Goal: Task Accomplishment & Management: Complete application form

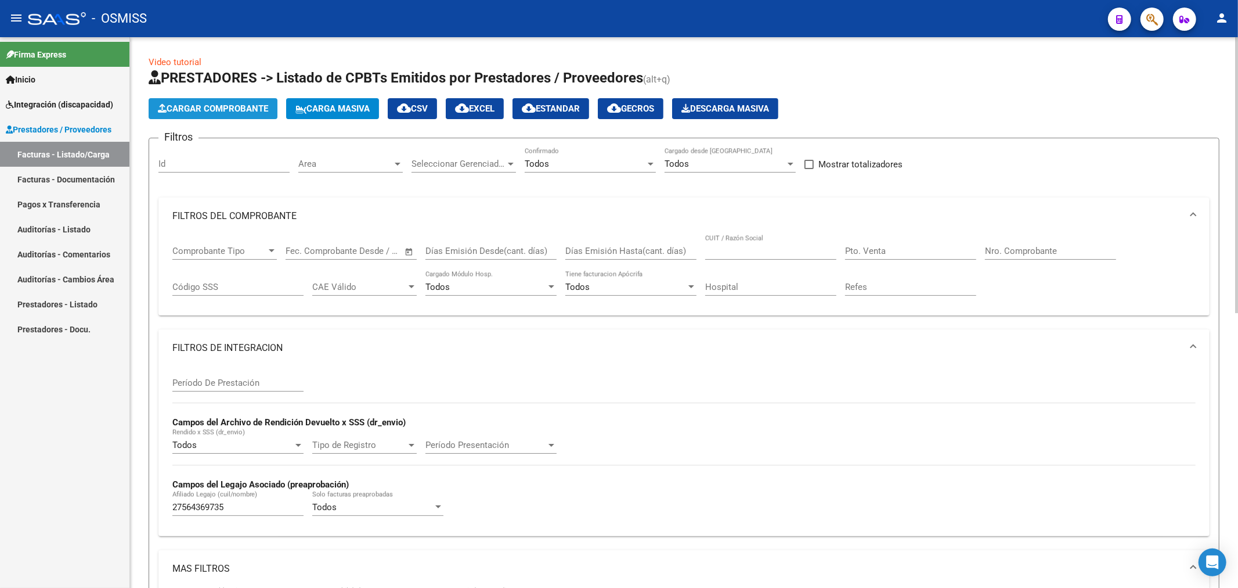
click at [265, 107] on span "Cargar Comprobante" at bounding box center [213, 108] width 110 height 10
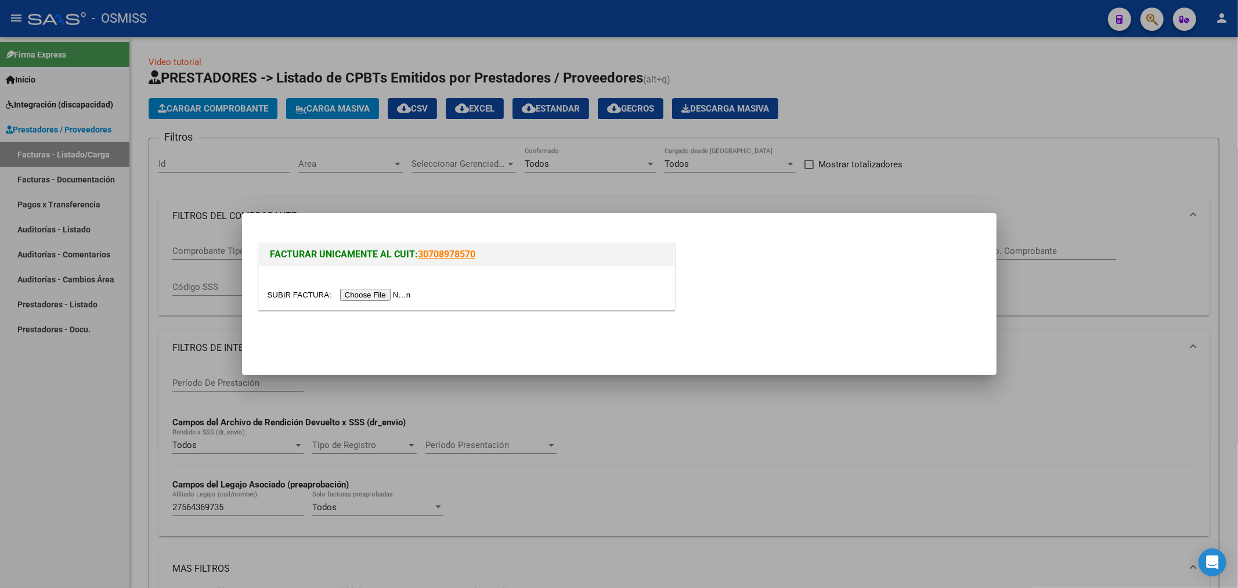
click at [361, 298] on input "file" at bounding box center [341, 295] width 147 height 12
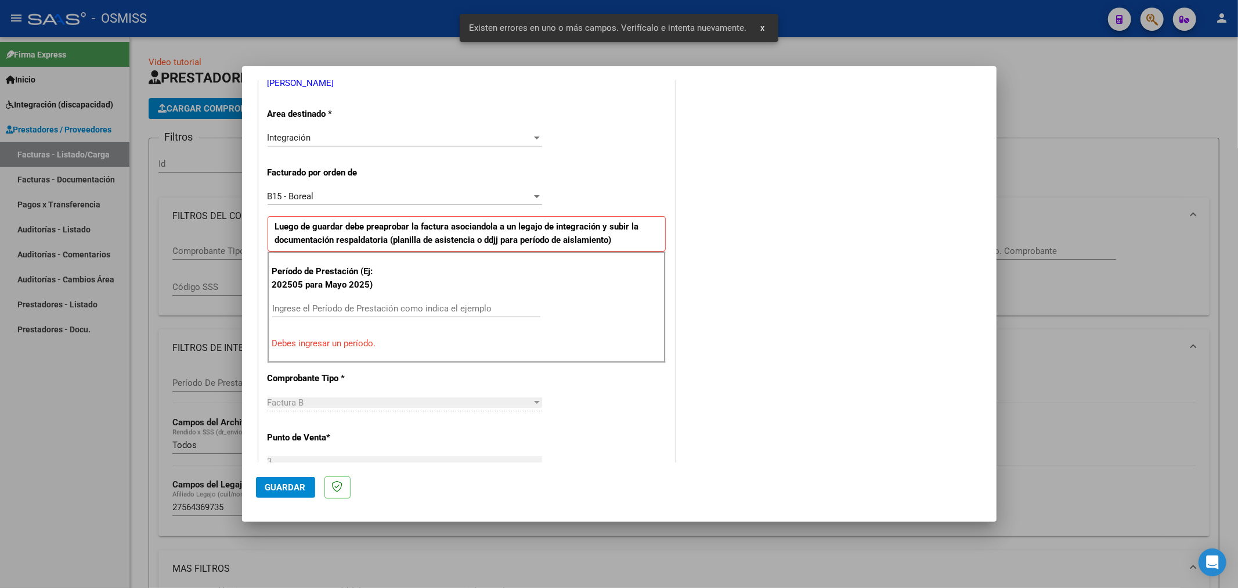
scroll to position [250, 0]
click at [391, 304] on input "Ingrese el Período de Prestación como indica el ejemplo" at bounding box center [406, 305] width 268 height 10
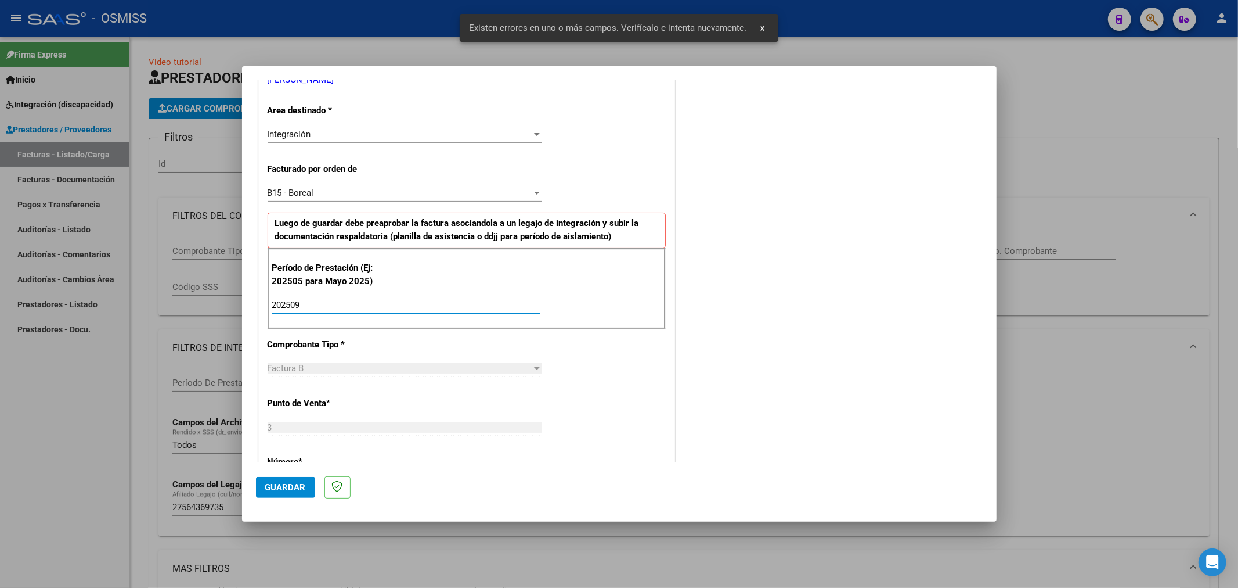
type input "202509"
click at [304, 492] on button "Guardar" at bounding box center [285, 487] width 59 height 21
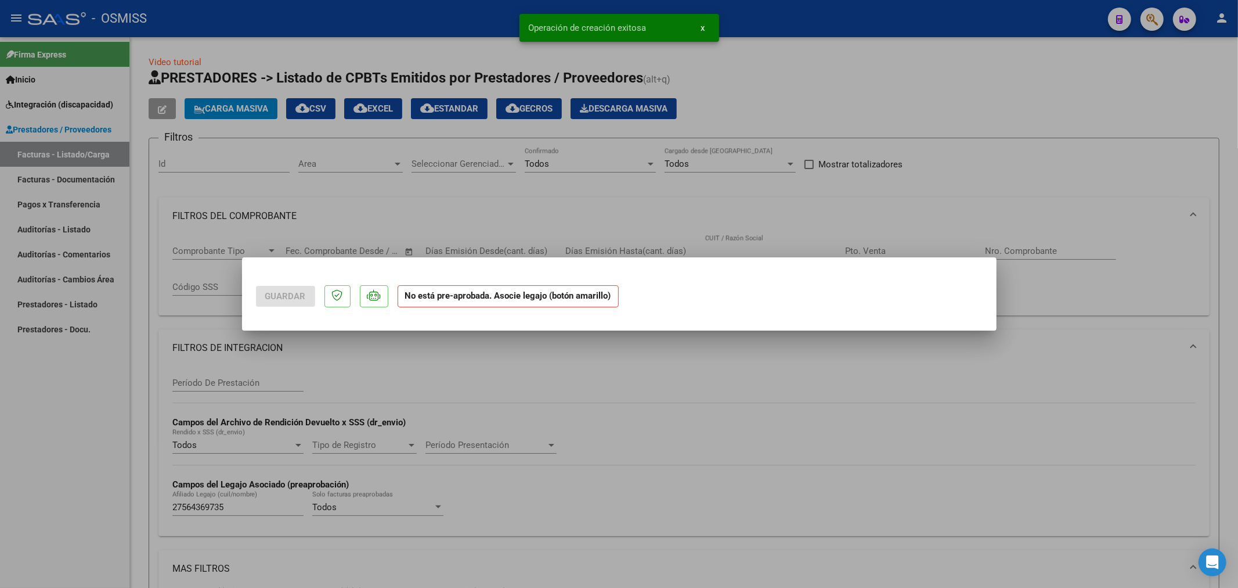
scroll to position [0, 0]
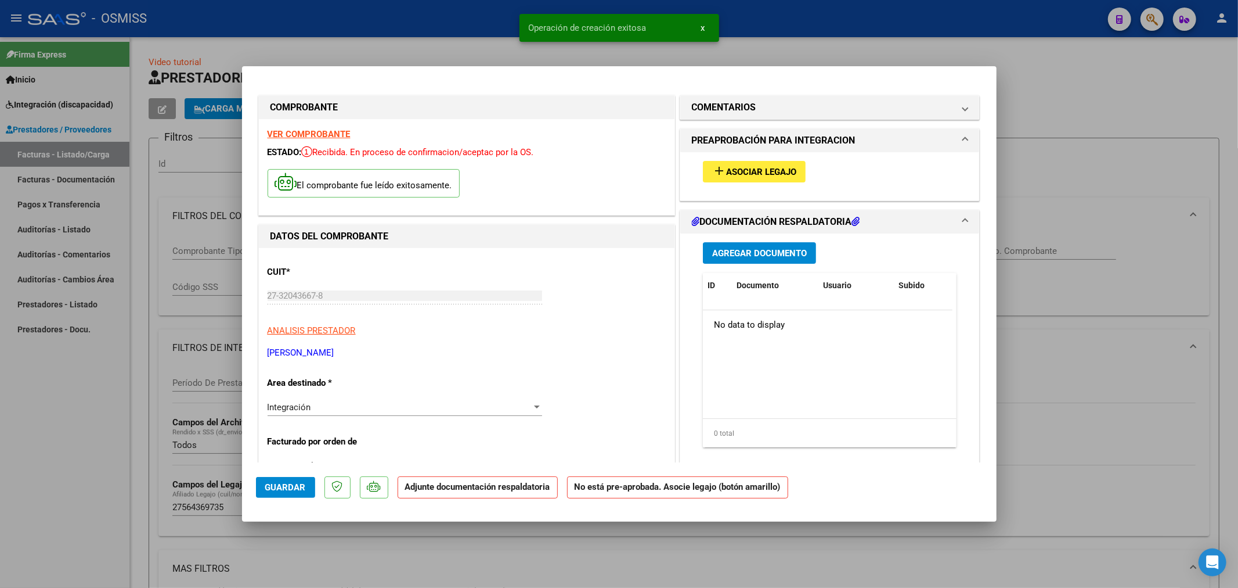
click at [758, 158] on div "add Asociar Legajo" at bounding box center [830, 171] width 272 height 39
click at [758, 167] on span "Asociar Legajo" at bounding box center [761, 172] width 70 height 10
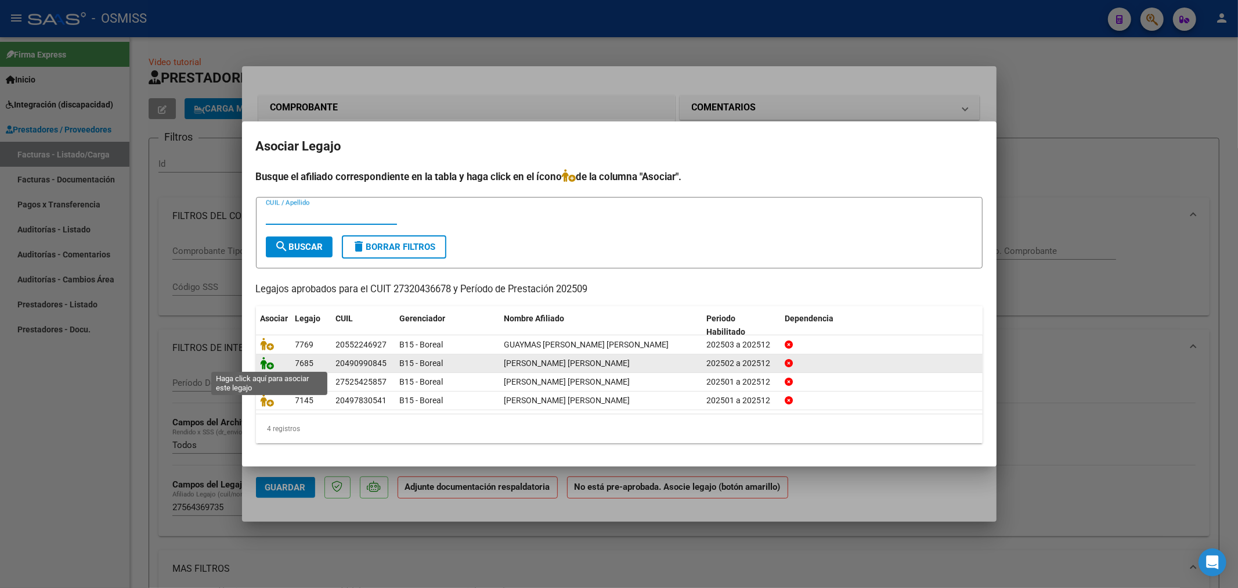
click at [267, 362] on icon at bounding box center [268, 362] width 14 height 13
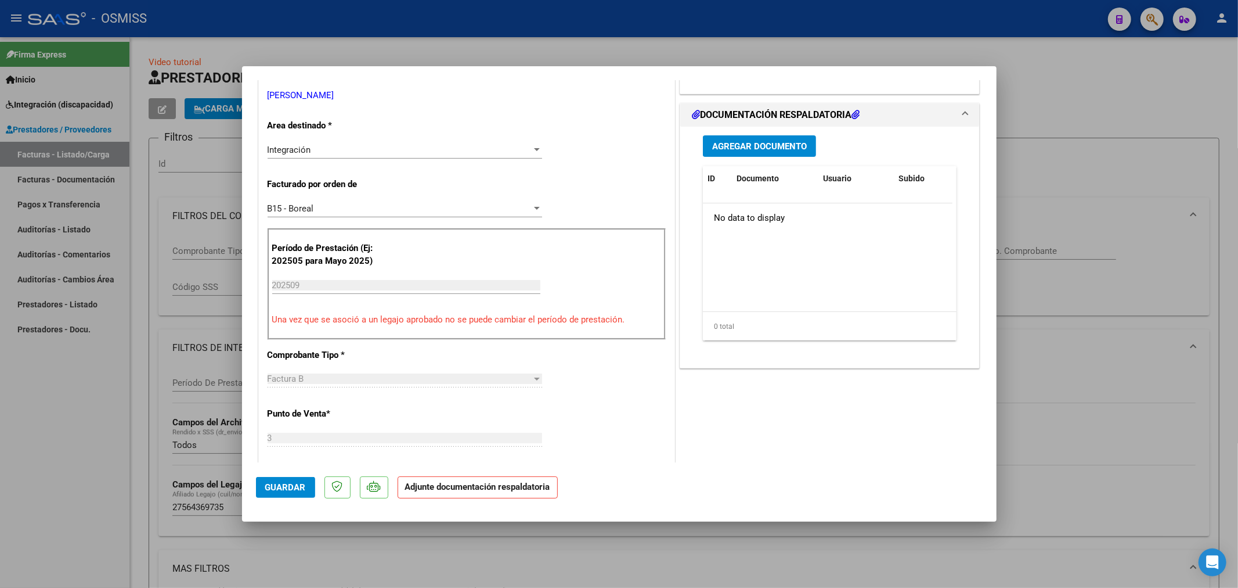
scroll to position [258, 0]
click at [748, 149] on span "Agregar Documento" at bounding box center [759, 145] width 95 height 10
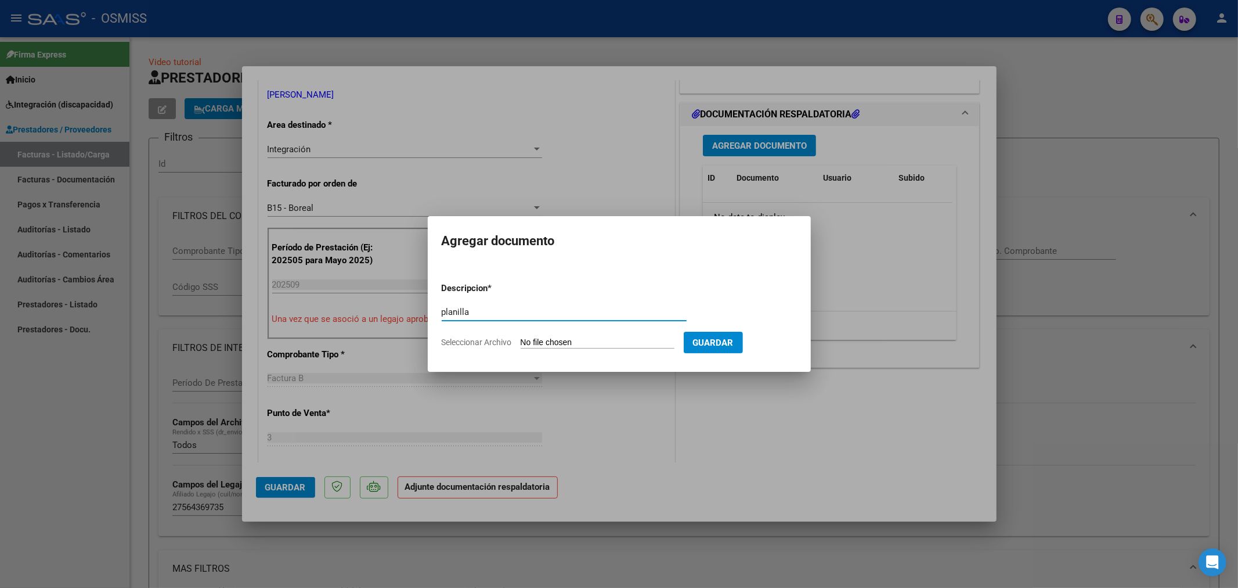
type input "planilla"
click at [540, 334] on form "Descripcion * planilla Escriba aquí una descripcion Seleccionar Archivo Guardar" at bounding box center [619, 315] width 355 height 85
click at [553, 343] on input "Seleccionar Archivo" at bounding box center [598, 342] width 154 height 11
type input "C:\fakepath\27320436678_202508_6_3_4269_20490990845.pdf"
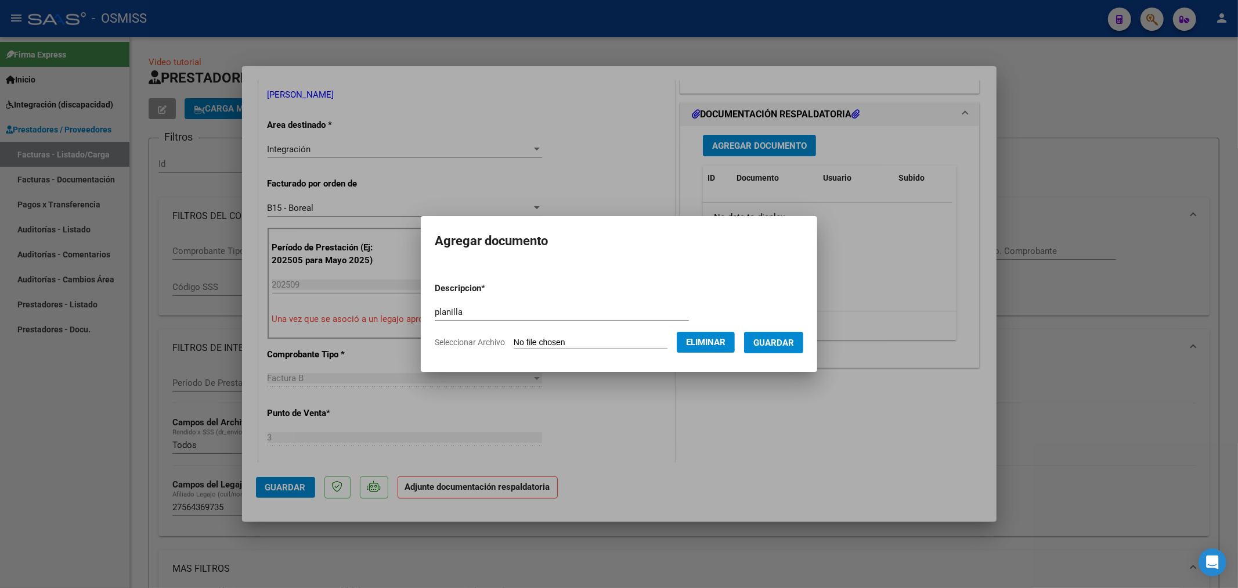
click at [790, 345] on span "Guardar" at bounding box center [774, 342] width 41 height 10
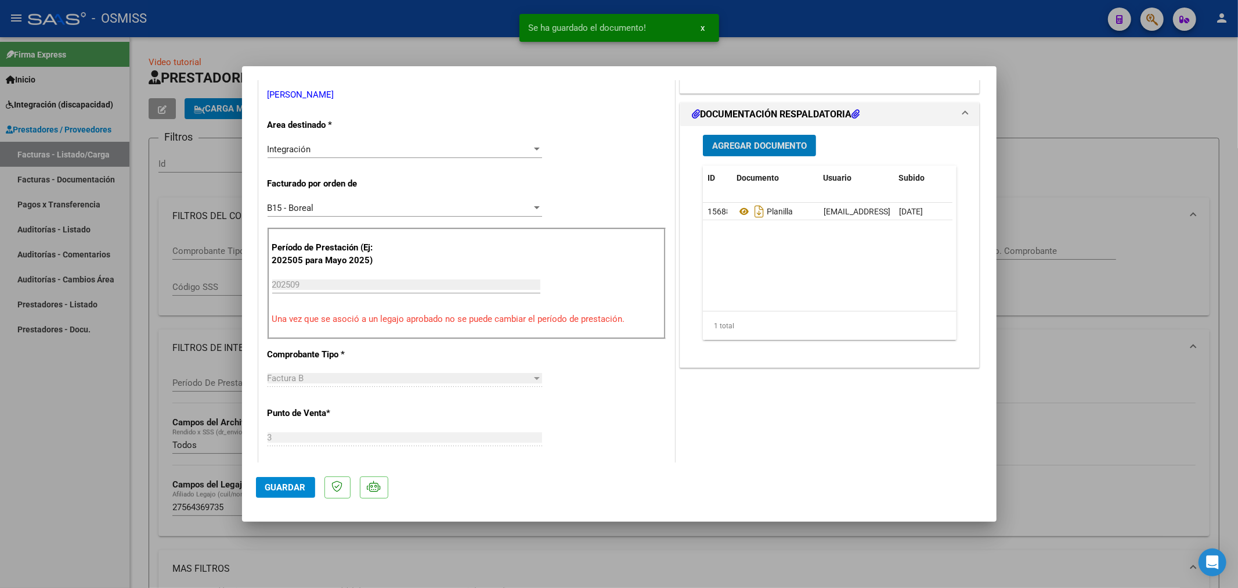
scroll to position [0, 0]
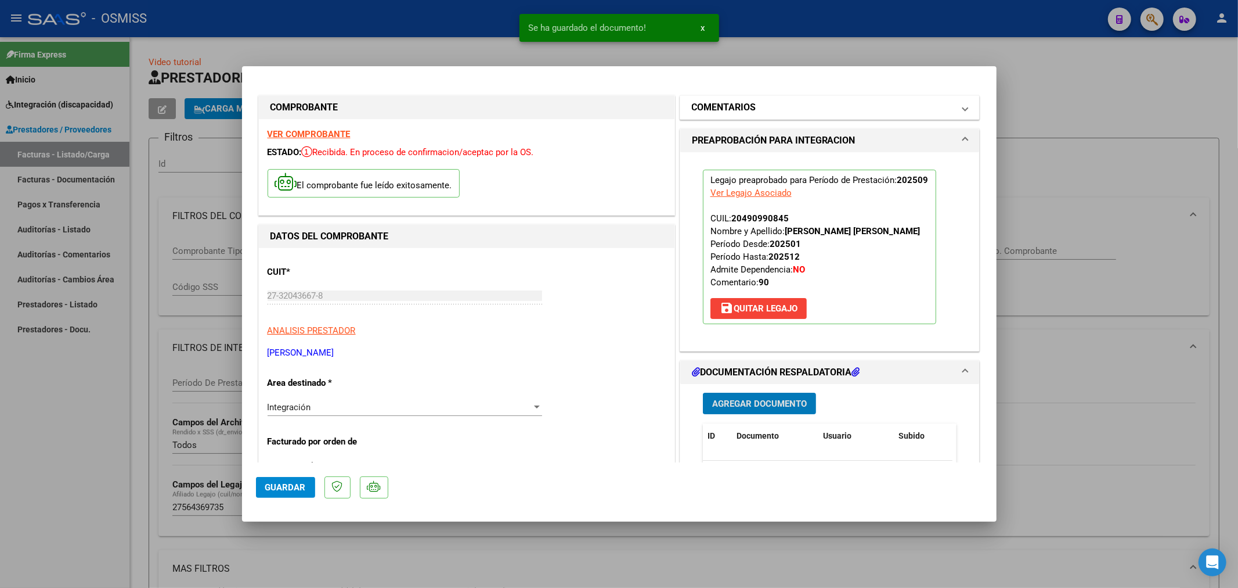
click at [740, 111] on h1 "COMENTARIOS" at bounding box center [724, 107] width 64 height 14
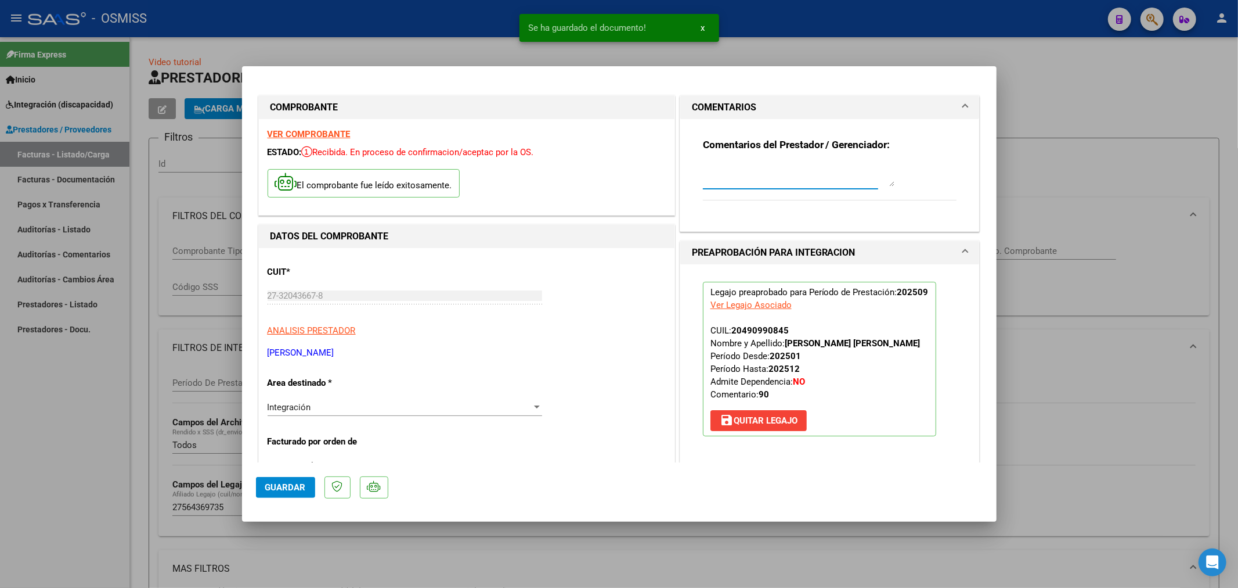
click at [727, 175] on textarea at bounding box center [799, 174] width 192 height 23
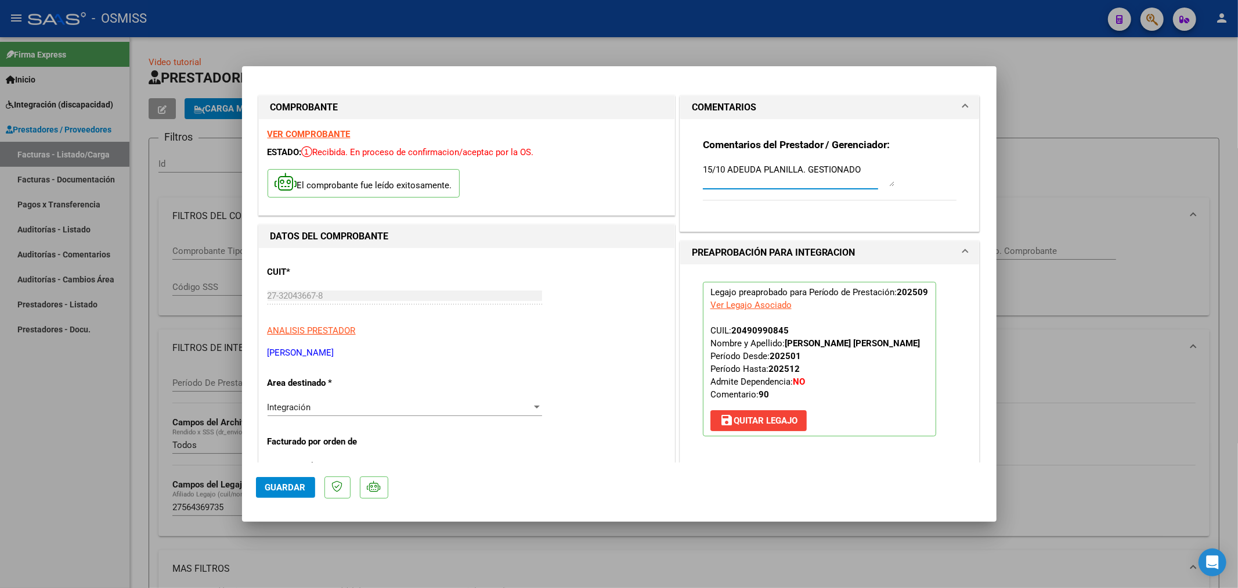
type textarea "15/10 ADEUDA PLANILLA. GESTIONADO"
click at [287, 478] on button "Guardar" at bounding box center [285, 487] width 59 height 21
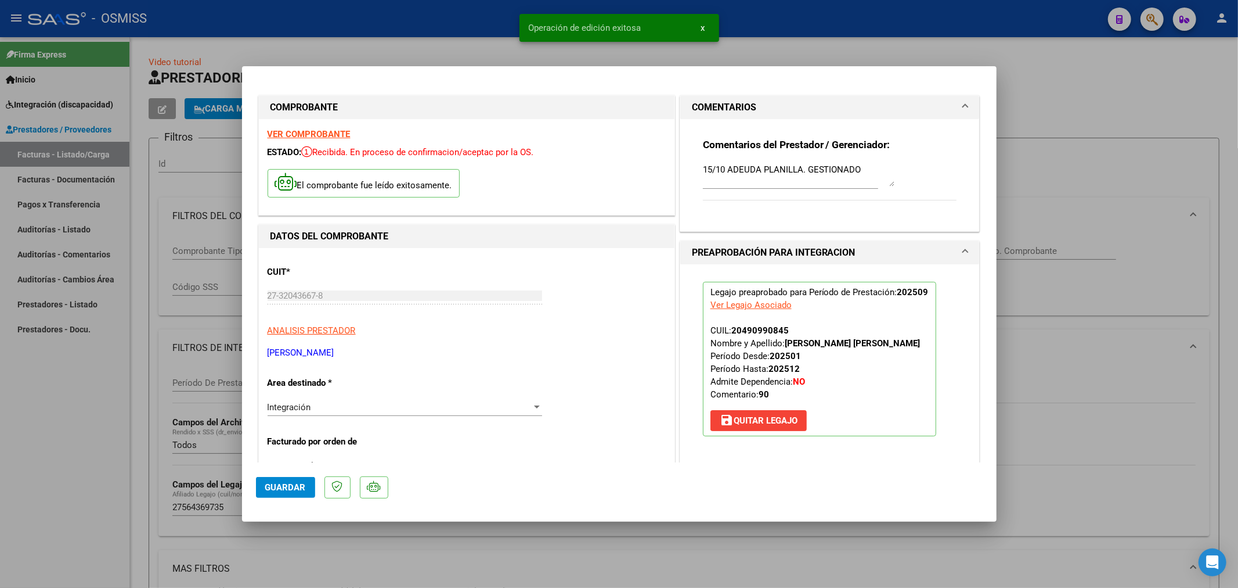
type input "$ 0,00"
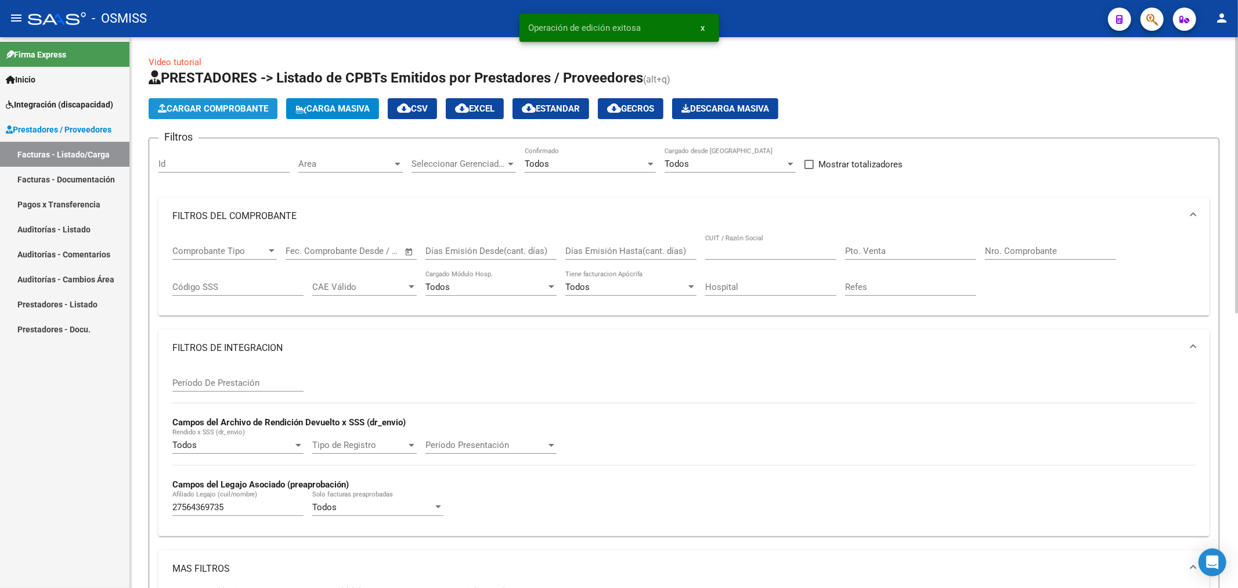
click at [253, 104] on span "Cargar Comprobante" at bounding box center [213, 108] width 110 height 10
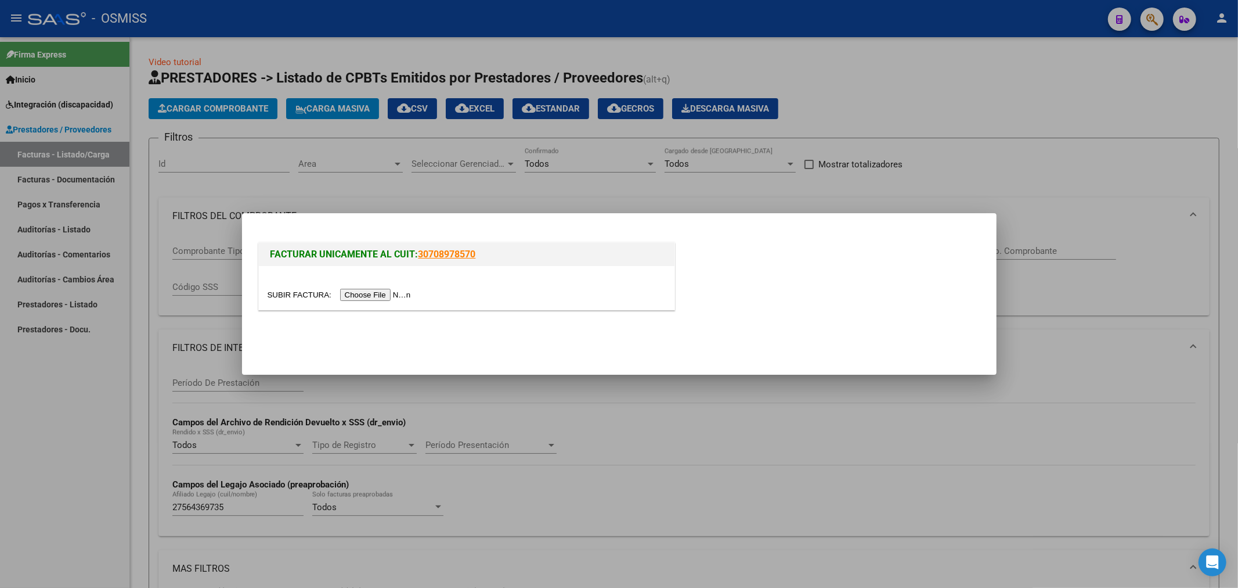
click at [401, 294] on input "file" at bounding box center [341, 295] width 147 height 12
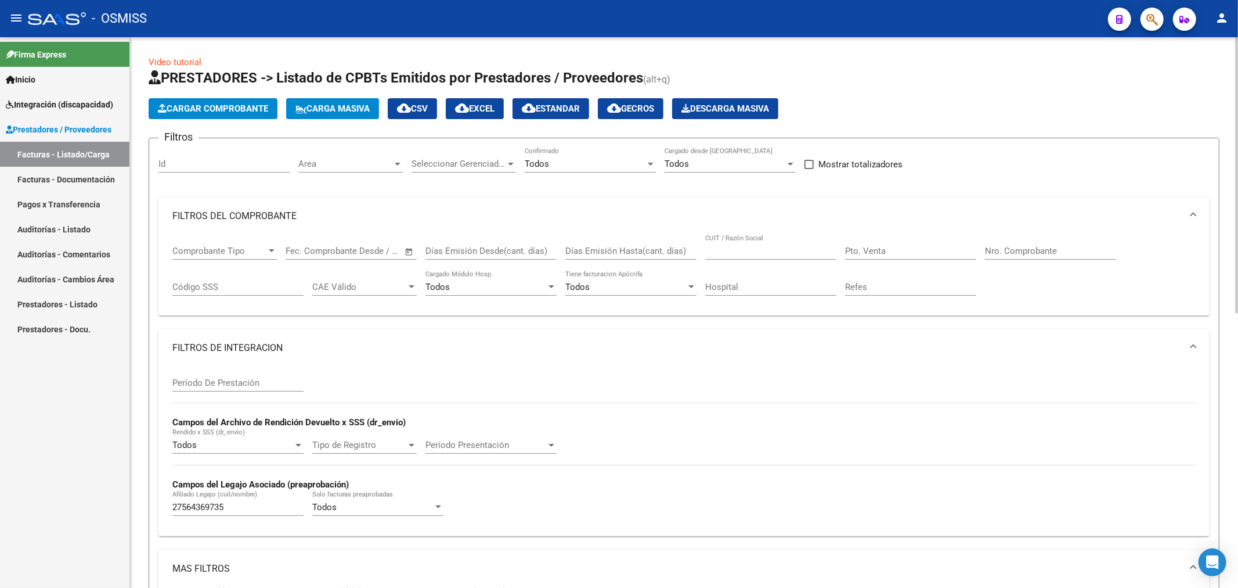
click at [227, 106] on span "Cargar Comprobante" at bounding box center [213, 108] width 110 height 10
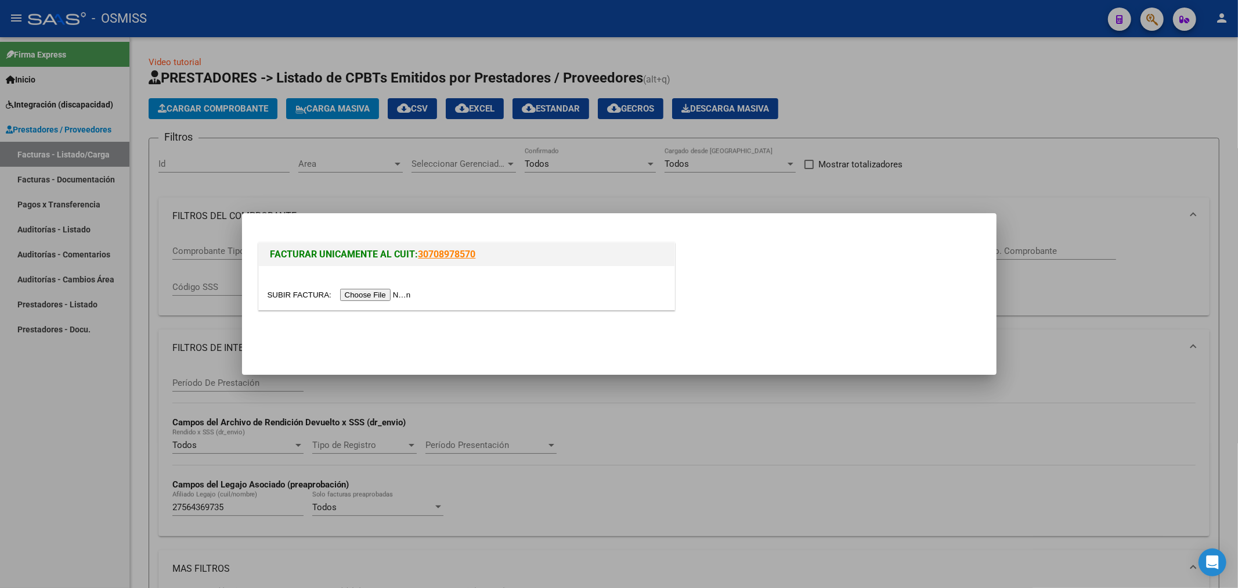
click at [402, 295] on input "file" at bounding box center [341, 295] width 147 height 12
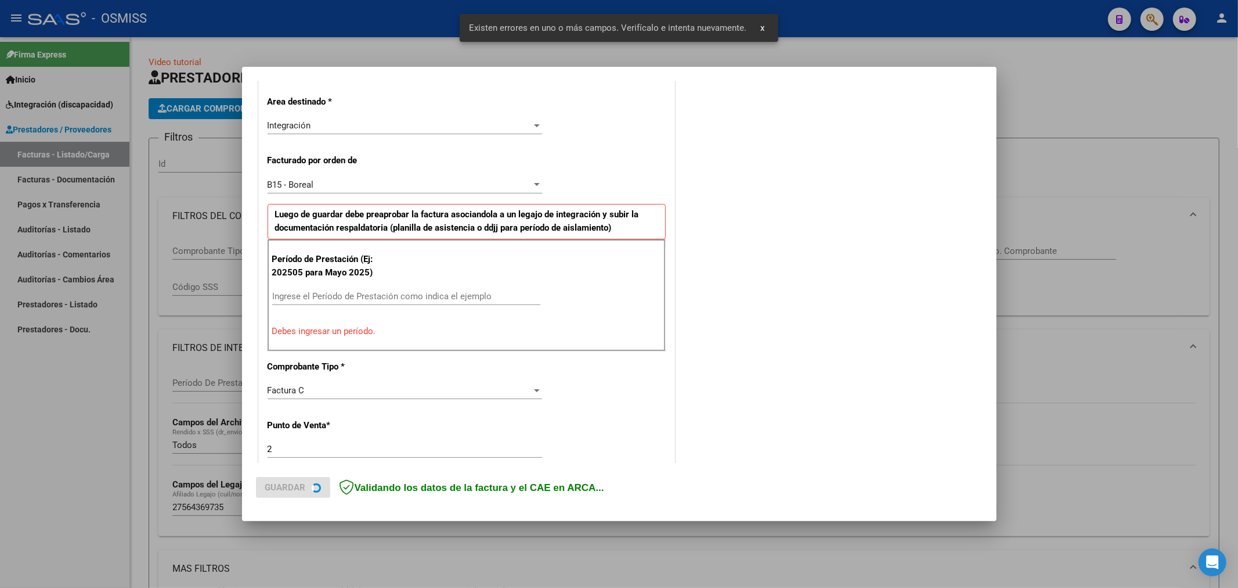
scroll to position [272, 0]
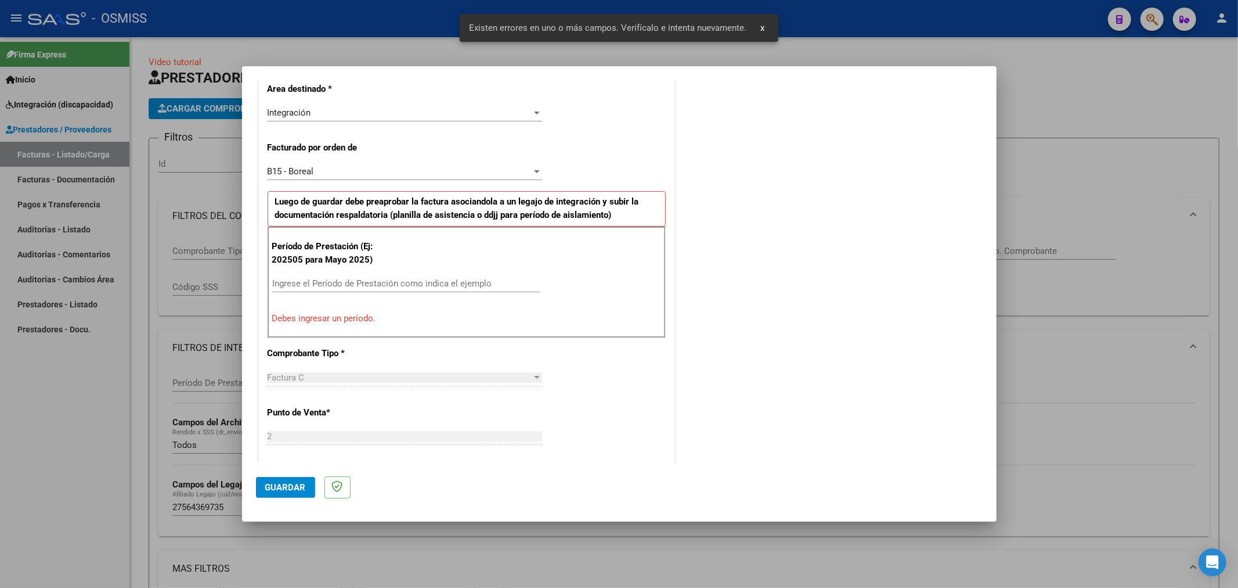
click at [390, 284] on input "Ingrese el Período de Prestación como indica el ejemplo" at bounding box center [406, 283] width 268 height 10
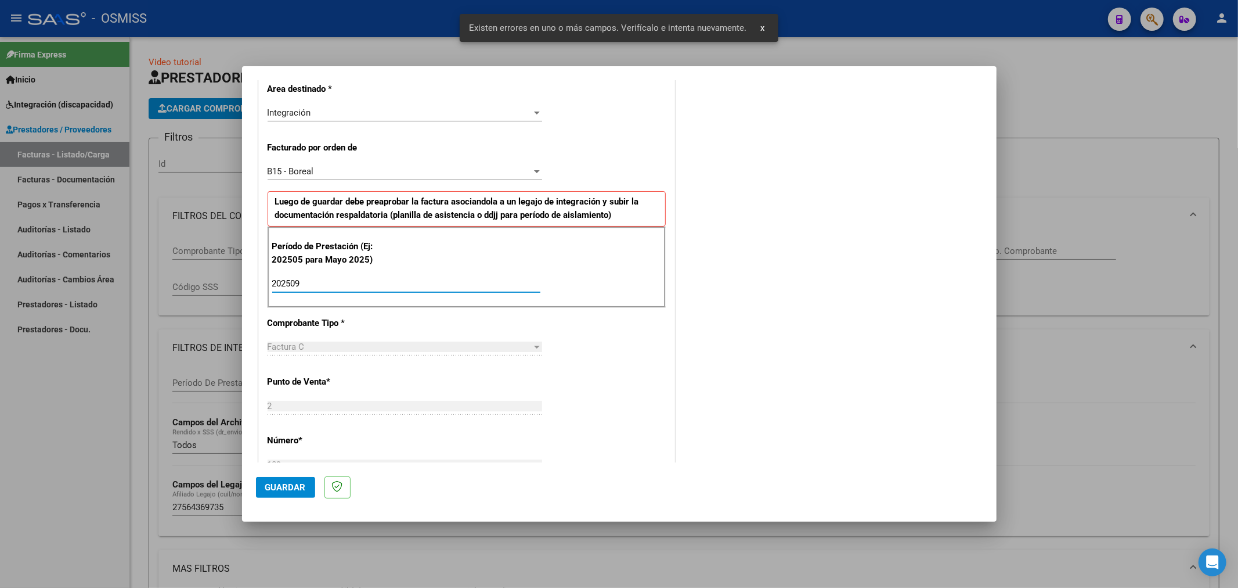
type input "202509"
click at [269, 488] on span "Guardar" at bounding box center [285, 487] width 41 height 10
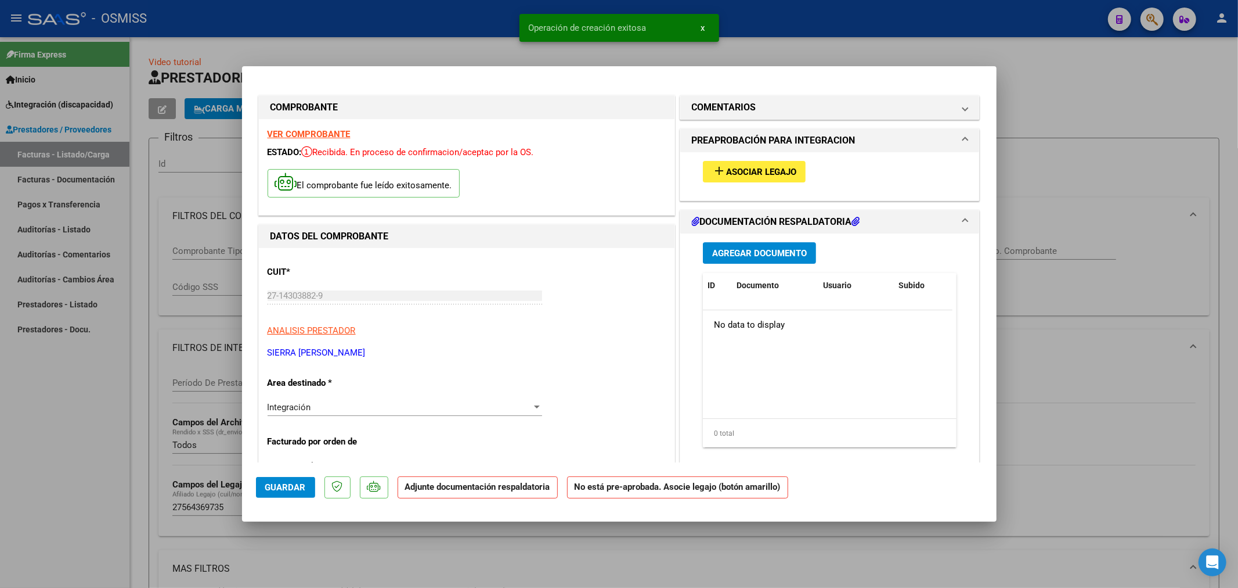
click at [723, 256] on span "Agregar Documento" at bounding box center [759, 253] width 95 height 10
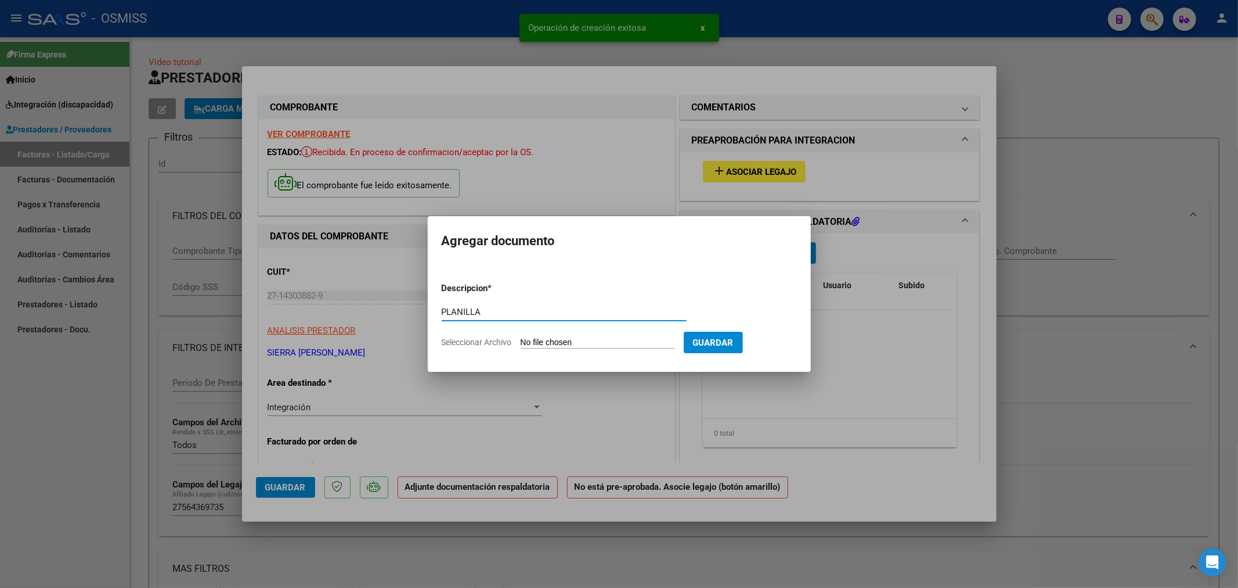
type input "PLANILLA"
click at [554, 340] on input "Seleccionar Archivo" at bounding box center [598, 342] width 154 height 11
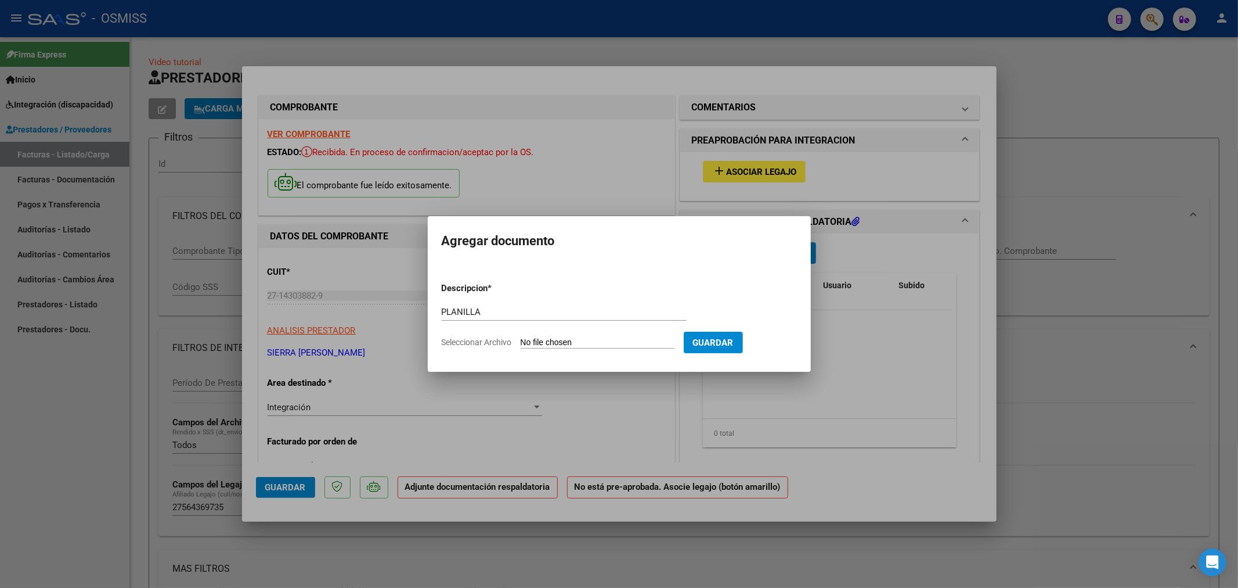
type input "C:\fakepath\27143038829_202509_11_2_189_20571871999.pdf"
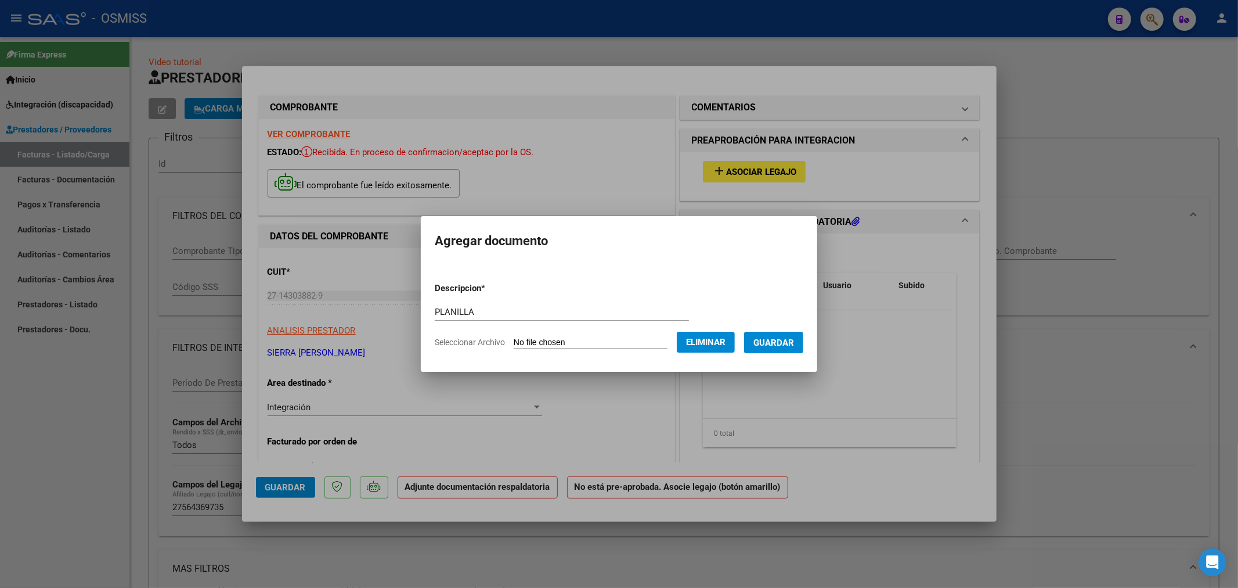
click at [793, 332] on button "Guardar" at bounding box center [773, 341] width 59 height 21
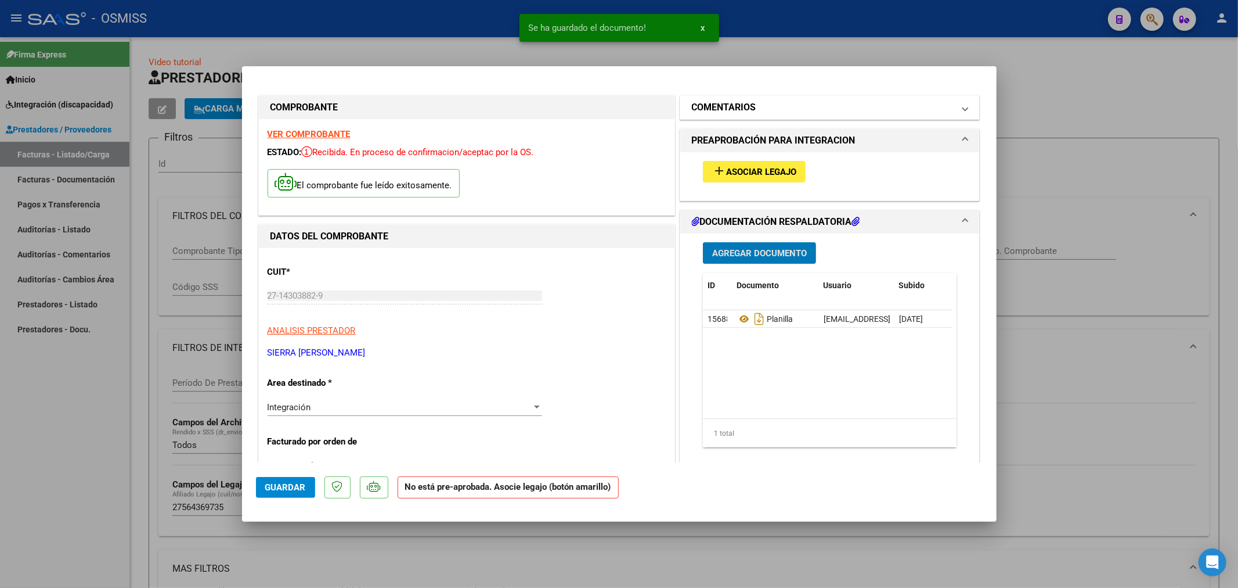
click at [754, 110] on mat-panel-title "COMENTARIOS" at bounding box center [823, 107] width 262 height 14
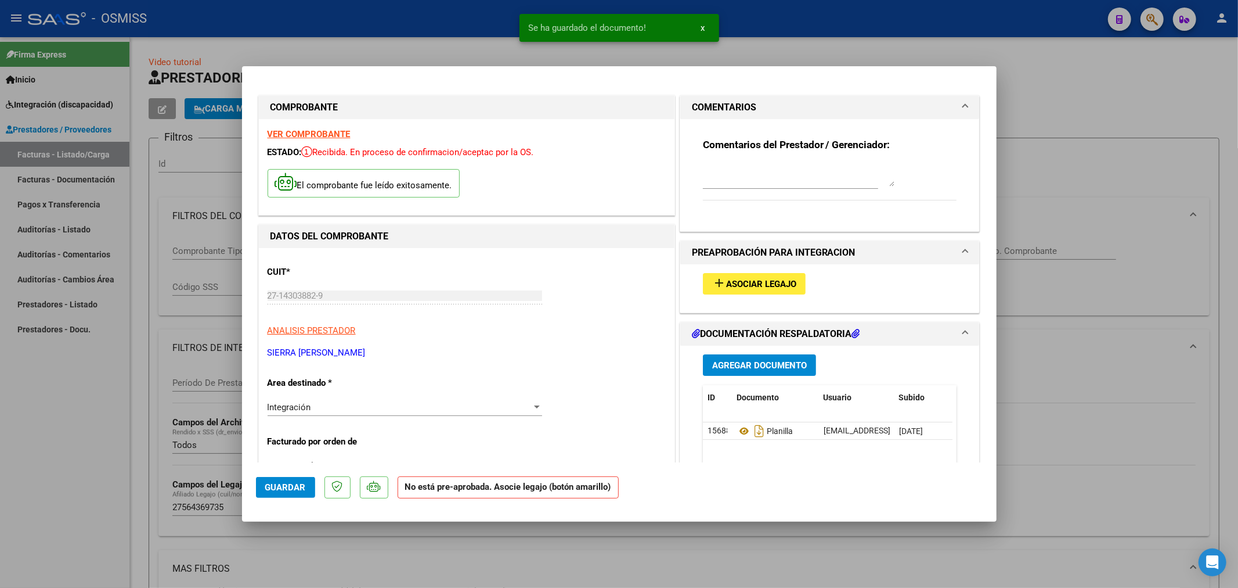
click at [727, 177] on textarea at bounding box center [799, 174] width 192 height 23
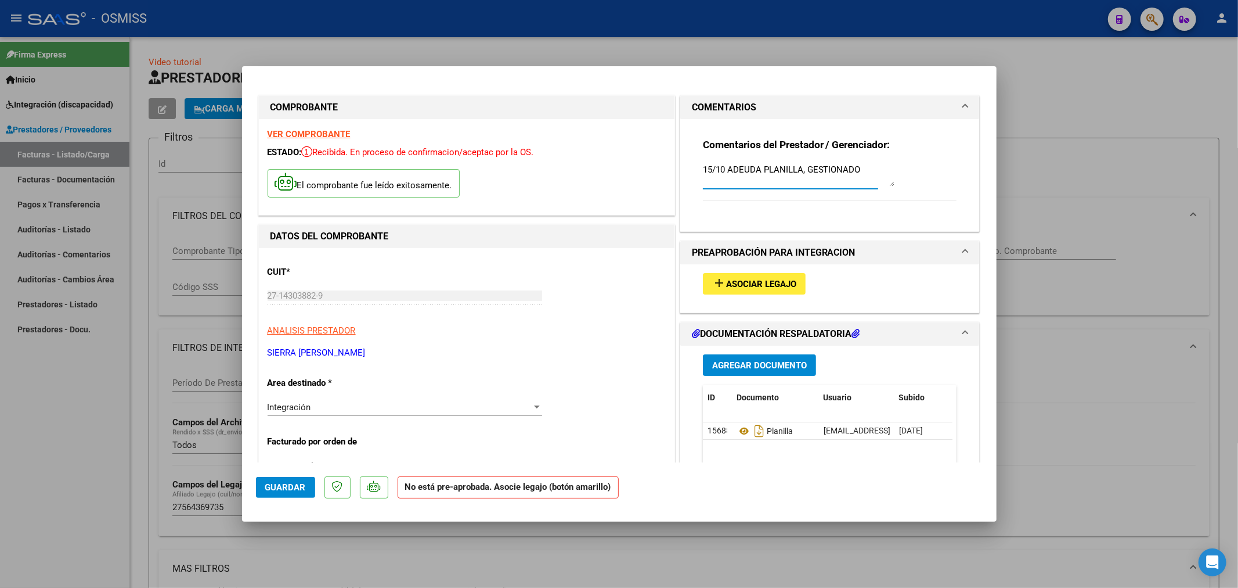
type textarea "15/10 ADEUDA PLANILLA, GESTIONADO"
click at [271, 488] on span "Guardar" at bounding box center [285, 487] width 41 height 10
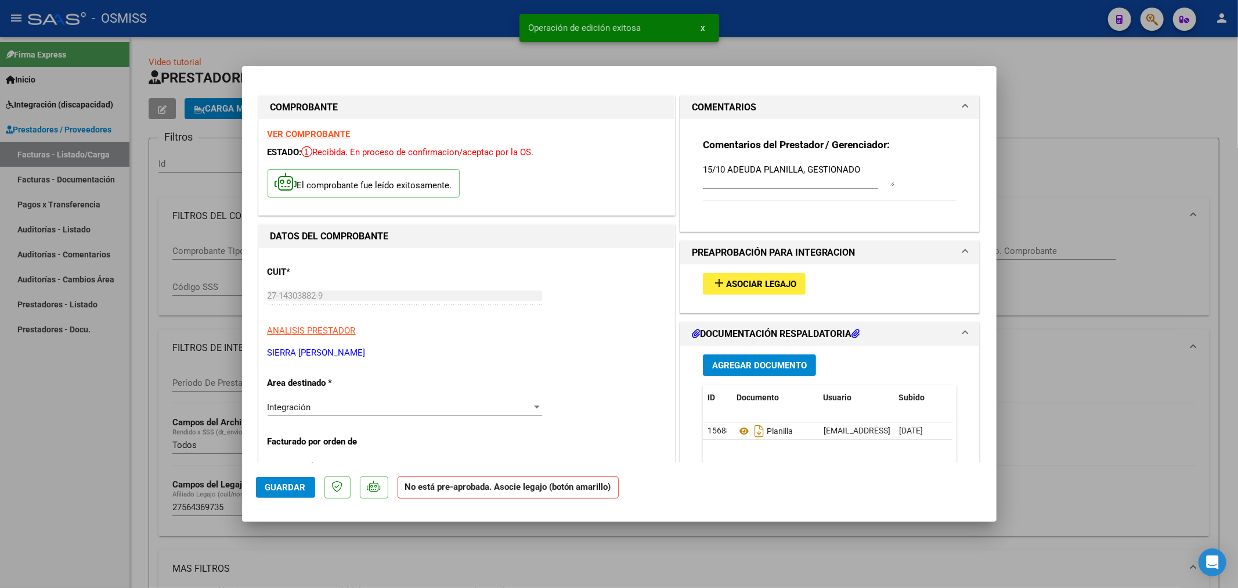
type input "$ 0,00"
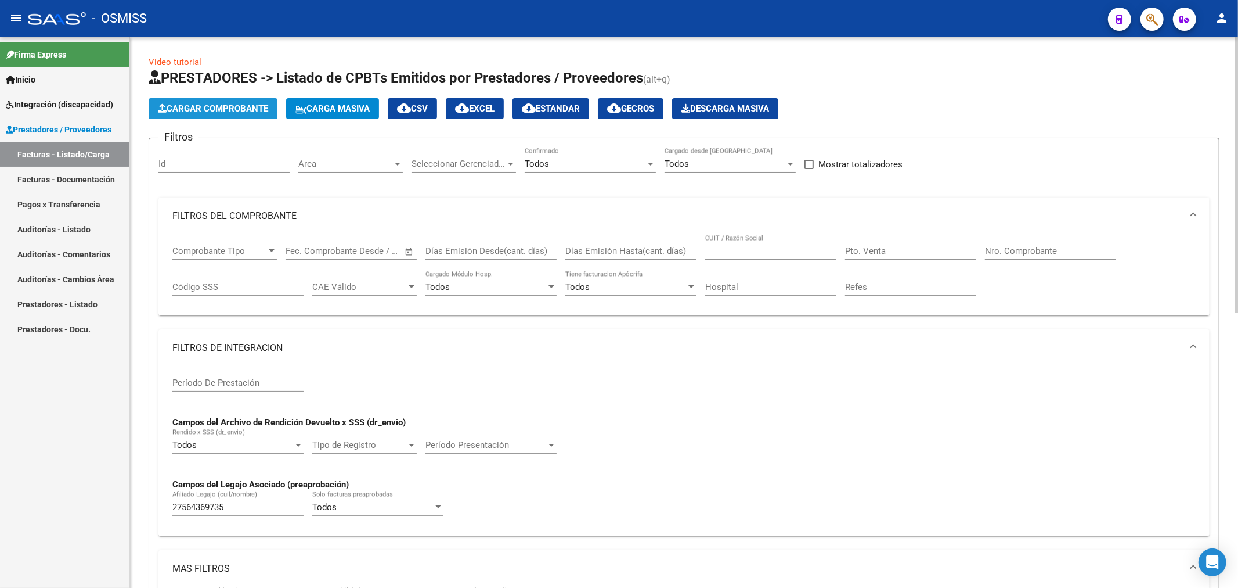
click at [223, 102] on button "Cargar Comprobante" at bounding box center [213, 108] width 129 height 21
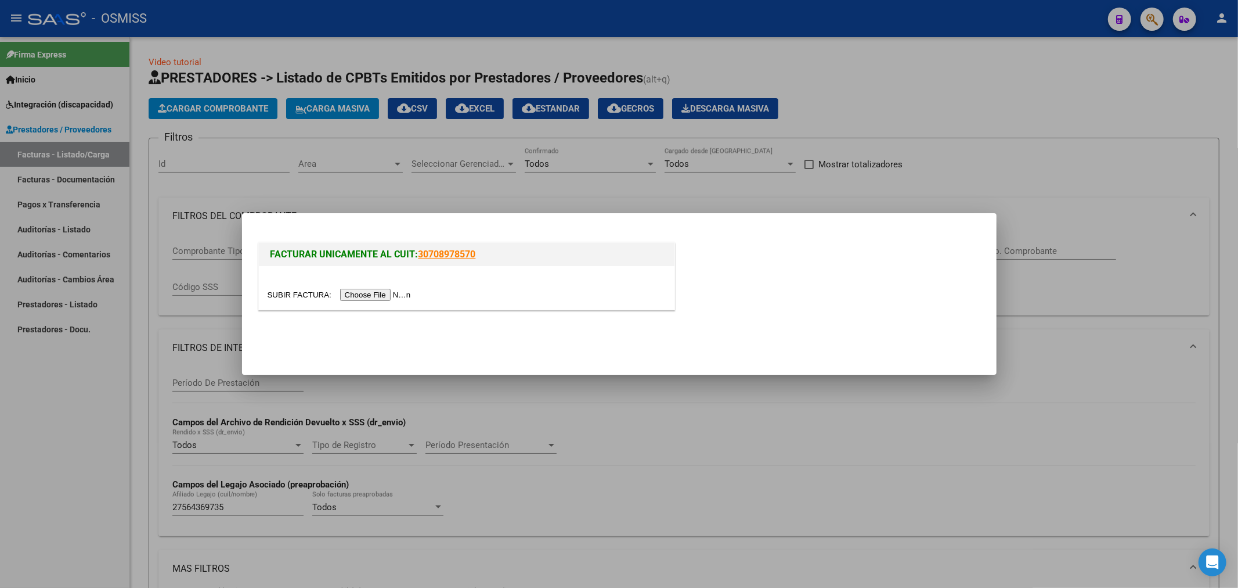
click at [351, 290] on input "file" at bounding box center [341, 295] width 147 height 12
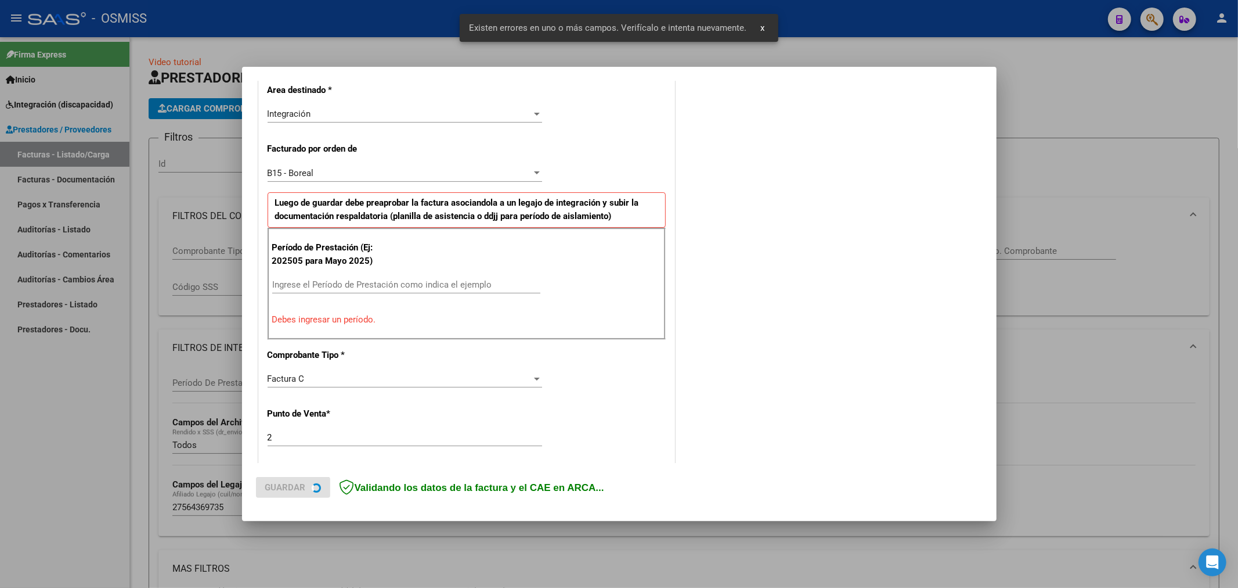
scroll to position [272, 0]
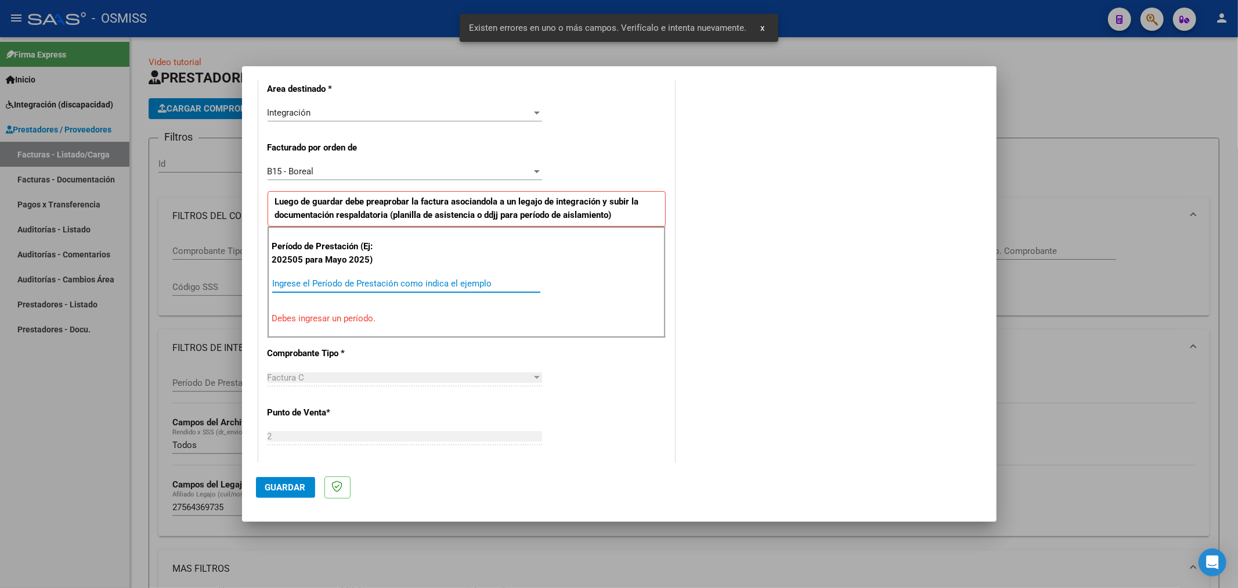
click at [335, 279] on input "Ingrese el Período de Prestación como indica el ejemplo" at bounding box center [406, 283] width 268 height 10
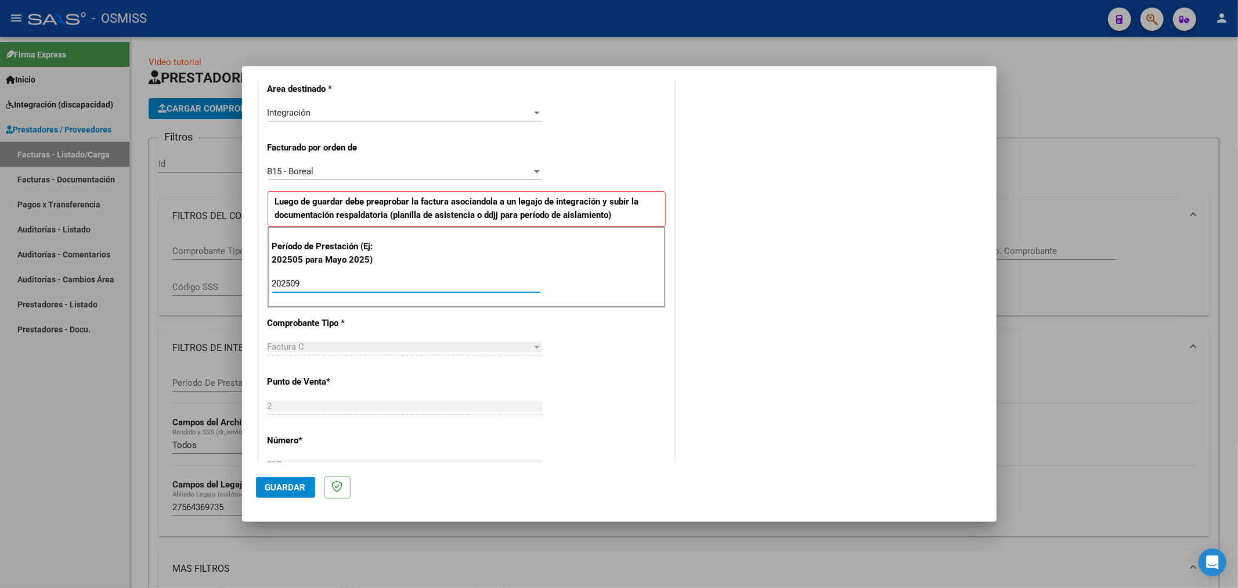
type input "202509"
click at [286, 486] on span "Guardar" at bounding box center [285, 487] width 41 height 10
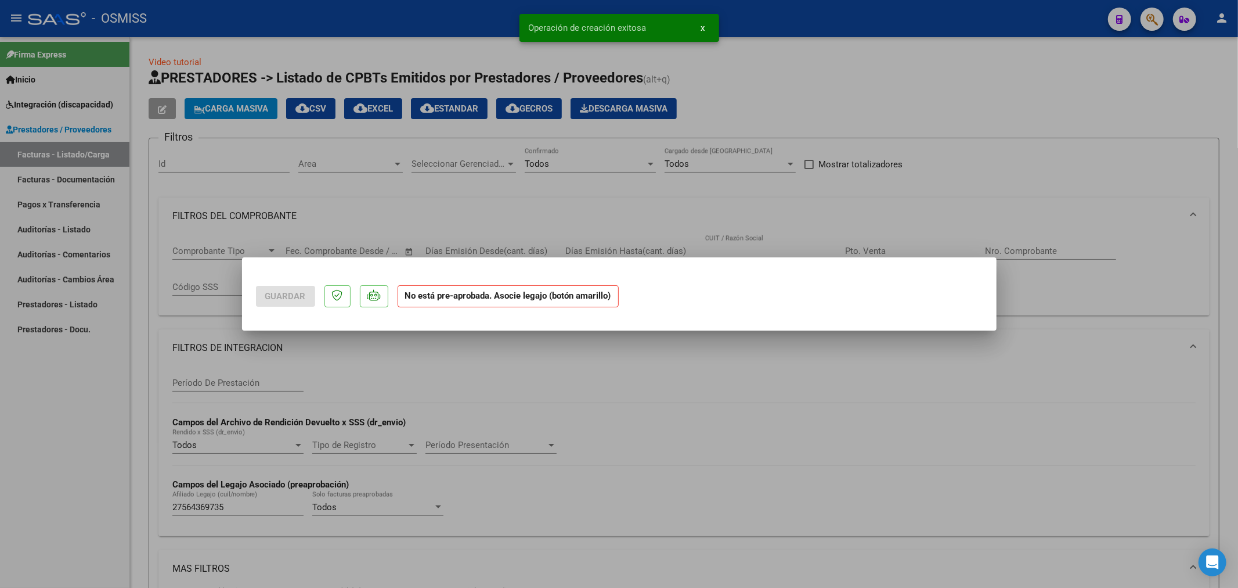
scroll to position [0, 0]
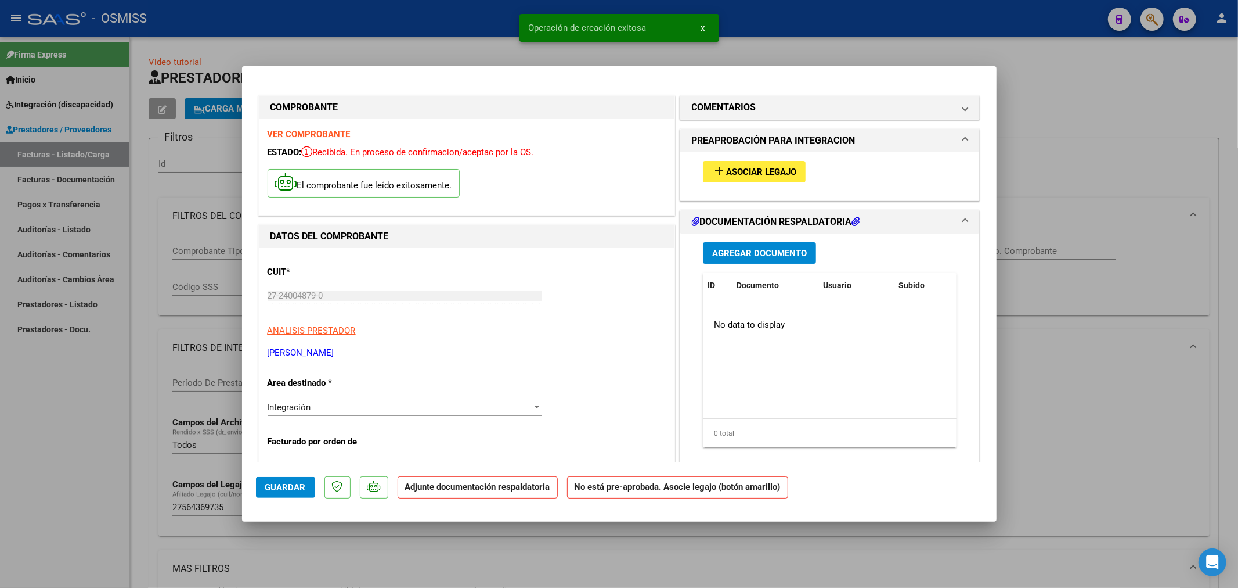
click at [779, 168] on span "Asociar Legajo" at bounding box center [761, 172] width 70 height 10
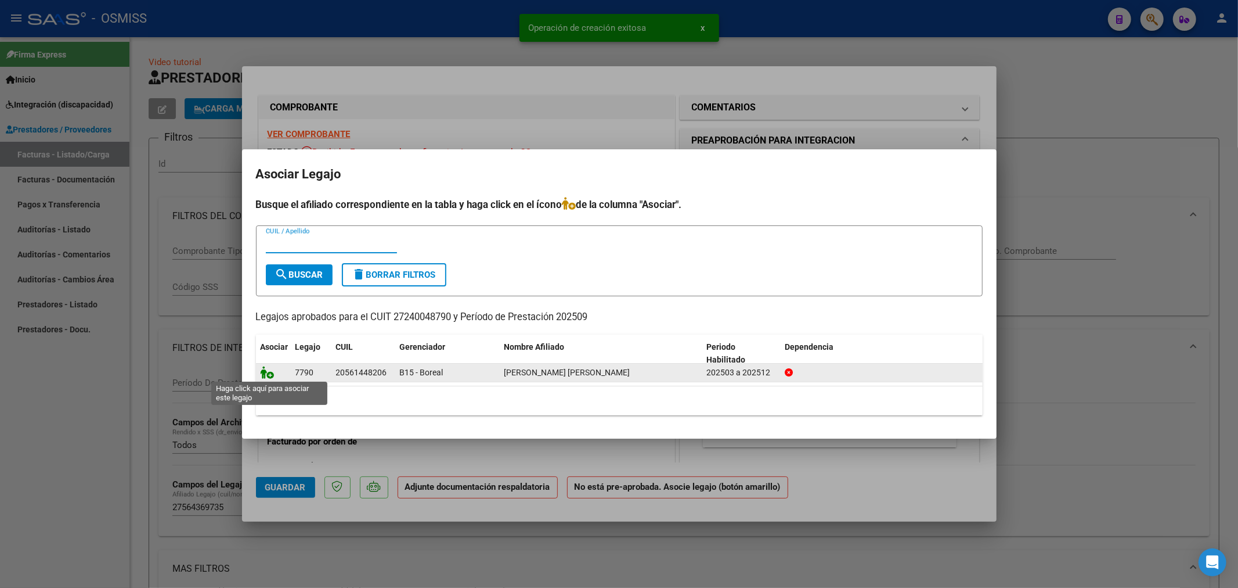
click at [271, 373] on icon at bounding box center [268, 372] width 14 height 13
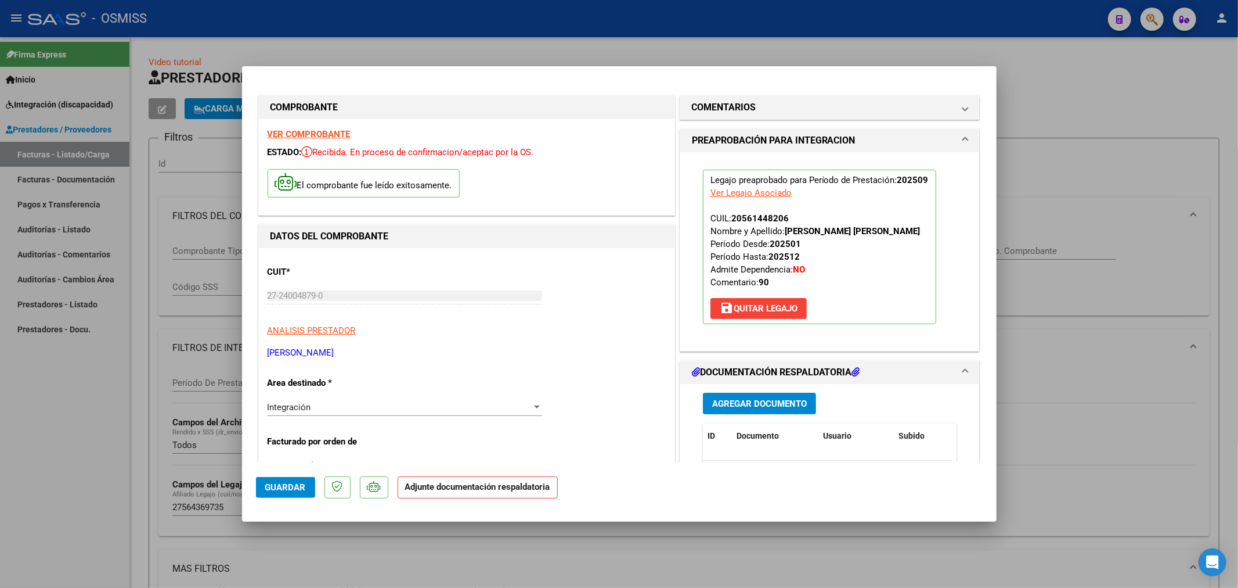
click at [734, 401] on span "Agregar Documento" at bounding box center [759, 403] width 95 height 10
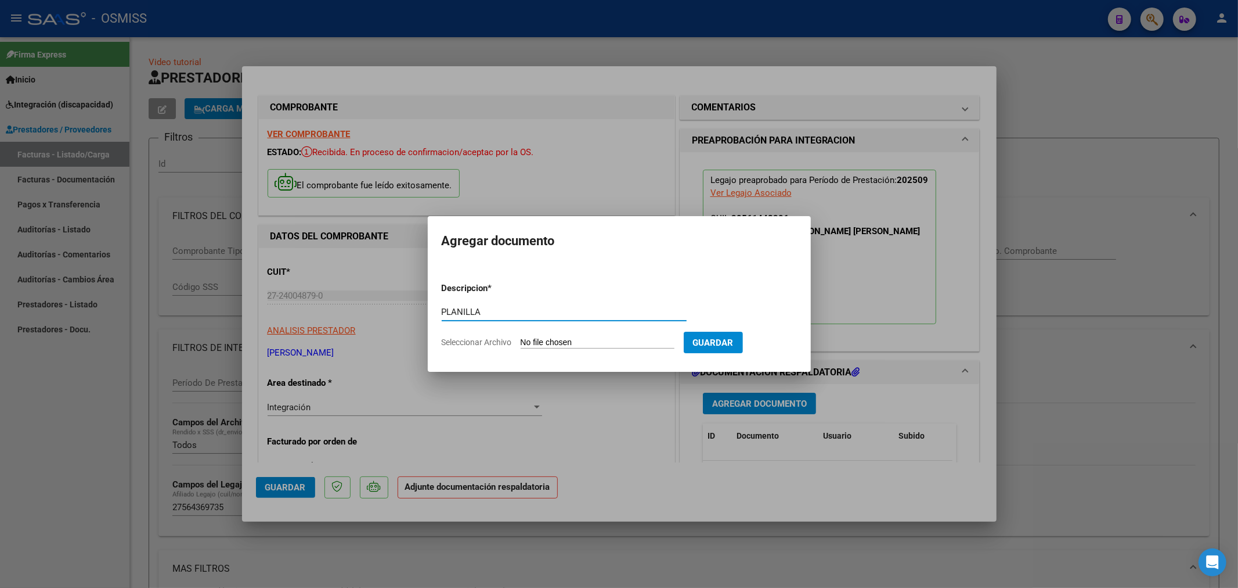
type input "PLANILLA"
click at [581, 341] on input "Seleccionar Archivo" at bounding box center [598, 342] width 154 height 11
type input "C:\fakepath\27240048790_202509_11_2_897_20561448206.pdf"
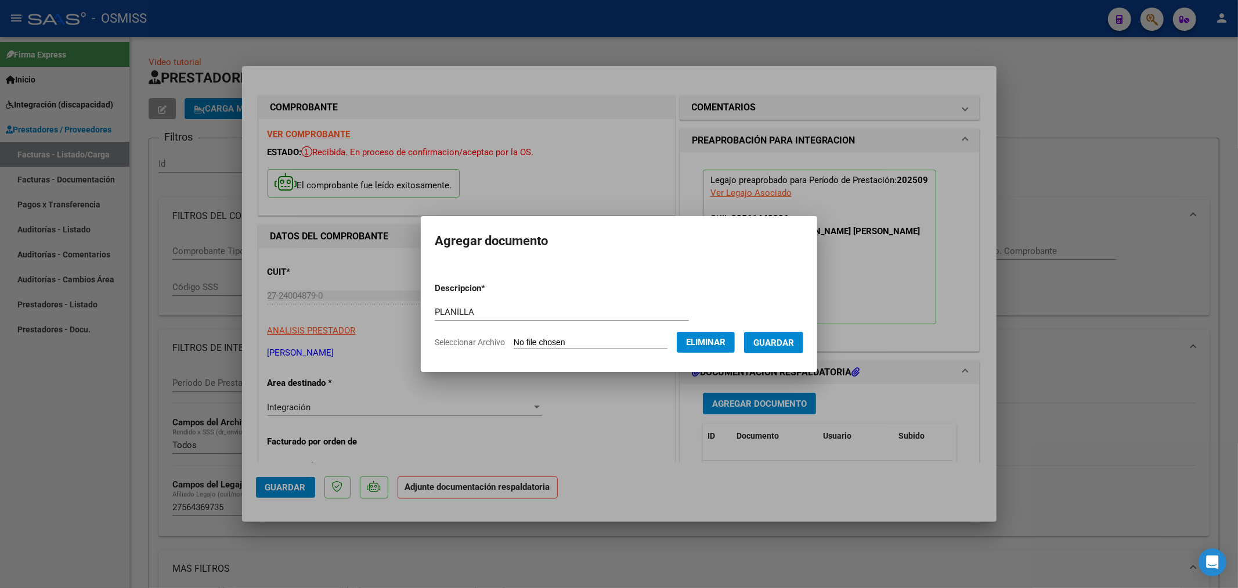
click at [794, 338] on span "Guardar" at bounding box center [774, 342] width 41 height 10
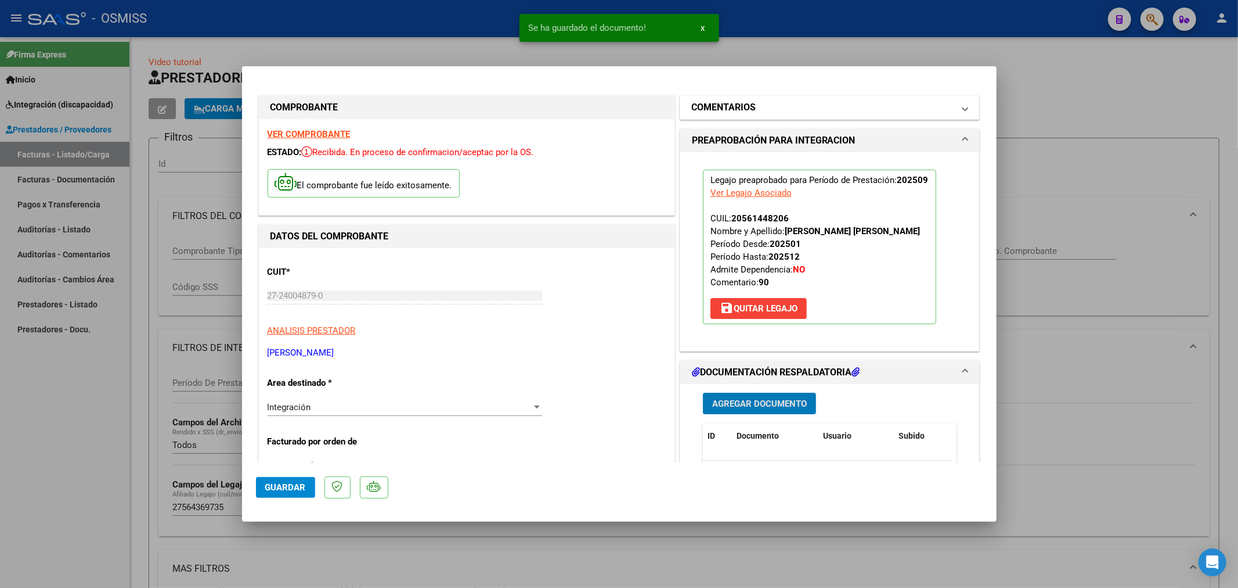
click at [728, 99] on mat-expansion-panel-header "COMENTARIOS" at bounding box center [830, 107] width 300 height 23
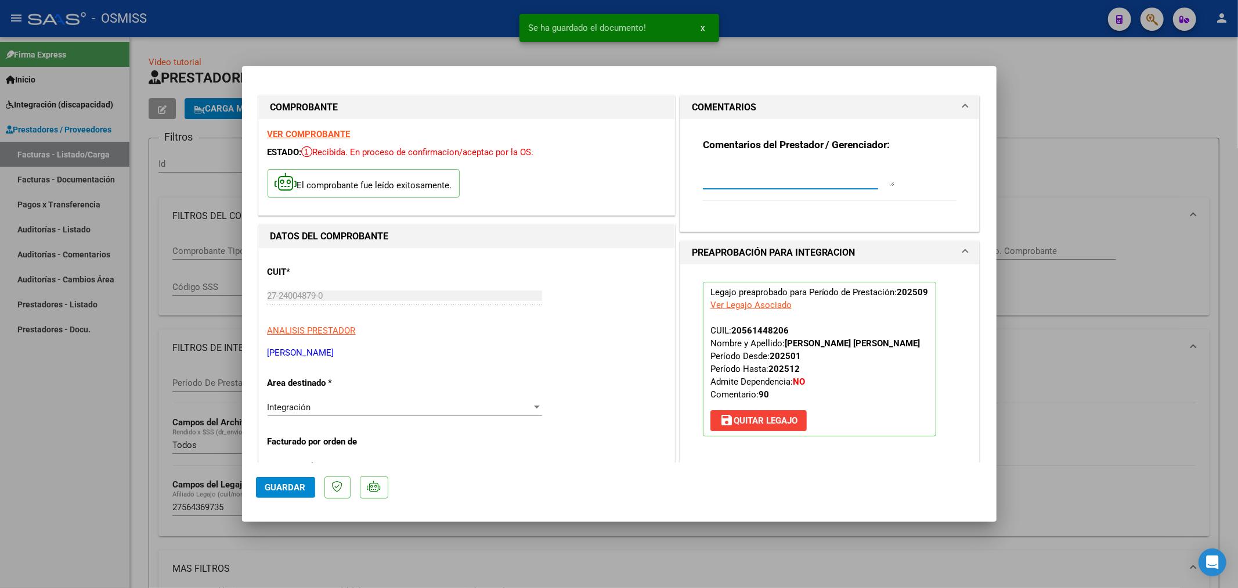
click at [717, 176] on textarea at bounding box center [799, 174] width 192 height 23
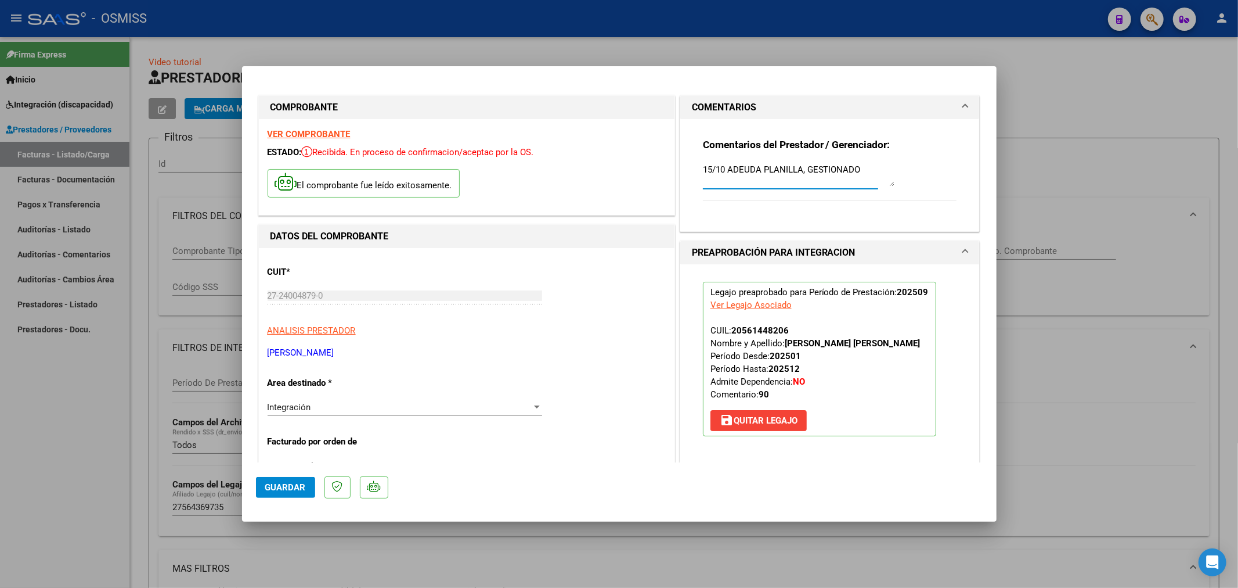
type textarea "15/10 ADEUDA PLANILLA, GESTIONADO"
click at [295, 485] on span "Guardar" at bounding box center [285, 487] width 41 height 10
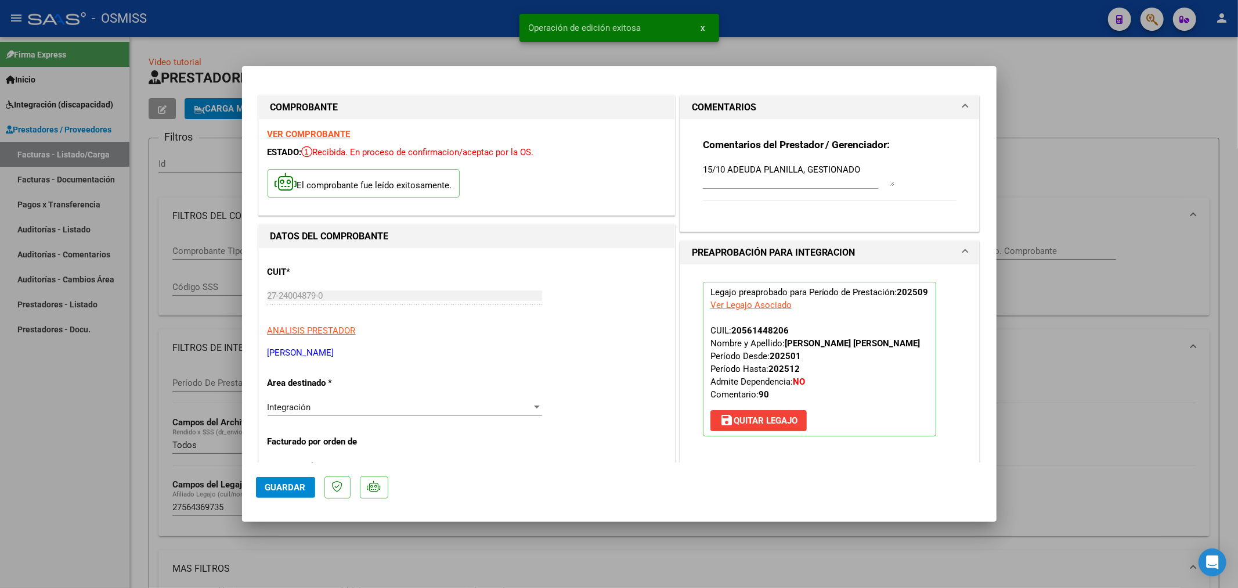
type input "$ 0,00"
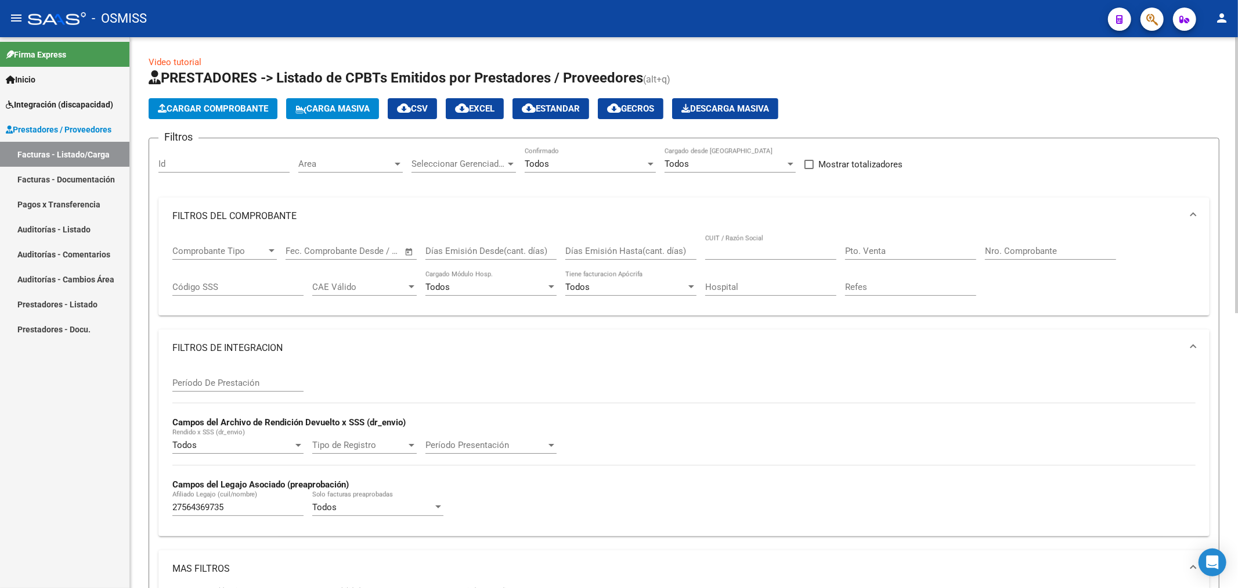
click at [193, 113] on span "Cargar Comprobante" at bounding box center [213, 108] width 110 height 10
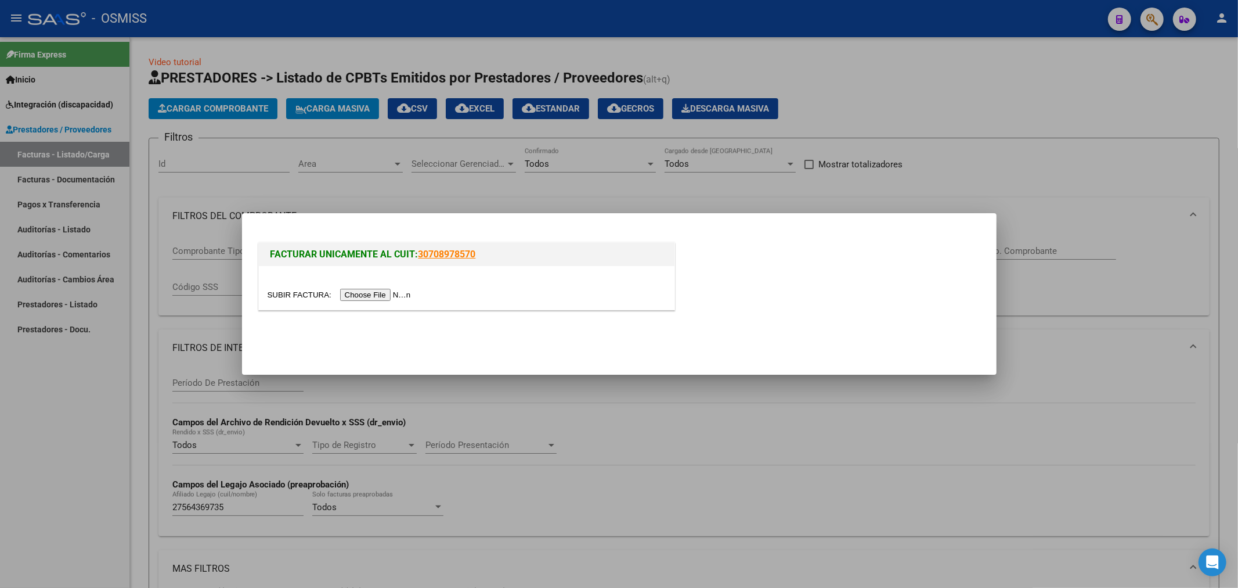
click at [365, 297] on input "file" at bounding box center [341, 295] width 147 height 12
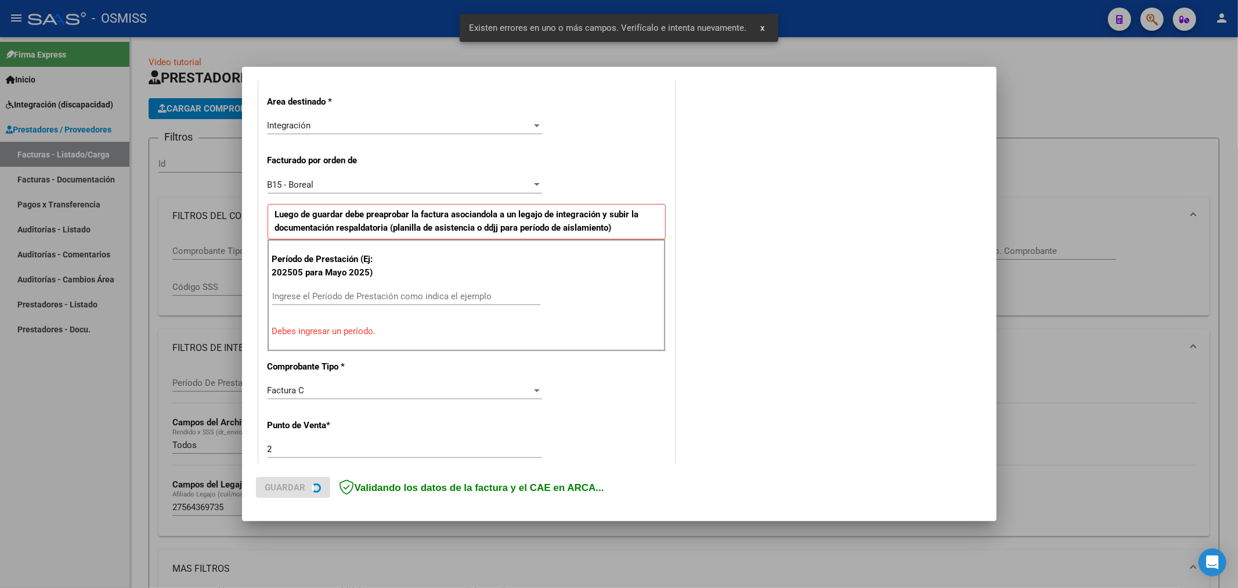
scroll to position [272, 0]
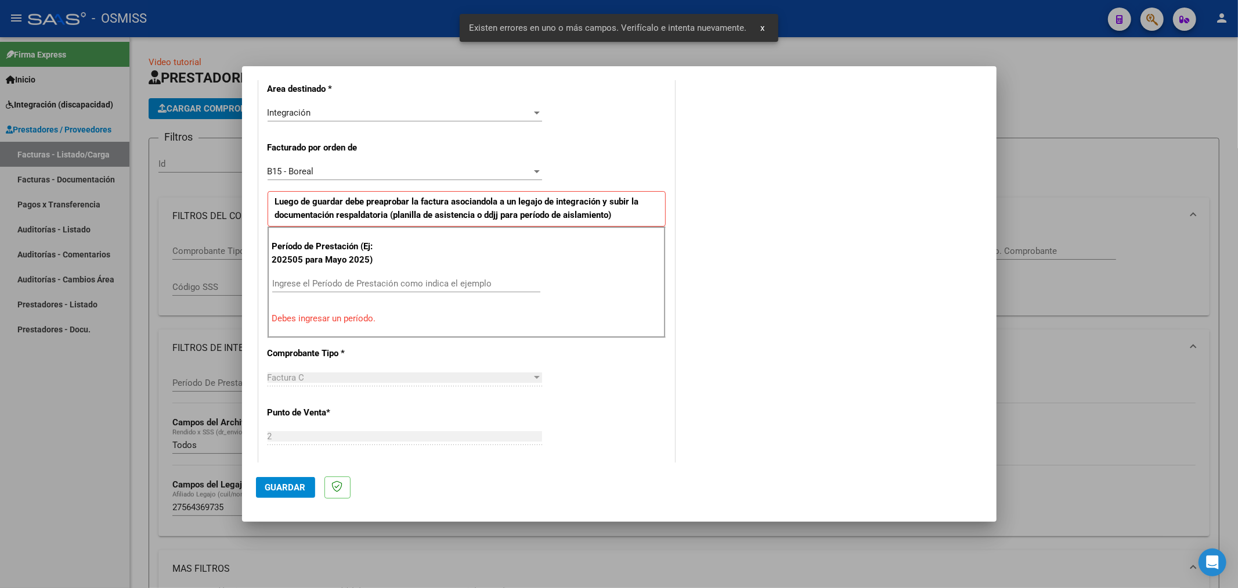
click at [375, 283] on input "Ingrese el Período de Prestación como indica el ejemplo" at bounding box center [406, 283] width 268 height 10
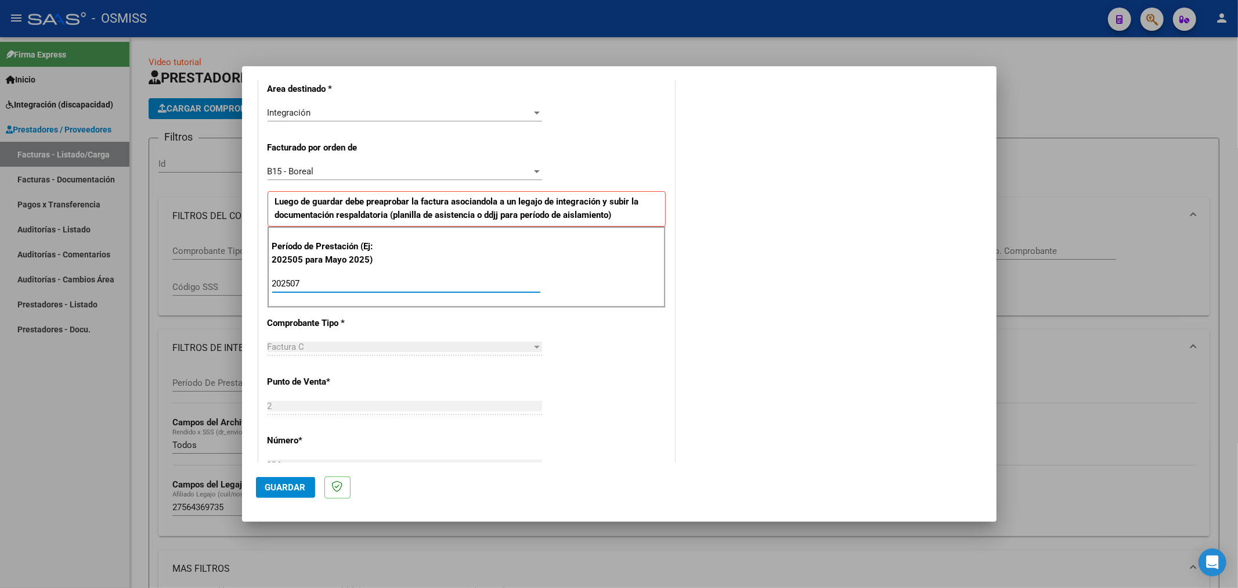
type input "202507"
click at [298, 481] on button "Guardar" at bounding box center [285, 487] width 59 height 21
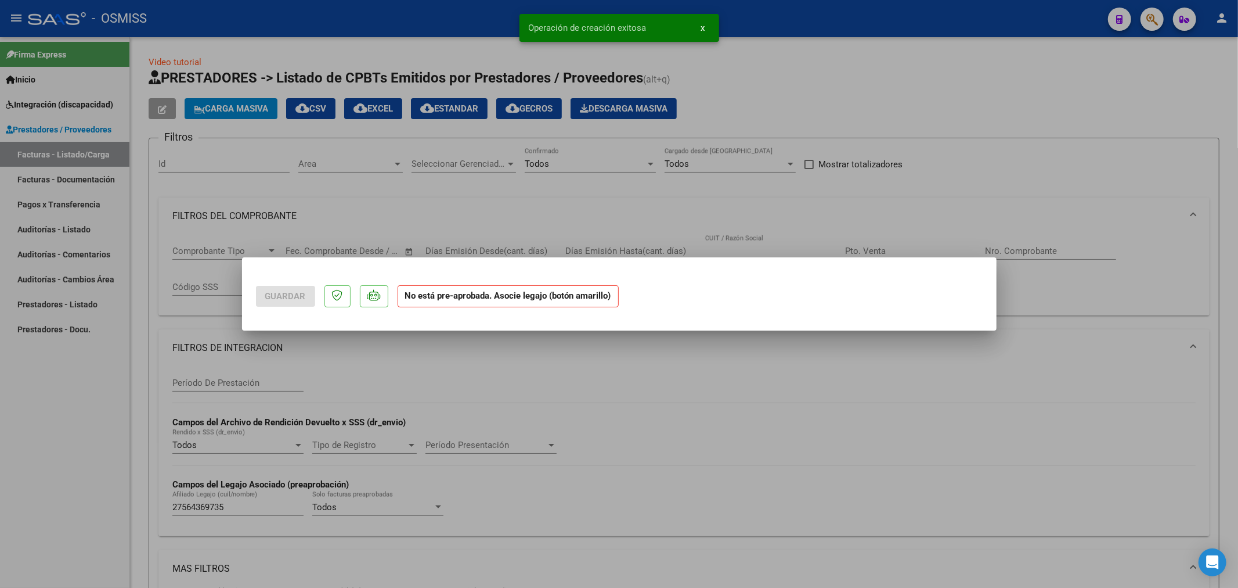
scroll to position [0, 0]
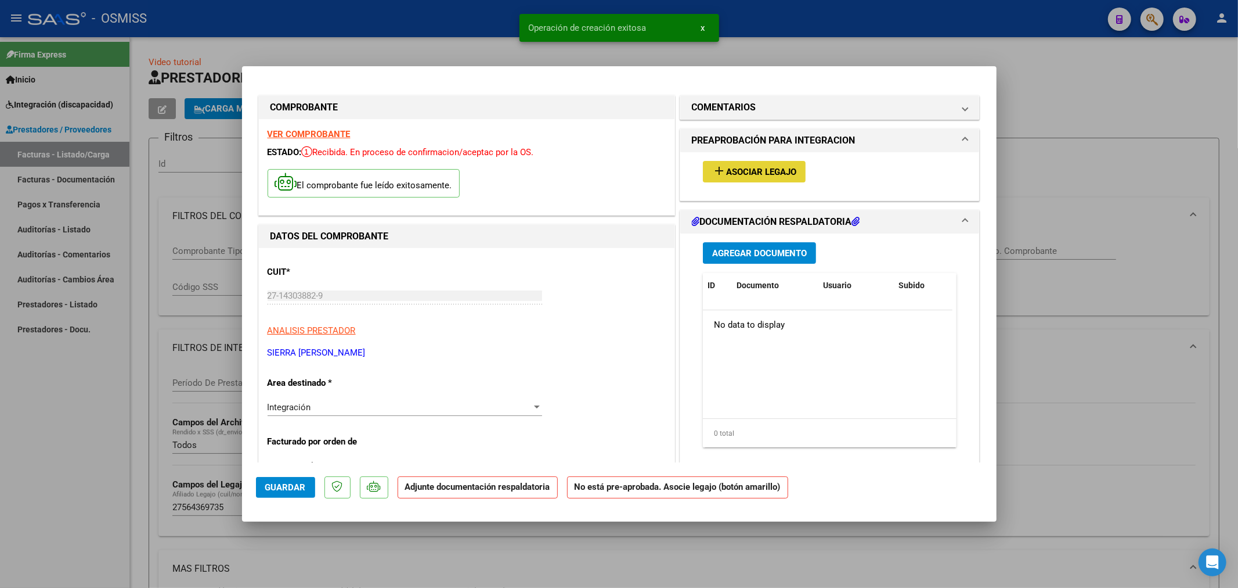
click at [741, 175] on span "Asociar Legajo" at bounding box center [761, 172] width 70 height 10
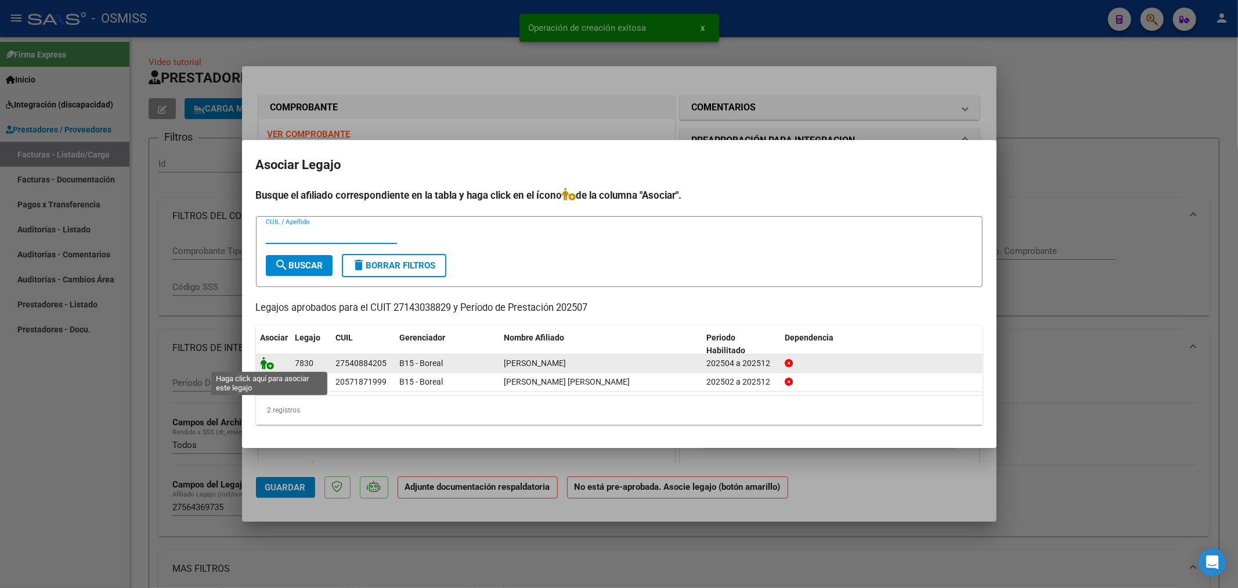
click at [268, 362] on icon at bounding box center [268, 362] width 14 height 13
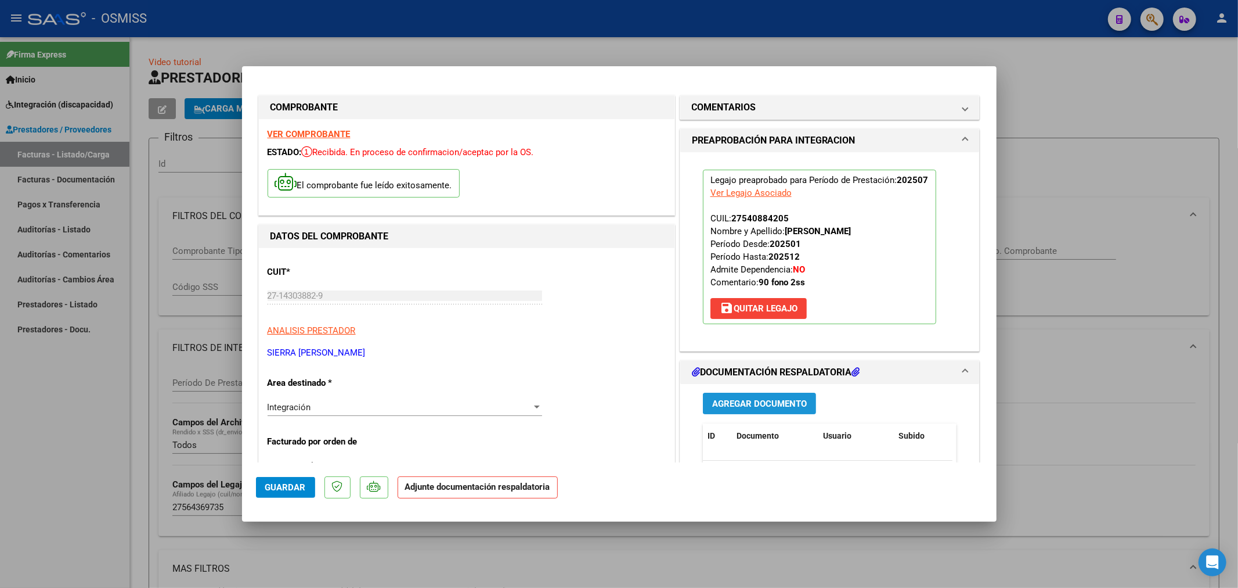
click at [777, 403] on span "Agregar Documento" at bounding box center [759, 403] width 95 height 10
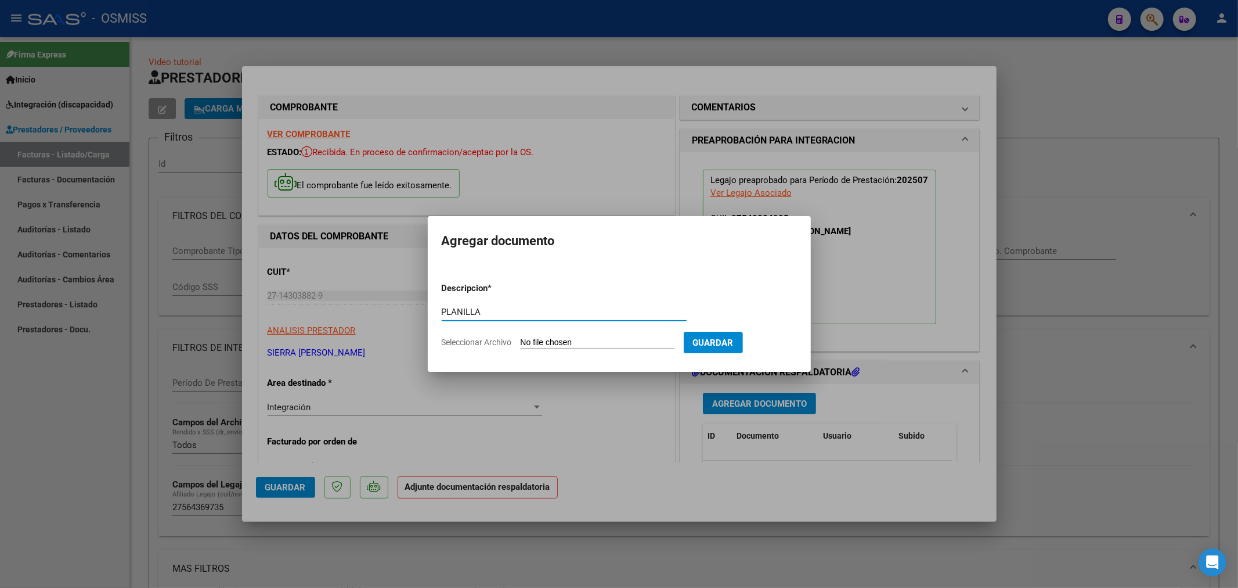
type input "PLANILLA"
click at [552, 341] on input "Seleccionar Archivo" at bounding box center [598, 342] width 154 height 11
type input "C:\fakepath\27143038829_202509_11_2_194_27540884205.pdf"
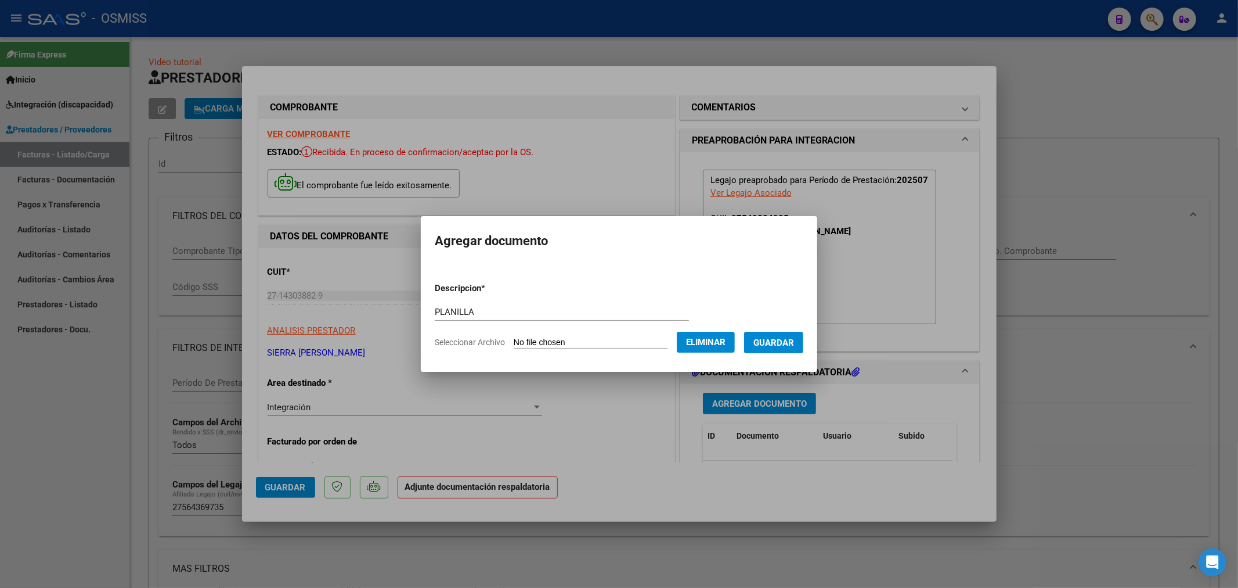
click at [785, 346] on span "Guardar" at bounding box center [774, 342] width 41 height 10
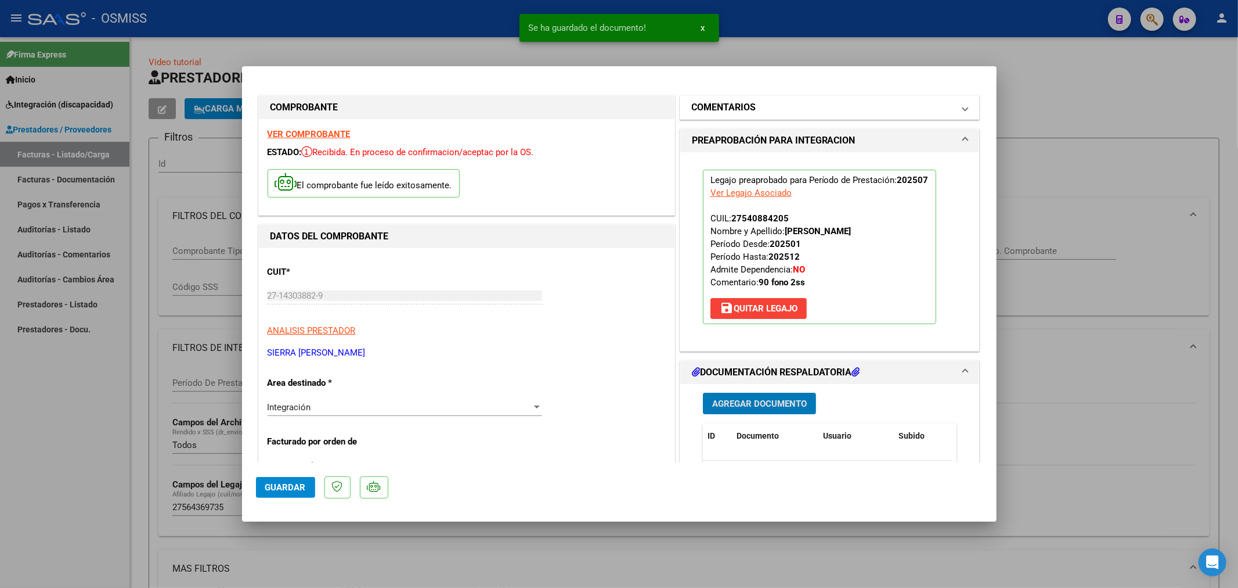
click at [738, 101] on h1 "COMENTARIOS" at bounding box center [724, 107] width 64 height 14
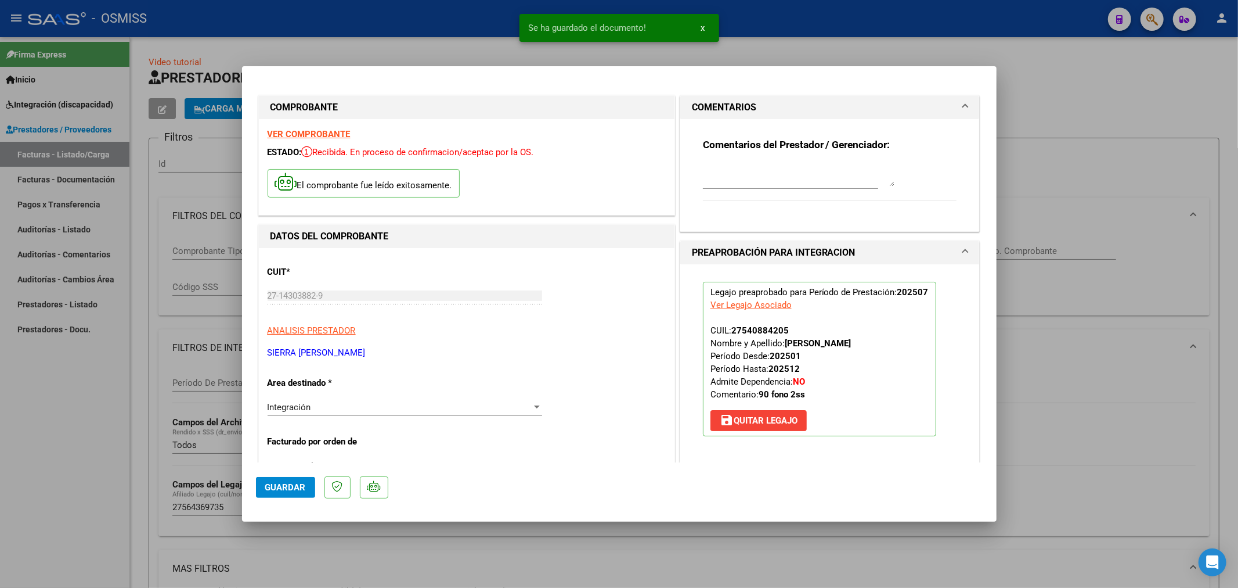
click at [713, 179] on textarea at bounding box center [799, 174] width 192 height 23
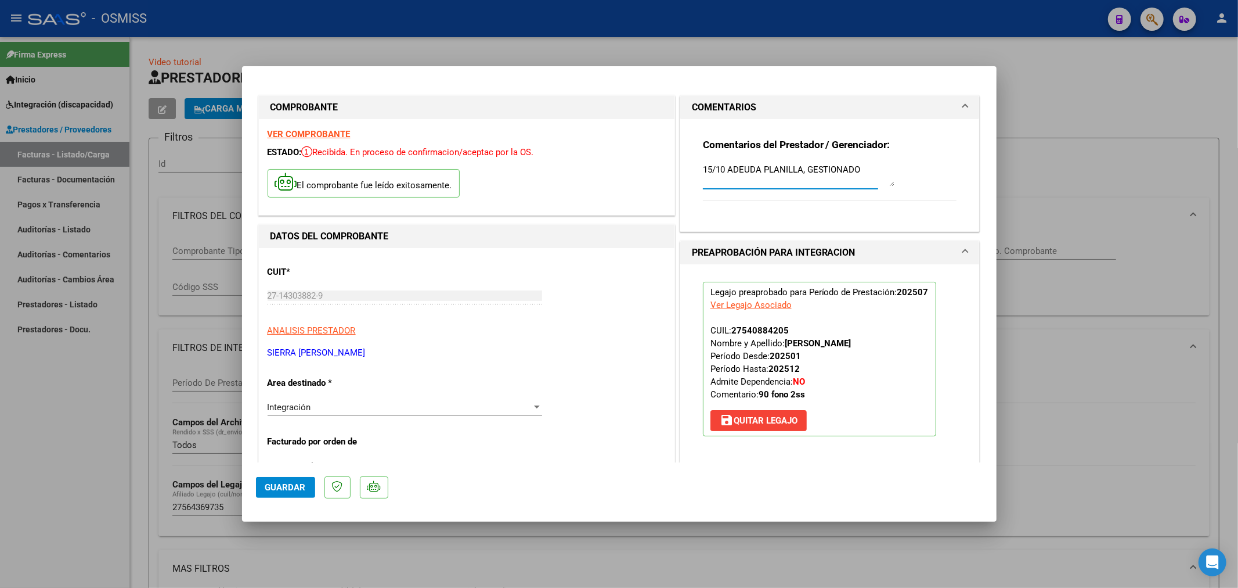
type textarea "15/10 ADEUDA PLANILLA, GESTIONADO"
click at [286, 491] on span "Guardar" at bounding box center [285, 487] width 41 height 10
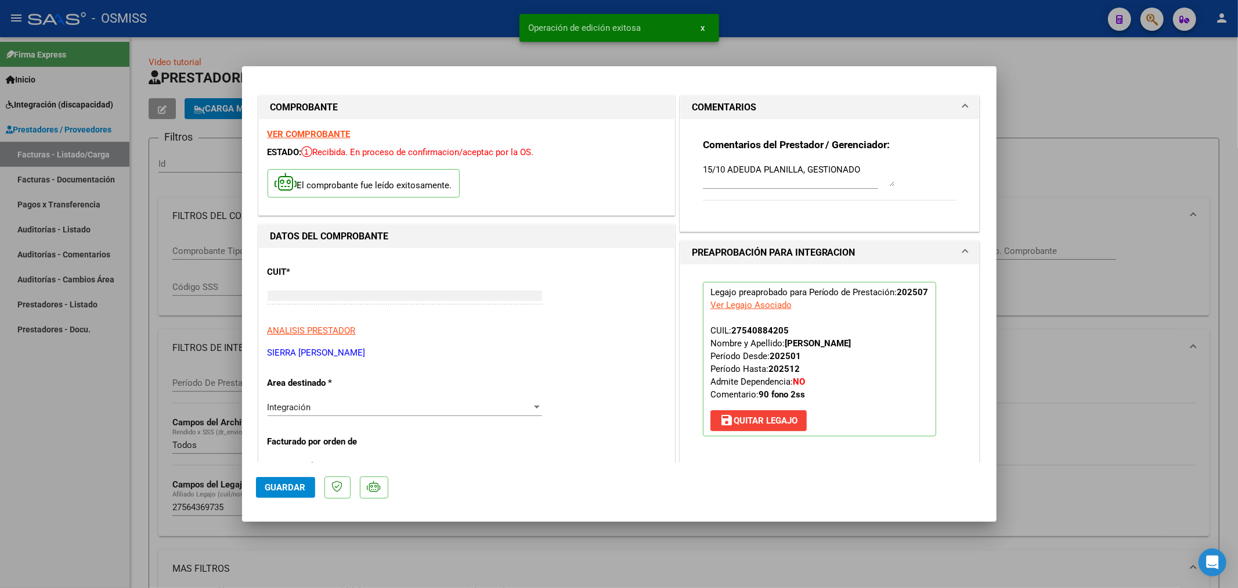
type input "$ 0,00"
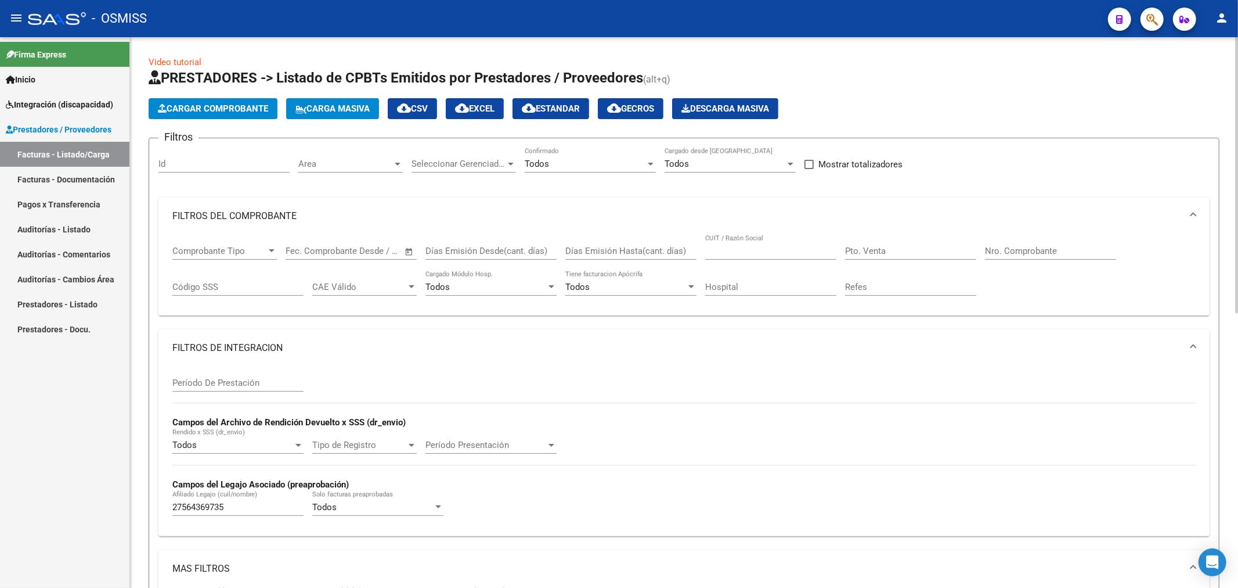
click at [221, 109] on span "Cargar Comprobante" at bounding box center [213, 108] width 110 height 10
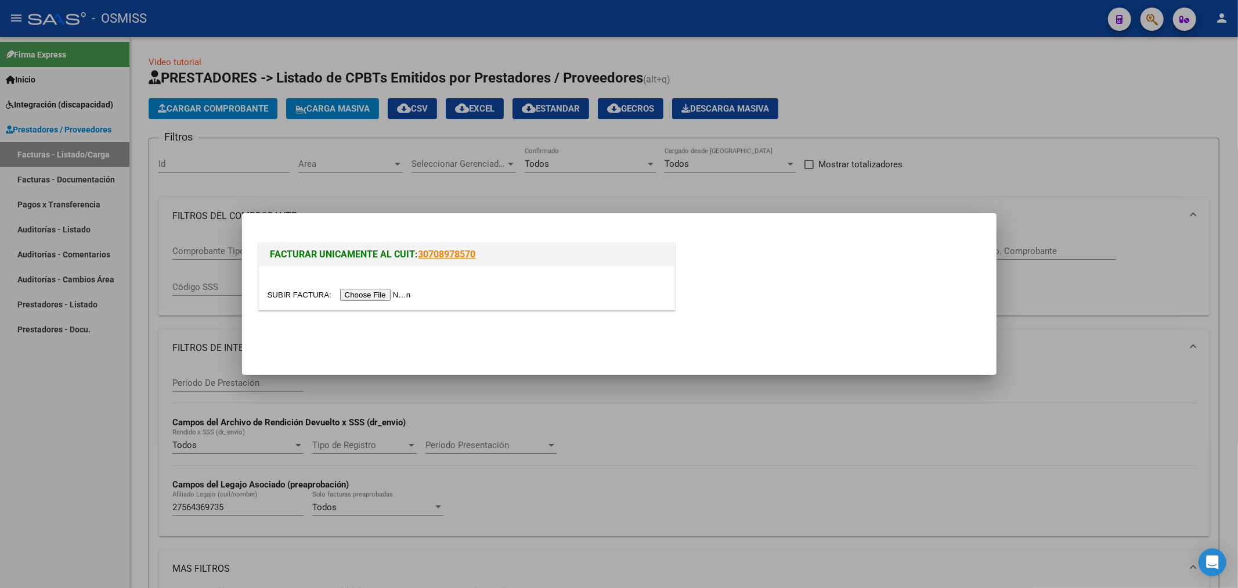
click at [364, 297] on input "file" at bounding box center [341, 295] width 147 height 12
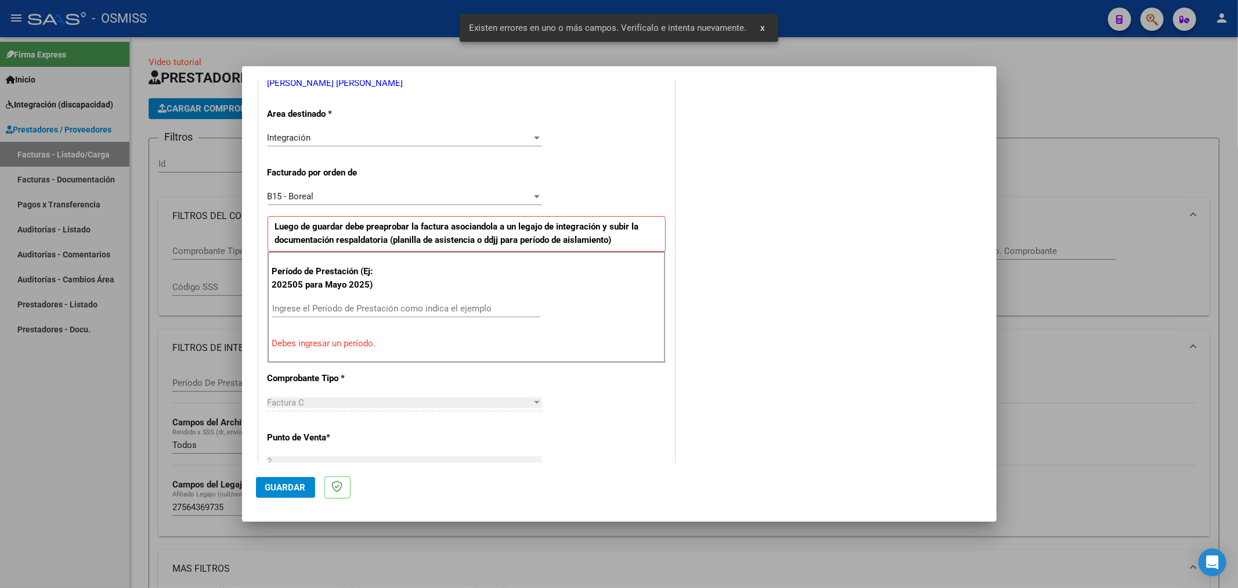
scroll to position [250, 0]
click at [353, 304] on input "Ingrese el Período de Prestación como indica el ejemplo" at bounding box center [406, 305] width 268 height 10
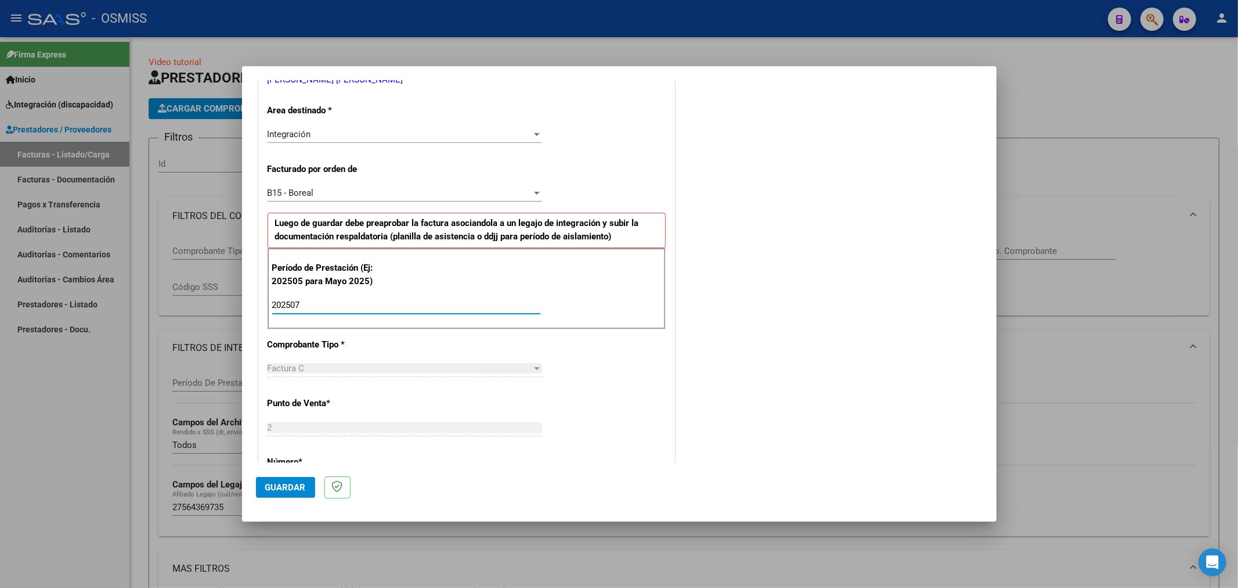
type input "202507"
click at [279, 488] on span "Guardar" at bounding box center [285, 487] width 41 height 10
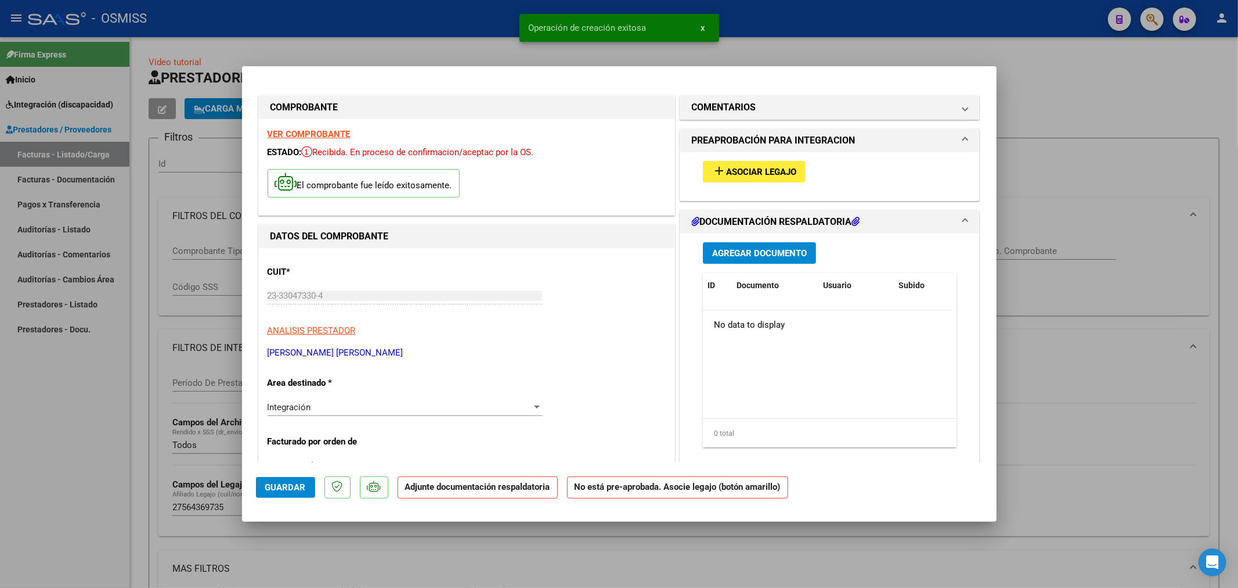
click at [729, 258] on span "Agregar Documento" at bounding box center [759, 253] width 95 height 10
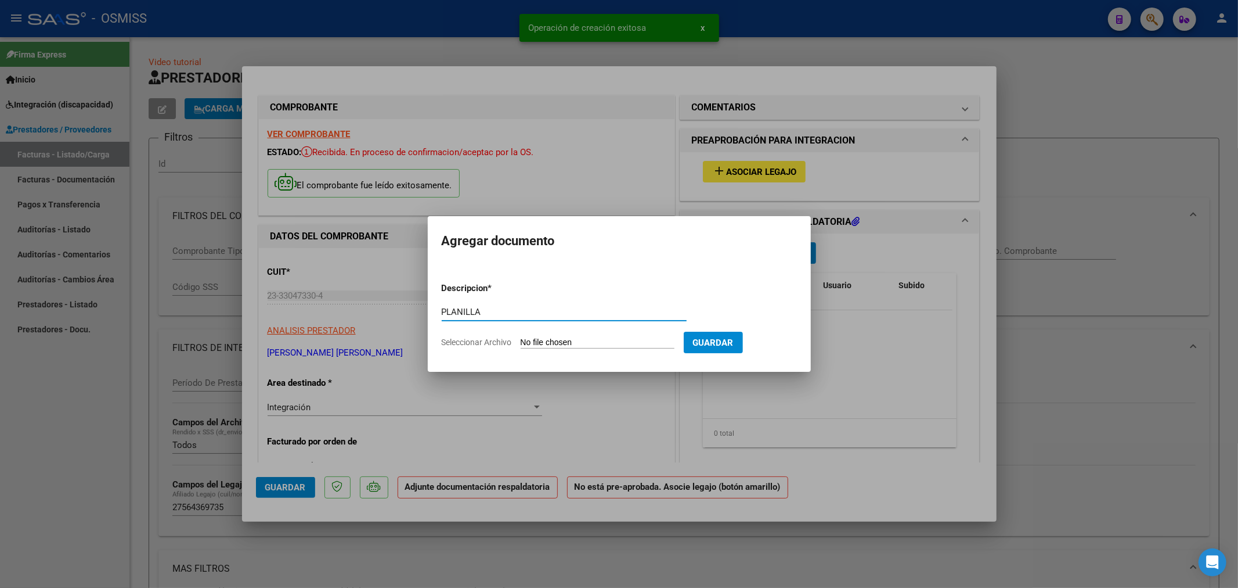
type input "PLANILLA"
click at [561, 340] on input "Seleccionar Archivo" at bounding box center [598, 342] width 154 height 11
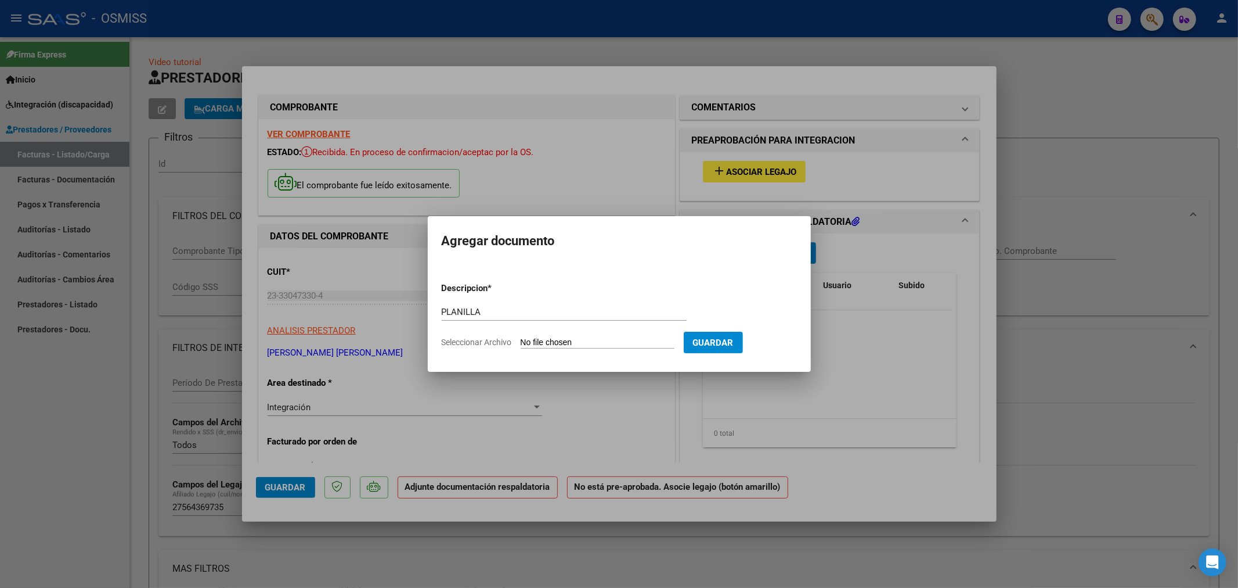
type input "C:\fakepath\23330473304_202509_11_2_1060_20554701516.pdf"
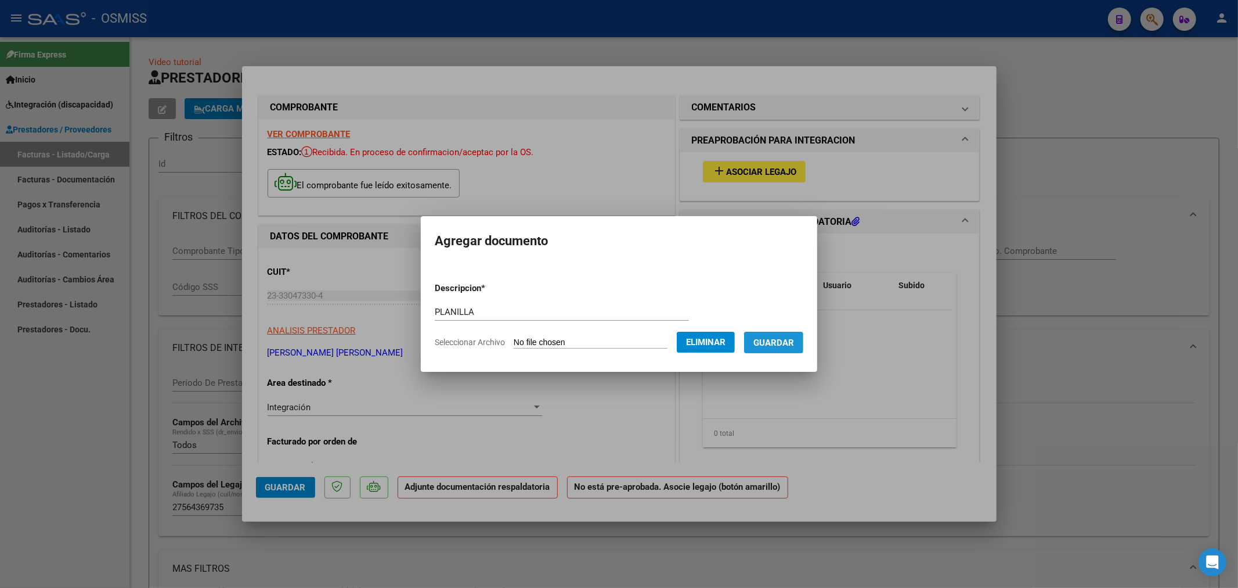
click at [781, 343] on span "Guardar" at bounding box center [774, 342] width 41 height 10
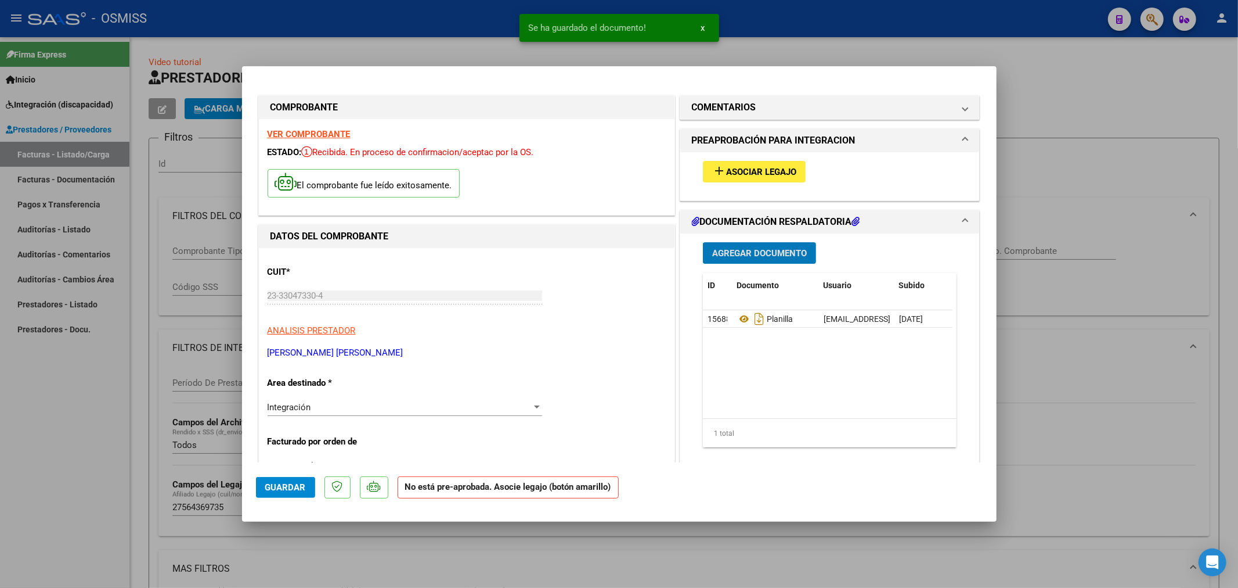
click at [735, 164] on button "add Asociar Legajo" at bounding box center [754, 171] width 103 height 21
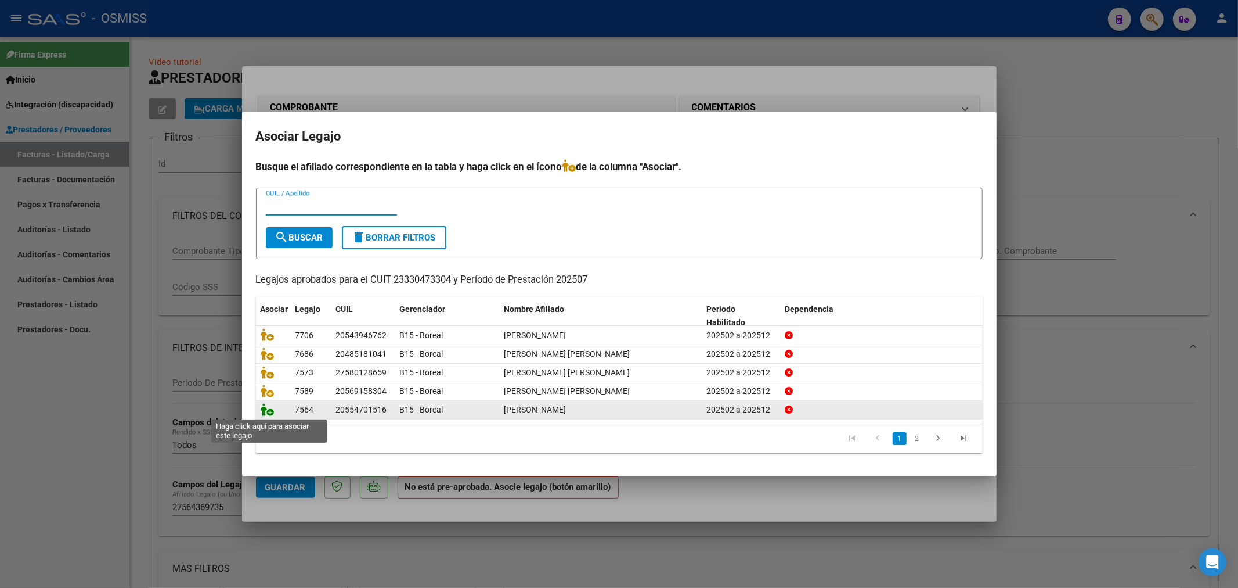
click at [269, 413] on icon at bounding box center [268, 409] width 14 height 13
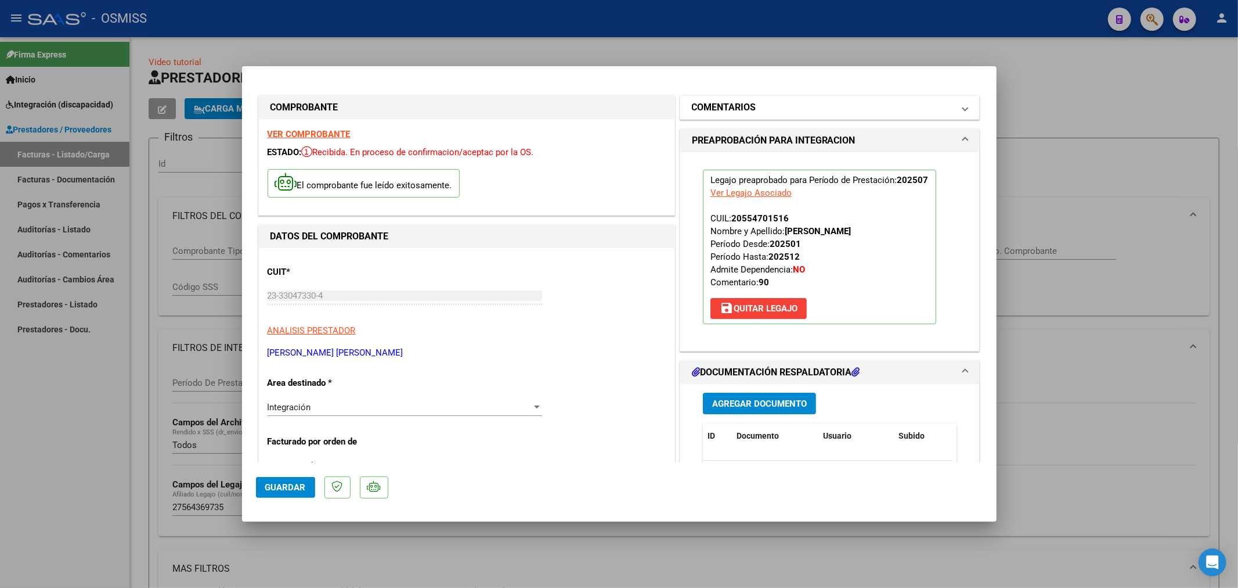
click at [705, 106] on h1 "COMENTARIOS" at bounding box center [724, 107] width 64 height 14
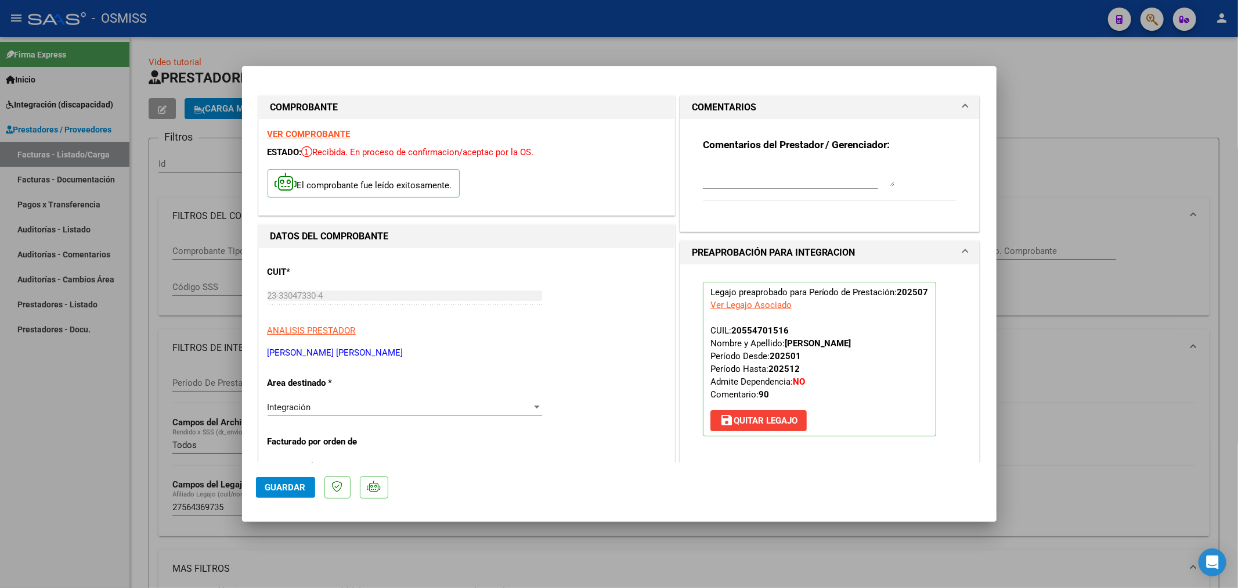
click at [712, 173] on textarea at bounding box center [799, 174] width 192 height 23
type textarea "15/10 ADEUDA PLANILLA, GESTIONADO"
click at [271, 492] on button "Guardar" at bounding box center [285, 487] width 59 height 21
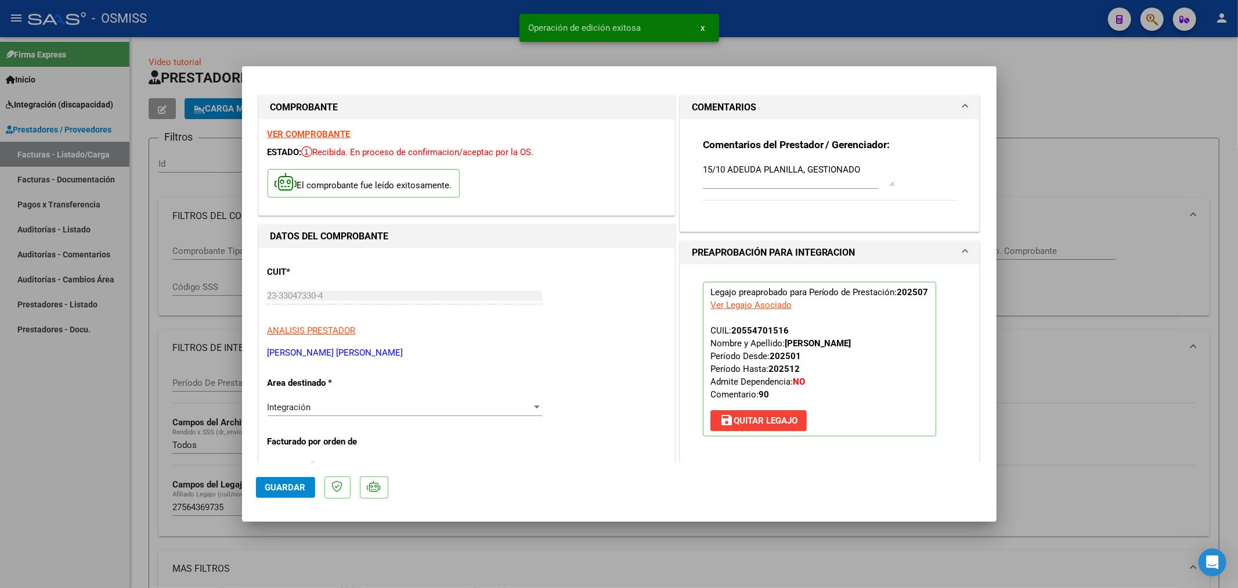
type input "$ 0,00"
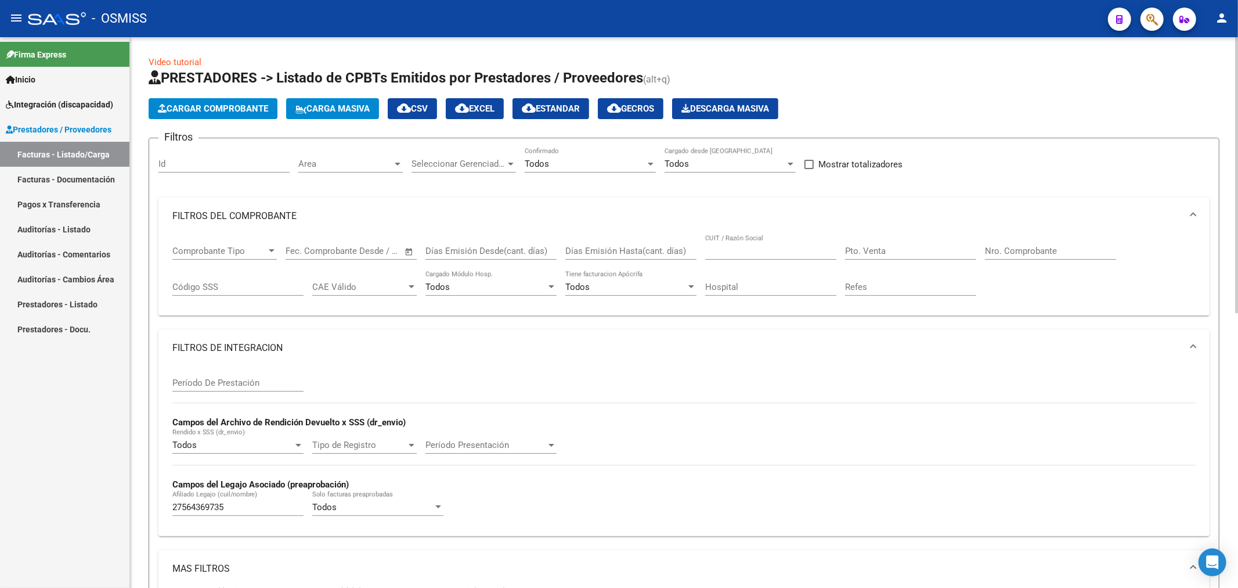
click at [258, 114] on button "Cargar Comprobante" at bounding box center [213, 108] width 129 height 21
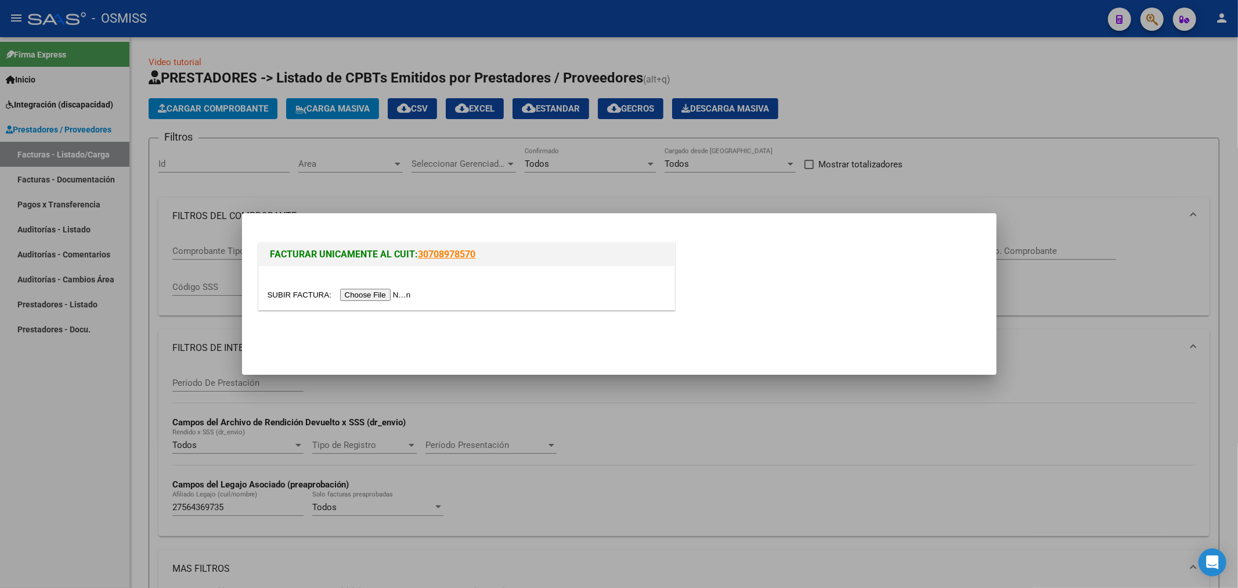
click at [348, 295] on input "file" at bounding box center [341, 295] width 147 height 12
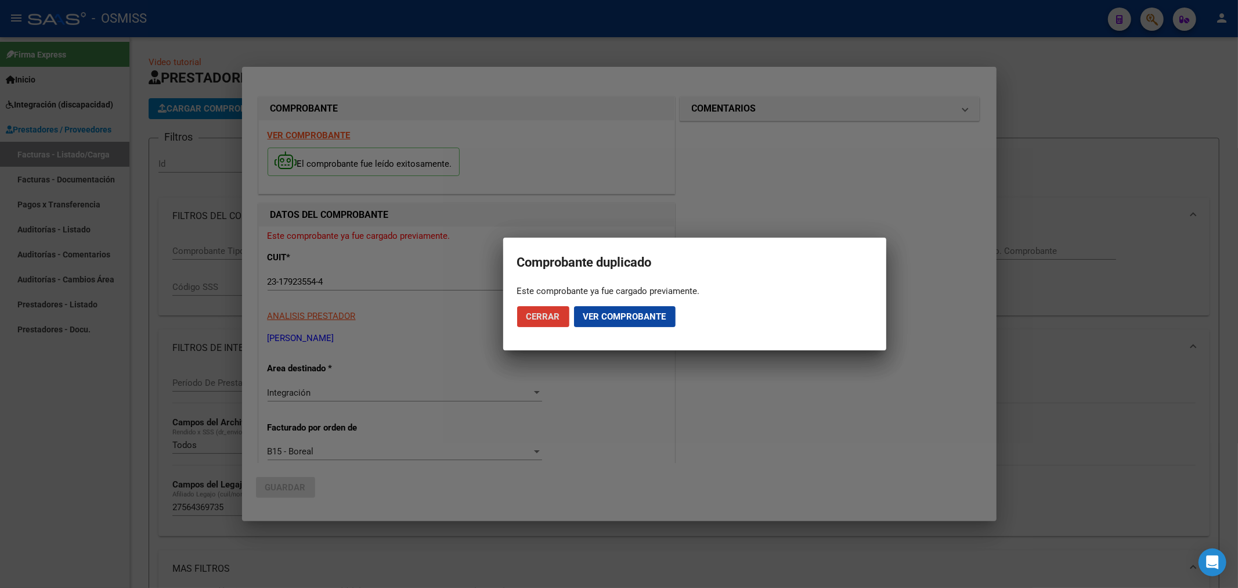
click at [627, 317] on span "Ver comprobante" at bounding box center [624, 316] width 83 height 10
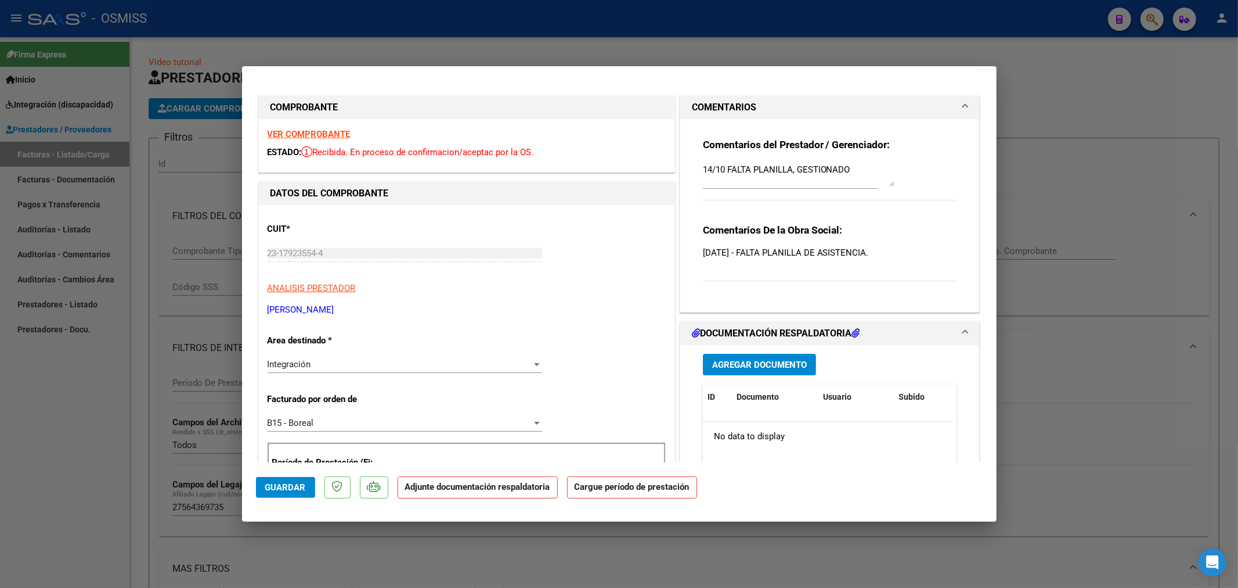
type input "$ 0,00"
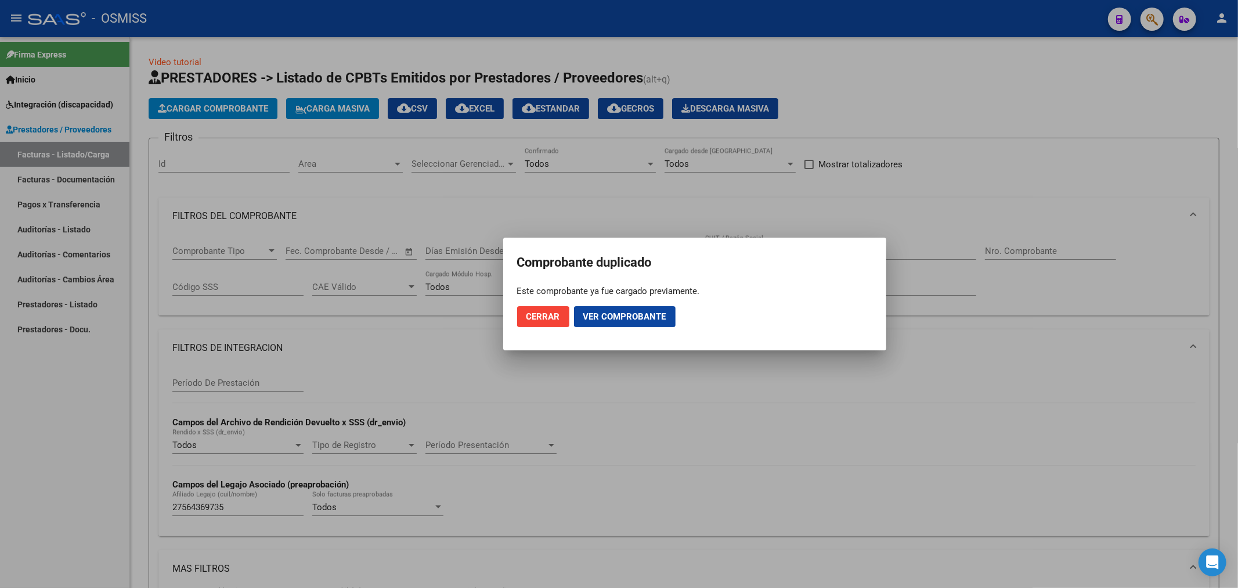
click at [545, 322] on button "Cerrar" at bounding box center [543, 316] width 52 height 21
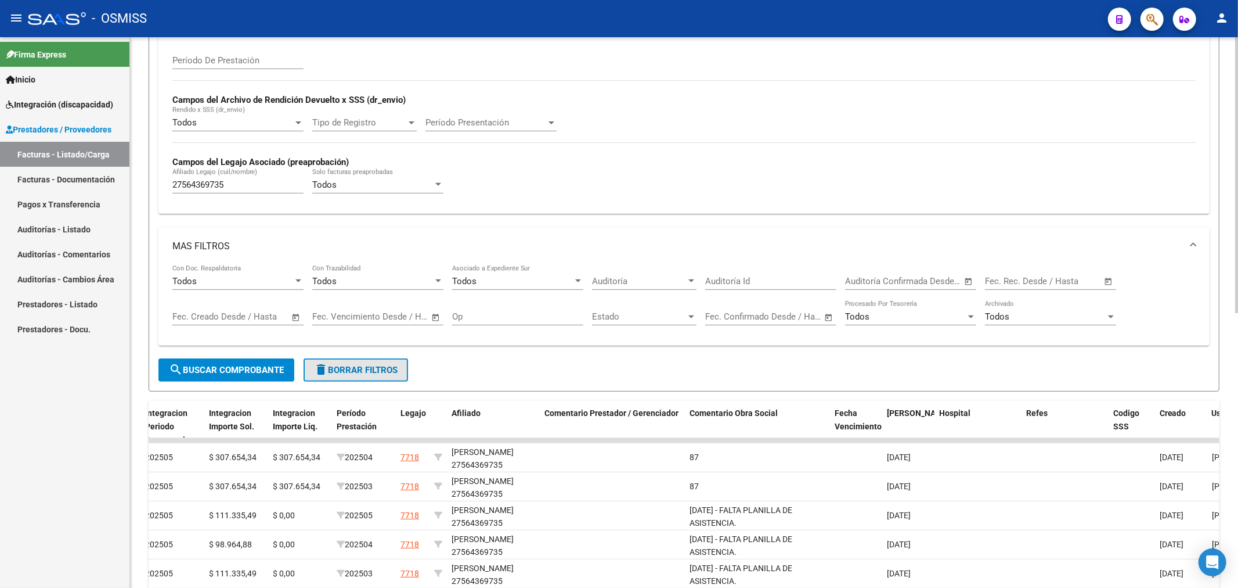
click at [337, 372] on span "delete Borrar Filtros" at bounding box center [356, 370] width 84 height 10
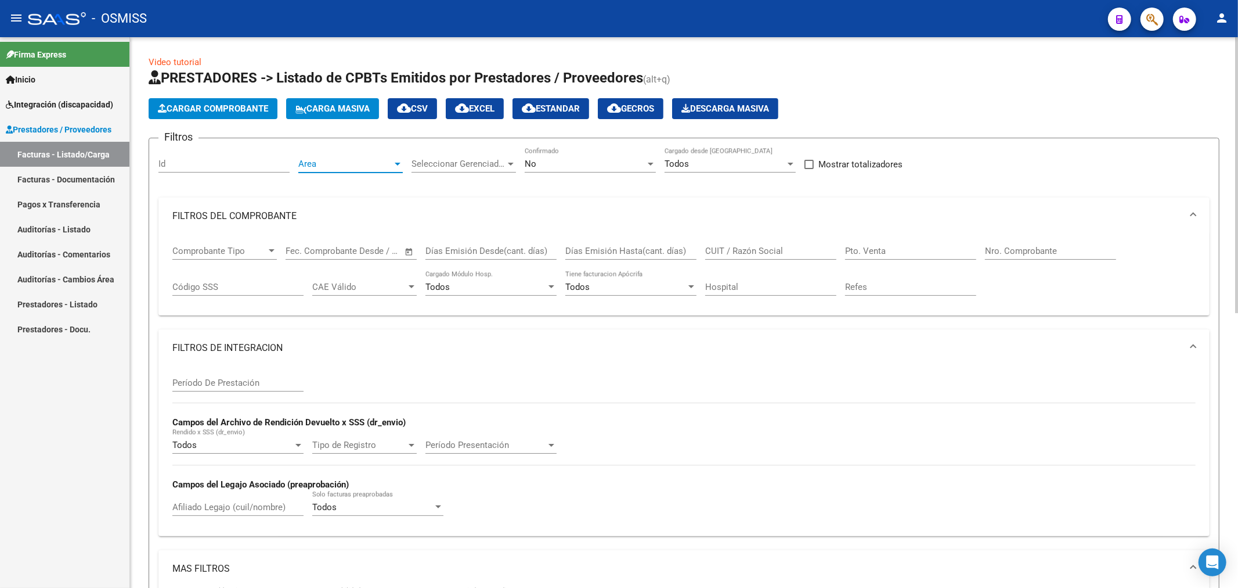
click at [351, 160] on span "Area" at bounding box center [345, 163] width 94 height 10
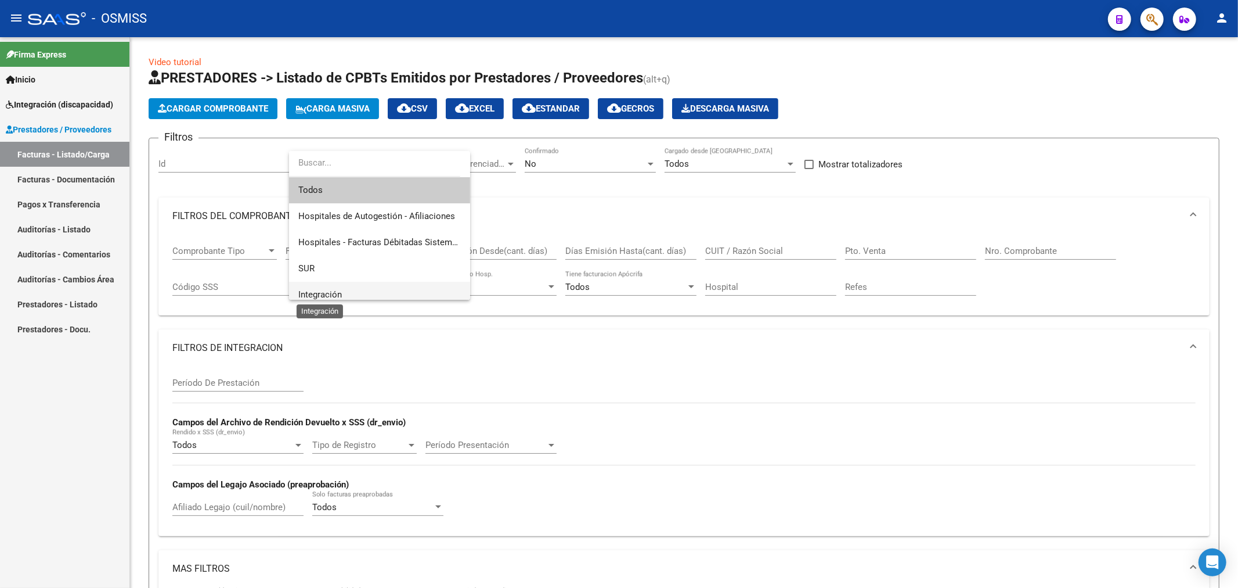
click at [325, 295] on span "Integración" at bounding box center [320, 294] width 44 height 10
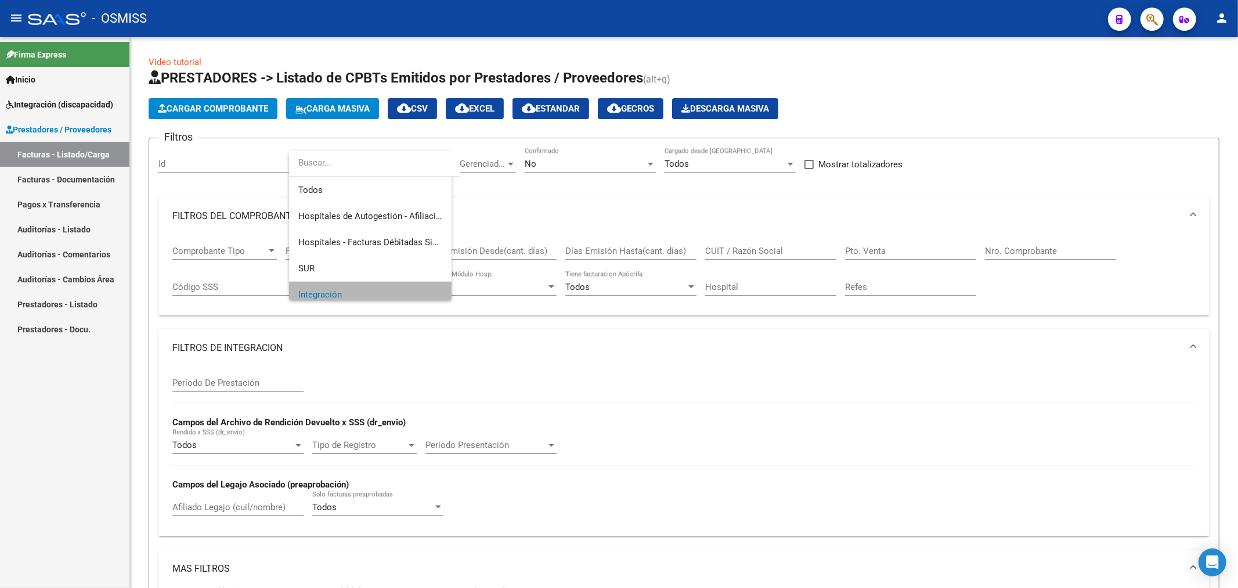
scroll to position [8, 0]
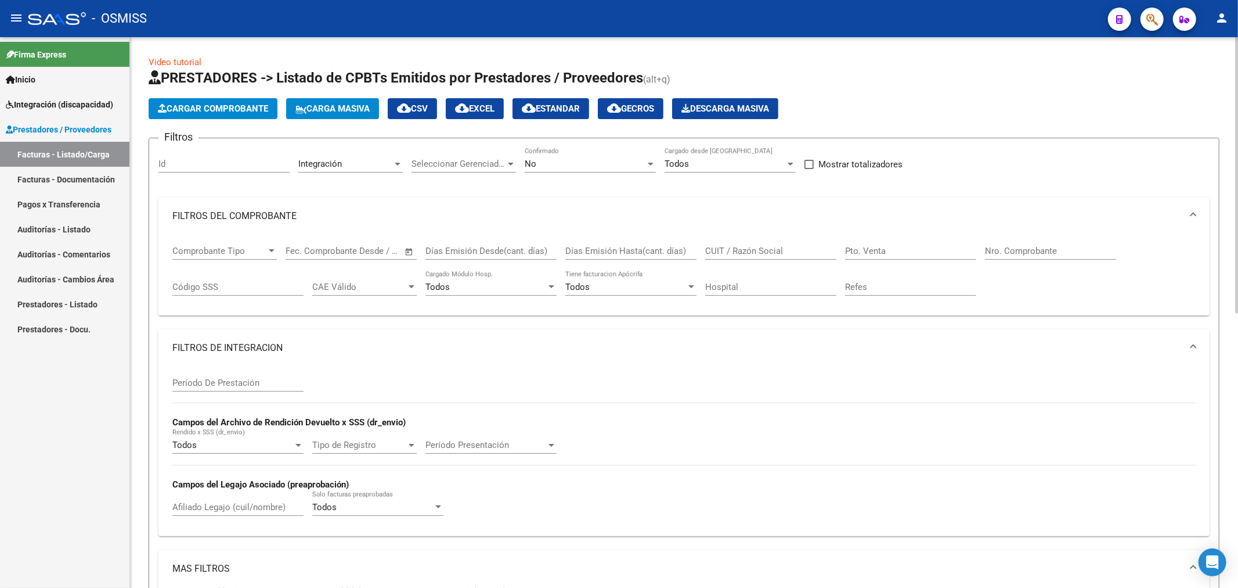
click at [570, 152] on div "No Confirmado" at bounding box center [590, 159] width 131 height 25
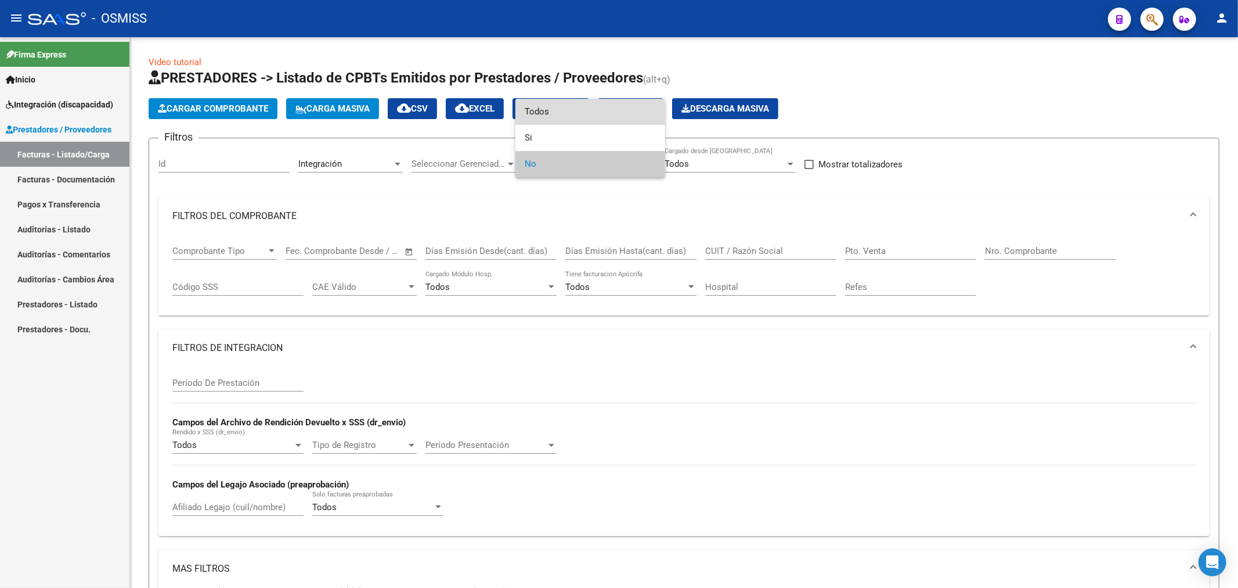
click at [569, 115] on span "Todos" at bounding box center [590, 112] width 131 height 26
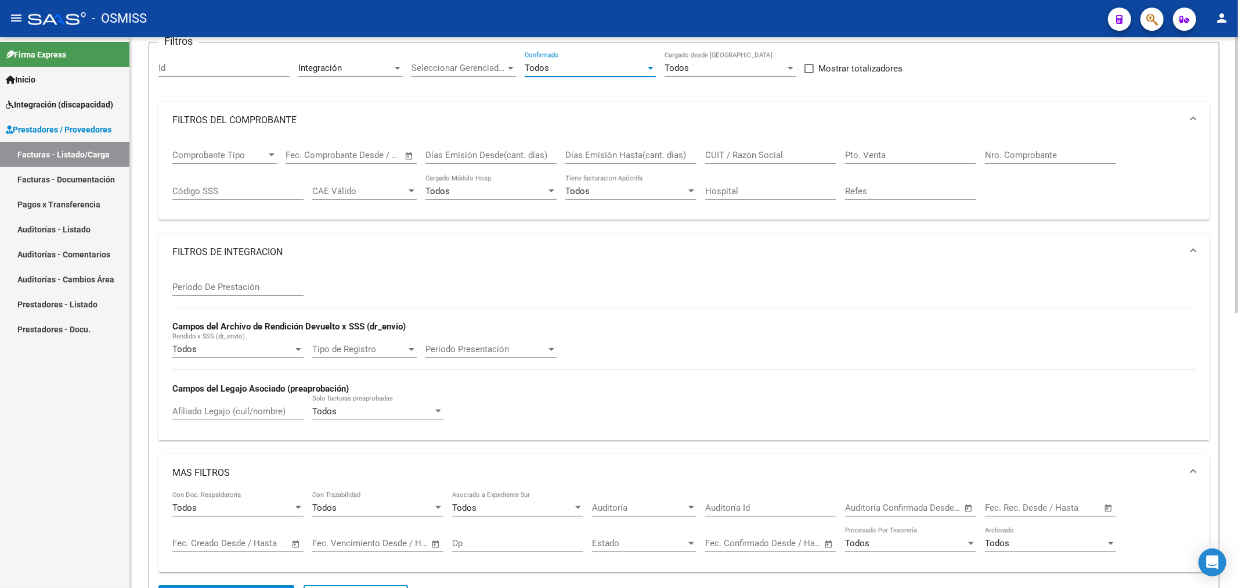
scroll to position [129, 0]
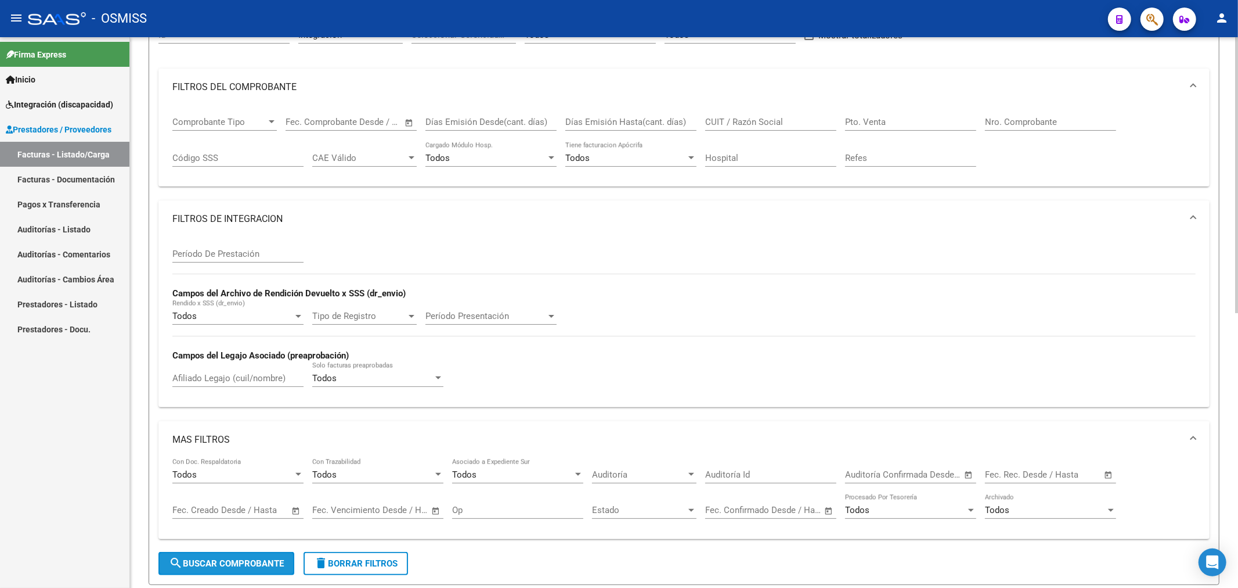
click at [194, 560] on span "search Buscar Comprobante" at bounding box center [226, 563] width 115 height 10
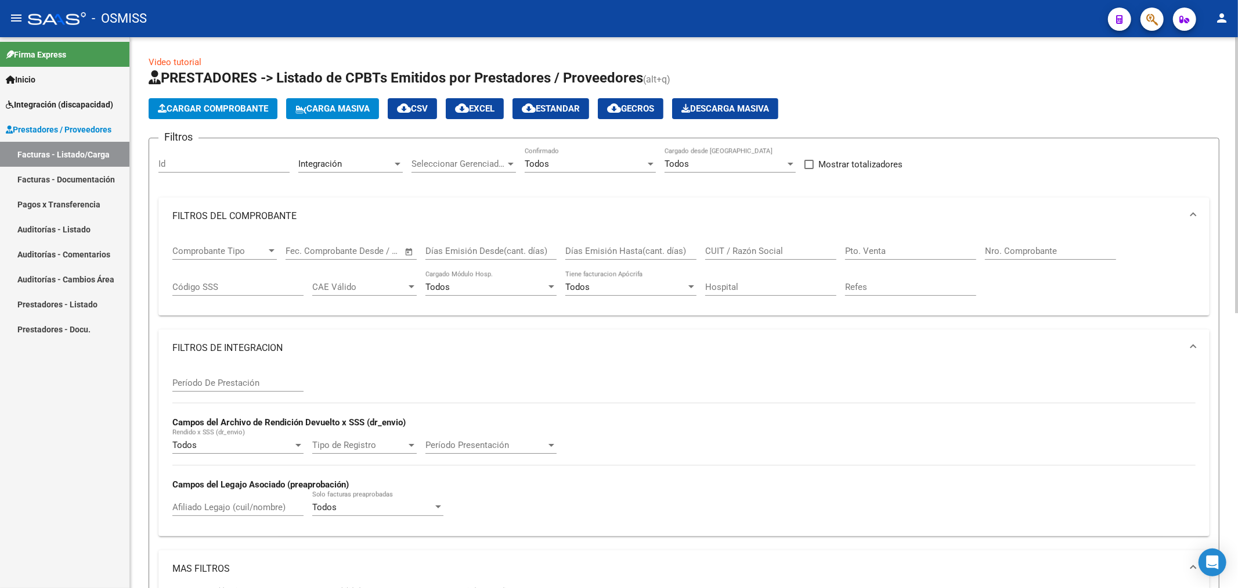
click at [485, 99] on button "cloud_download EXCEL" at bounding box center [475, 108] width 58 height 21
click at [1010, 253] on input "Nro. Comprobante" at bounding box center [1050, 251] width 131 height 10
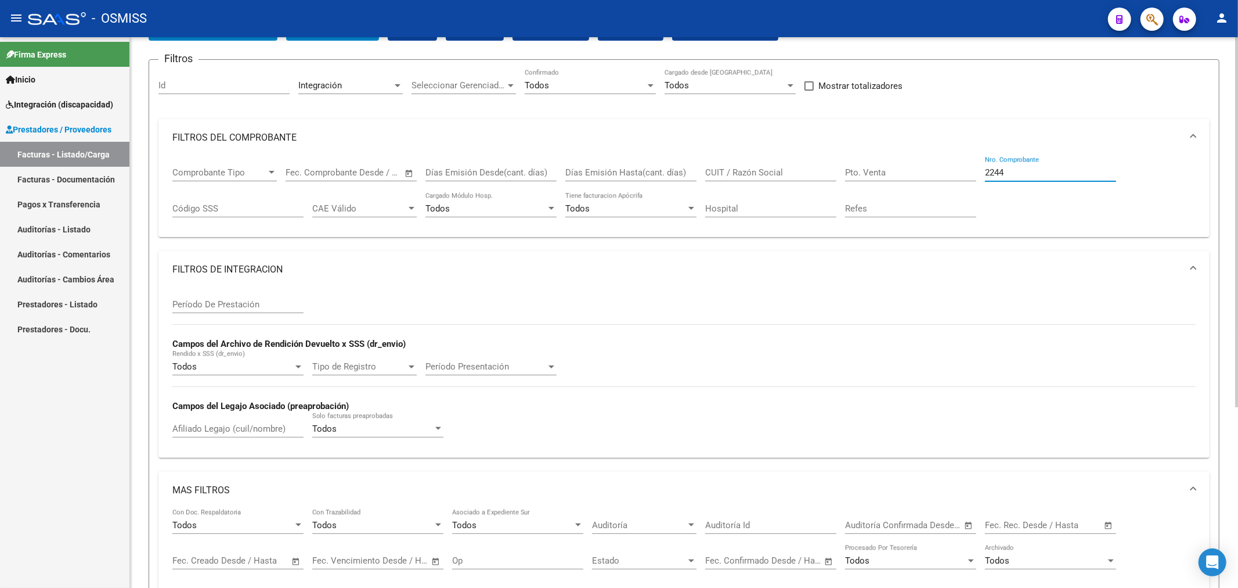
scroll to position [269, 0]
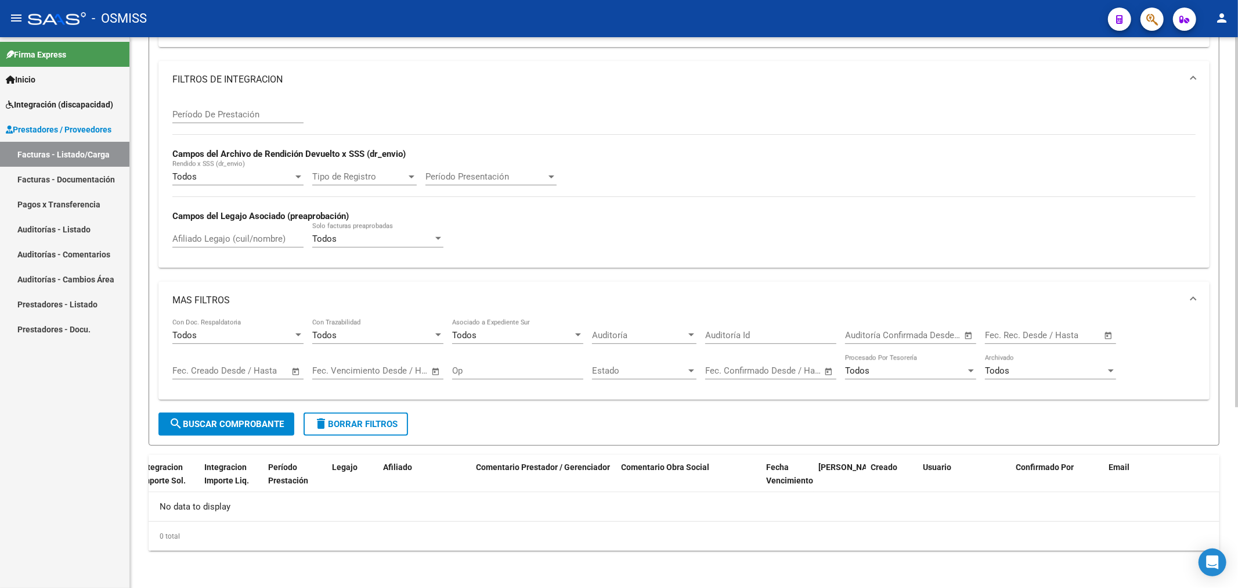
type input "2244"
click at [381, 421] on span "delete Borrar Filtros" at bounding box center [356, 424] width 84 height 10
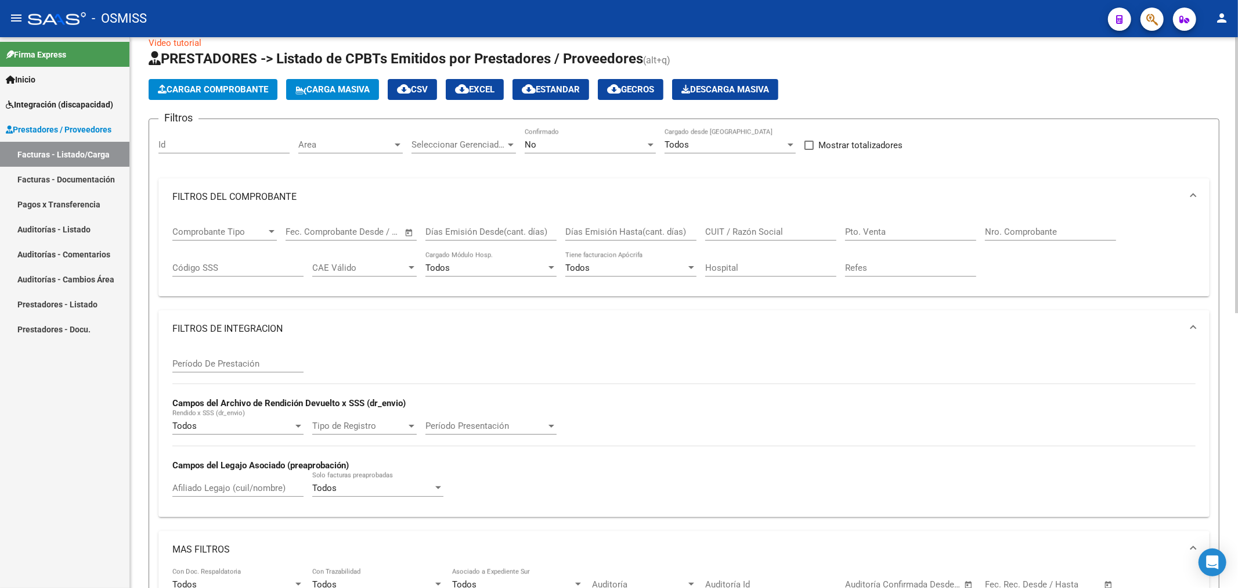
scroll to position [10, 0]
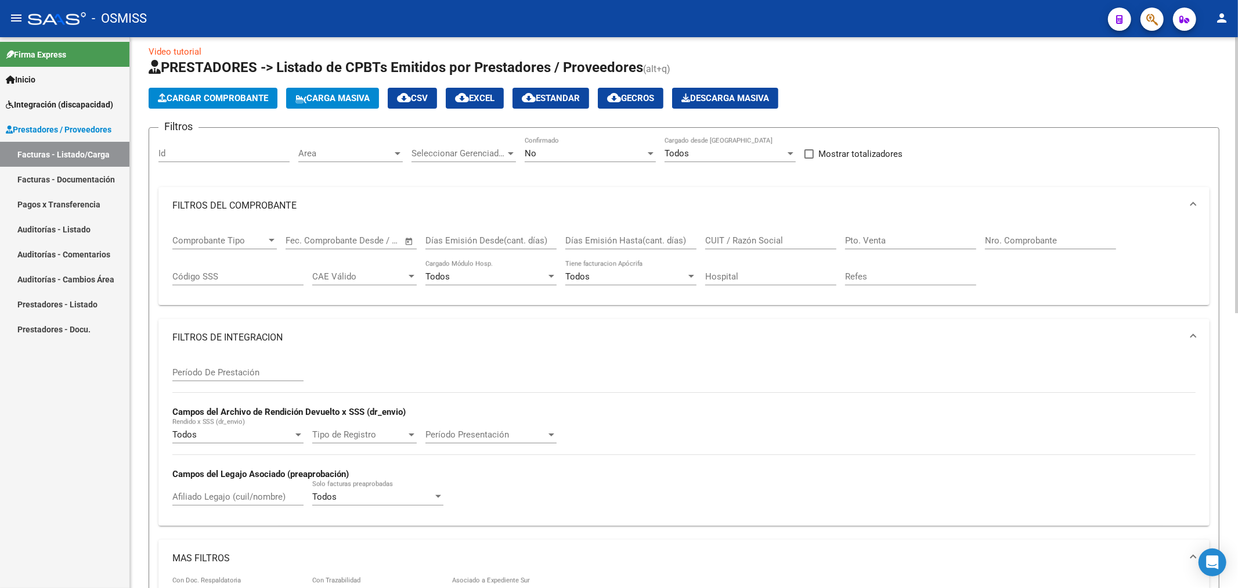
click at [994, 239] on input "Nro. Comprobante" at bounding box center [1050, 240] width 131 height 10
type input "2244"
click at [566, 150] on div "No" at bounding box center [585, 153] width 121 height 10
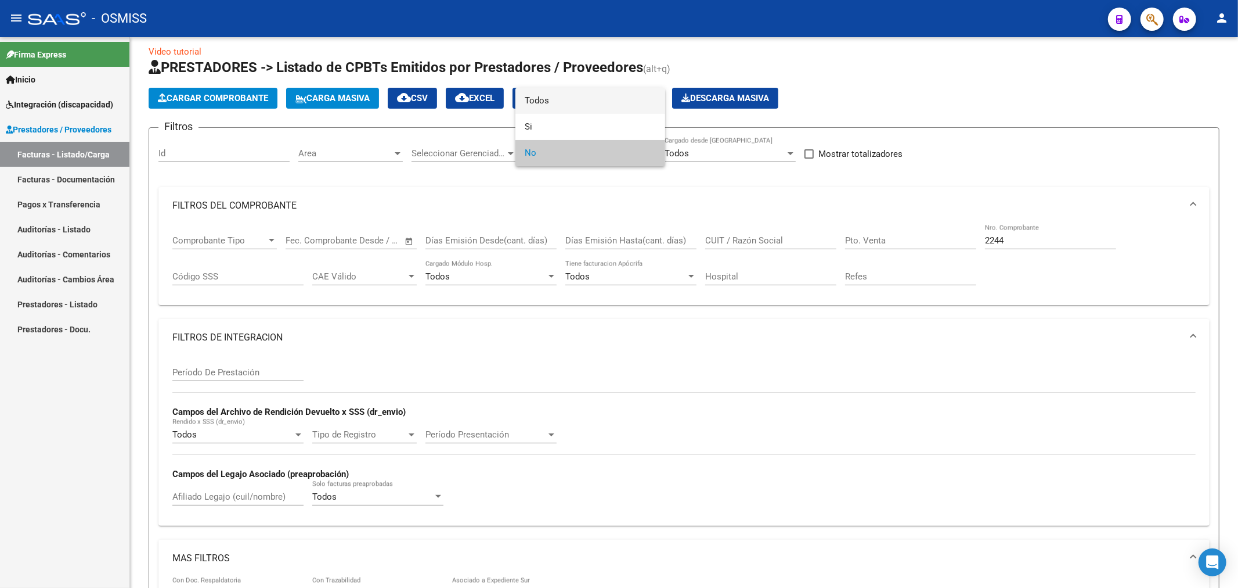
click at [581, 99] on span "Todos" at bounding box center [590, 101] width 131 height 26
click at [637, 339] on div at bounding box center [619, 294] width 1238 height 588
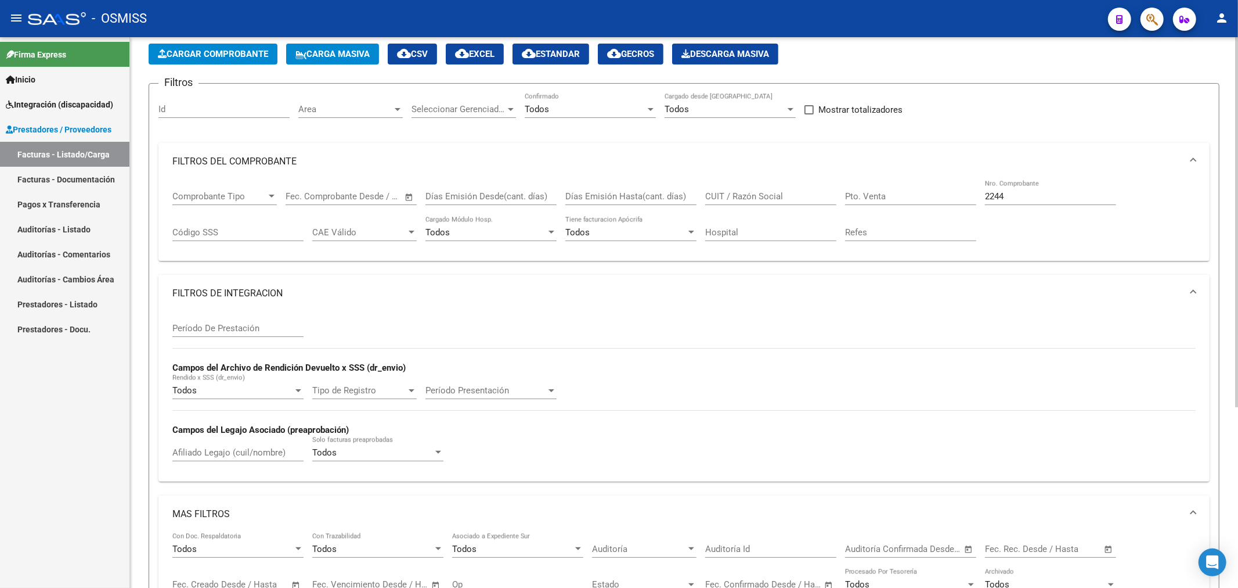
scroll to position [204, 0]
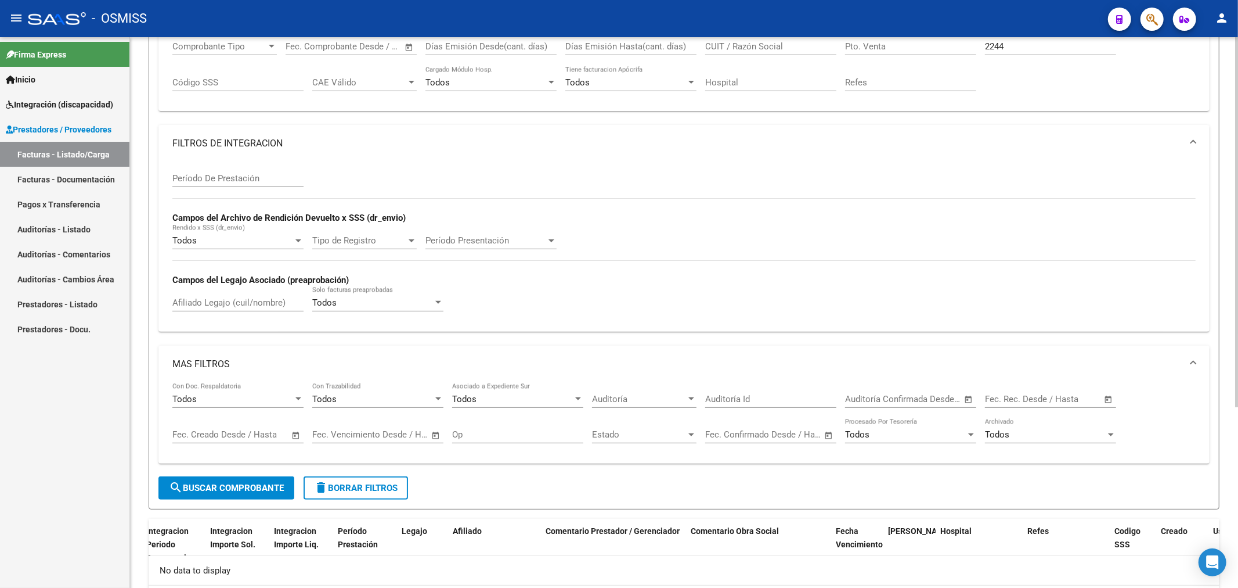
click at [215, 485] on span "search Buscar Comprobante" at bounding box center [226, 487] width 115 height 10
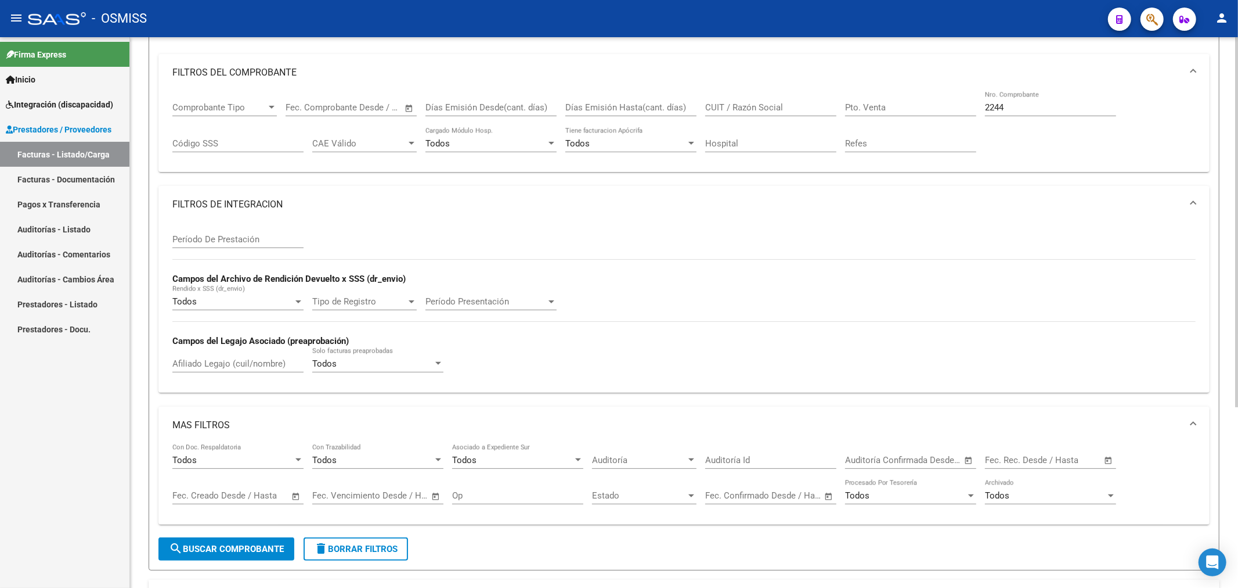
scroll to position [0, 0]
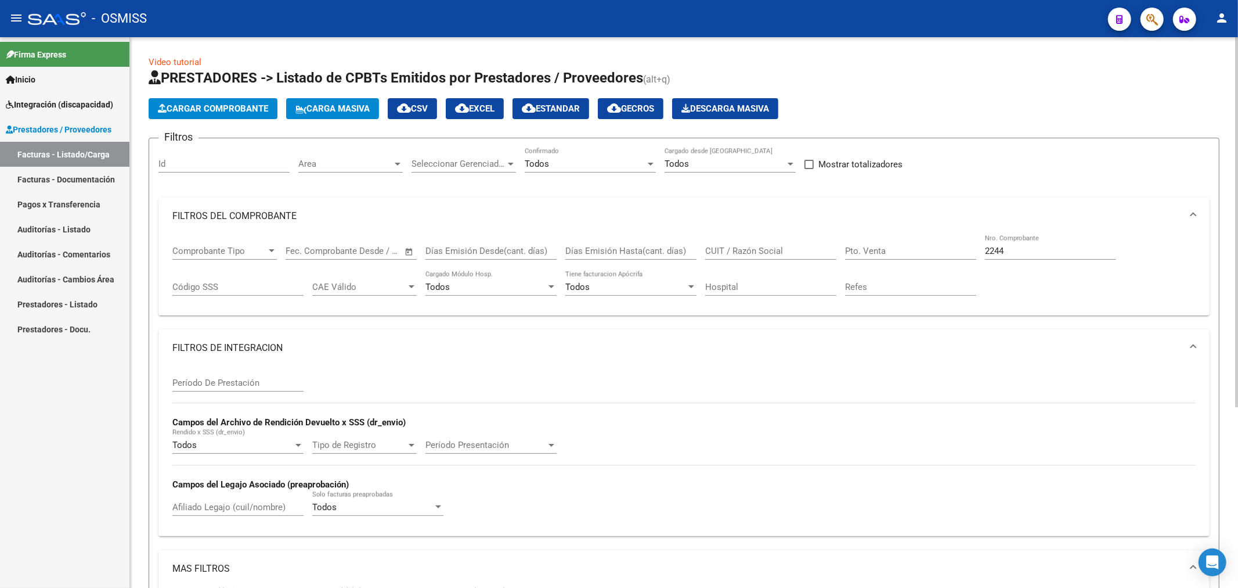
click at [204, 106] on span "Cargar Comprobante" at bounding box center [213, 108] width 110 height 10
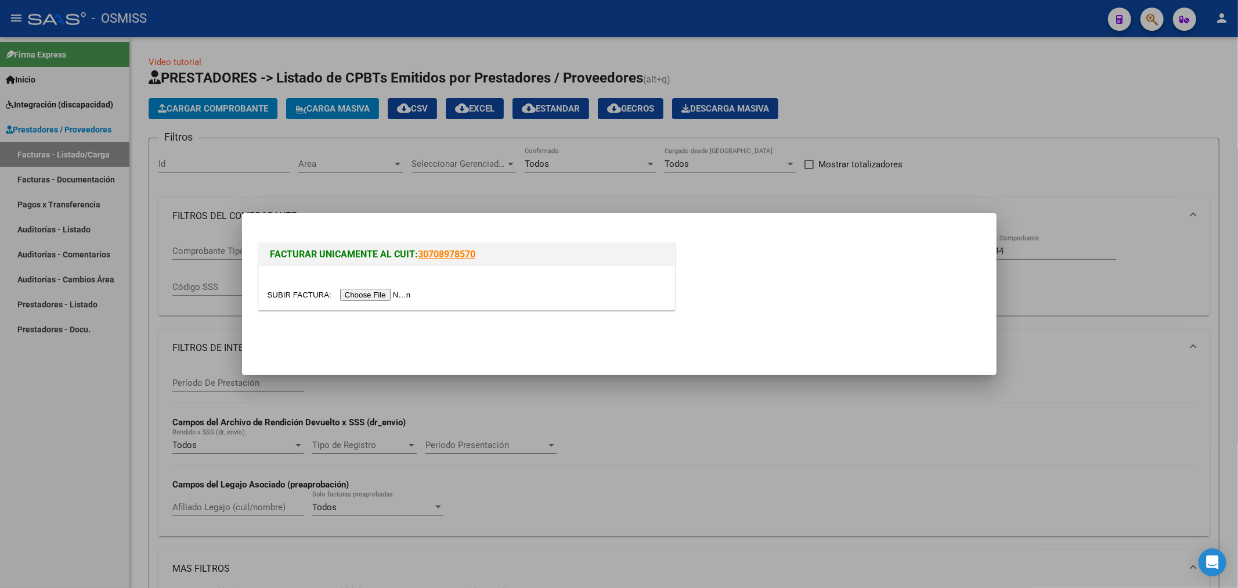
click at [373, 291] on input "file" at bounding box center [341, 295] width 147 height 12
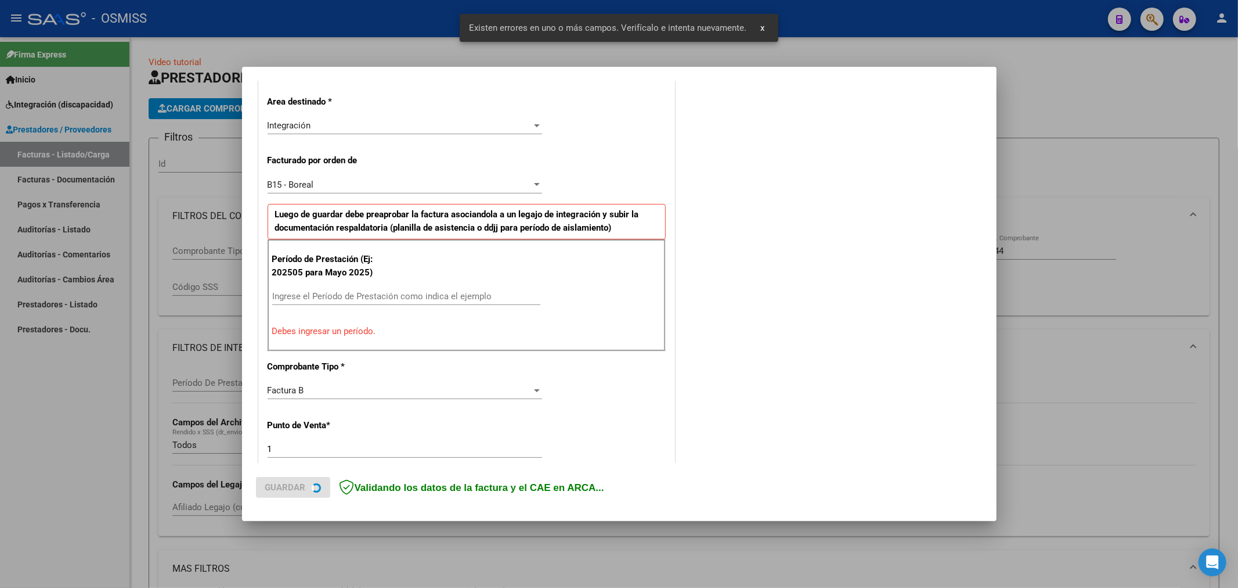
scroll to position [272, 0]
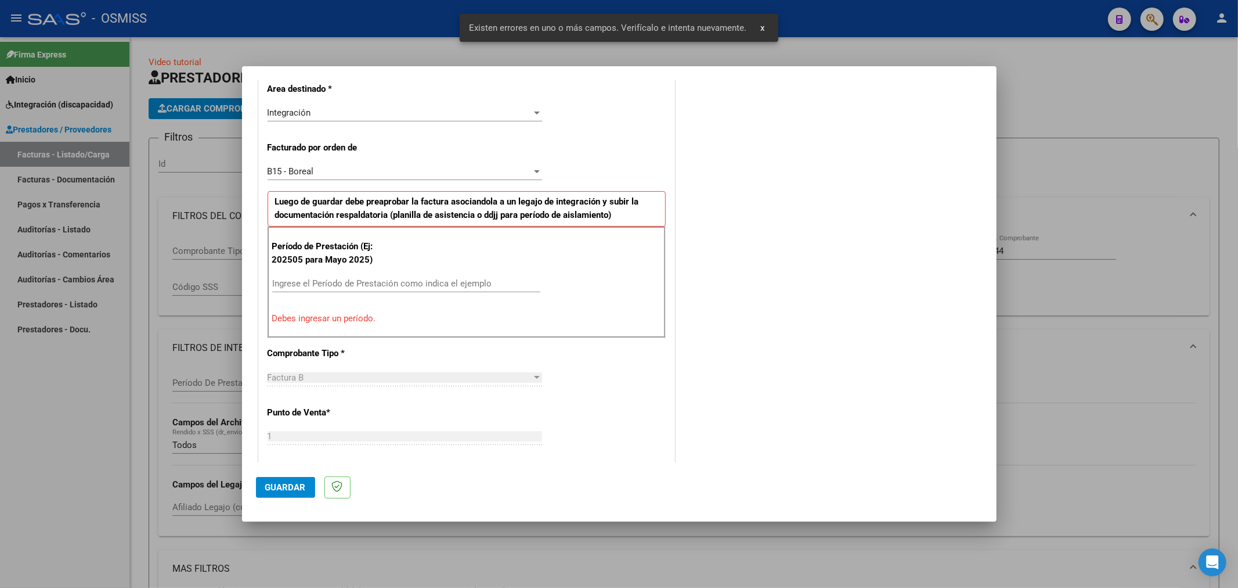
click at [408, 282] on input "Ingrese el Período de Prestación como indica el ejemplo" at bounding box center [406, 283] width 268 height 10
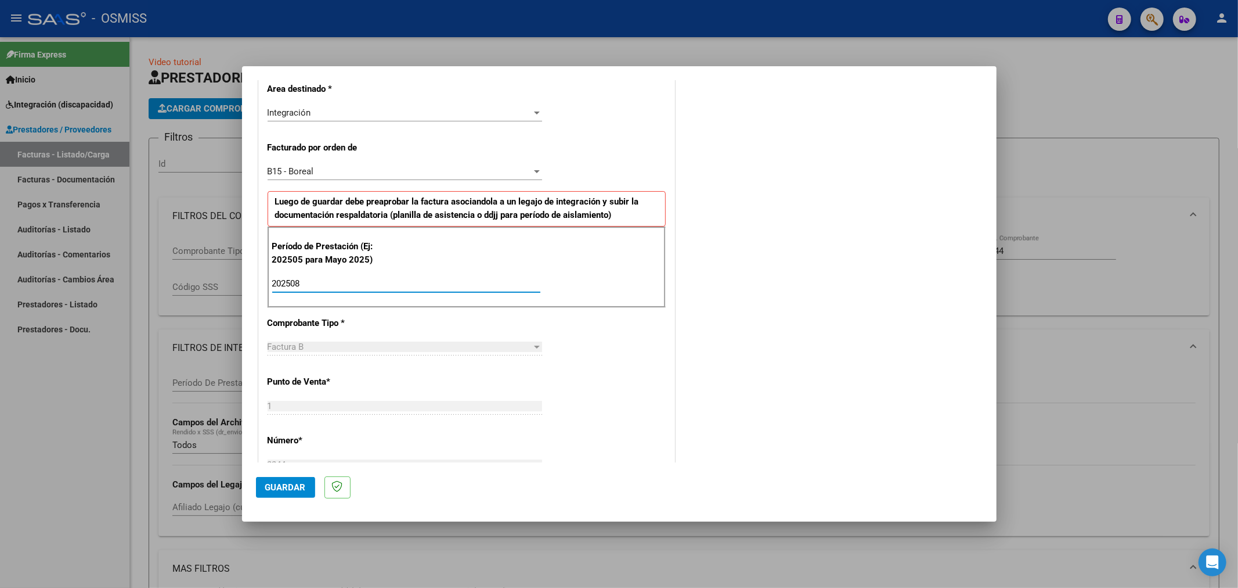
type input "202508"
click at [297, 488] on span "Guardar" at bounding box center [285, 487] width 41 height 10
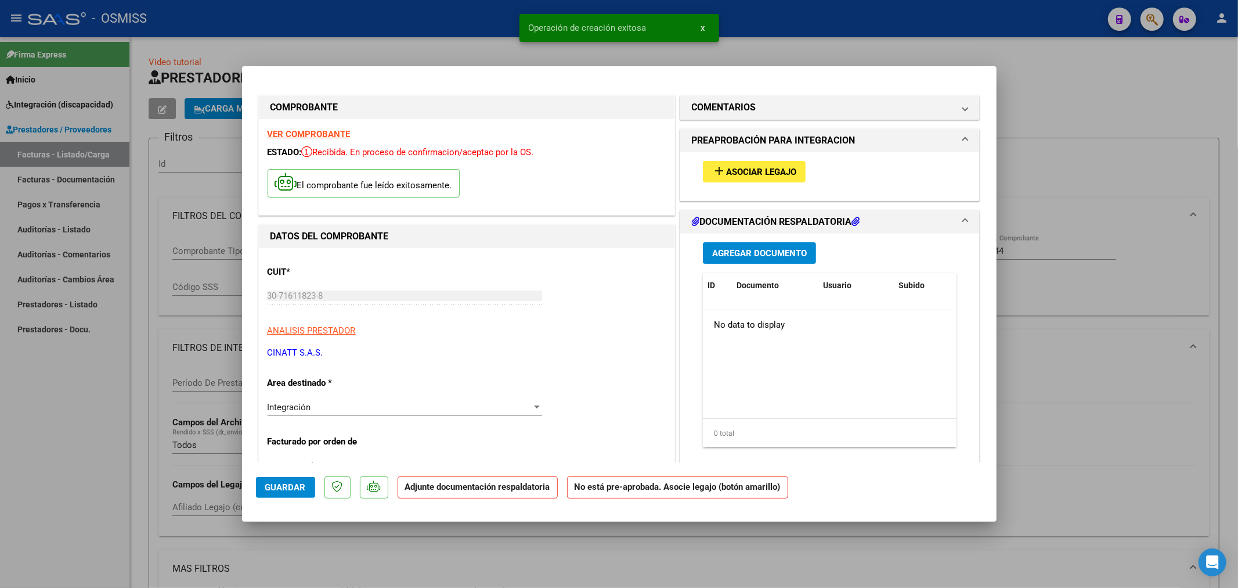
click at [751, 166] on span "add Asociar Legajo" at bounding box center [754, 171] width 84 height 10
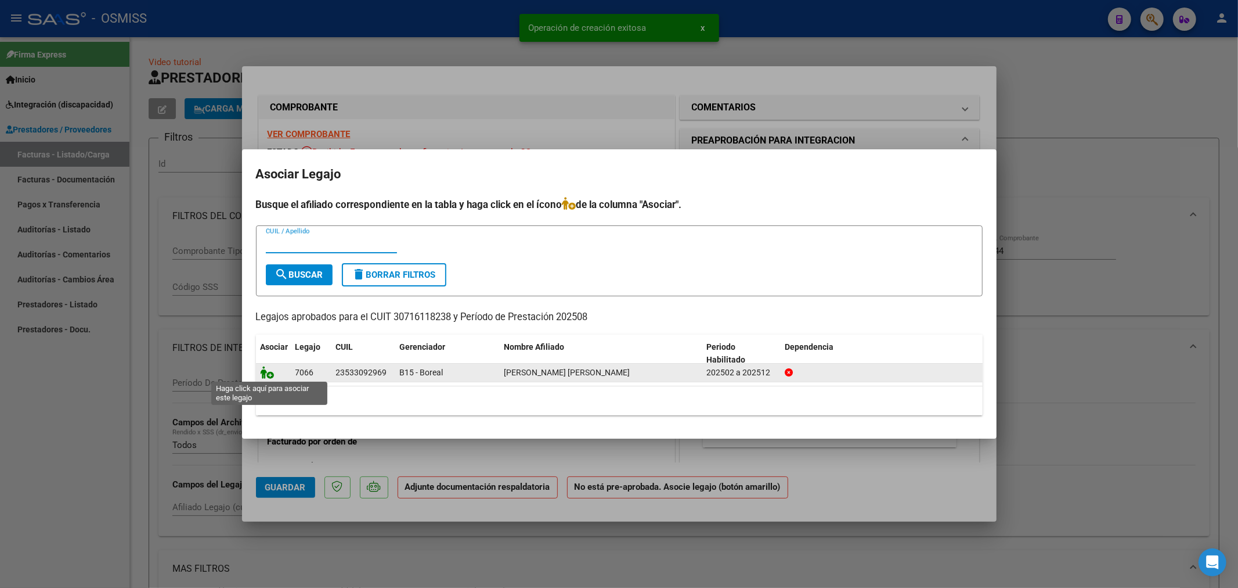
click at [261, 374] on icon at bounding box center [268, 372] width 14 height 13
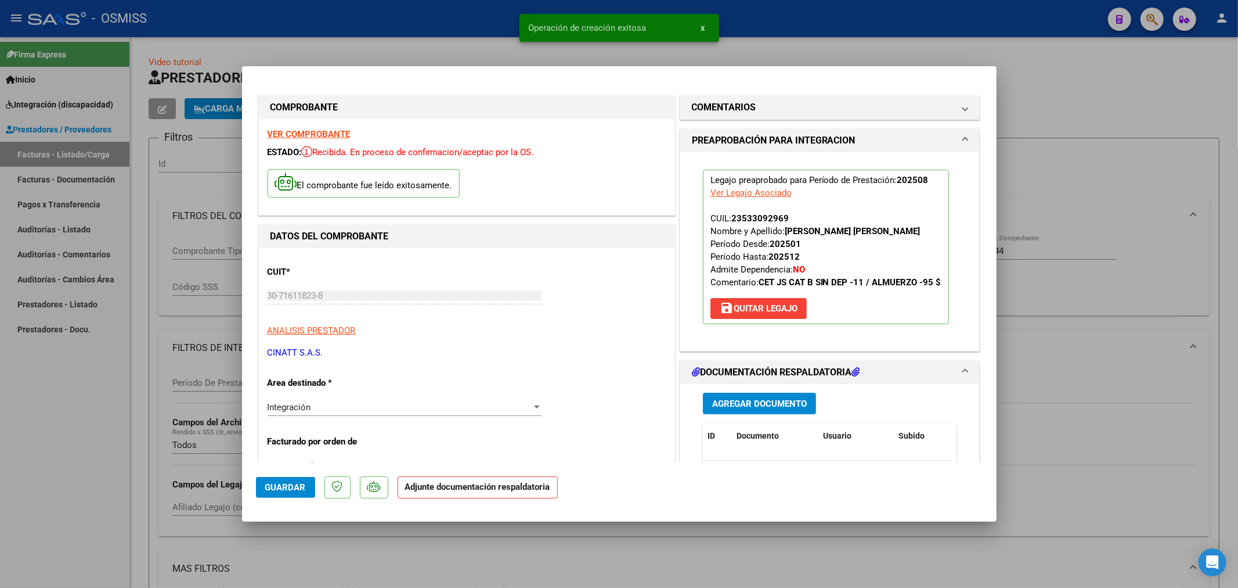
click at [747, 398] on span "Agregar Documento" at bounding box center [759, 403] width 95 height 10
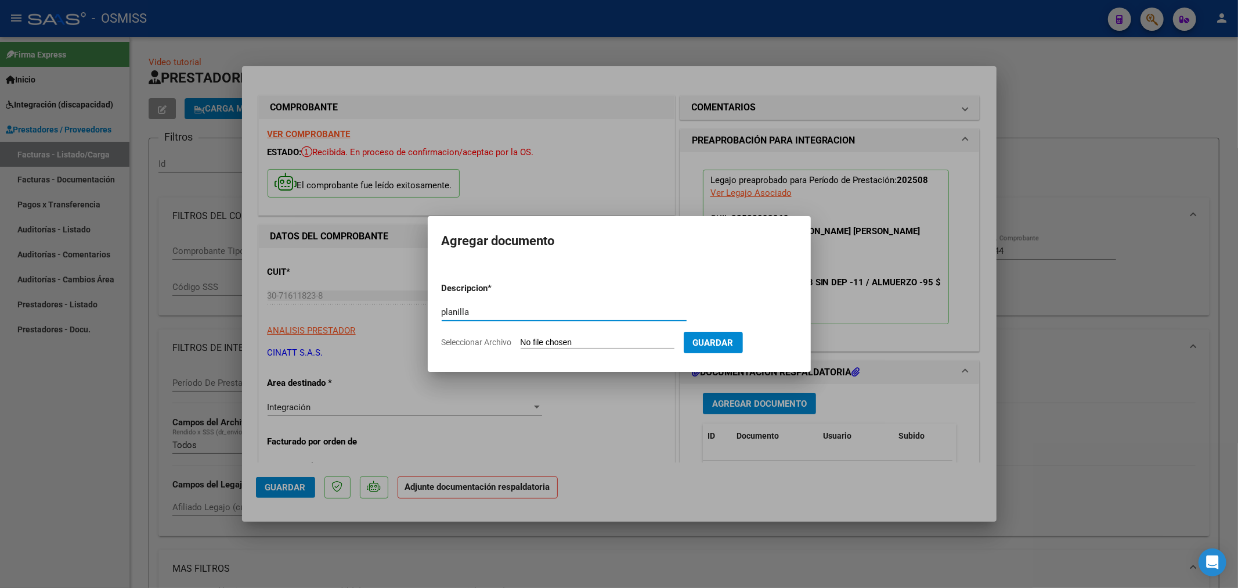
type input "planilla"
click at [532, 343] on input "Seleccionar Archivo" at bounding box center [598, 342] width 154 height 11
type input "C:\fakepath\30716118238_6_1_2244_Planilla de Asistencia_2.pdf"
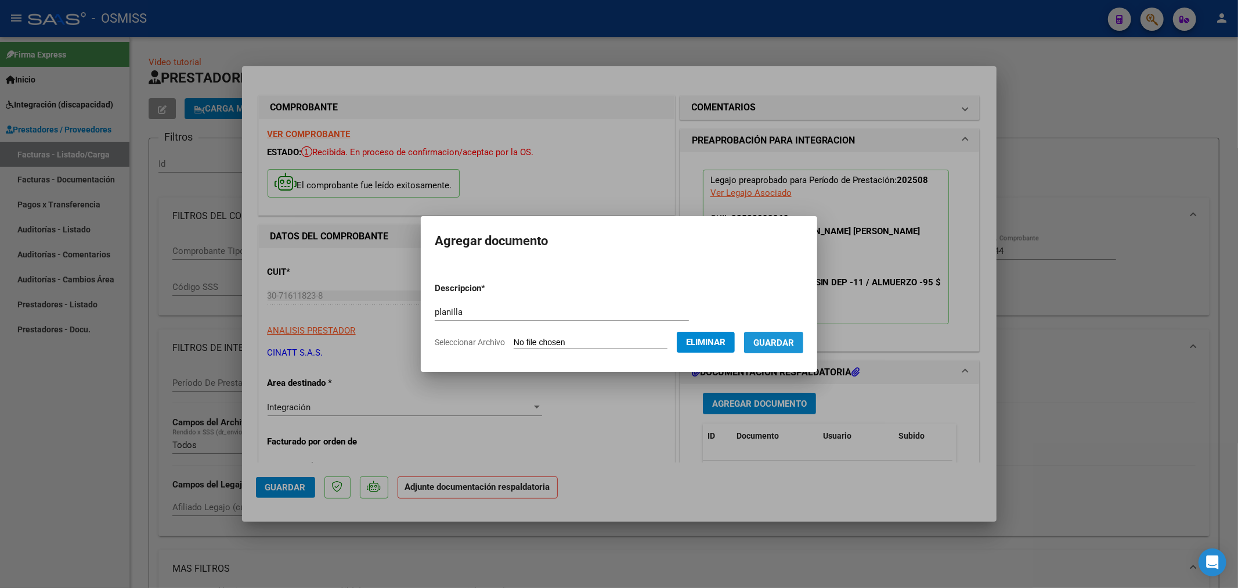
click at [780, 343] on span "Guardar" at bounding box center [774, 342] width 41 height 10
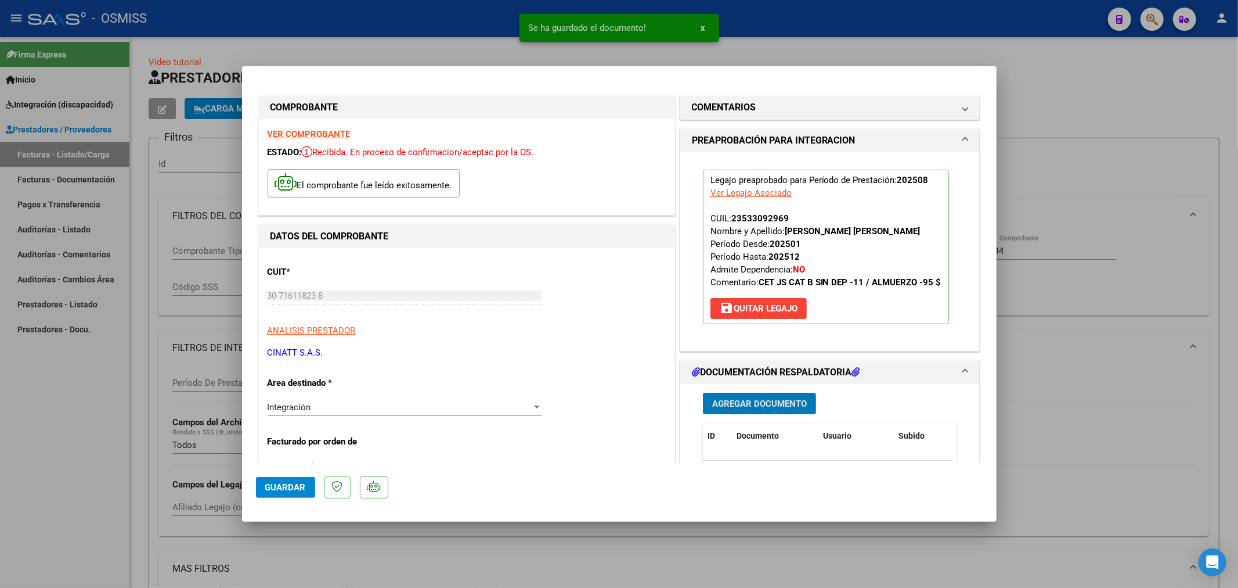
type input "$ 0,00"
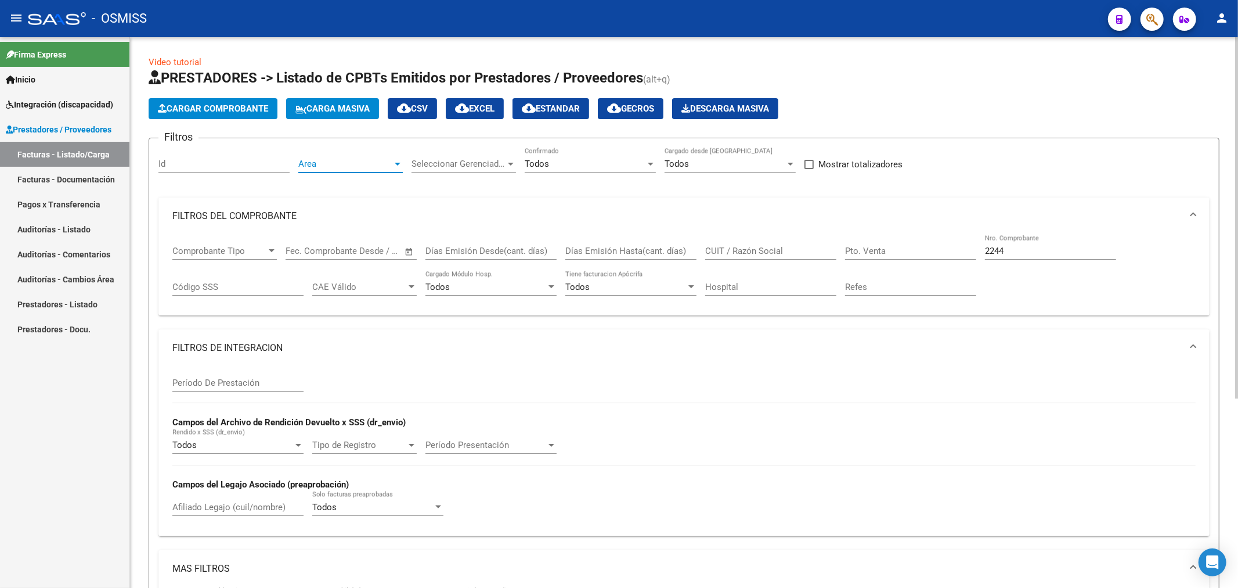
click at [322, 167] on span "Area" at bounding box center [345, 163] width 94 height 10
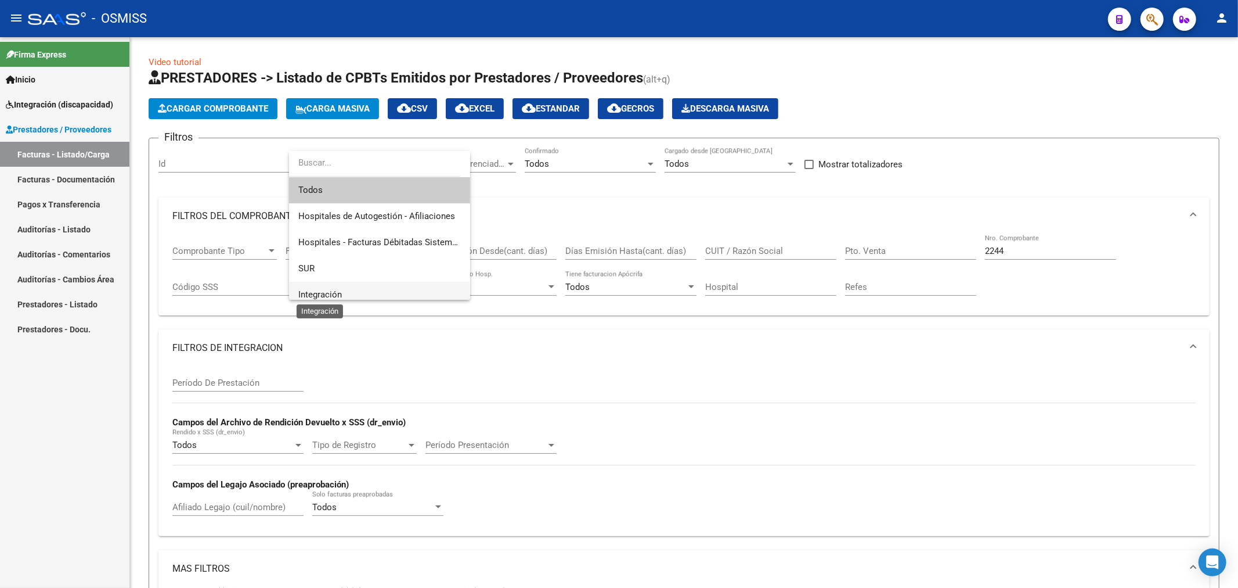
click at [338, 289] on span "Integración" at bounding box center [320, 294] width 44 height 10
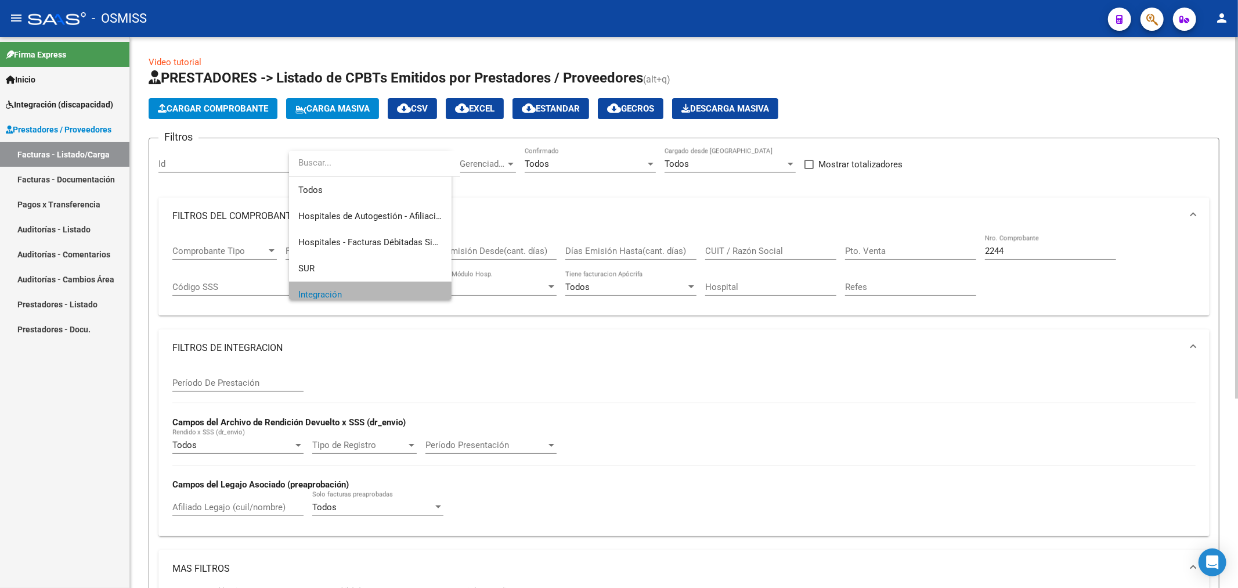
scroll to position [8, 0]
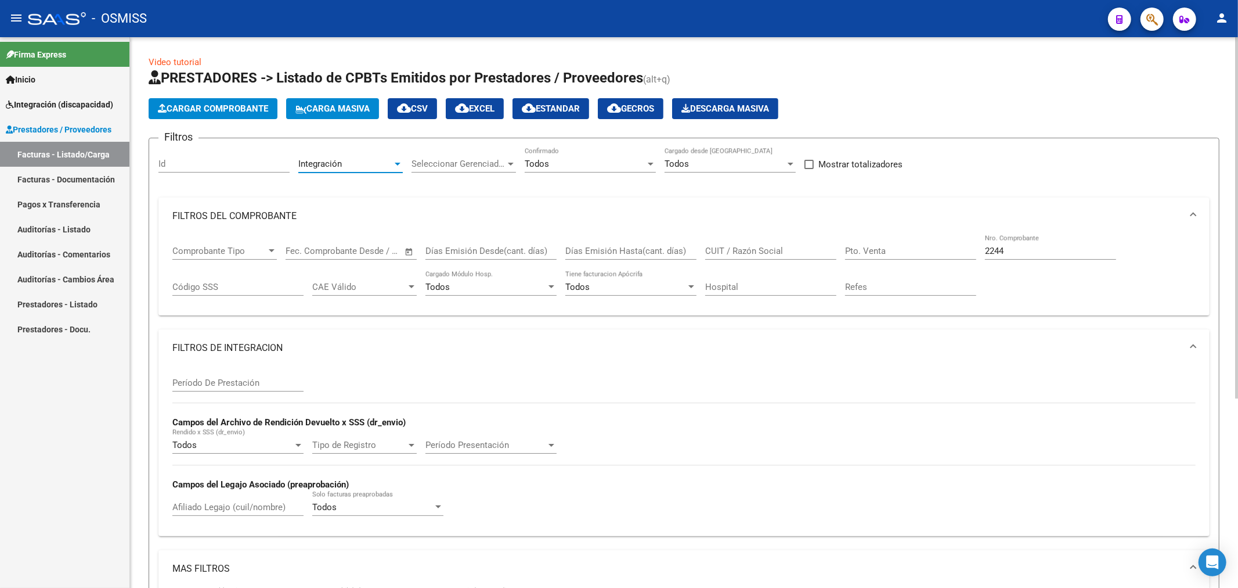
click at [564, 160] on div "Todos" at bounding box center [585, 163] width 121 height 10
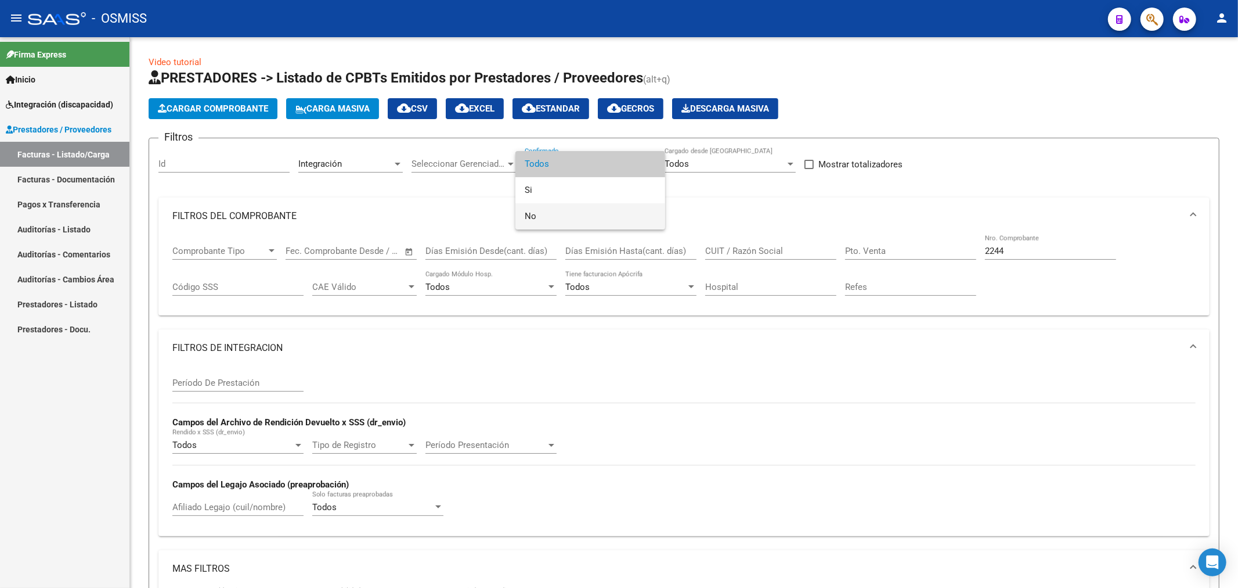
click at [541, 217] on span "No" at bounding box center [590, 216] width 131 height 26
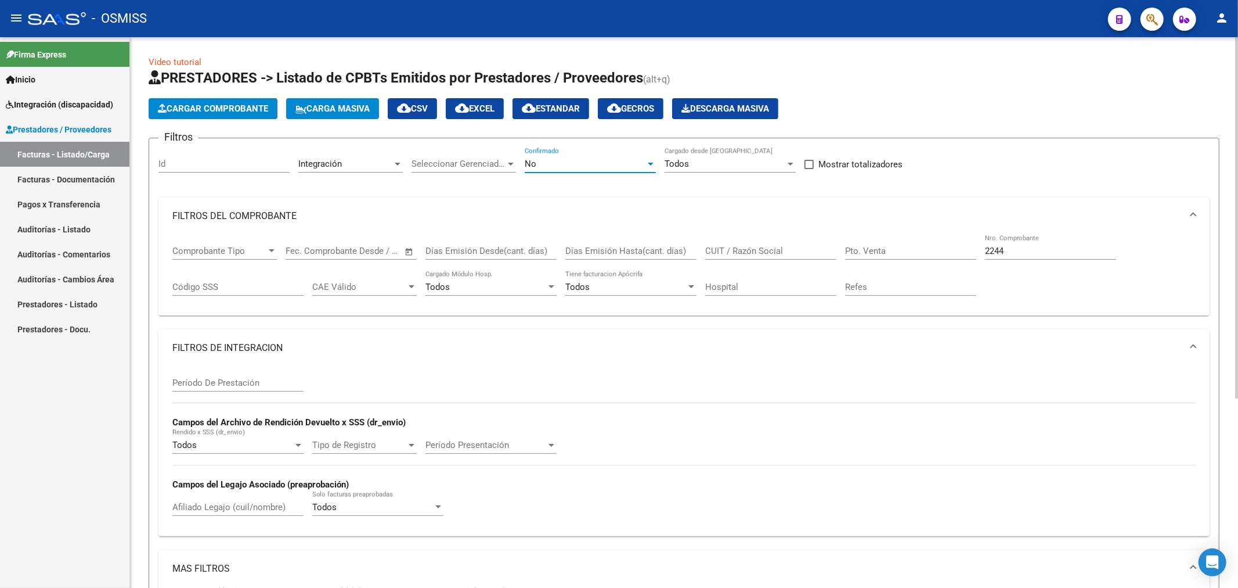
scroll to position [64, 0]
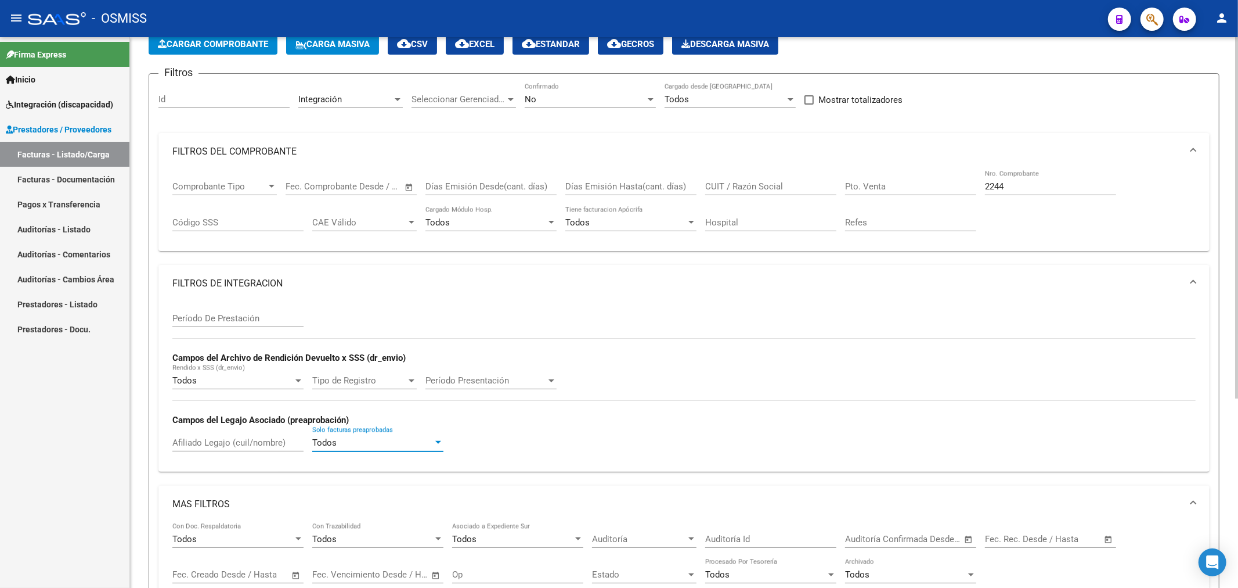
click at [332, 447] on span "Todos" at bounding box center [324, 442] width 24 height 10
click at [327, 491] on span "No" at bounding box center [377, 495] width 131 height 26
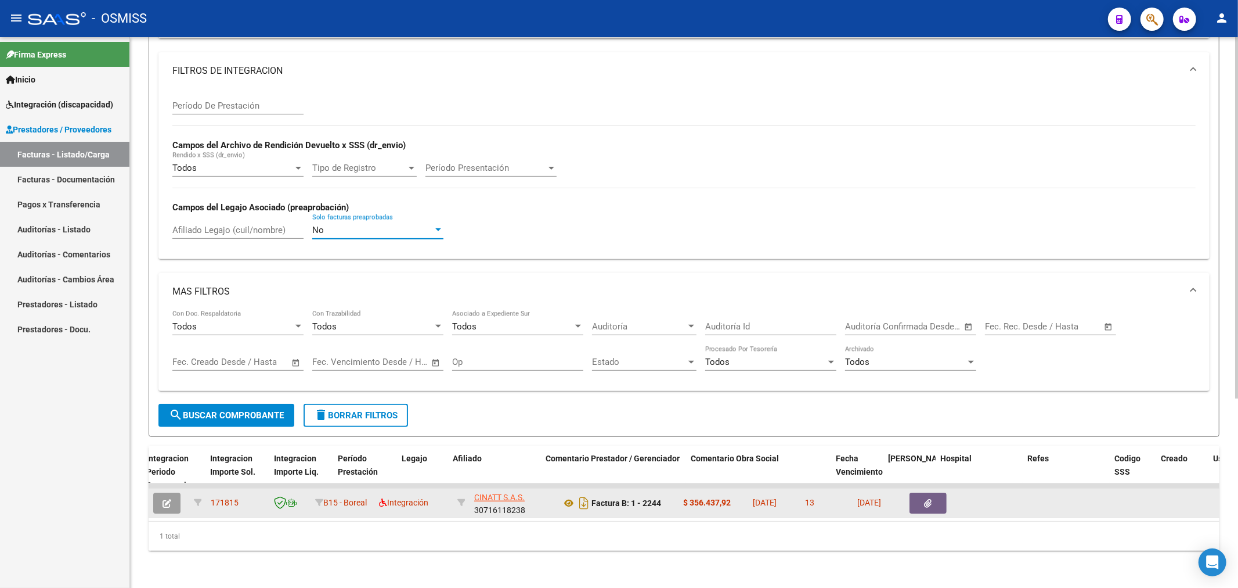
scroll to position [287, 0]
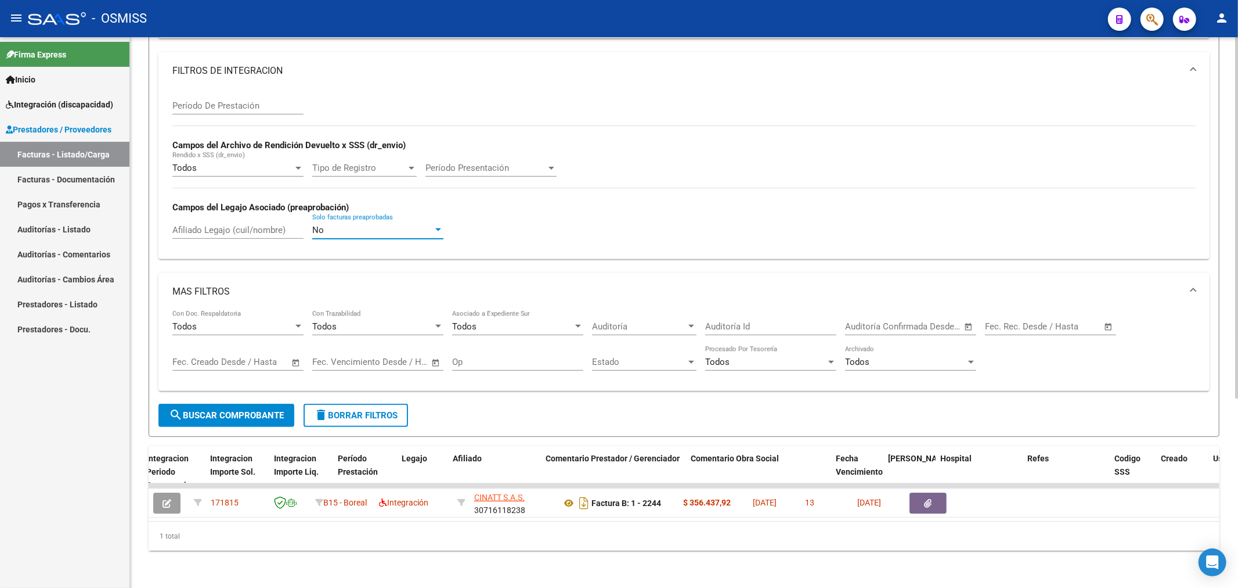
click at [239, 410] on span "search Buscar Comprobante" at bounding box center [226, 415] width 115 height 10
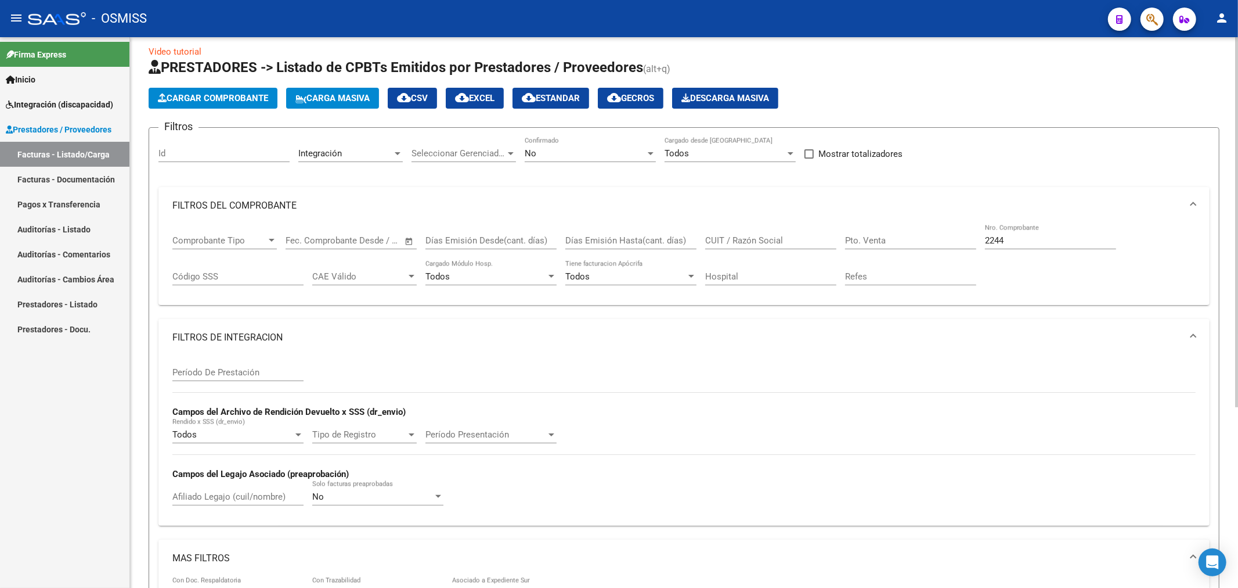
scroll to position [0, 0]
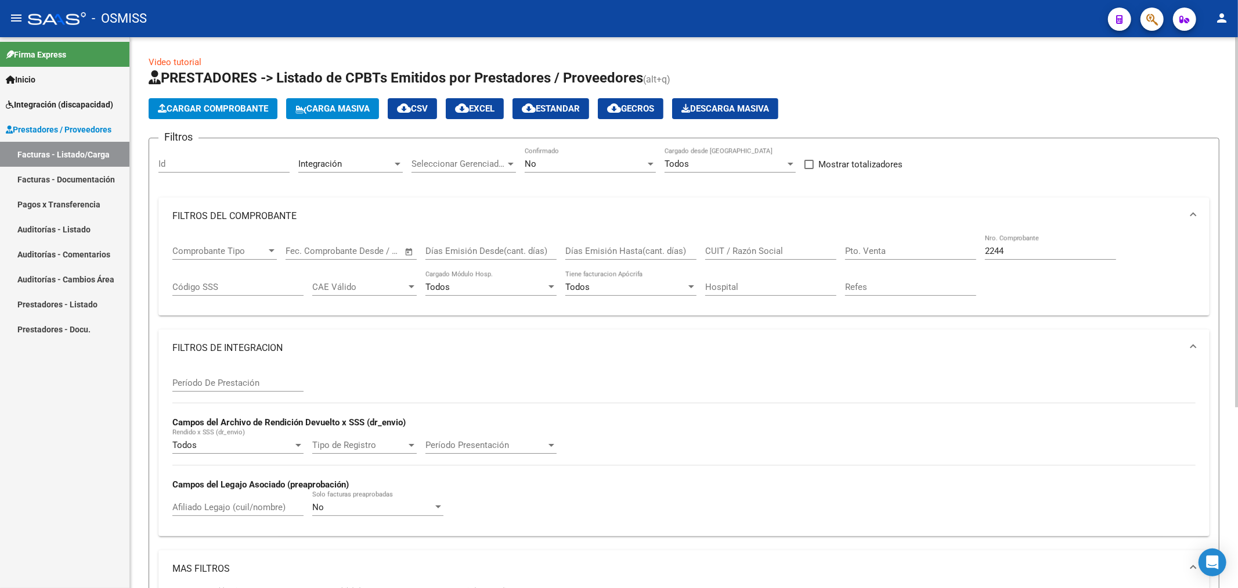
click at [369, 514] on div "No Solo facturas preaprobadas" at bounding box center [377, 503] width 131 height 25
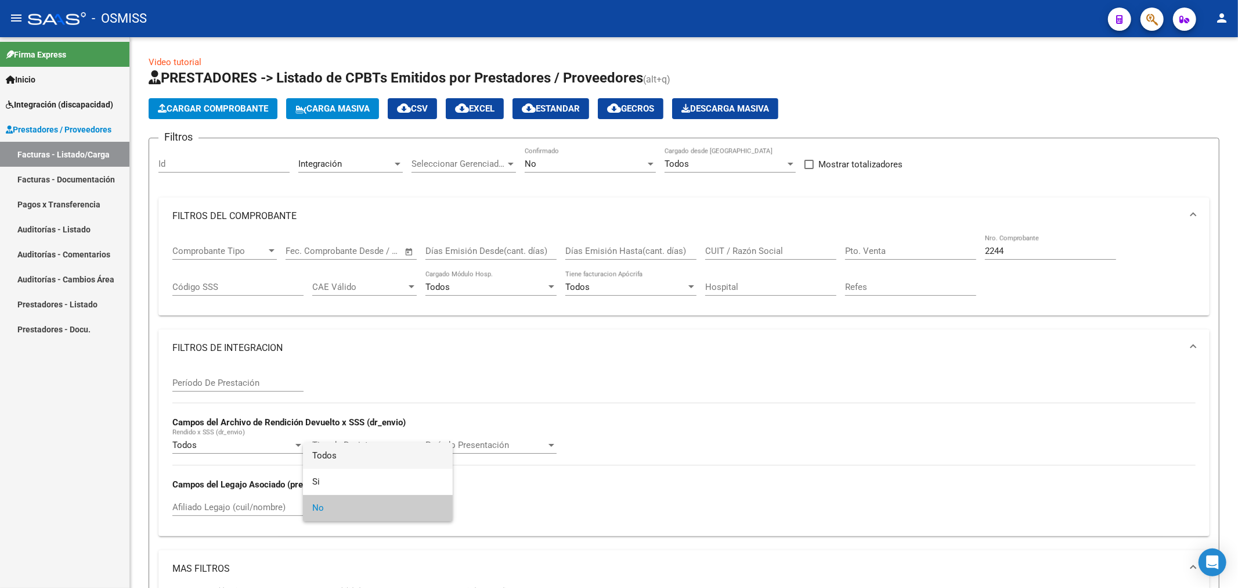
click at [376, 457] on span "Todos" at bounding box center [377, 455] width 131 height 26
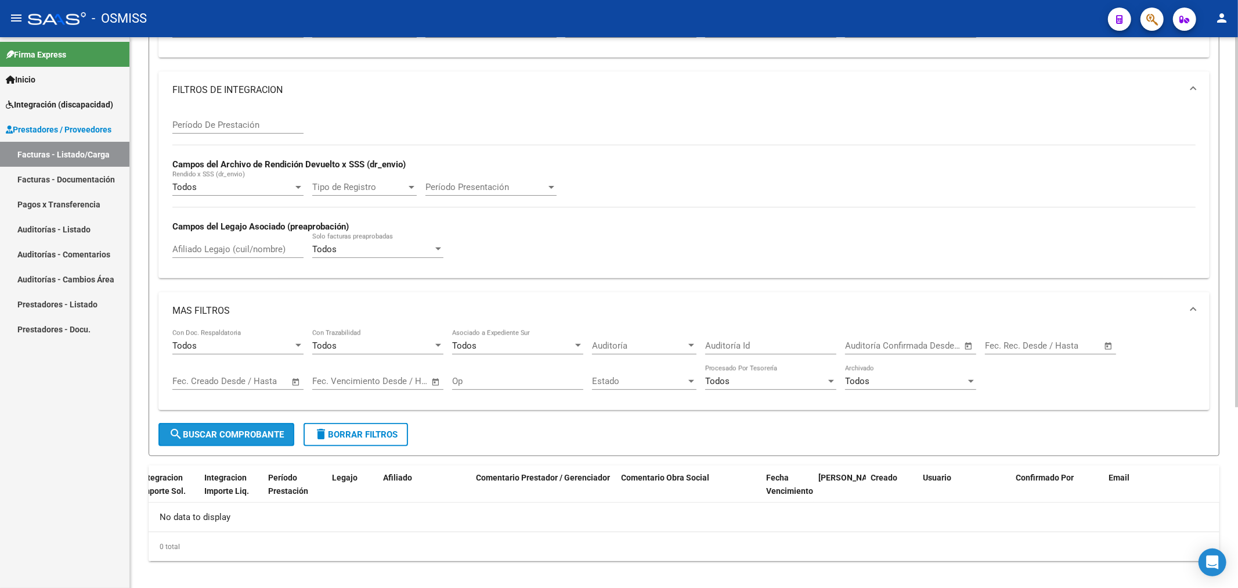
click at [222, 441] on button "search Buscar Comprobante" at bounding box center [226, 434] width 136 height 23
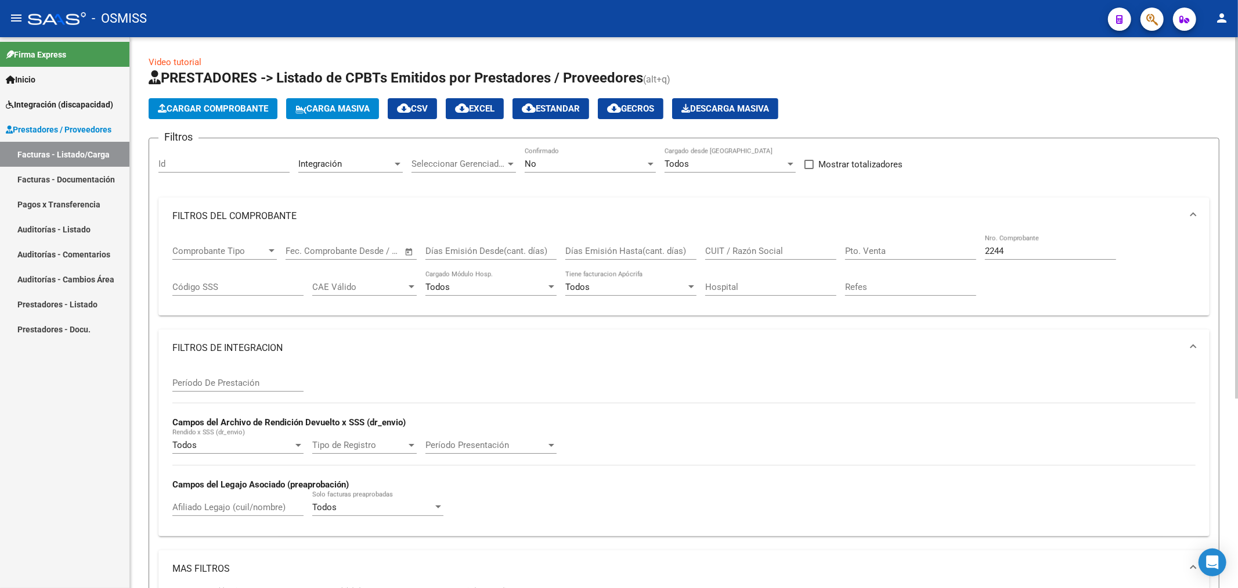
scroll to position [287, 0]
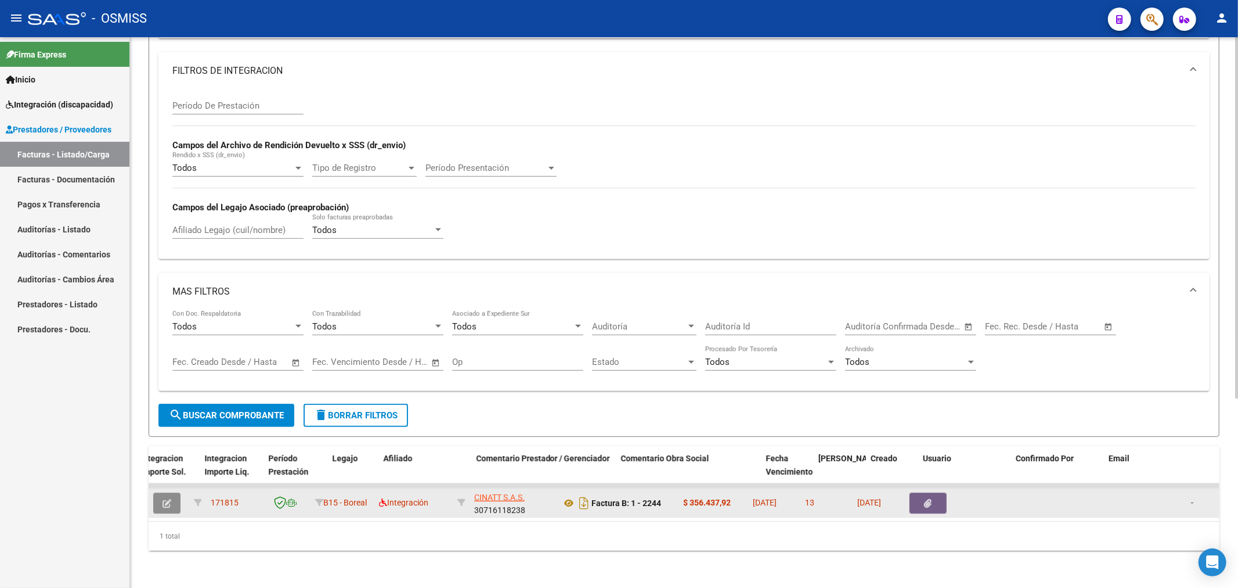
click at [170, 499] on icon "button" at bounding box center [167, 503] width 9 height 9
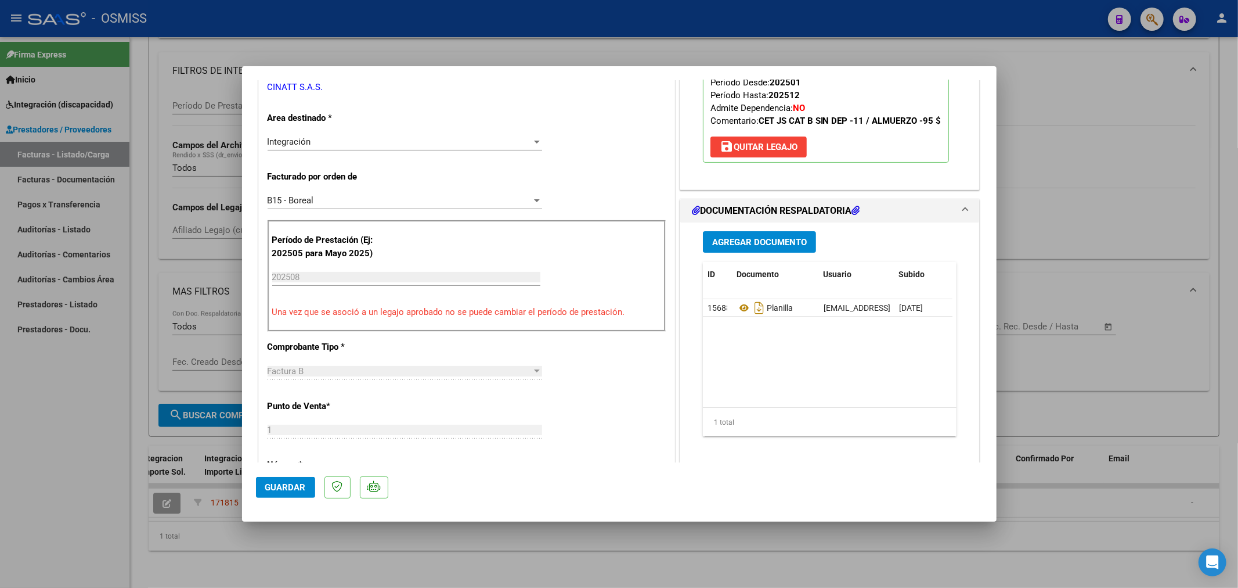
scroll to position [0, 0]
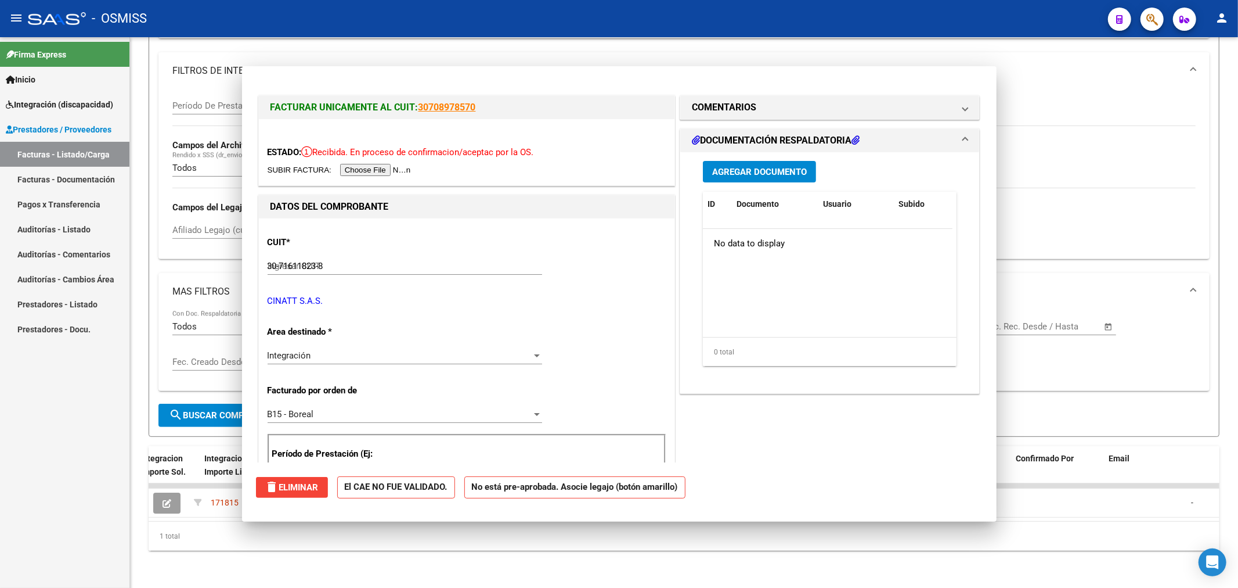
type input "$ 0,00"
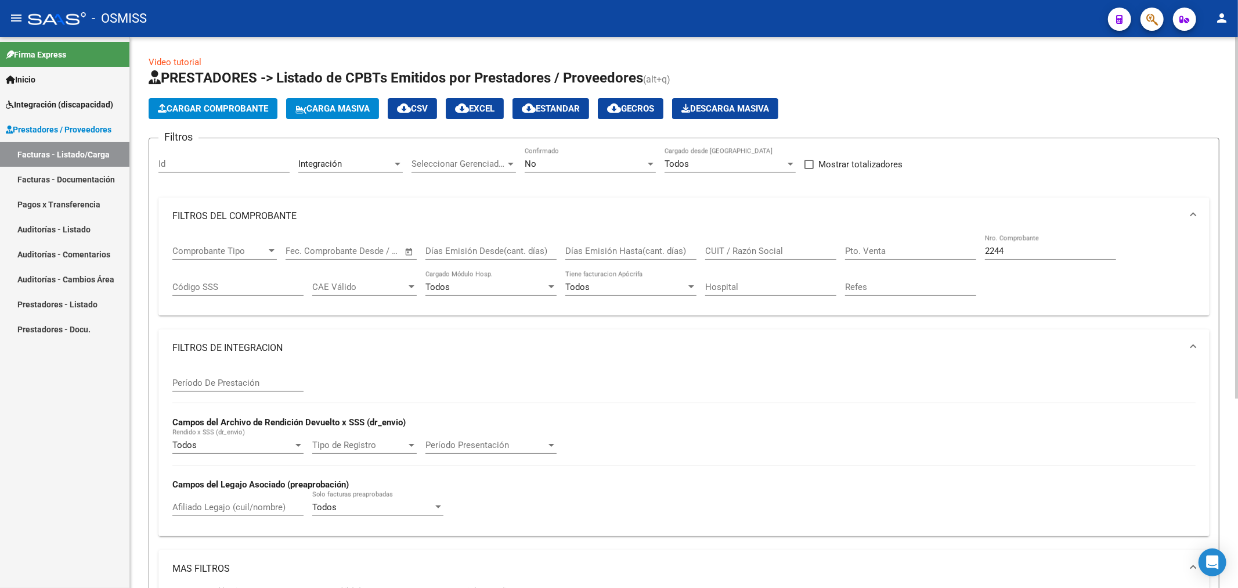
click at [564, 161] on div "No" at bounding box center [585, 163] width 121 height 10
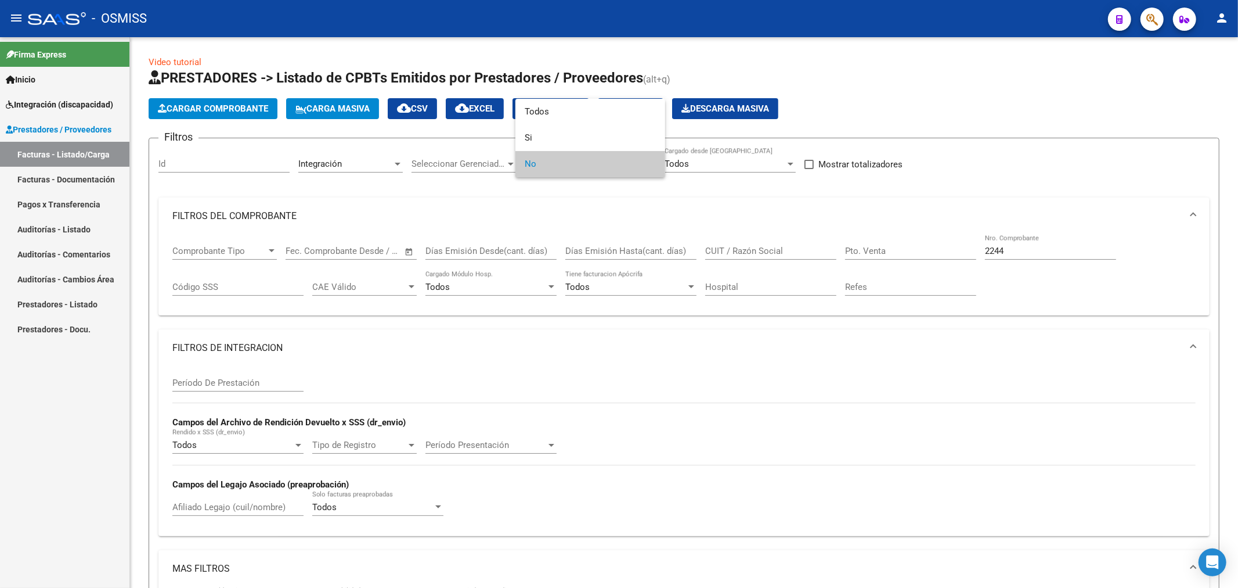
click at [560, 227] on div at bounding box center [619, 294] width 1238 height 588
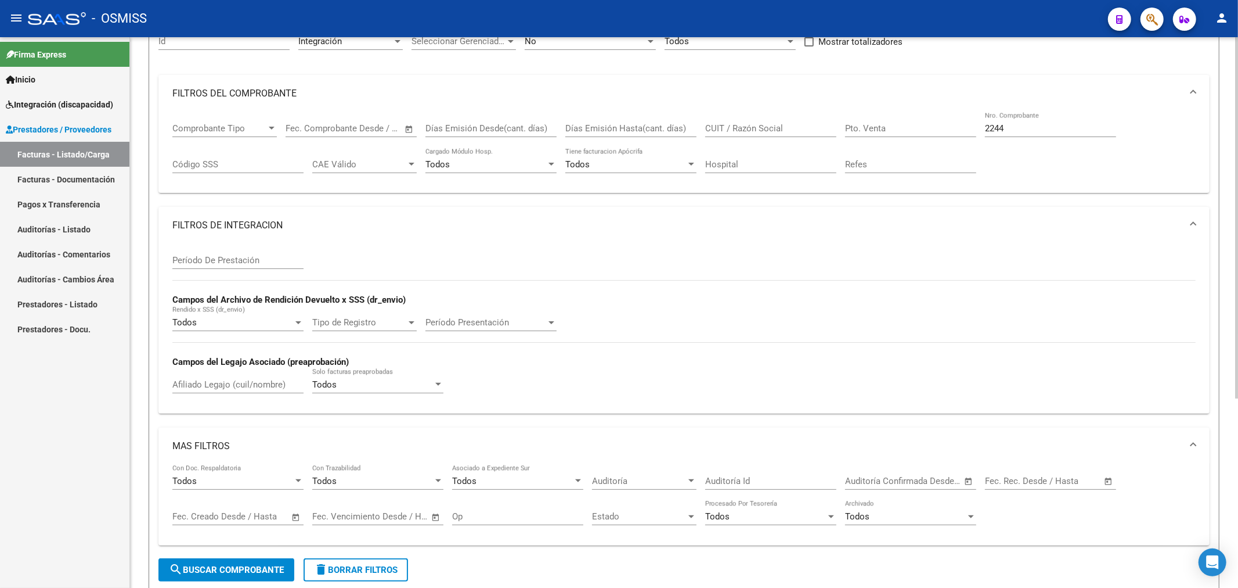
scroll to position [287, 0]
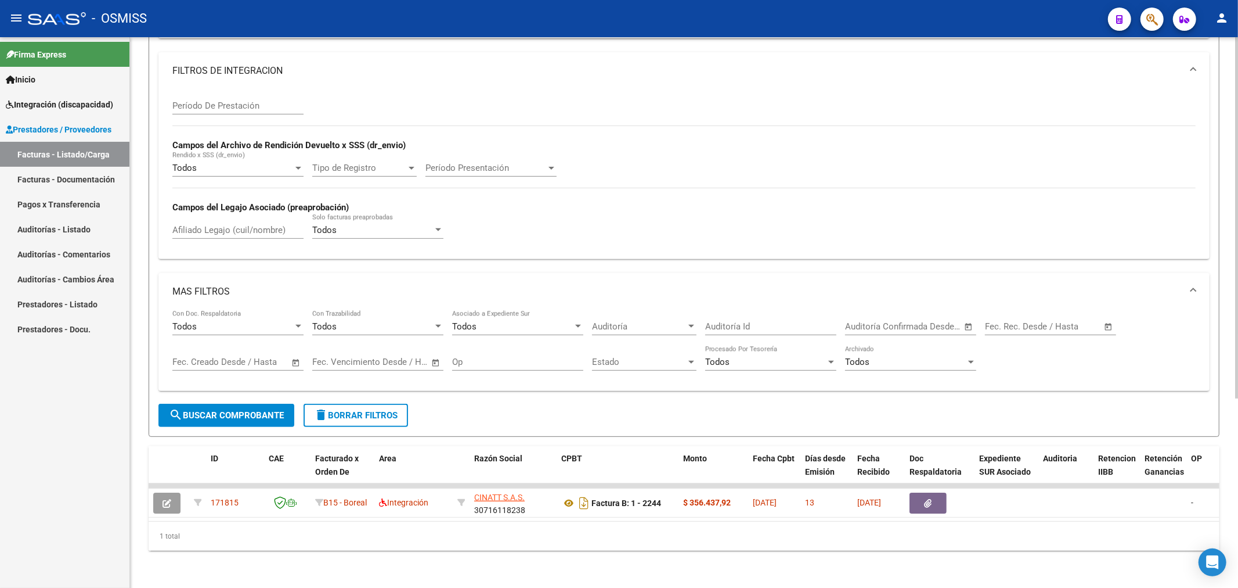
click at [253, 410] on span "search Buscar Comprobante" at bounding box center [226, 415] width 115 height 10
click at [331, 403] on button "delete Borrar Filtros" at bounding box center [356, 414] width 104 height 23
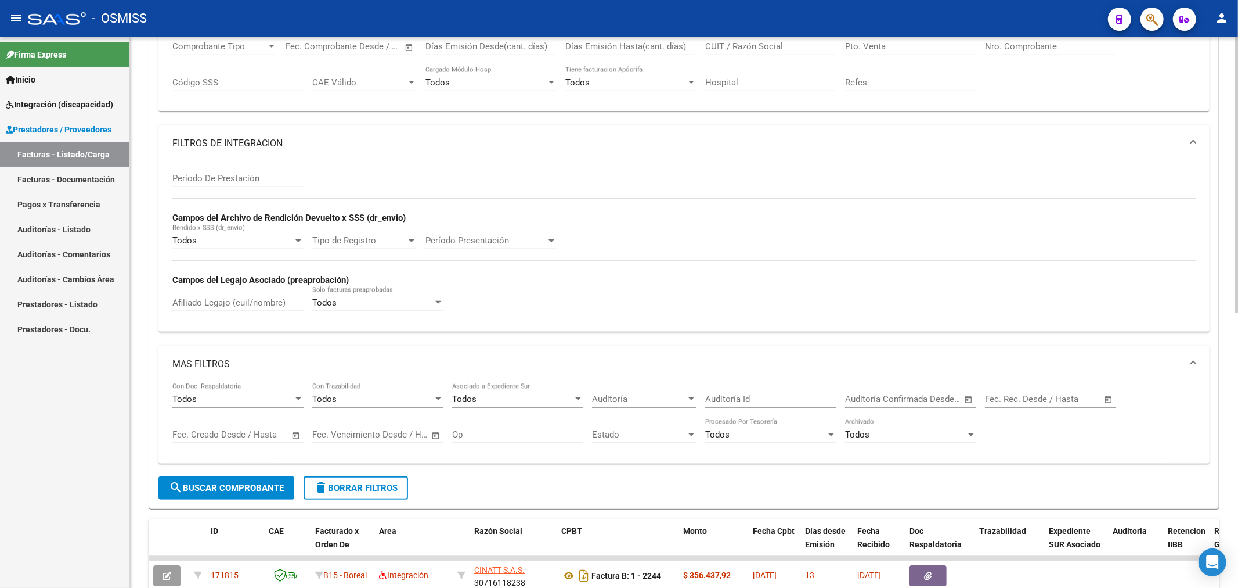
scroll to position [0, 0]
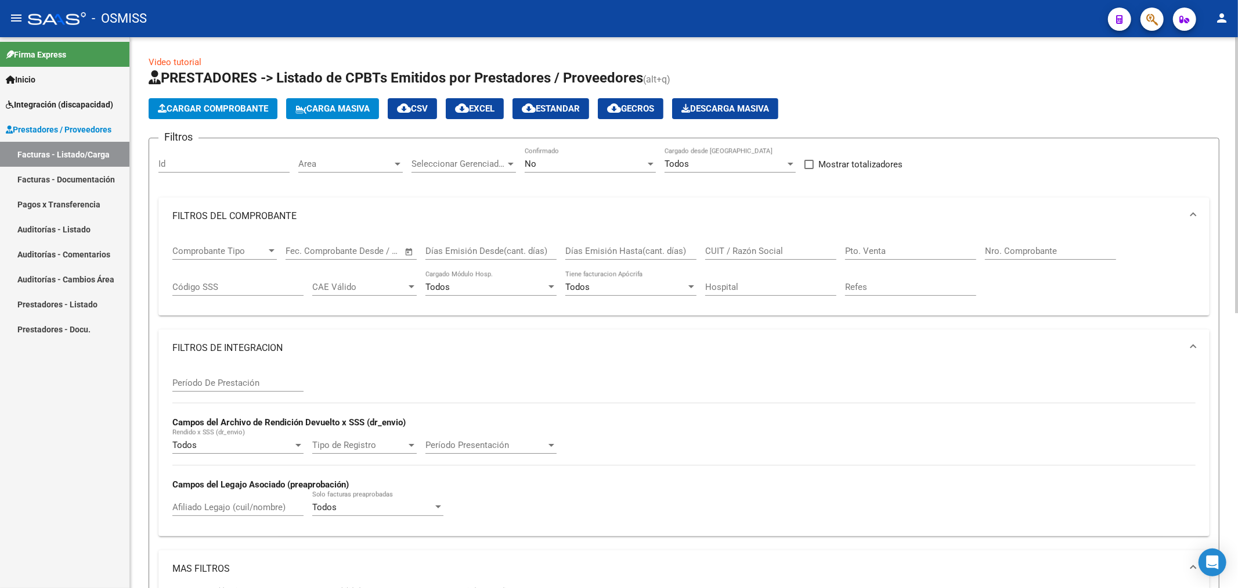
click at [316, 155] on div "Area Area" at bounding box center [350, 159] width 104 height 25
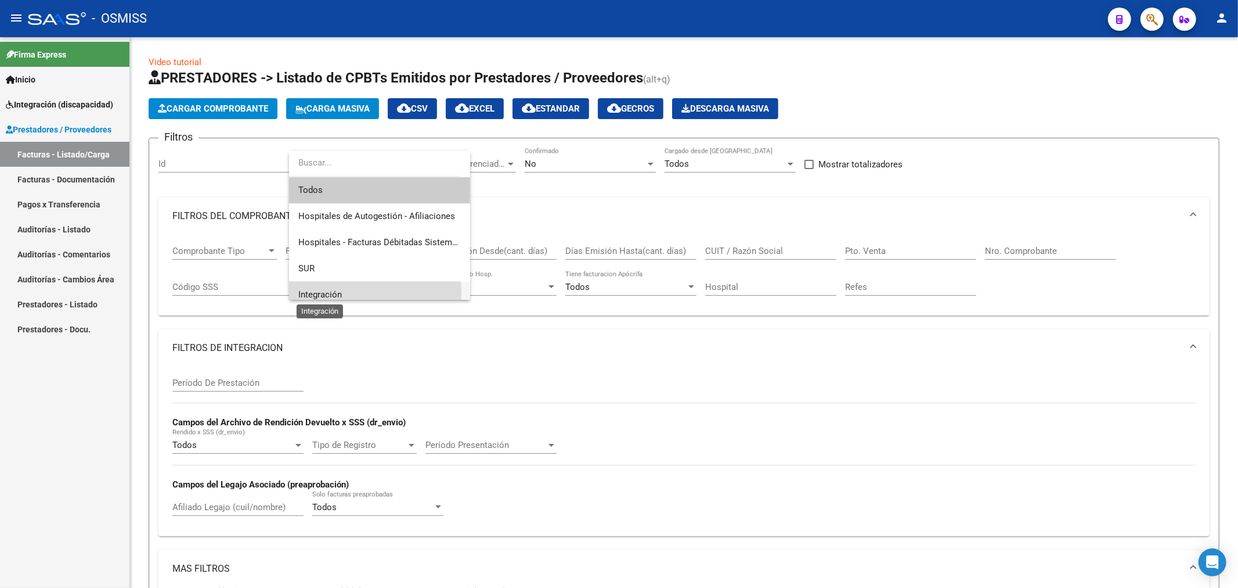
click at [335, 294] on span "Integración" at bounding box center [320, 294] width 44 height 10
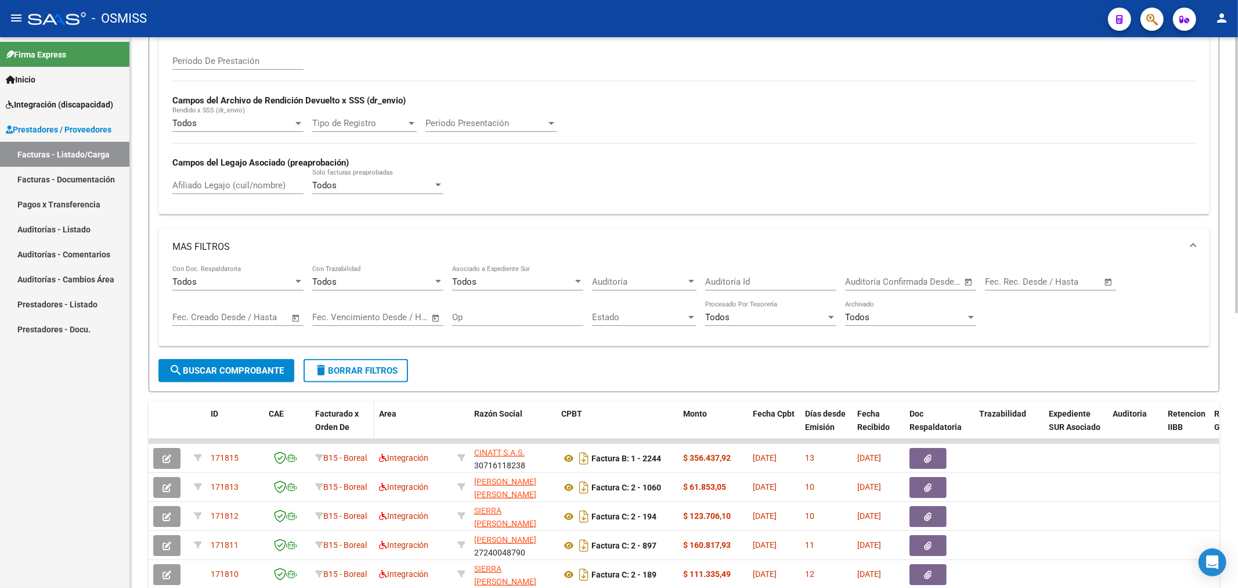
scroll to position [322, 0]
click at [242, 374] on span "search Buscar Comprobante" at bounding box center [226, 370] width 115 height 10
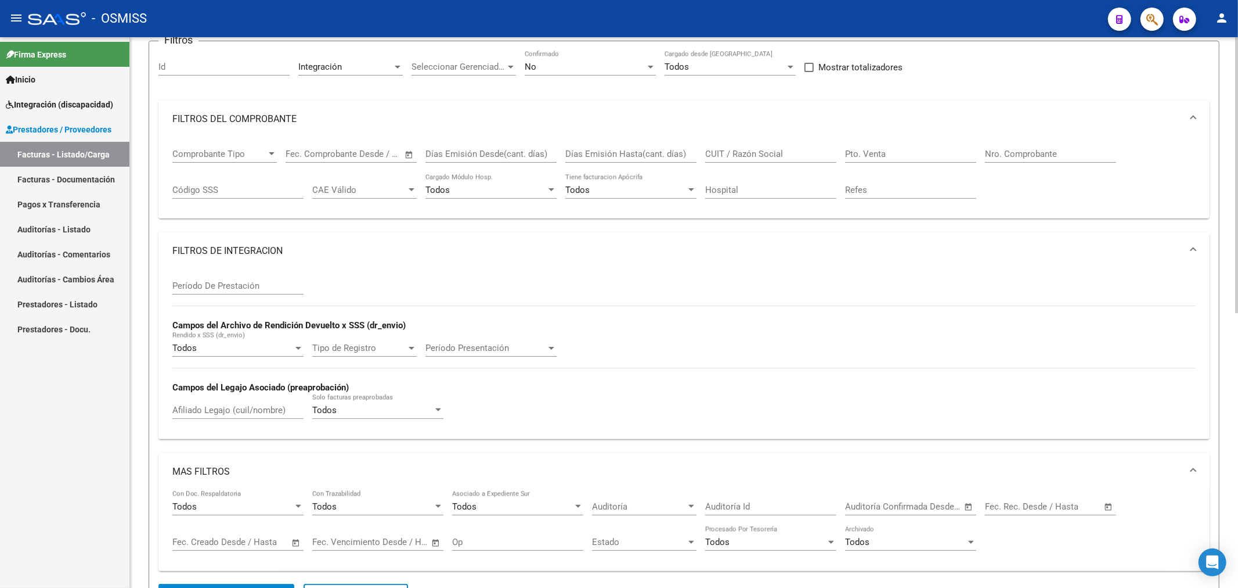
scroll to position [0, 0]
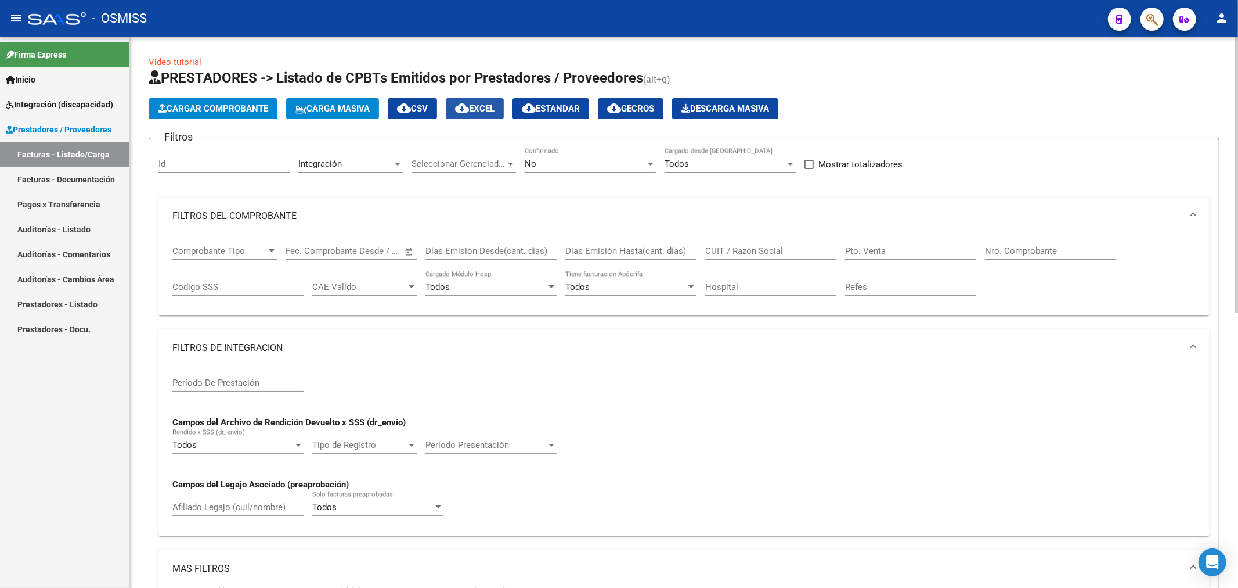
click at [469, 102] on mat-icon "cloud_download" at bounding box center [462, 108] width 14 height 14
click at [196, 154] on div "Id" at bounding box center [223, 159] width 131 height 25
click at [192, 169] on input "Id" at bounding box center [223, 163] width 131 height 10
paste input "171793"
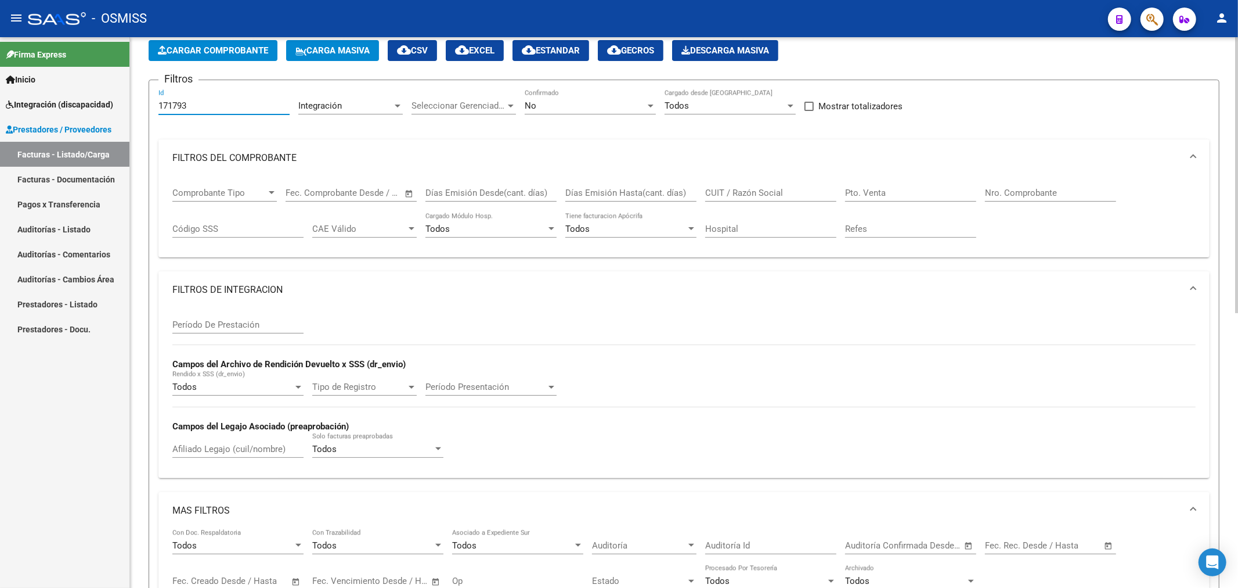
scroll to position [129, 0]
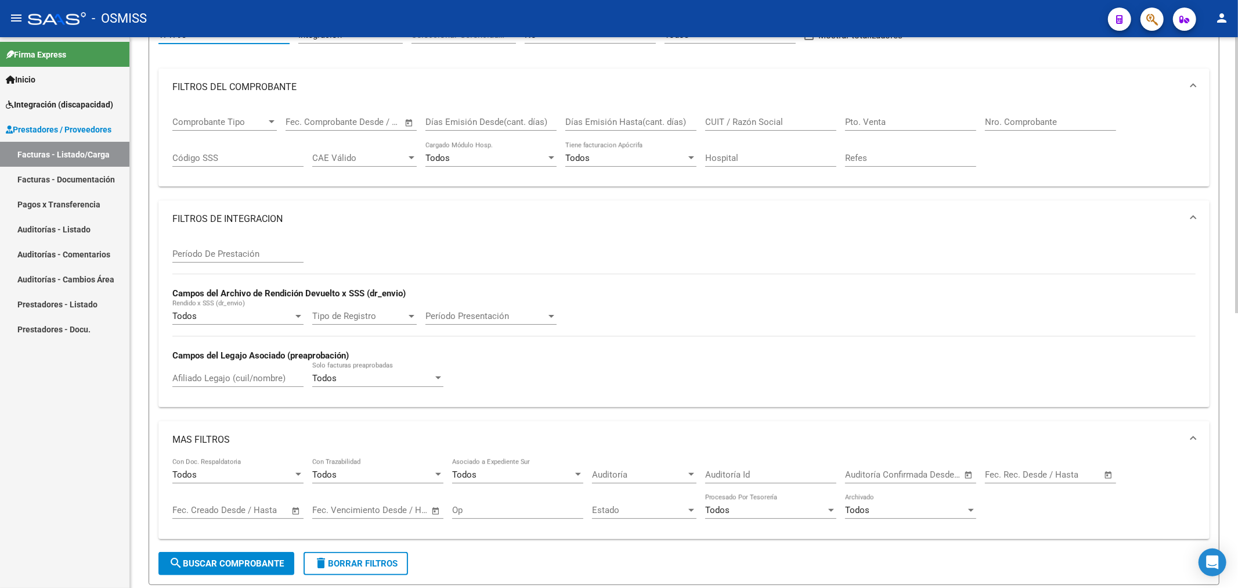
type input "171793"
click at [206, 563] on span "search Buscar Comprobante" at bounding box center [226, 563] width 115 height 10
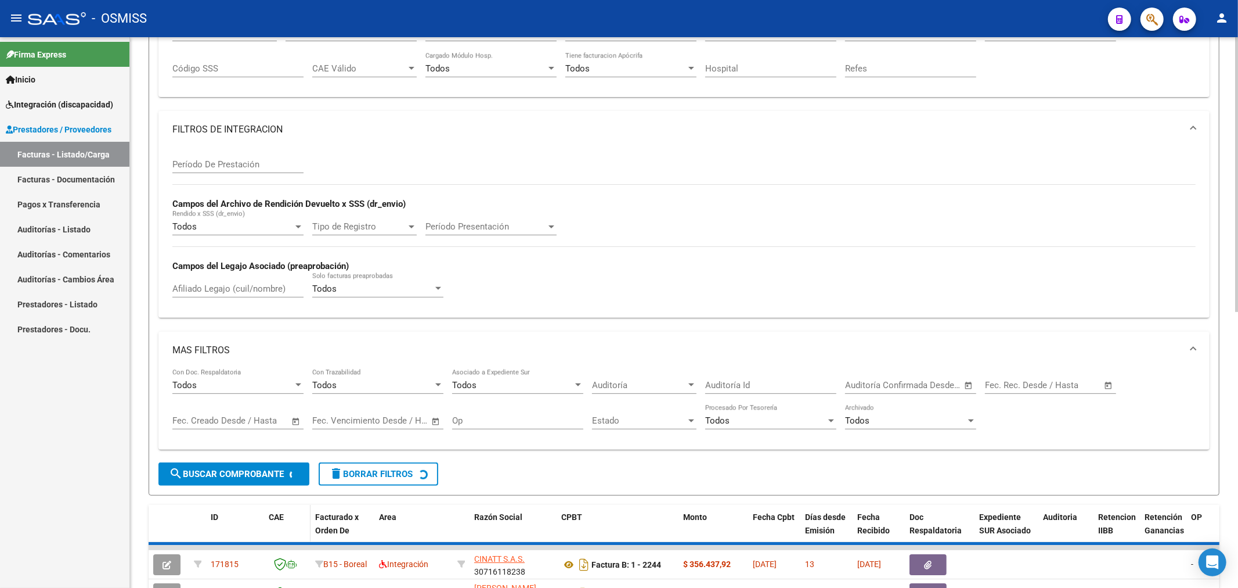
scroll to position [287, 0]
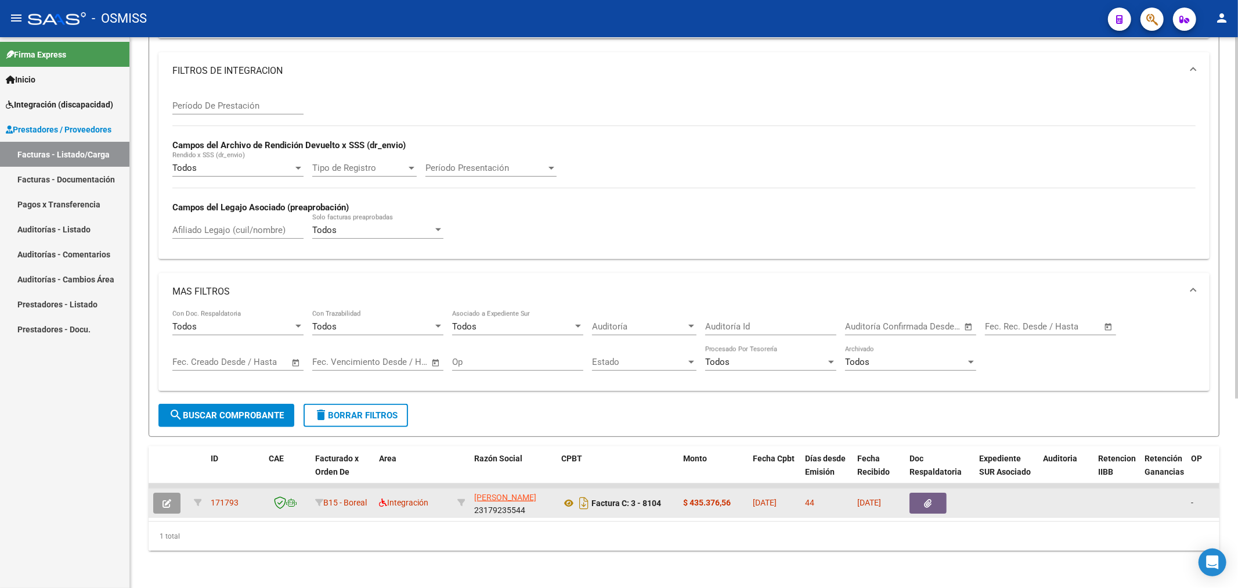
click at [174, 495] on button "button" at bounding box center [166, 502] width 27 height 21
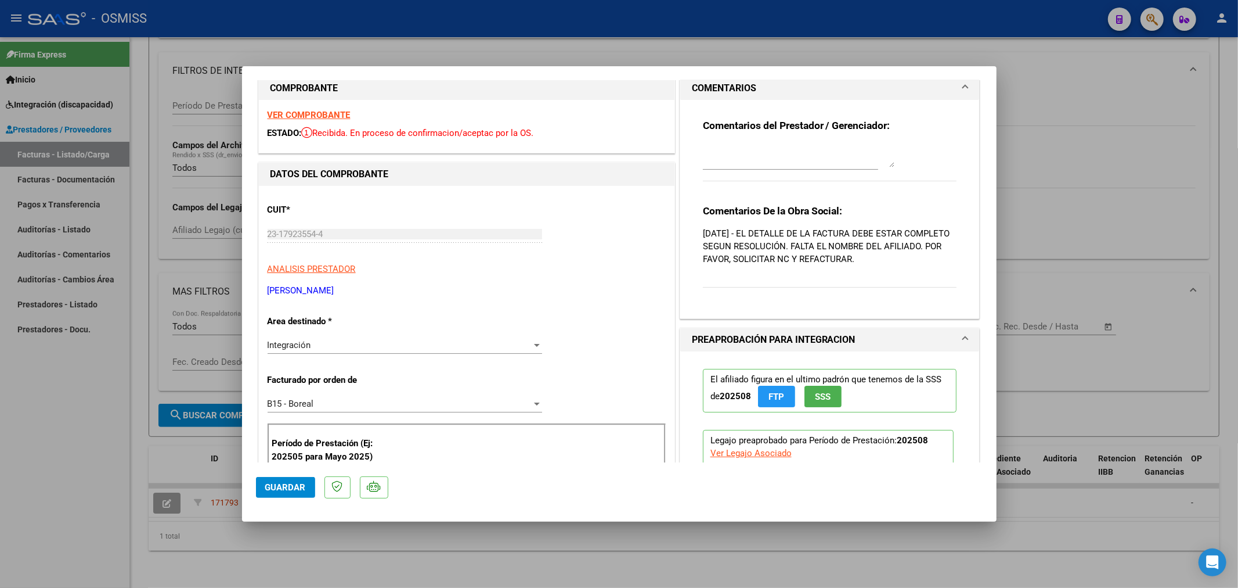
scroll to position [0, 0]
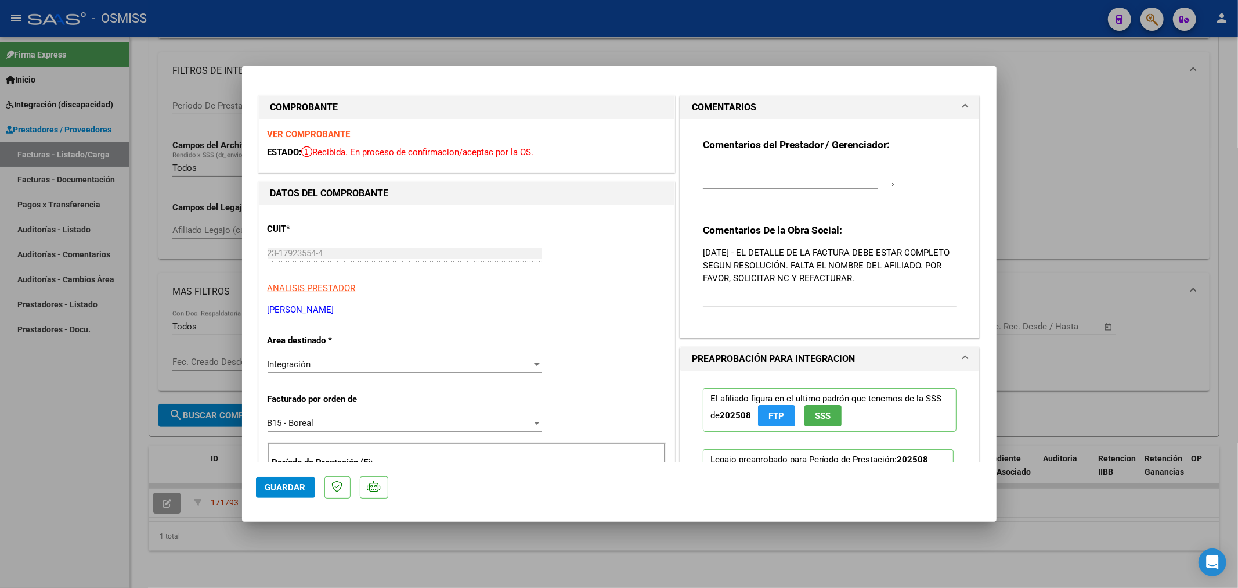
click at [302, 132] on strong "VER COMPROBANTE" at bounding box center [309, 134] width 83 height 10
click at [761, 178] on textarea at bounding box center [799, 174] width 192 height 23
type textarea "15/10 NC GESTIONADA"
click at [287, 489] on span "Guardar" at bounding box center [285, 487] width 41 height 10
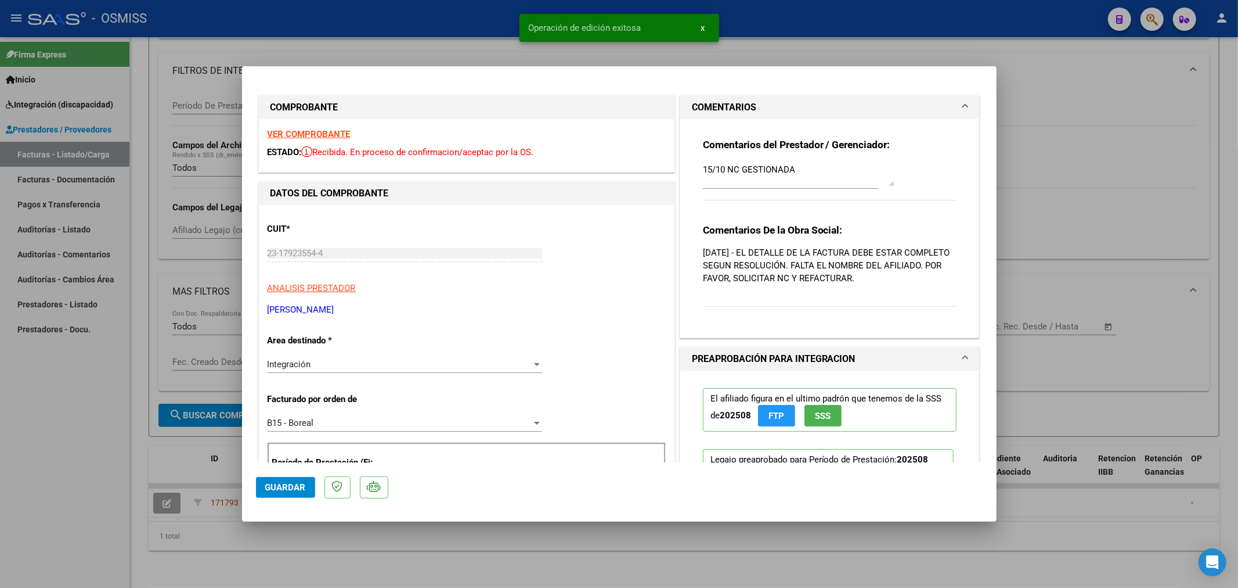
type input "$ 0,00"
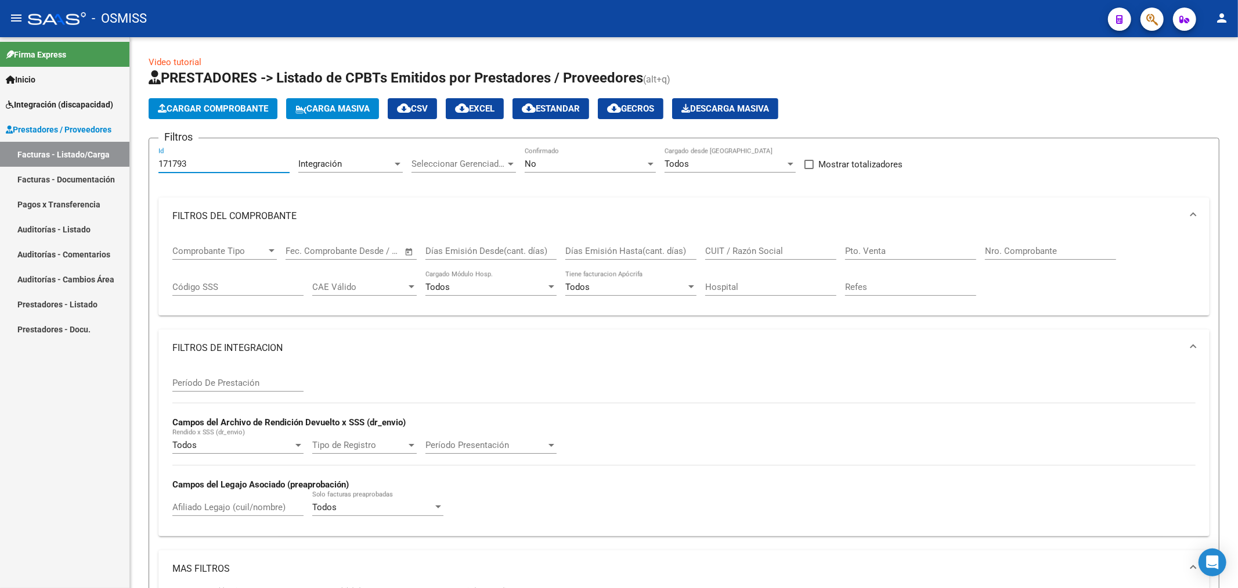
drag, startPoint x: 203, startPoint y: 160, endPoint x: 97, endPoint y: 175, distance: 107.2
click at [97, 175] on mat-sidenav-container "Firma Express Inicio Instructivos Contacto OS Integración (discapacidad) Legajo…" at bounding box center [619, 312] width 1238 height 550
paste input "09"
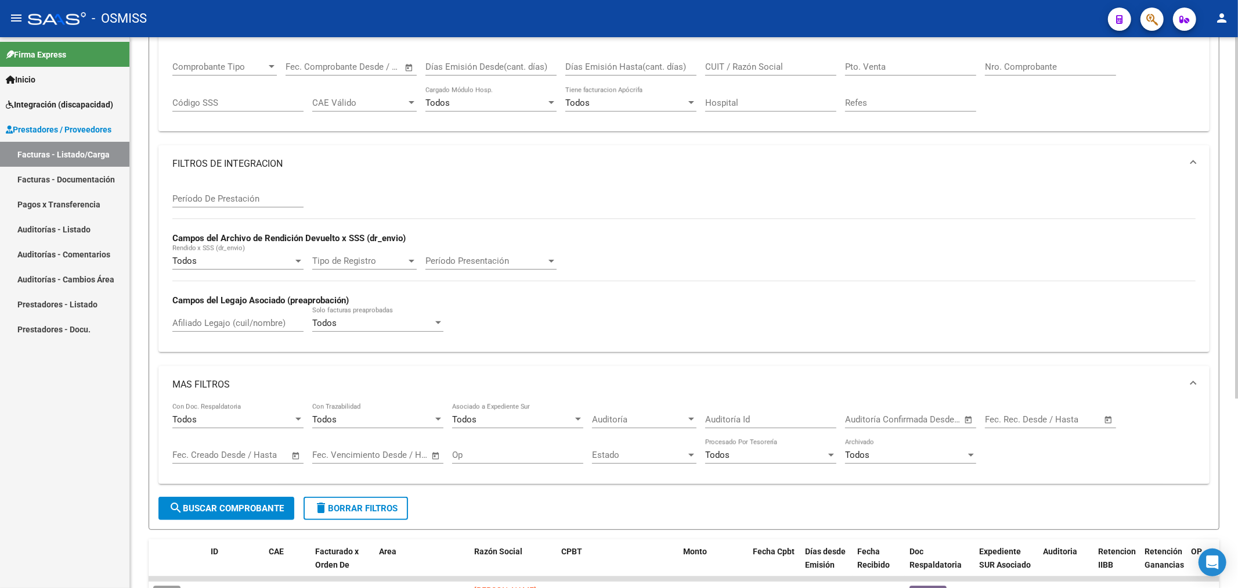
scroll to position [193, 0]
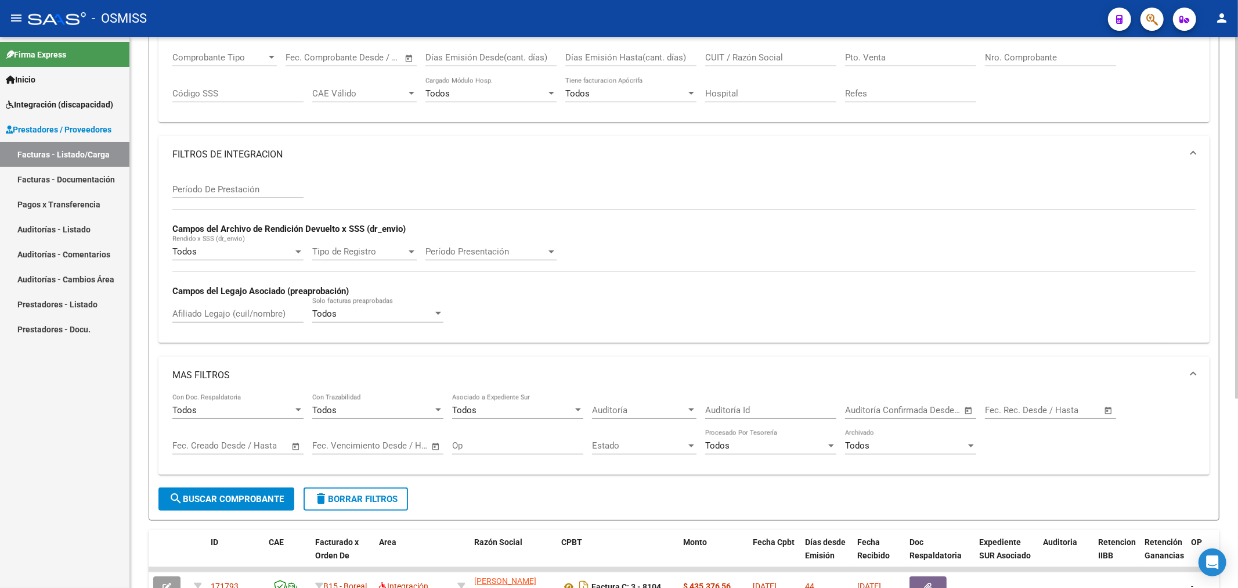
type input "170993"
click at [190, 492] on button "search Buscar Comprobante" at bounding box center [226, 498] width 136 height 23
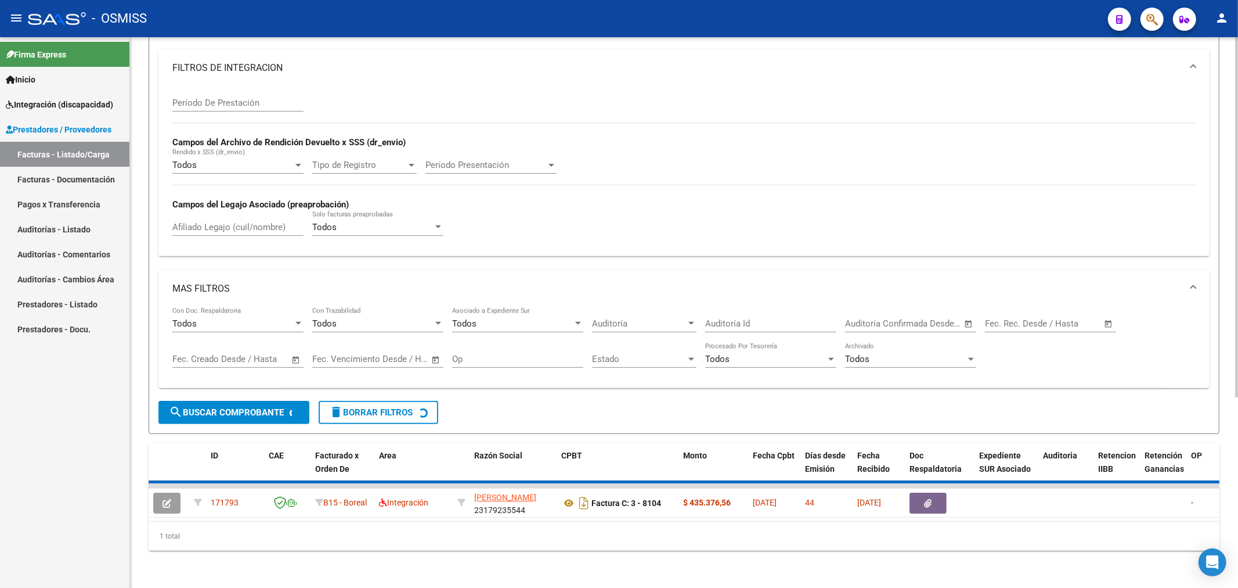
scroll to position [287, 0]
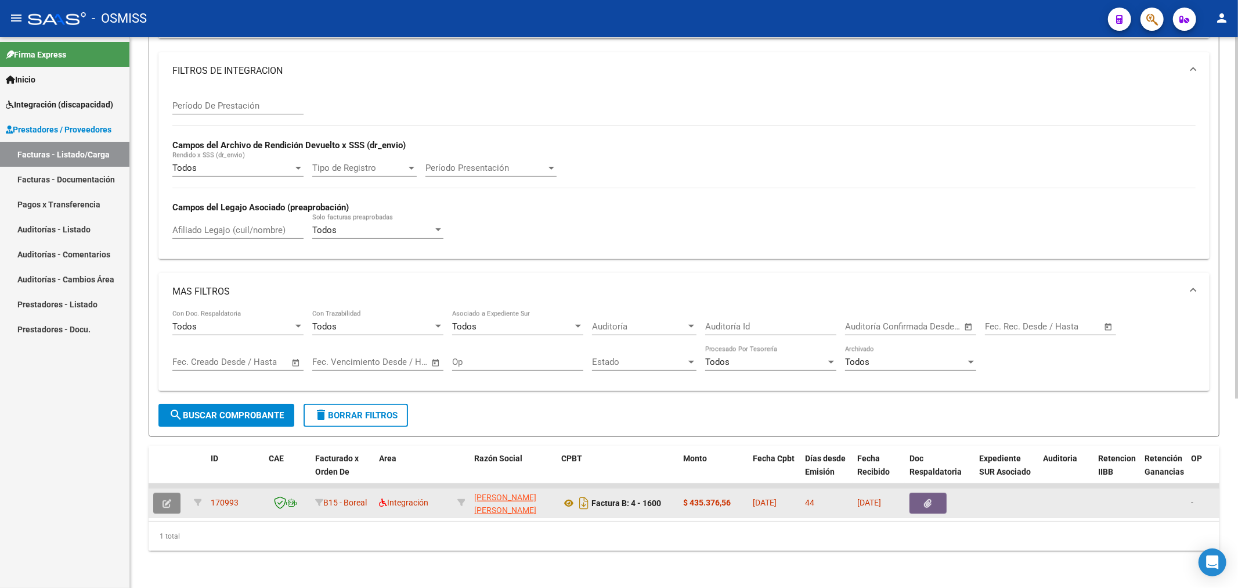
click at [167, 499] on icon "button" at bounding box center [167, 503] width 9 height 9
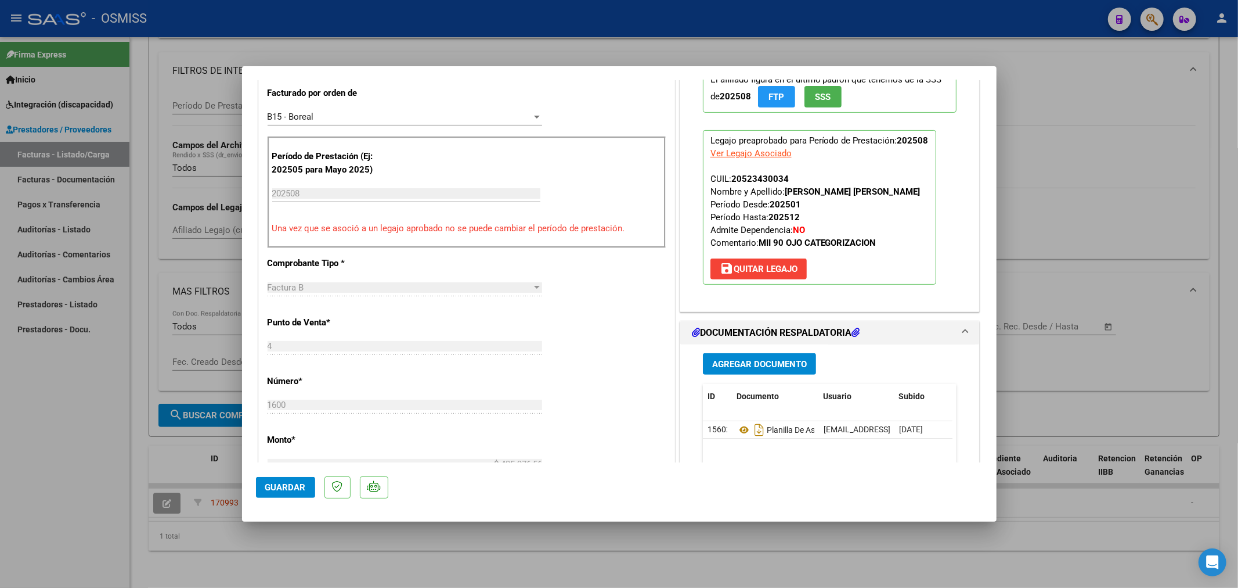
scroll to position [322, 0]
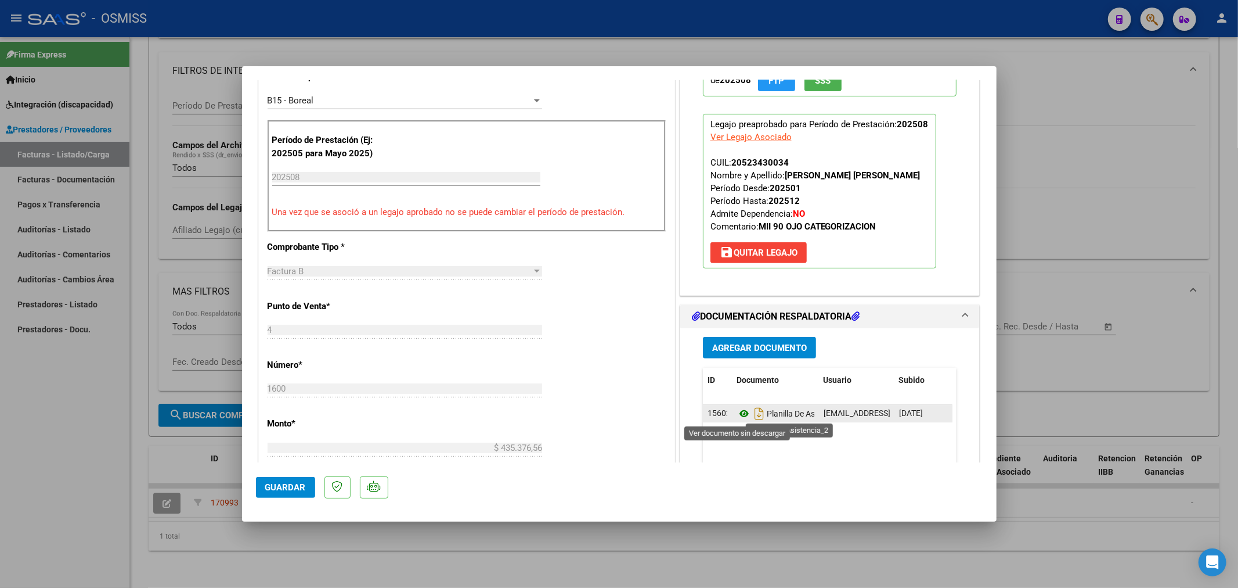
click at [740, 412] on icon at bounding box center [744, 413] width 15 height 14
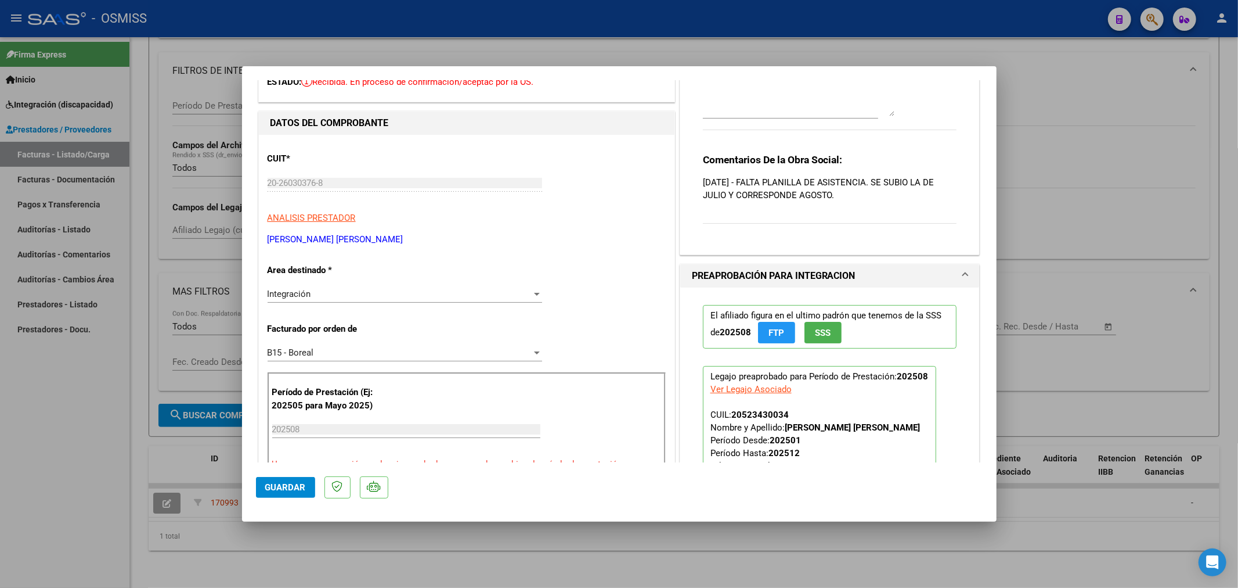
scroll to position [0, 0]
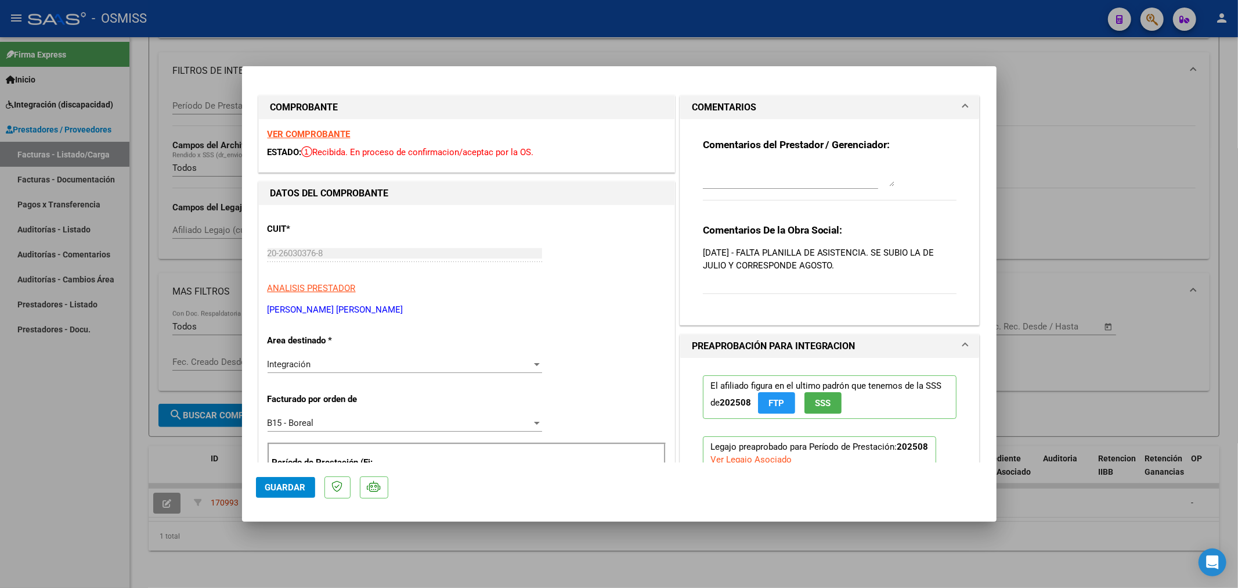
click at [765, 175] on textarea at bounding box center [799, 174] width 192 height 23
type textarea "15/10 GESTIONADO"
click at [265, 488] on span "Guardar" at bounding box center [285, 487] width 41 height 10
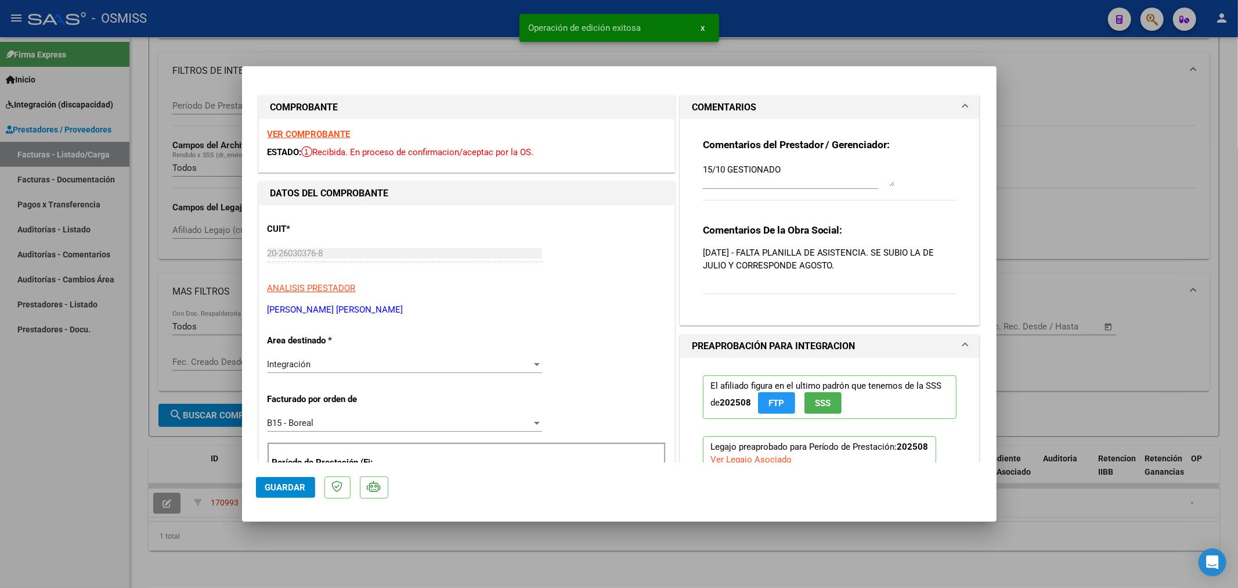
type input "$ 0,00"
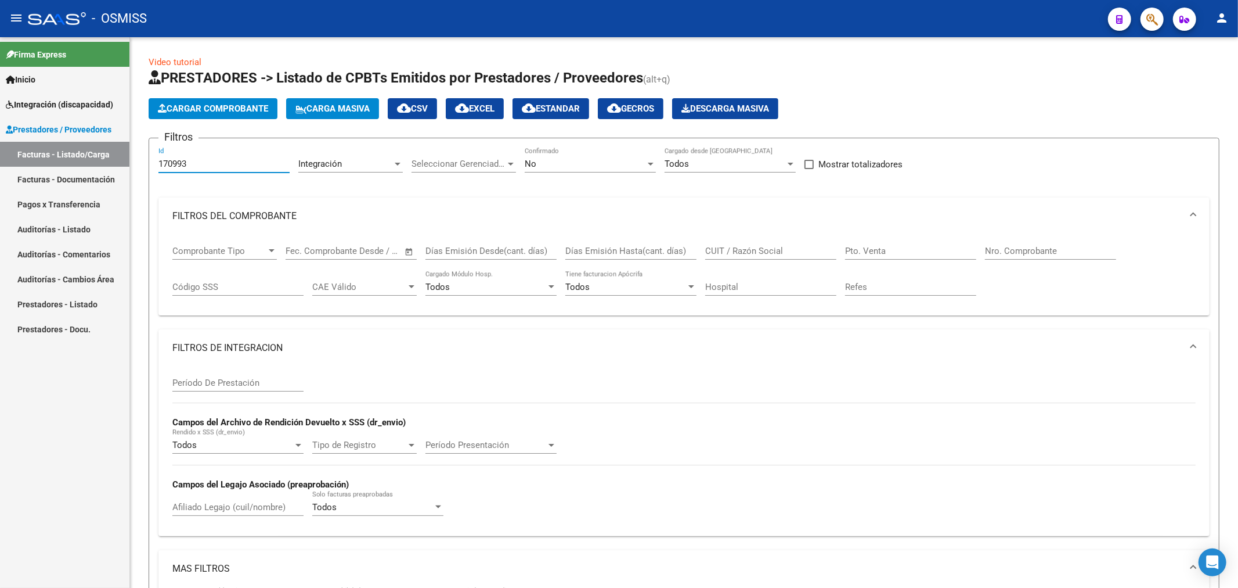
drag, startPoint x: 201, startPoint y: 160, endPoint x: 87, endPoint y: 195, distance: 119.0
click at [88, 195] on mat-sidenav-container "Firma Express Inicio Instructivos Contacto OS Integración (discapacidad) Legajo…" at bounding box center [619, 312] width 1238 height 550
paste input "722"
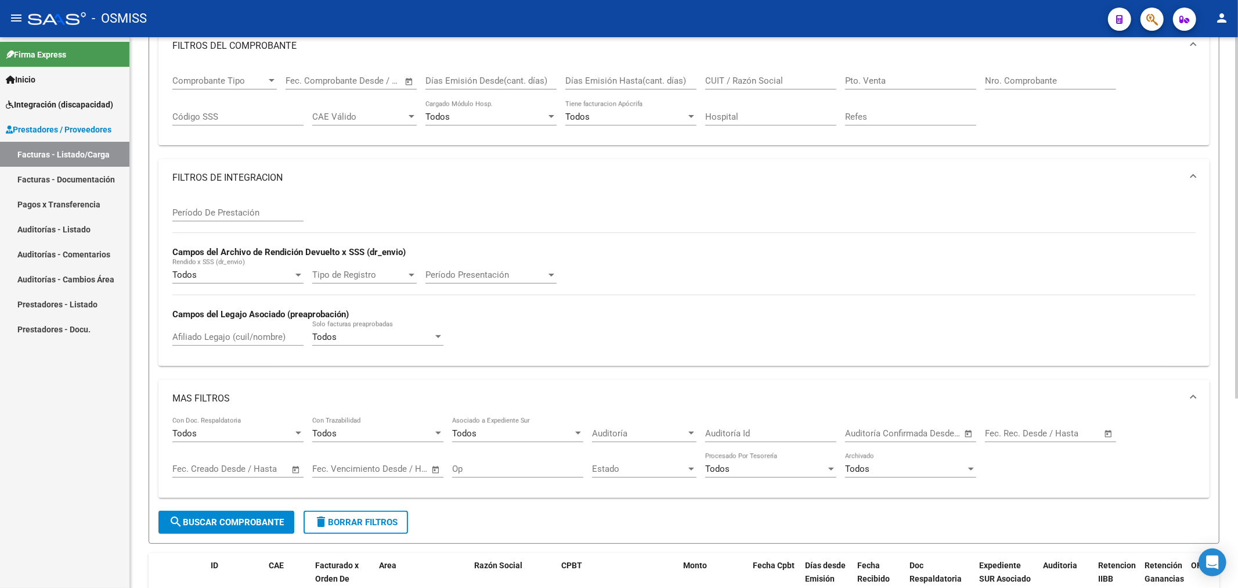
scroll to position [193, 0]
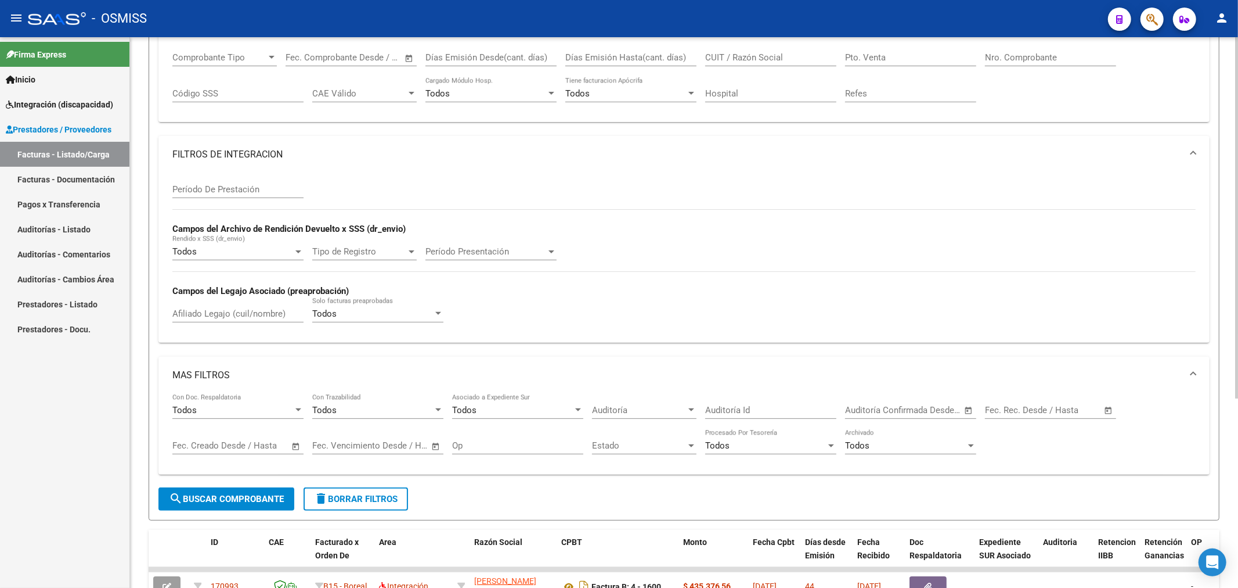
type input "170722"
click at [218, 495] on span "search Buscar Comprobante" at bounding box center [226, 498] width 115 height 10
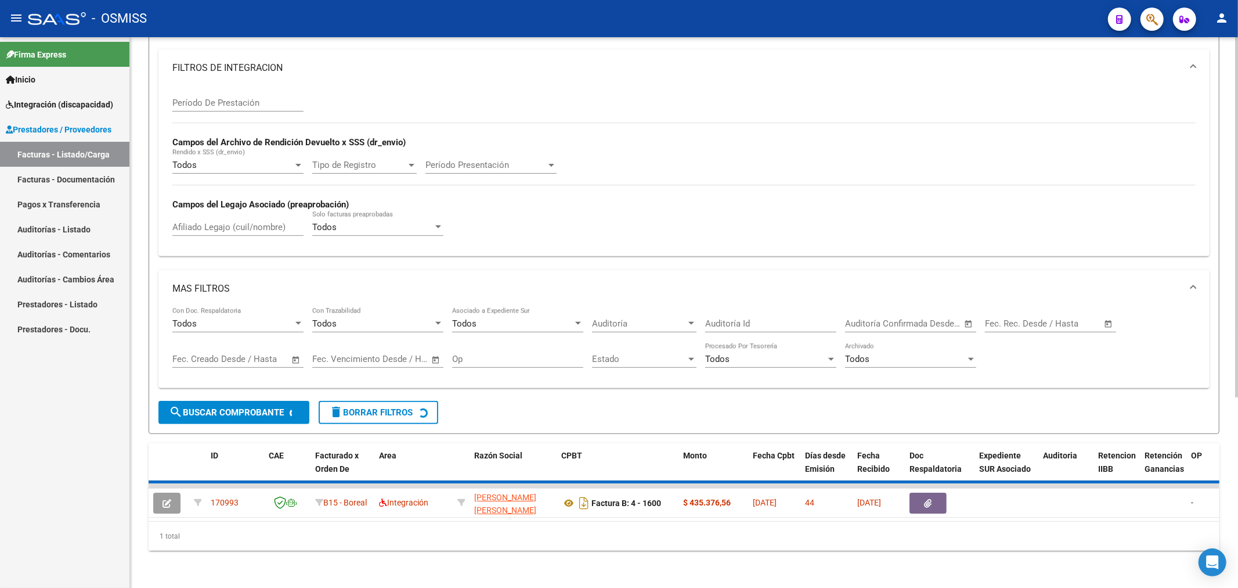
scroll to position [287, 0]
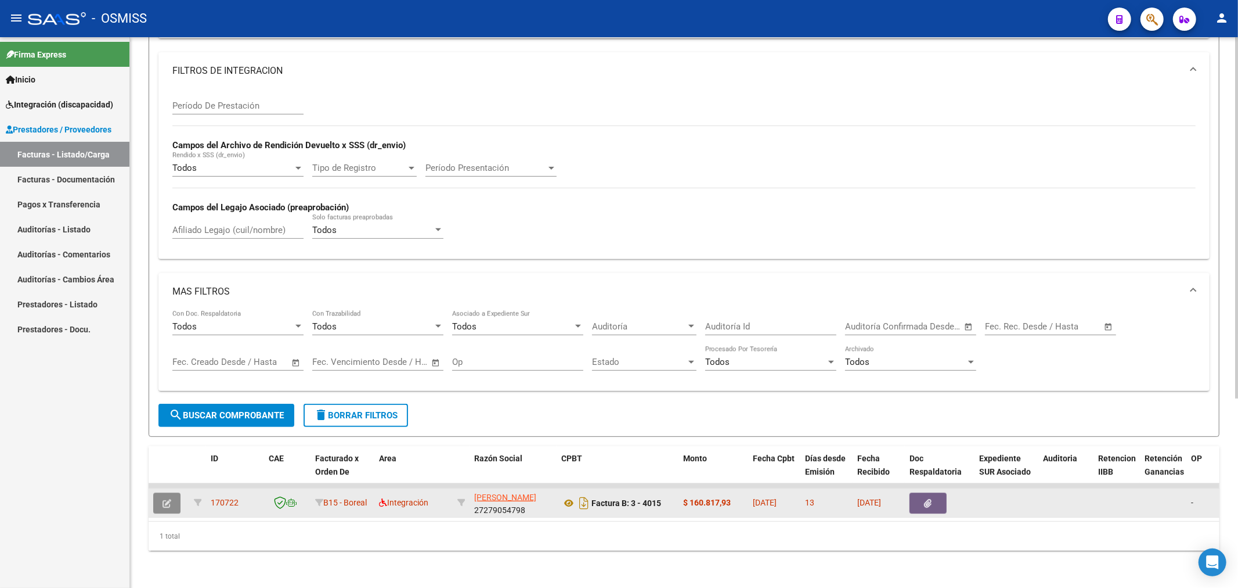
click at [157, 492] on button "button" at bounding box center [166, 502] width 27 height 21
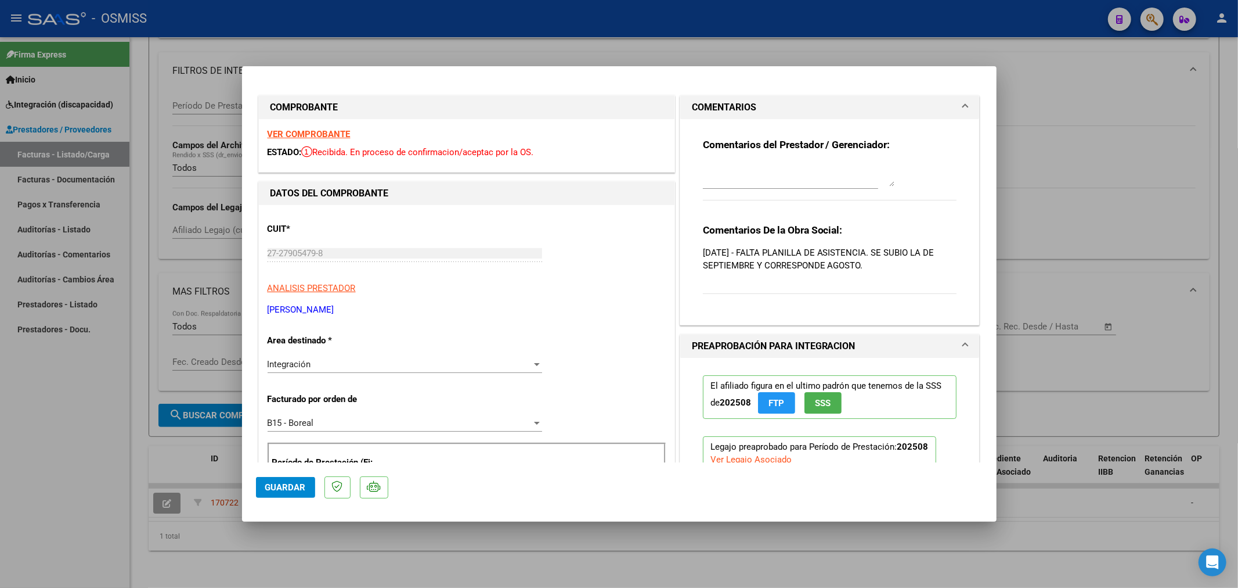
click at [801, 174] on textarea at bounding box center [799, 174] width 192 height 23
type textarea "15/10 GESTIONADO"
click at [283, 494] on button "Guardar" at bounding box center [285, 487] width 59 height 21
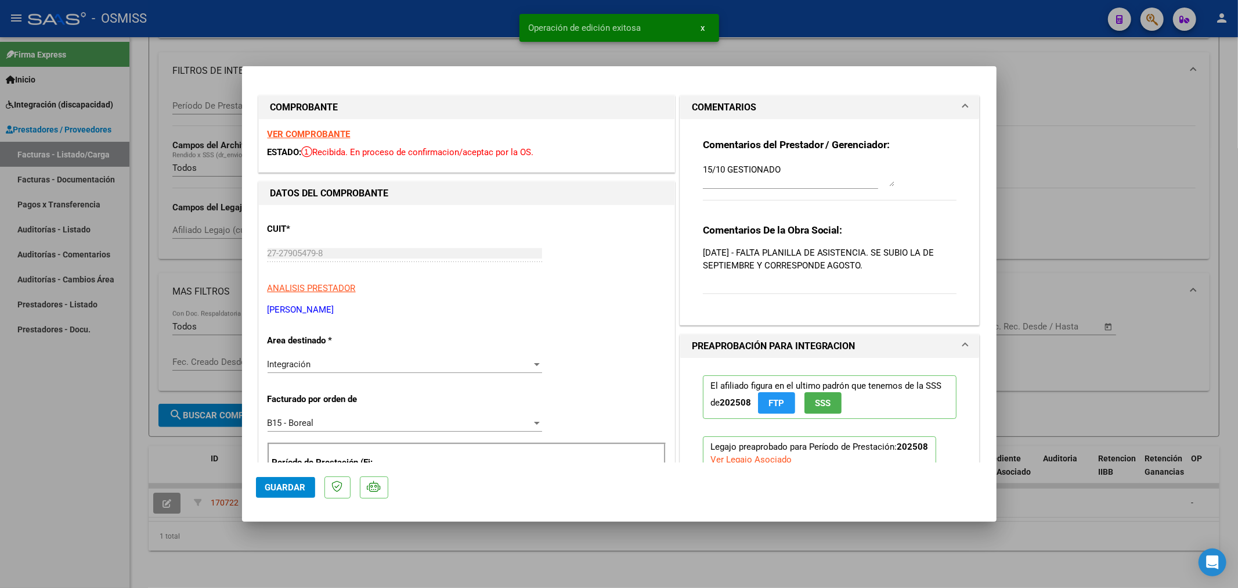
type input "$ 0,00"
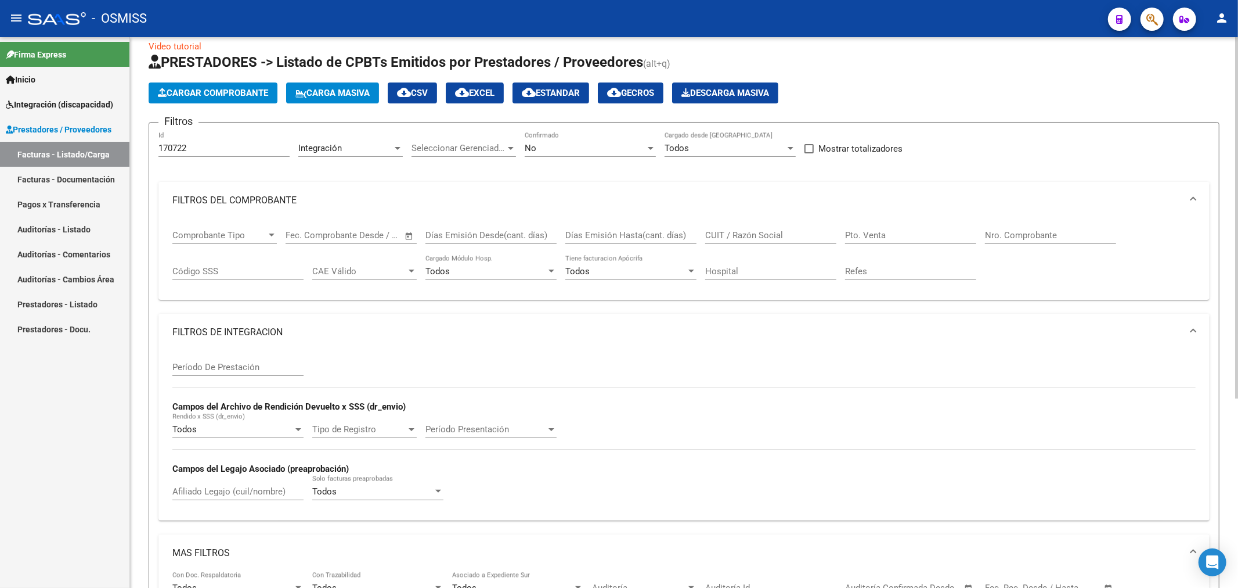
scroll to position [0, 0]
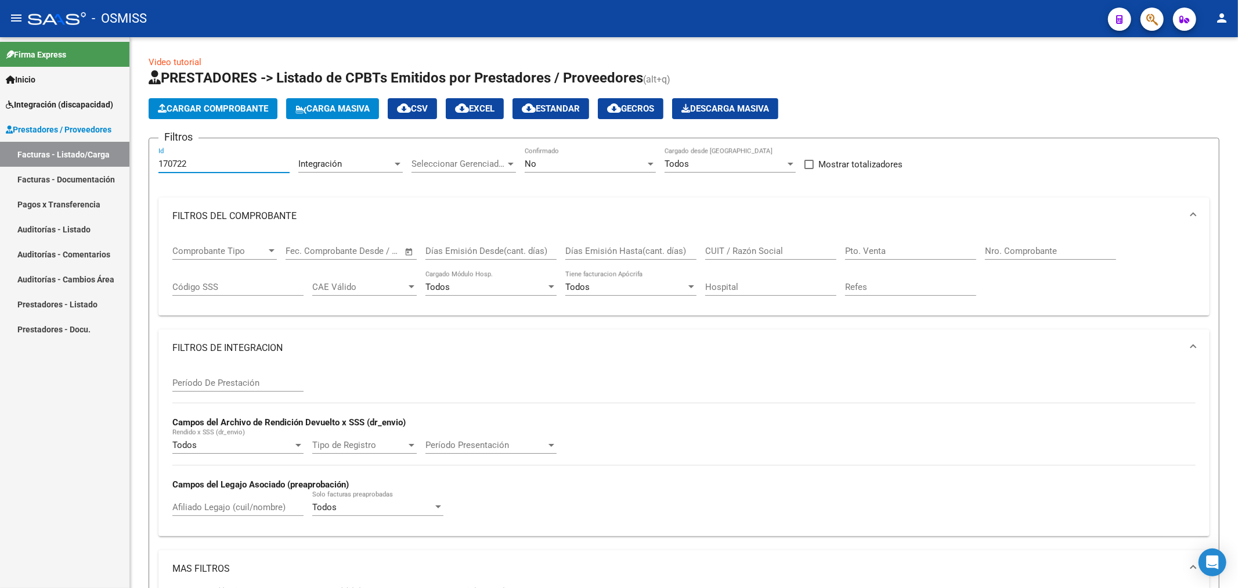
drag, startPoint x: 197, startPoint y: 168, endPoint x: 89, endPoint y: 201, distance: 112.8
click at [91, 200] on mat-sidenav-container "Firma Express Inicio Instructivos Contacto OS Integración (discapacidad) Legajo…" at bounding box center [619, 312] width 1238 height 550
paste input "15"
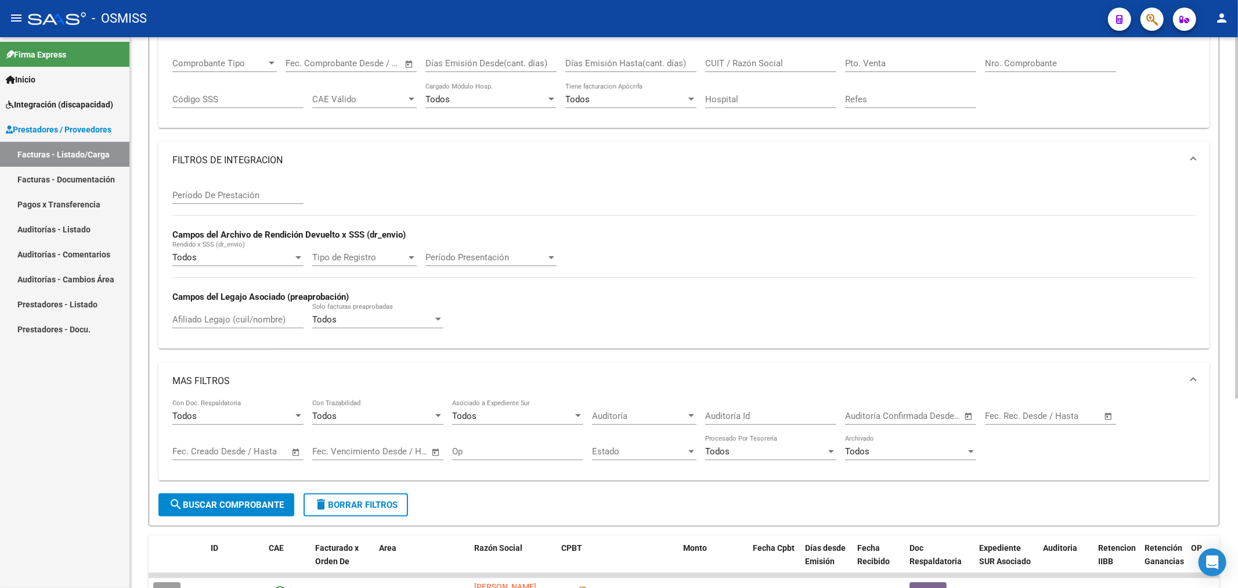
scroll to position [258, 0]
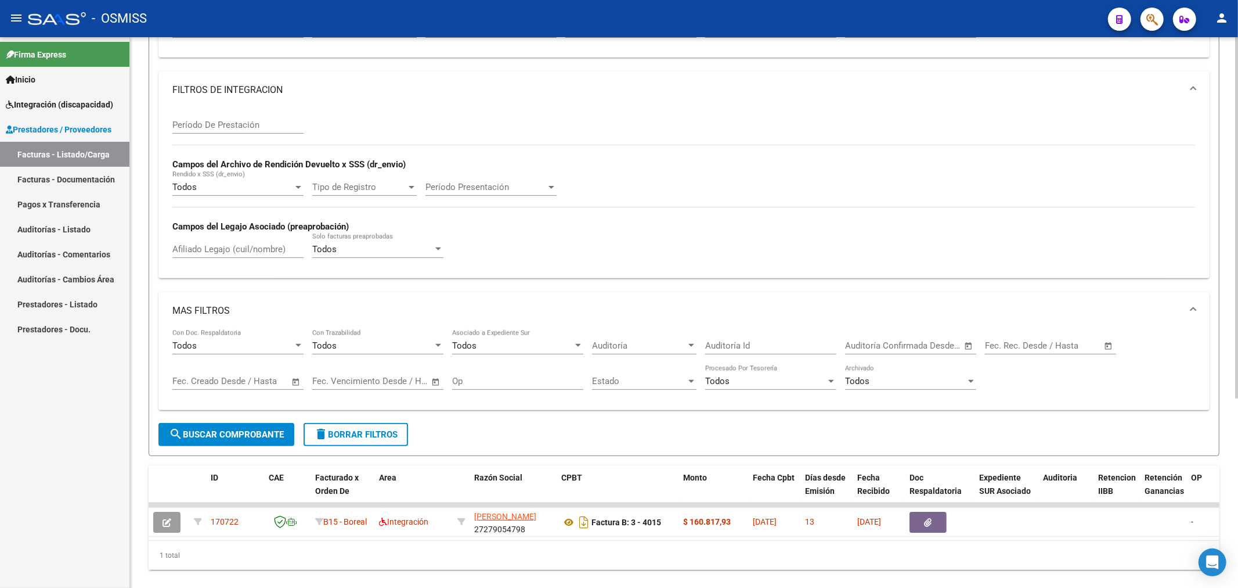
type input "170715"
click at [246, 438] on span "search Buscar Comprobante" at bounding box center [226, 434] width 115 height 10
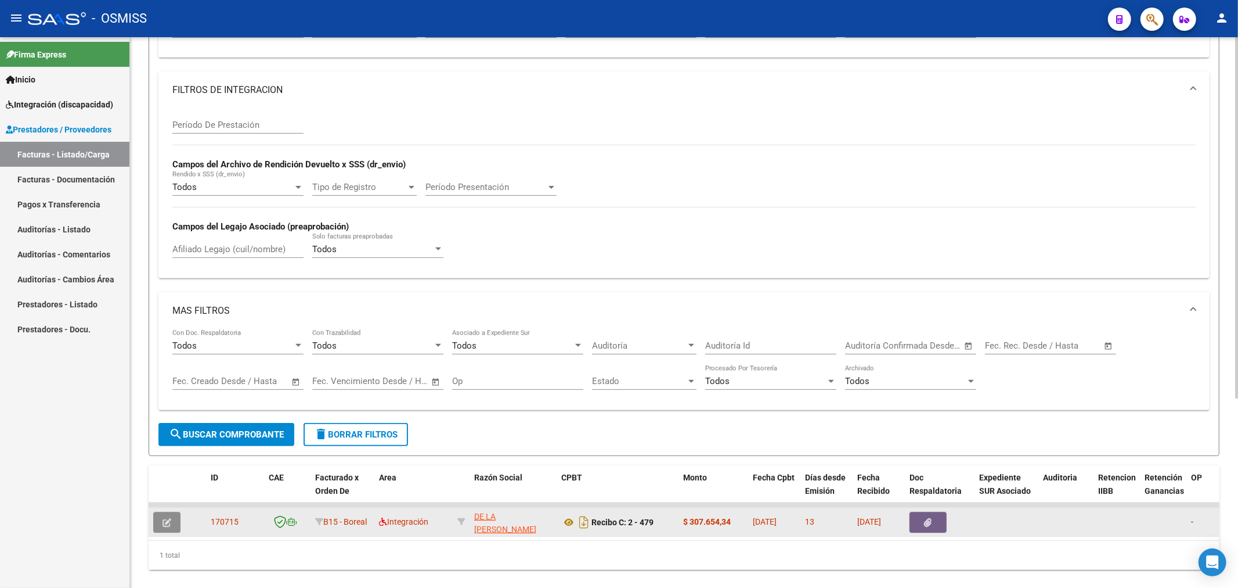
click at [159, 525] on button "button" at bounding box center [166, 521] width 27 height 21
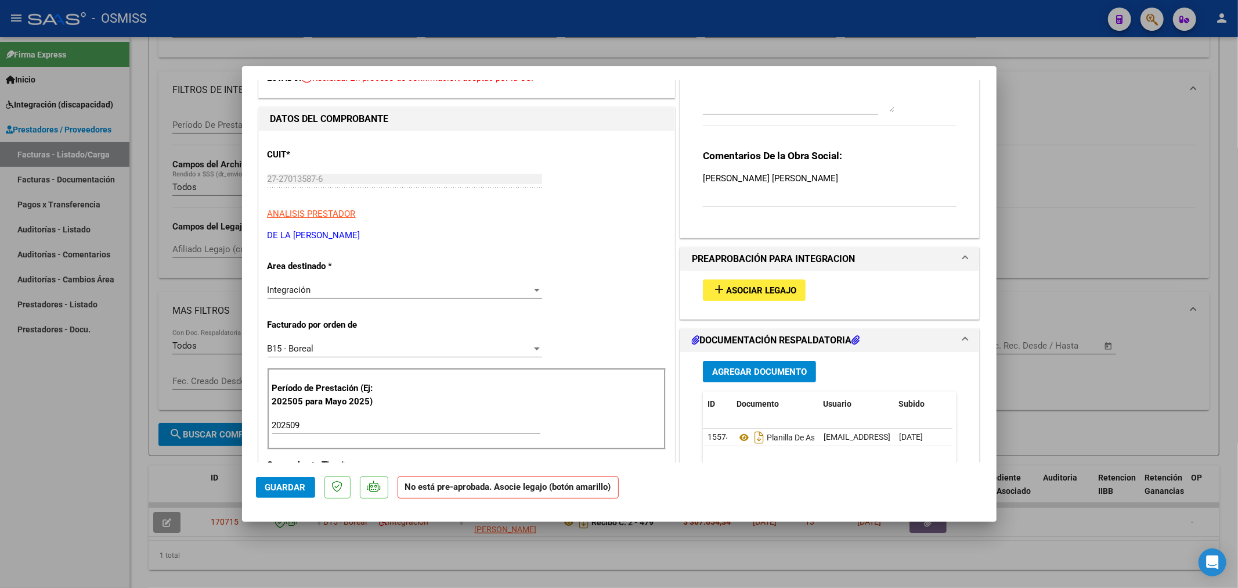
scroll to position [64, 0]
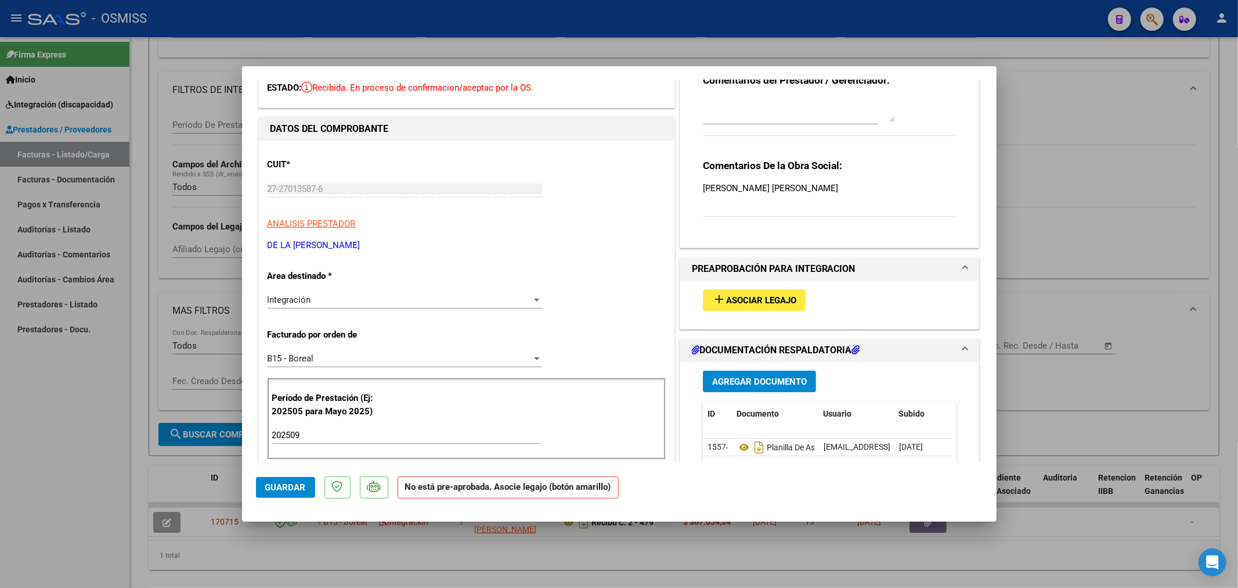
click at [761, 297] on span "Asociar Legajo" at bounding box center [761, 300] width 70 height 10
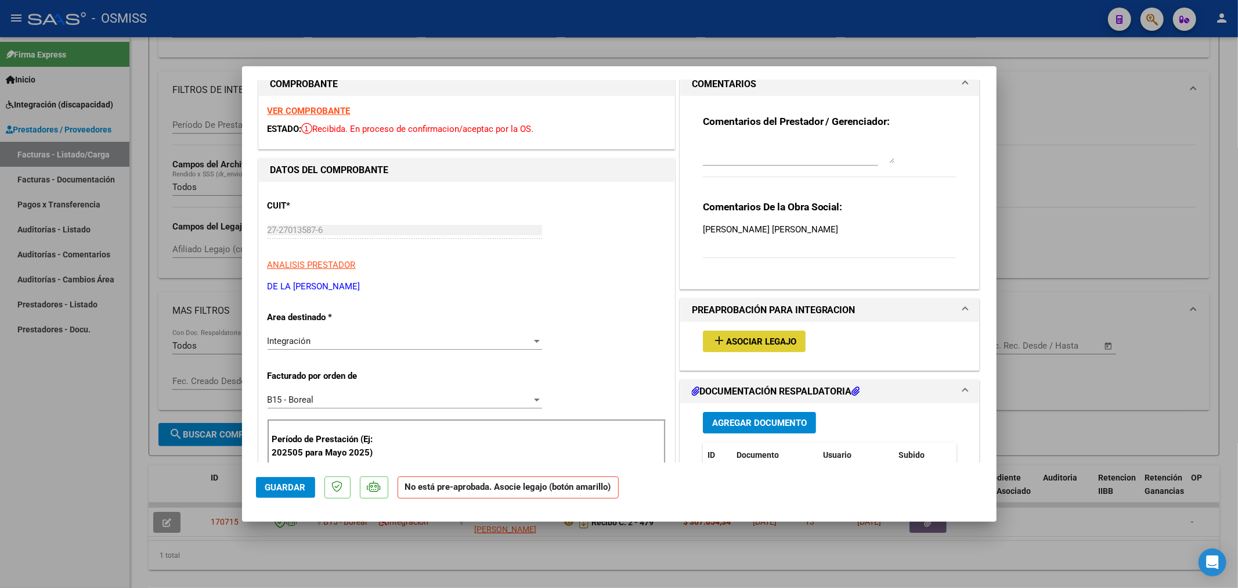
scroll to position [0, 0]
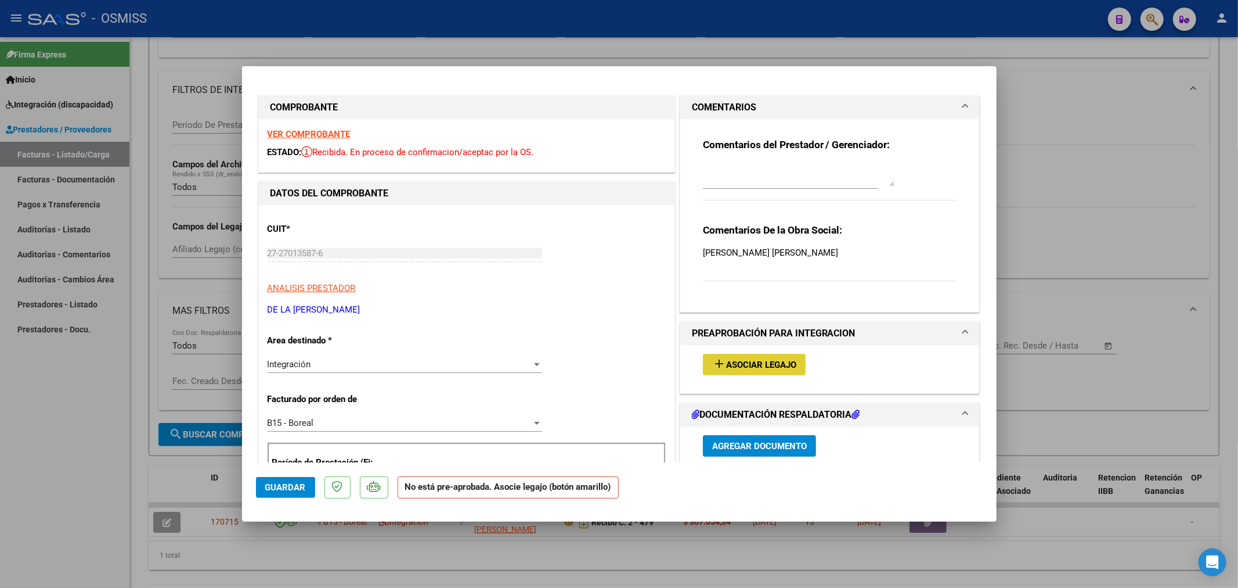
click at [752, 363] on span "Asociar Legajo" at bounding box center [761, 364] width 70 height 10
click at [735, 179] on textarea at bounding box center [799, 174] width 192 height 23
type input "$ 0,00"
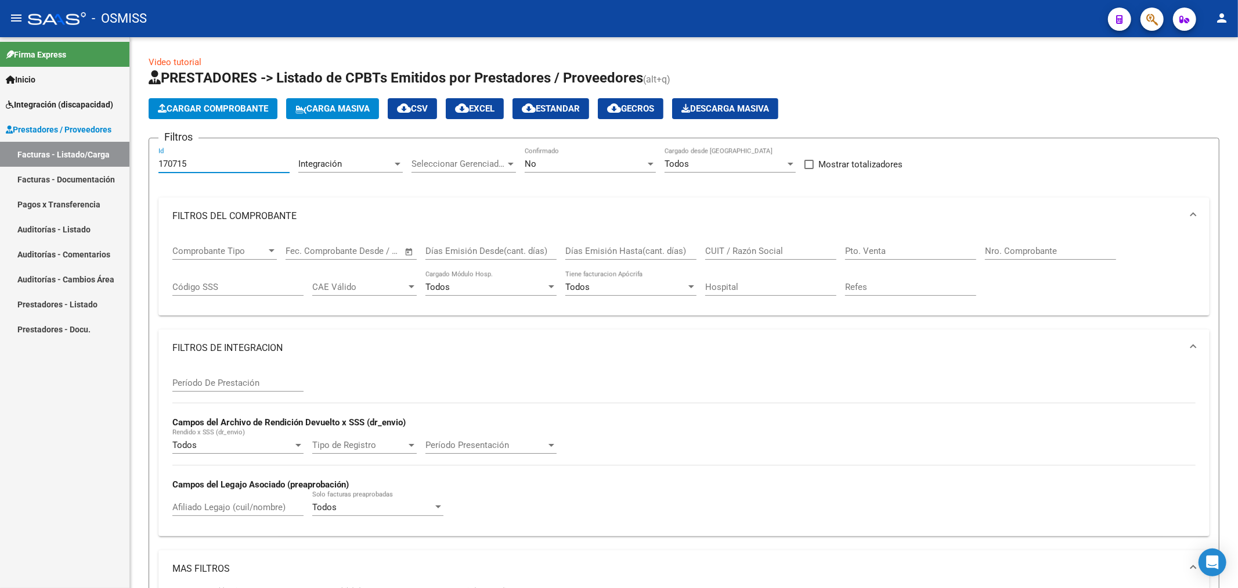
drag, startPoint x: 209, startPoint y: 165, endPoint x: 59, endPoint y: 176, distance: 150.8
click at [59, 176] on mat-sidenav-container "Firma Express Inicio Instructivos Contacto OS Integración (discapacidad) Legajo…" at bounding box center [619, 312] width 1238 height 550
paste input "408"
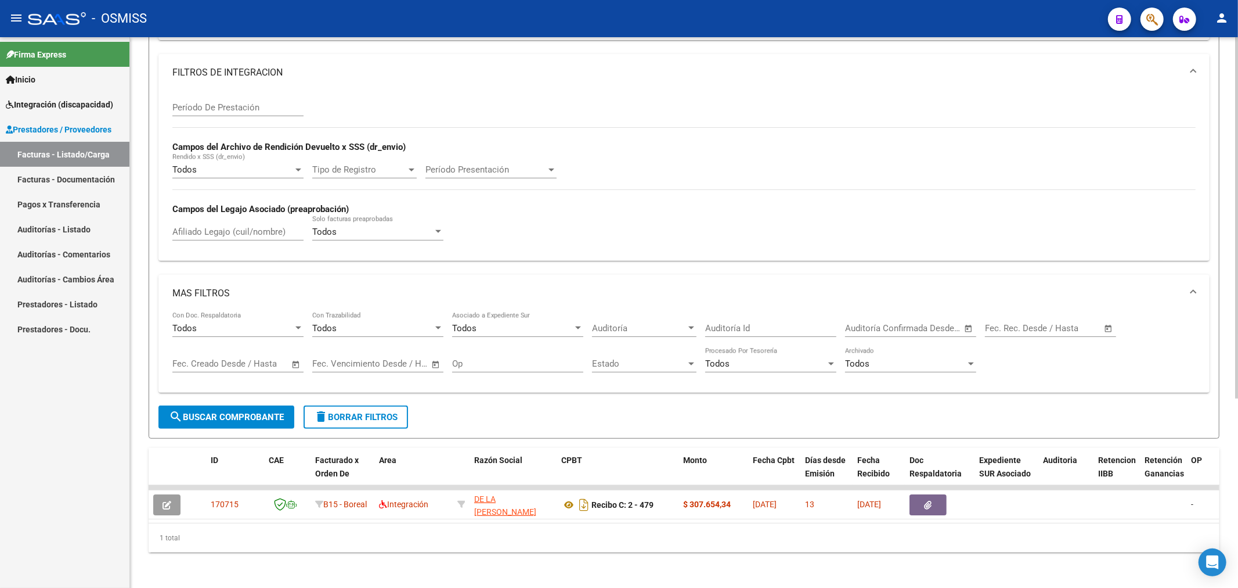
scroll to position [287, 0]
type input "170408"
click at [205, 410] on span "search Buscar Comprobante" at bounding box center [226, 415] width 115 height 10
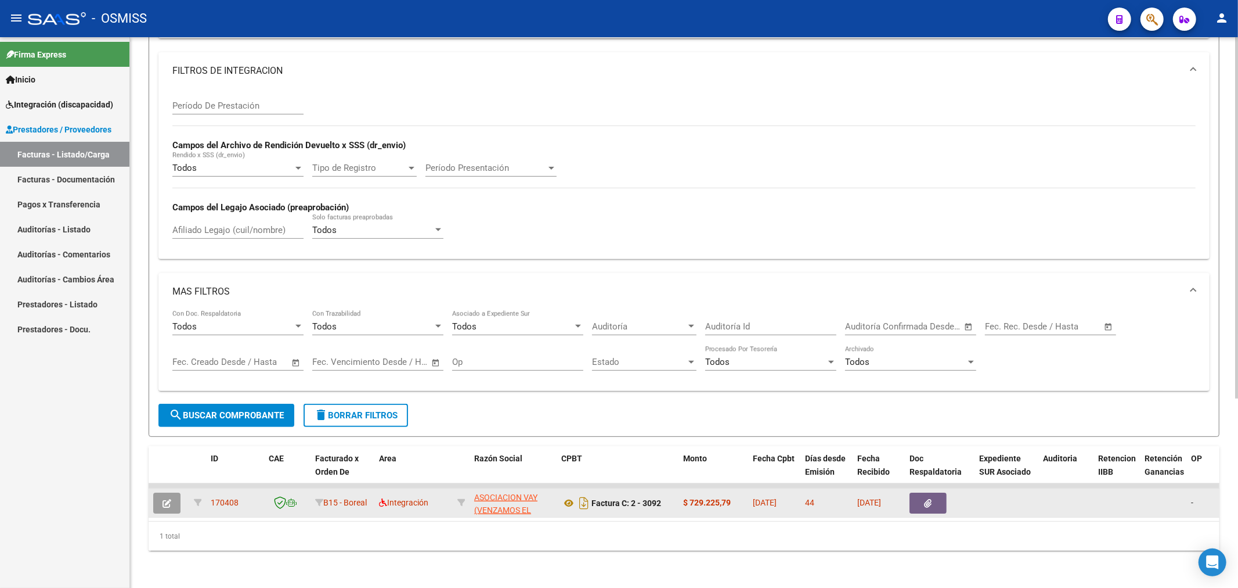
click at [157, 492] on button "button" at bounding box center [166, 502] width 27 height 21
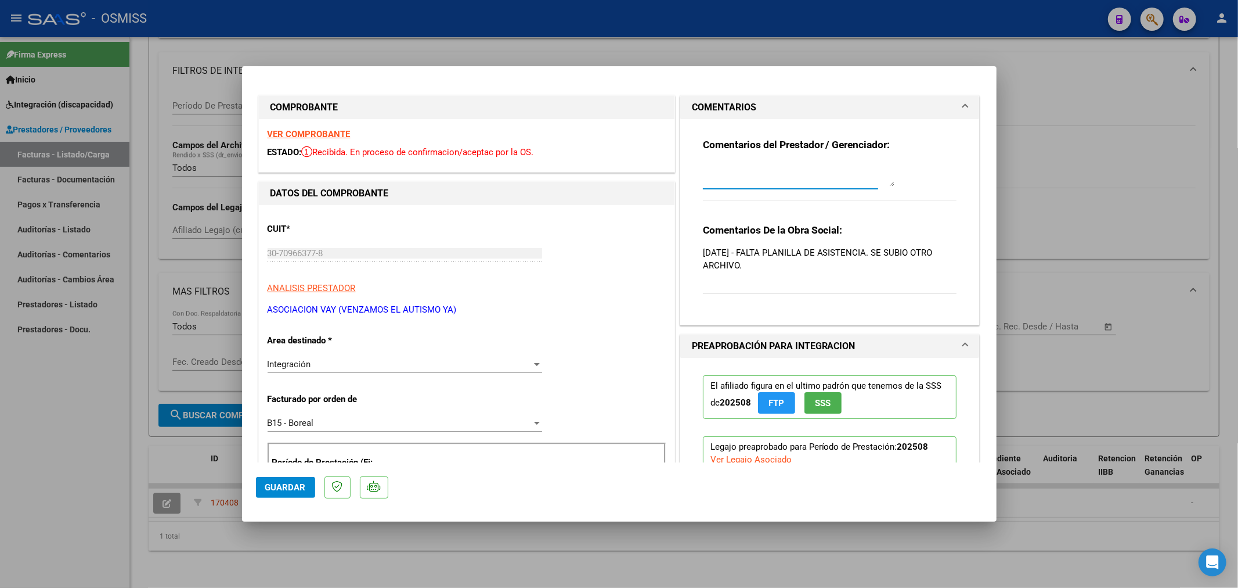
click at [825, 172] on textarea at bounding box center [799, 174] width 192 height 23
type textarea "15/10 GESTIONADO"
click at [280, 484] on span "Guardar" at bounding box center [285, 487] width 41 height 10
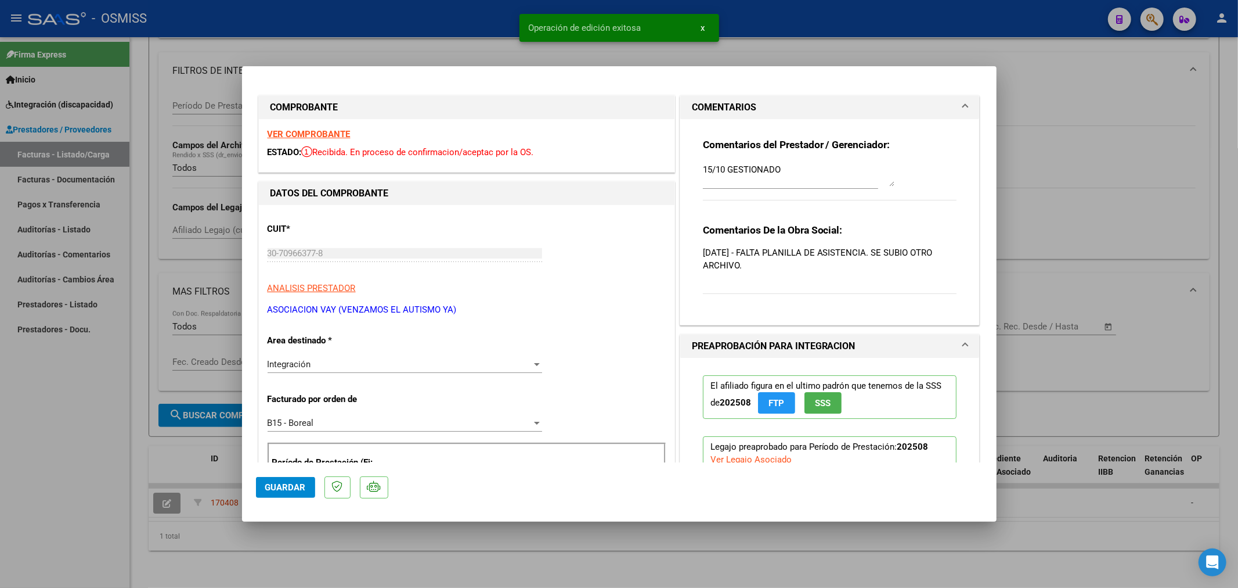
type input "$ 0,00"
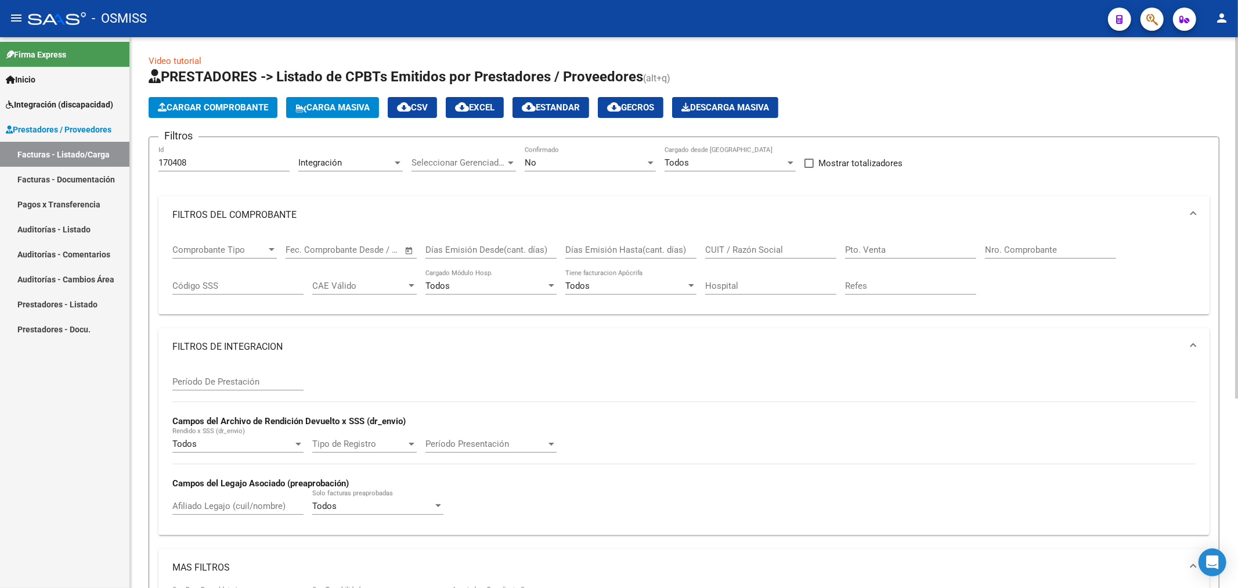
scroll to position [0, 0]
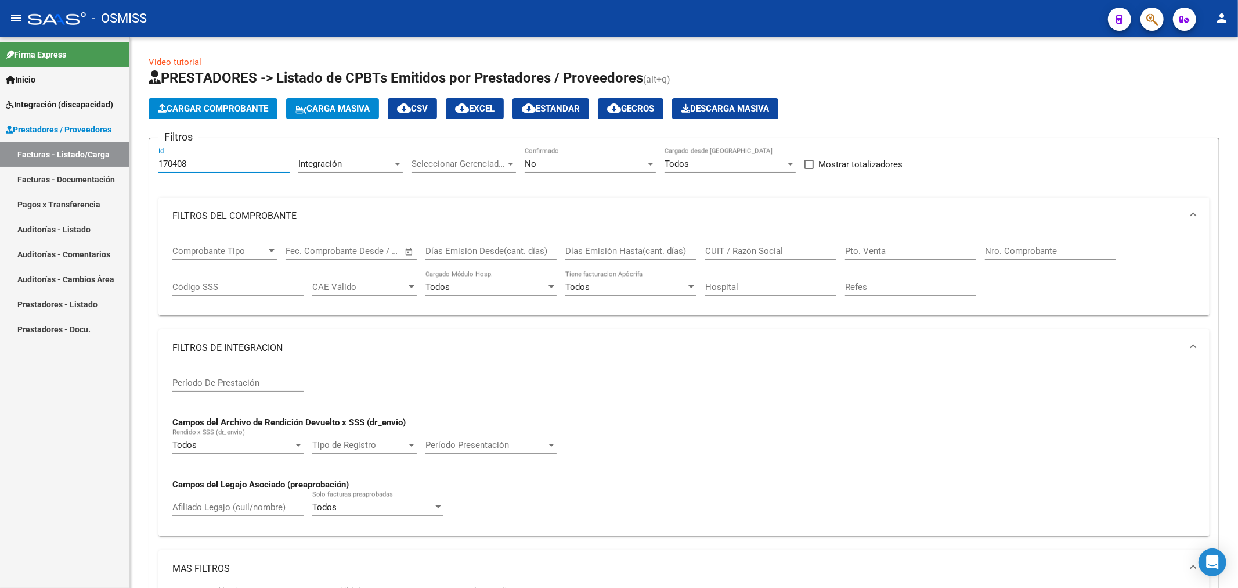
drag, startPoint x: 194, startPoint y: 161, endPoint x: 55, endPoint y: 189, distance: 142.7
click at [55, 189] on mat-sidenav-container "Firma Express Inicio Instructivos Contacto OS Integración (discapacidad) Legajo…" at bounding box center [619, 312] width 1238 height 550
paste input "253"
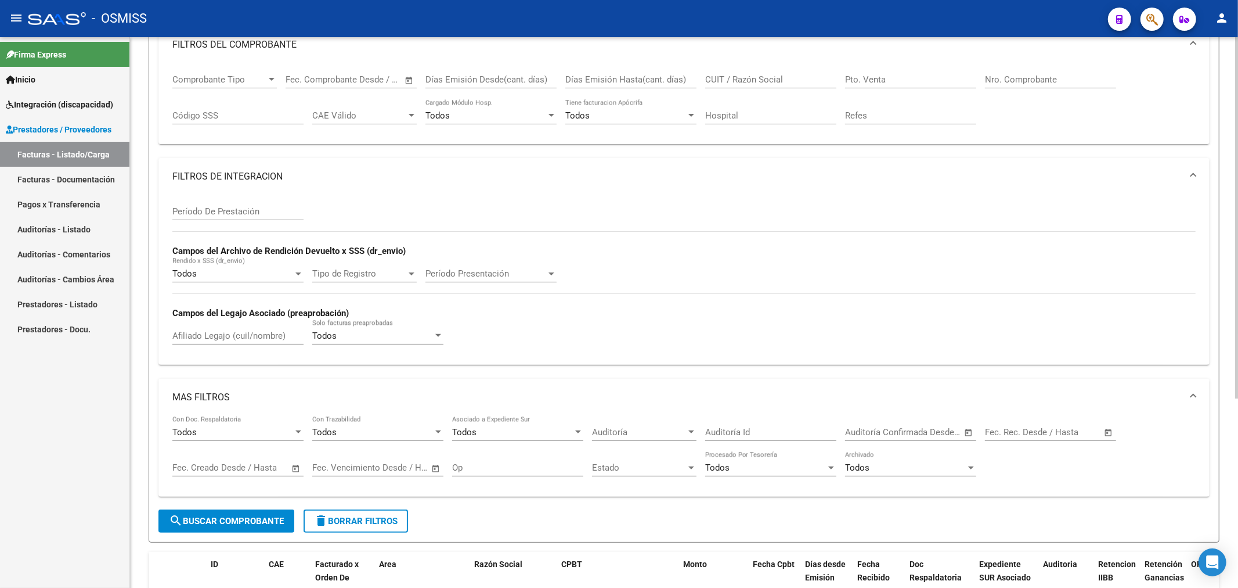
scroll to position [287, 0]
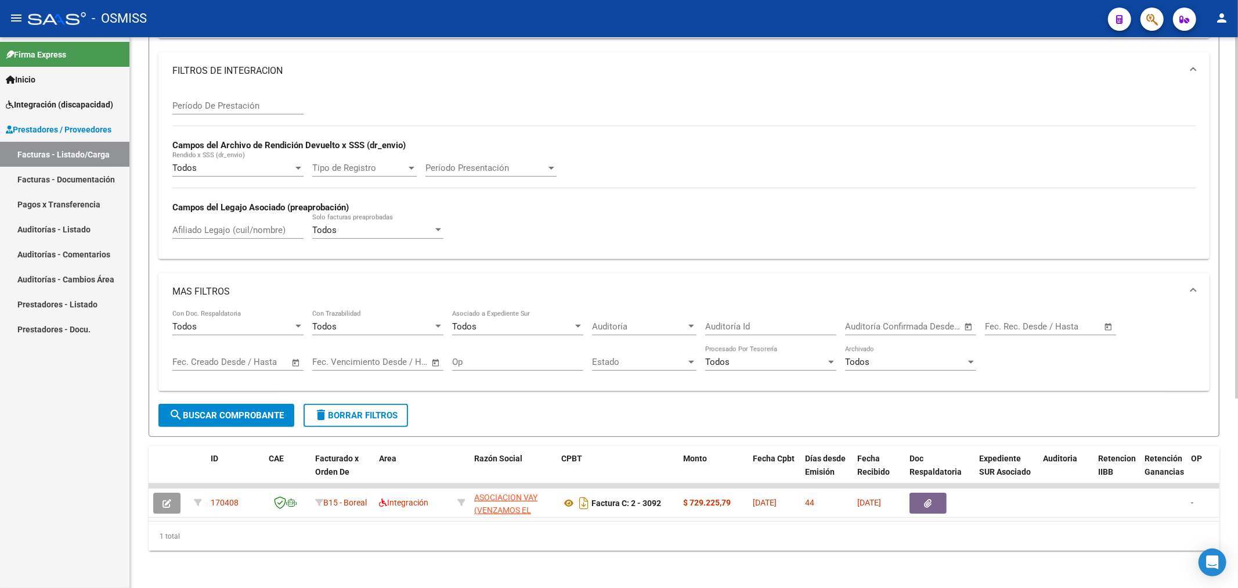
type input "170253"
click at [240, 410] on span "search Buscar Comprobante" at bounding box center [226, 415] width 115 height 10
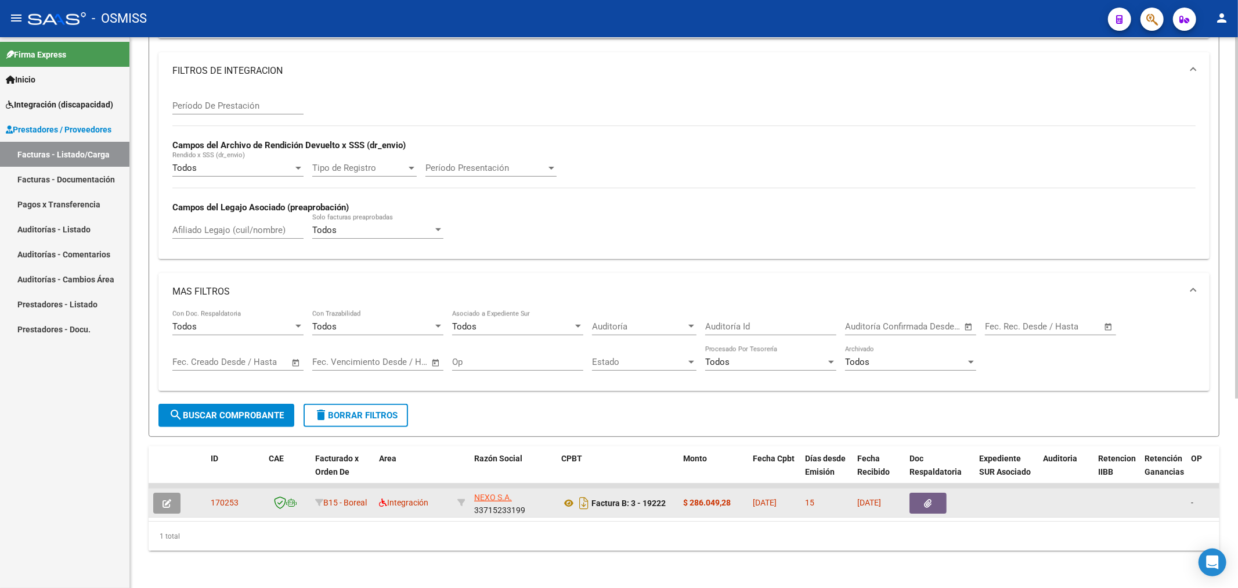
click at [158, 498] on button "button" at bounding box center [166, 502] width 27 height 21
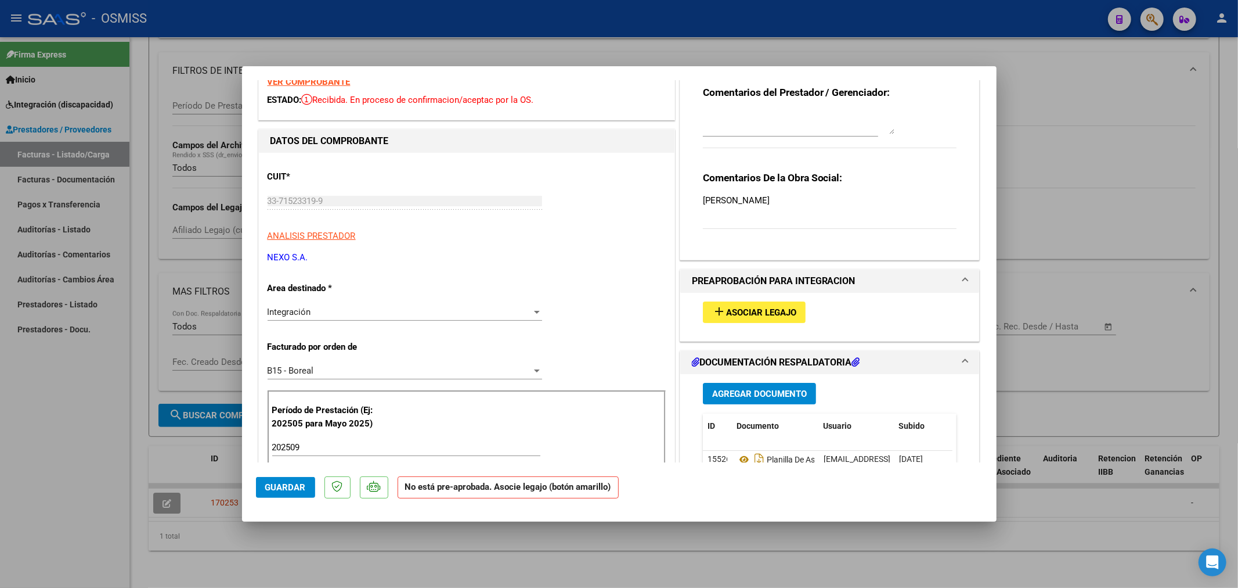
scroll to position [129, 0]
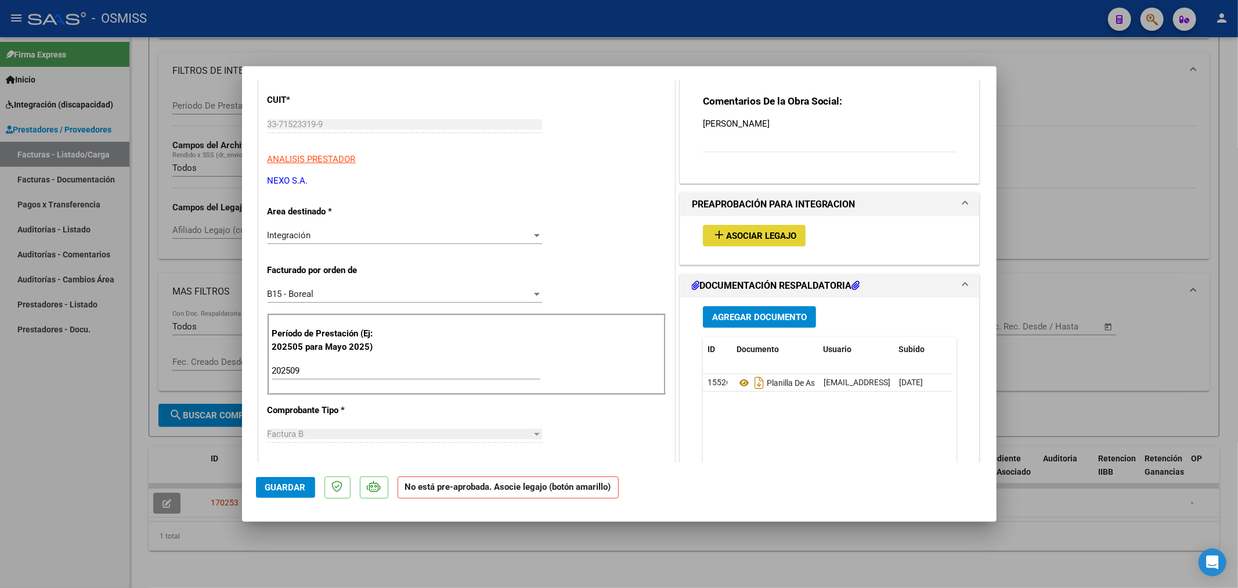
click at [781, 235] on span "Asociar Legajo" at bounding box center [761, 235] width 70 height 10
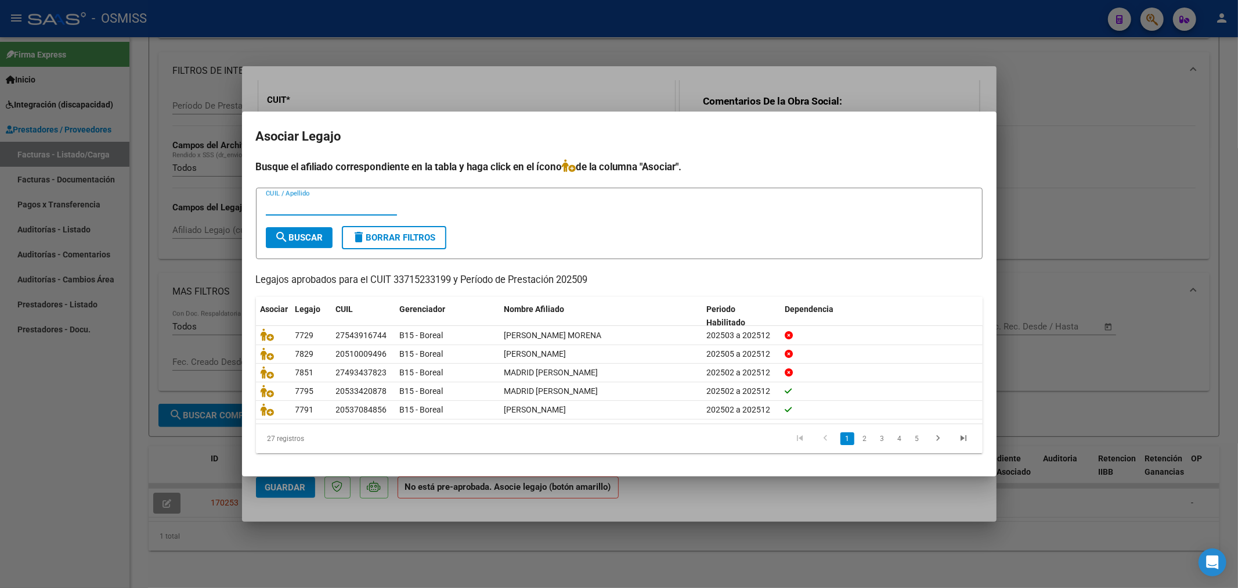
click at [318, 210] on input "CUIL / Apellido" at bounding box center [331, 206] width 131 height 10
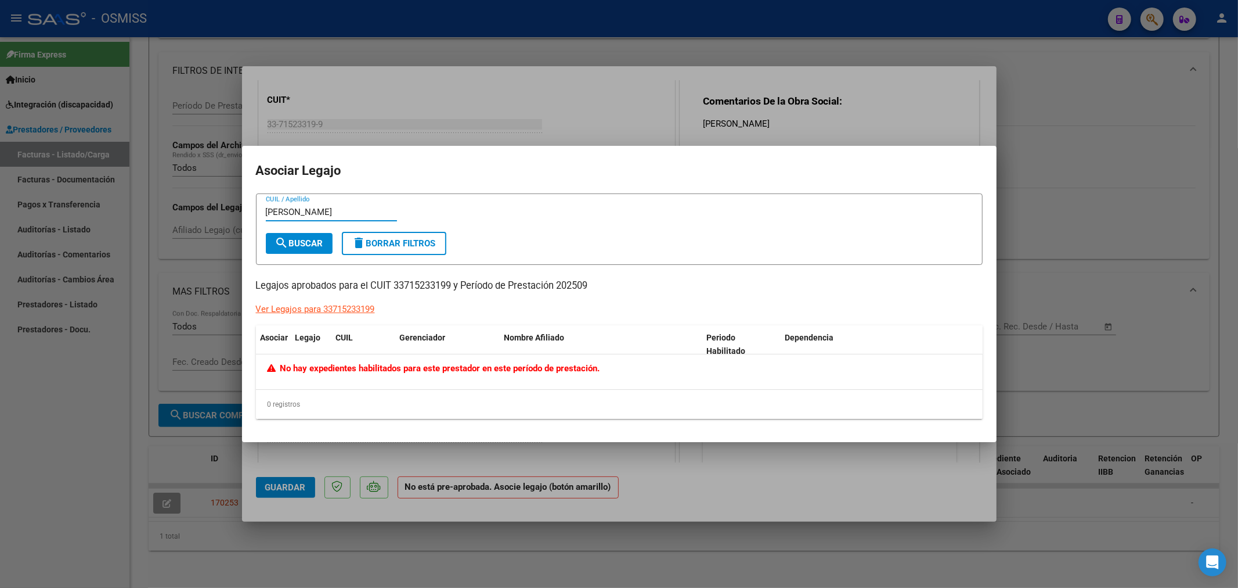
type input "[PERSON_NAME]"
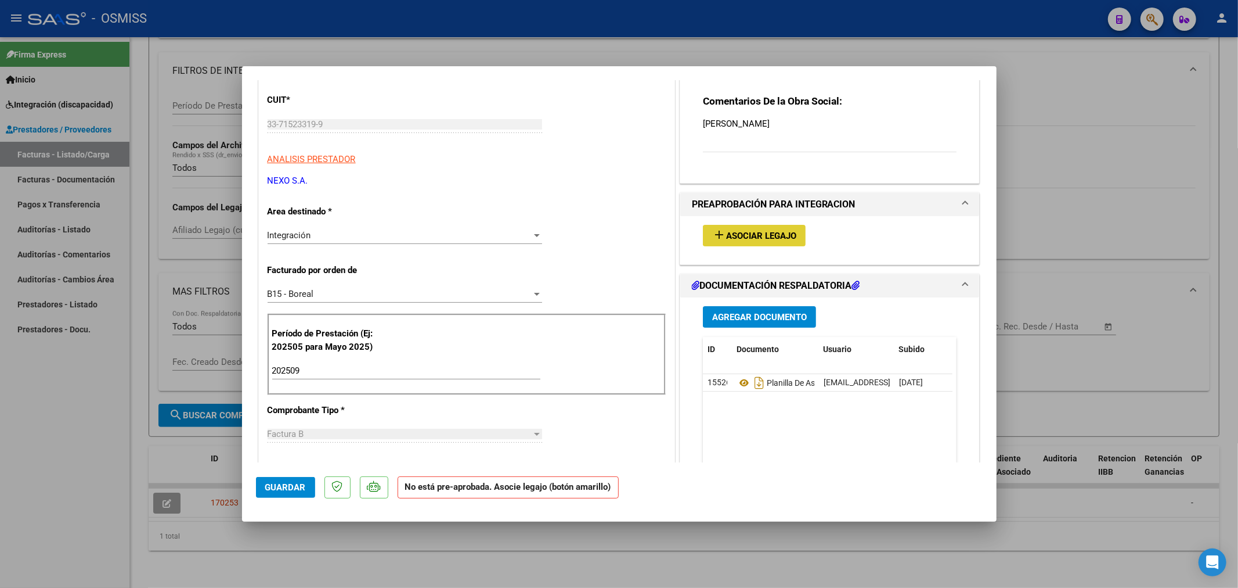
type input "$ 0,00"
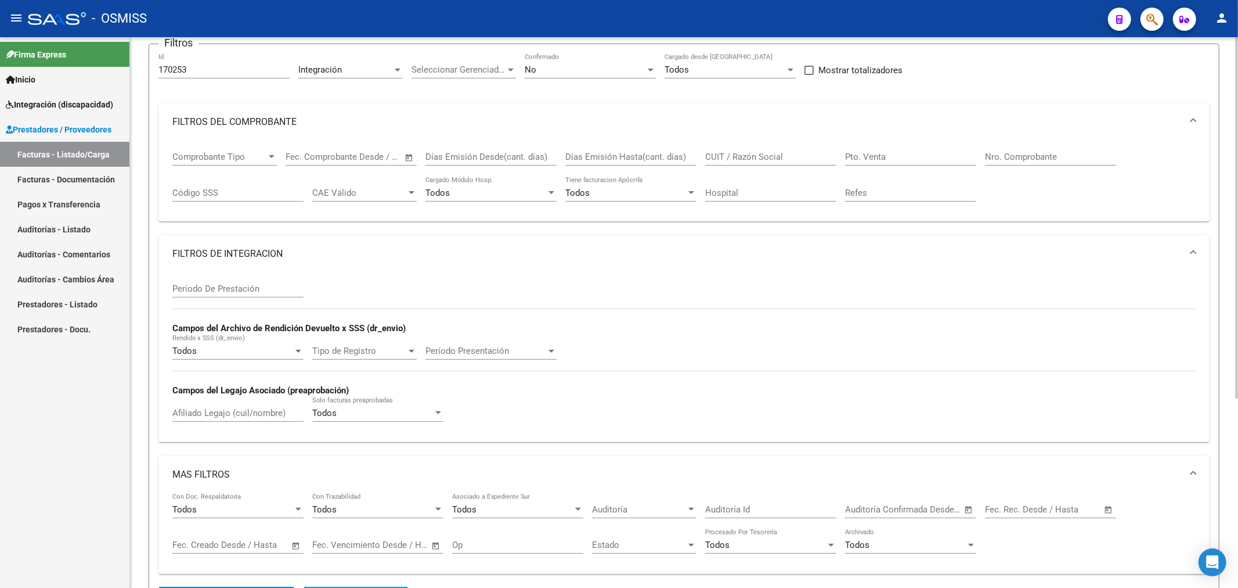
scroll to position [0, 0]
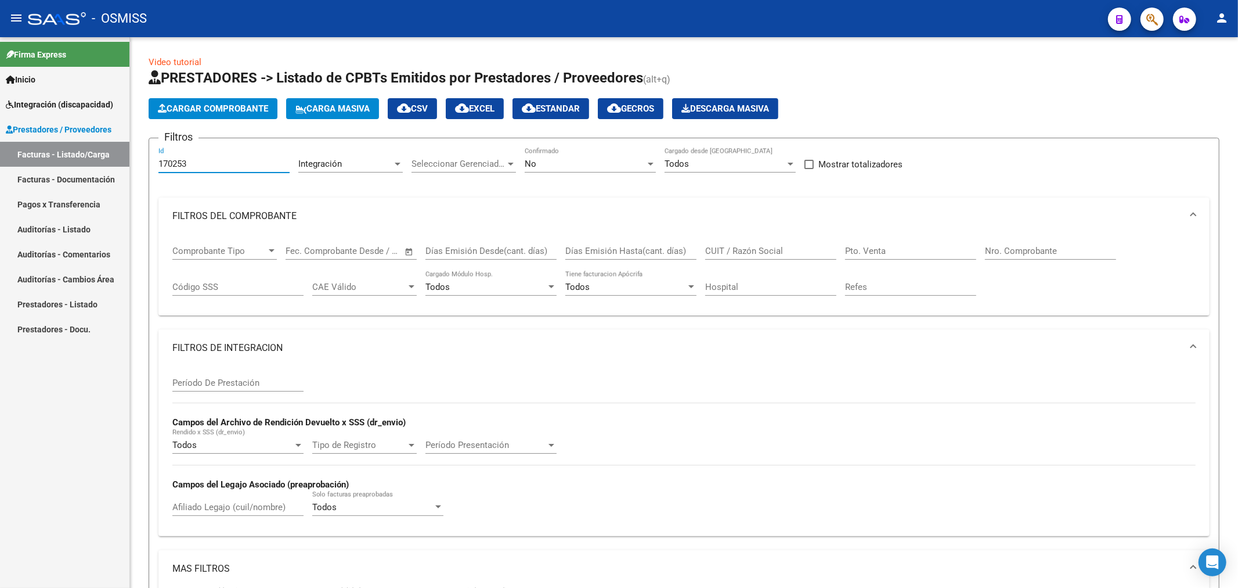
drag, startPoint x: 197, startPoint y: 165, endPoint x: 79, endPoint y: 194, distance: 121.9
click at [80, 194] on mat-sidenav-container "Firma Express Inicio Instructivos Contacto OS Integración (discapacidad) Legajo…" at bounding box center [619, 312] width 1238 height 550
paste input "69922"
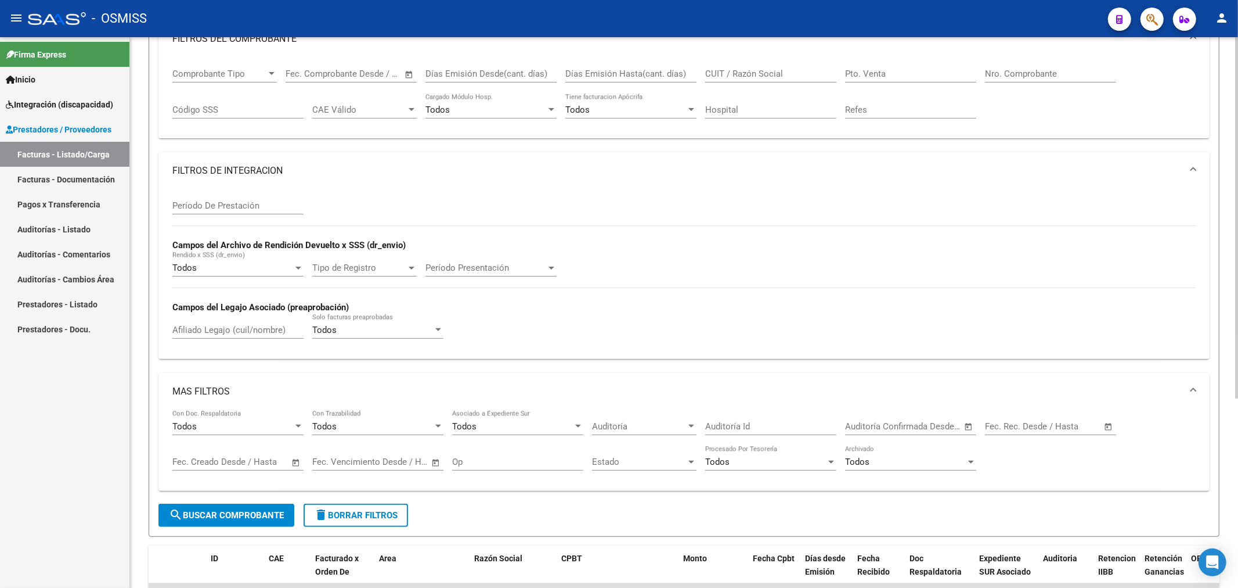
scroll to position [193, 0]
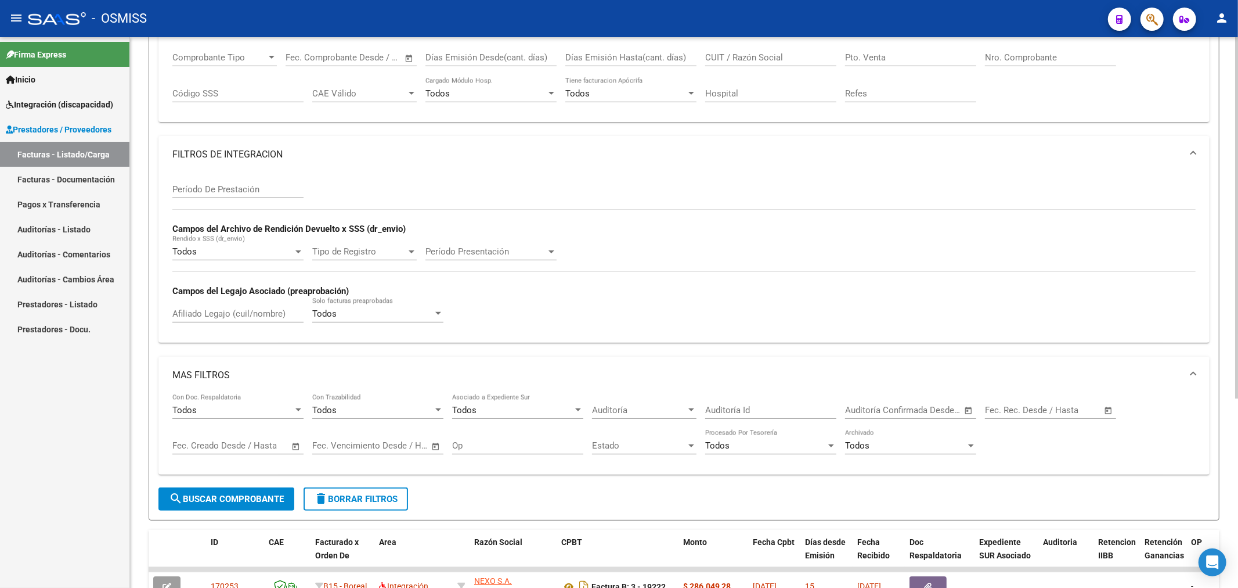
type input "169922"
click at [204, 496] on span "search Buscar Comprobante" at bounding box center [226, 498] width 115 height 10
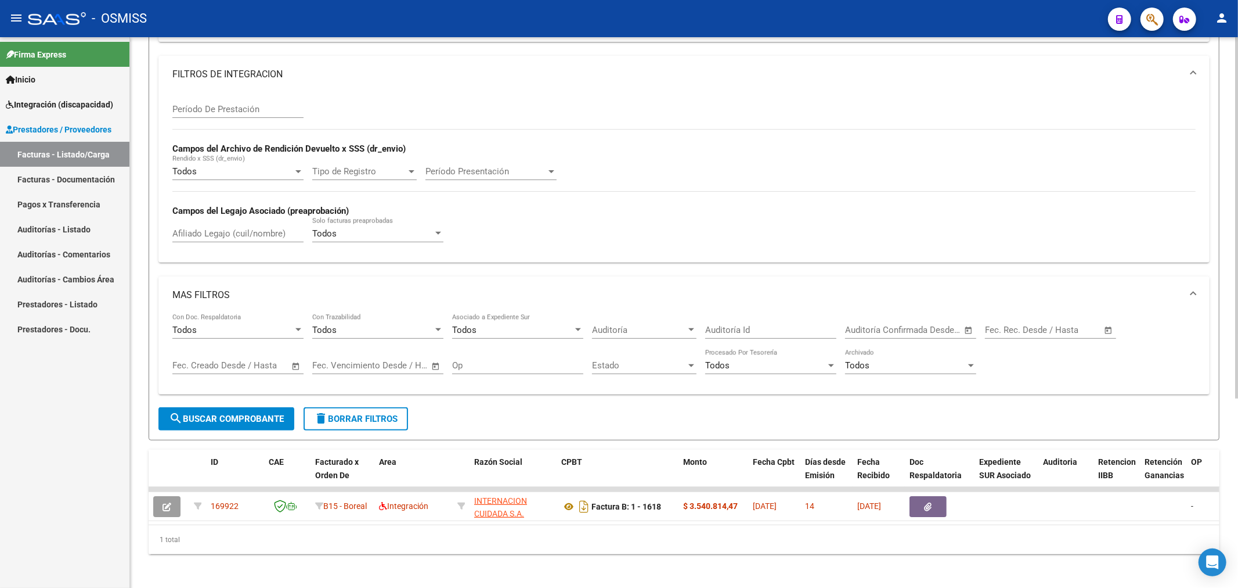
scroll to position [287, 0]
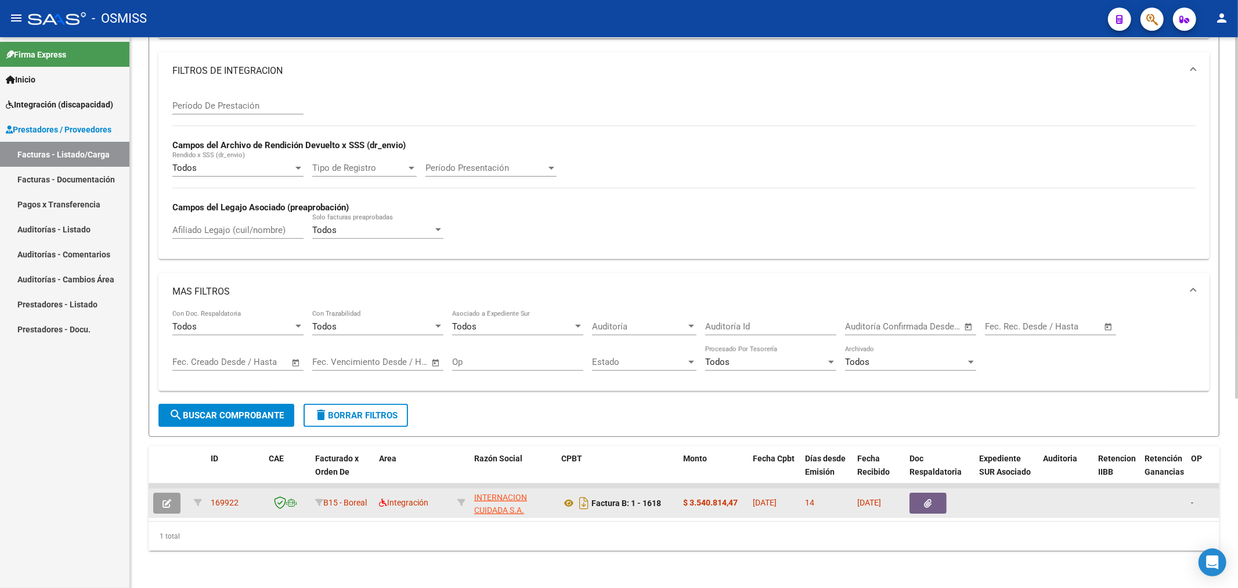
click at [164, 499] on icon "button" at bounding box center [167, 503] width 9 height 9
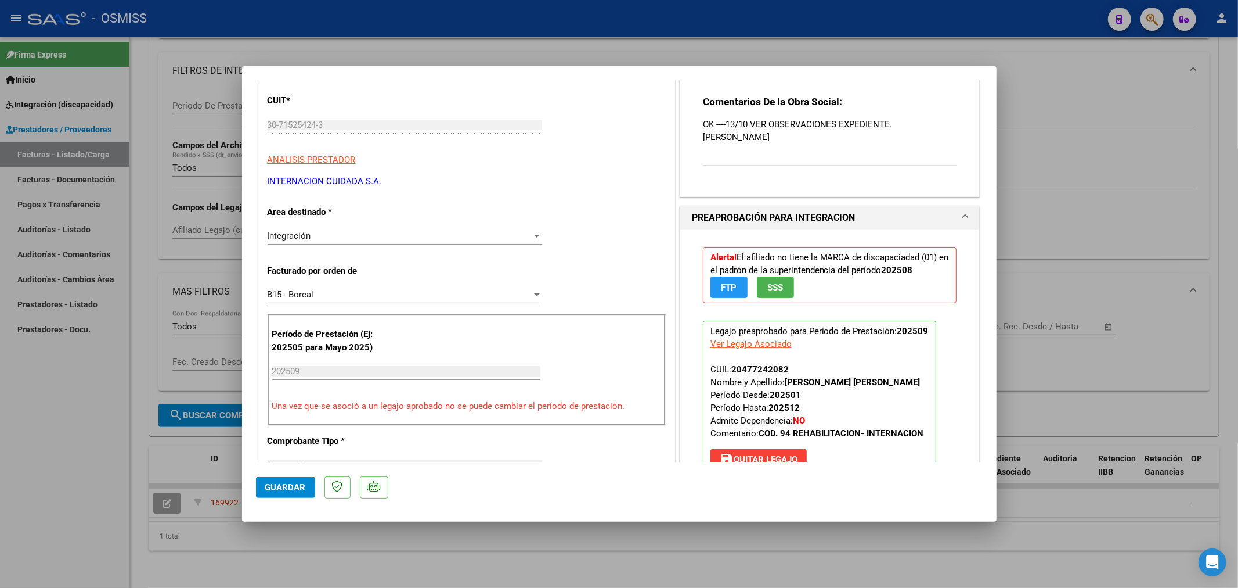
scroll to position [129, 0]
click at [751, 343] on div "Ver Legajo Asociado" at bounding box center [751, 343] width 81 height 13
type input "$ 0,00"
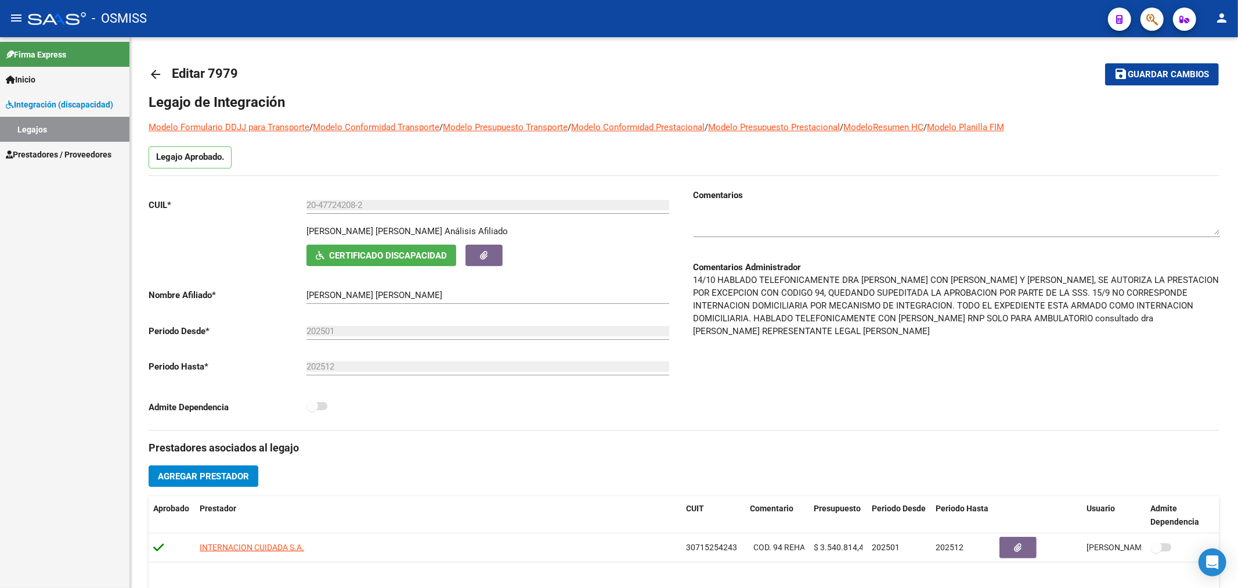
click at [37, 152] on span "Prestadores / Proveedores" at bounding box center [59, 154] width 106 height 13
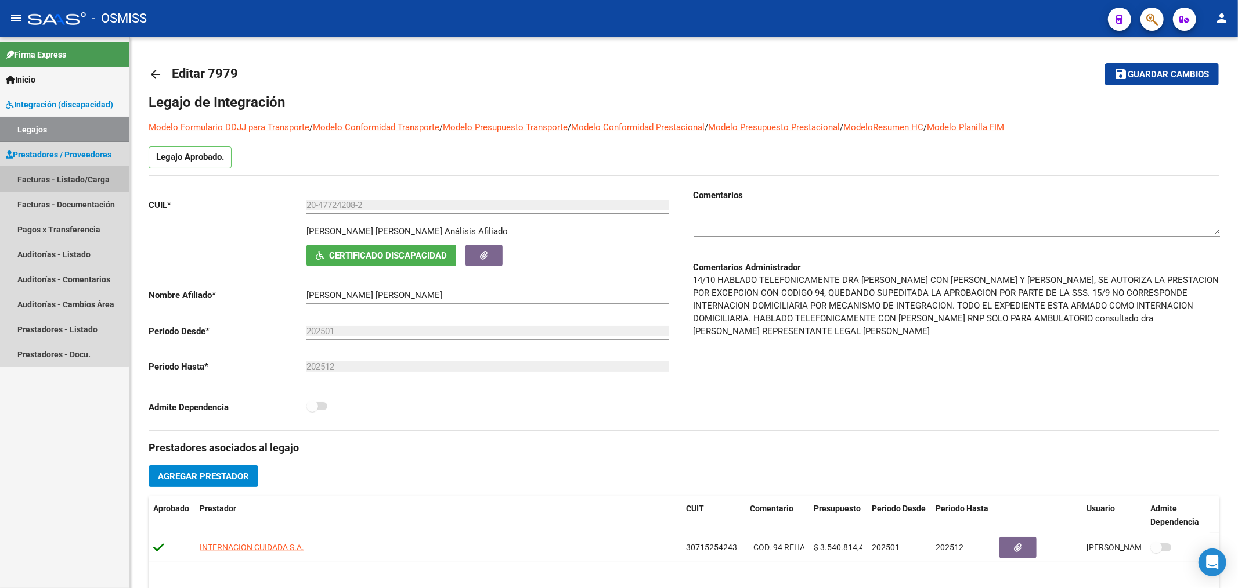
click at [44, 176] on link "Facturas - Listado/Carga" at bounding box center [64, 179] width 129 height 25
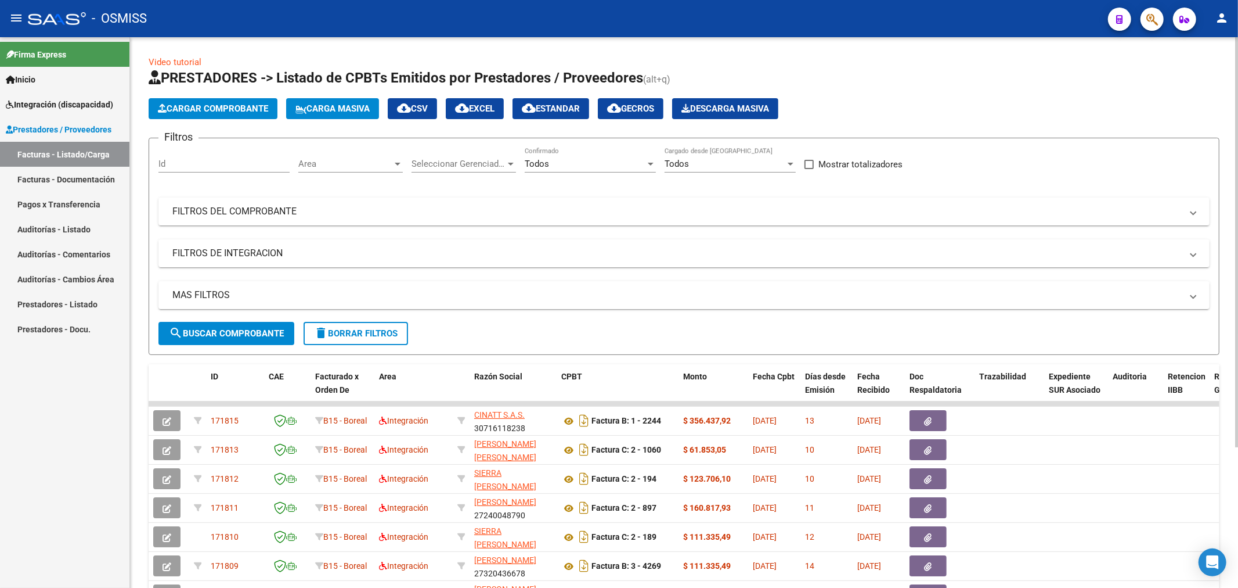
click at [215, 161] on input "Id" at bounding box center [223, 163] width 131 height 10
paste input "166104"
type input "166104"
click at [192, 326] on button "search Buscar Comprobante" at bounding box center [226, 333] width 136 height 23
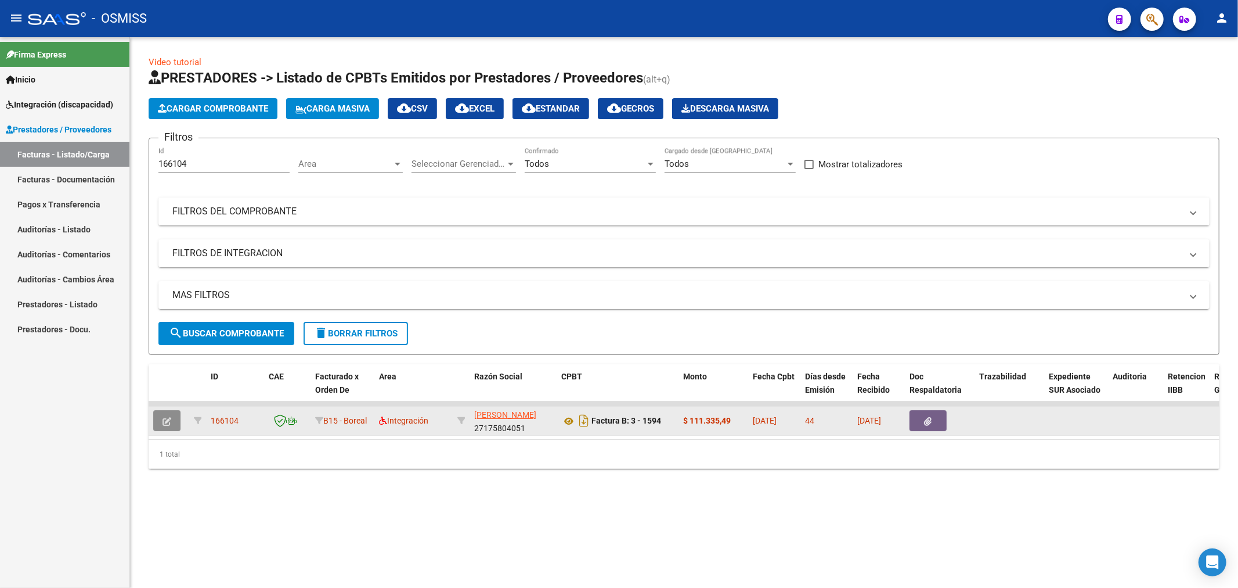
click at [167, 420] on icon "button" at bounding box center [167, 421] width 9 height 9
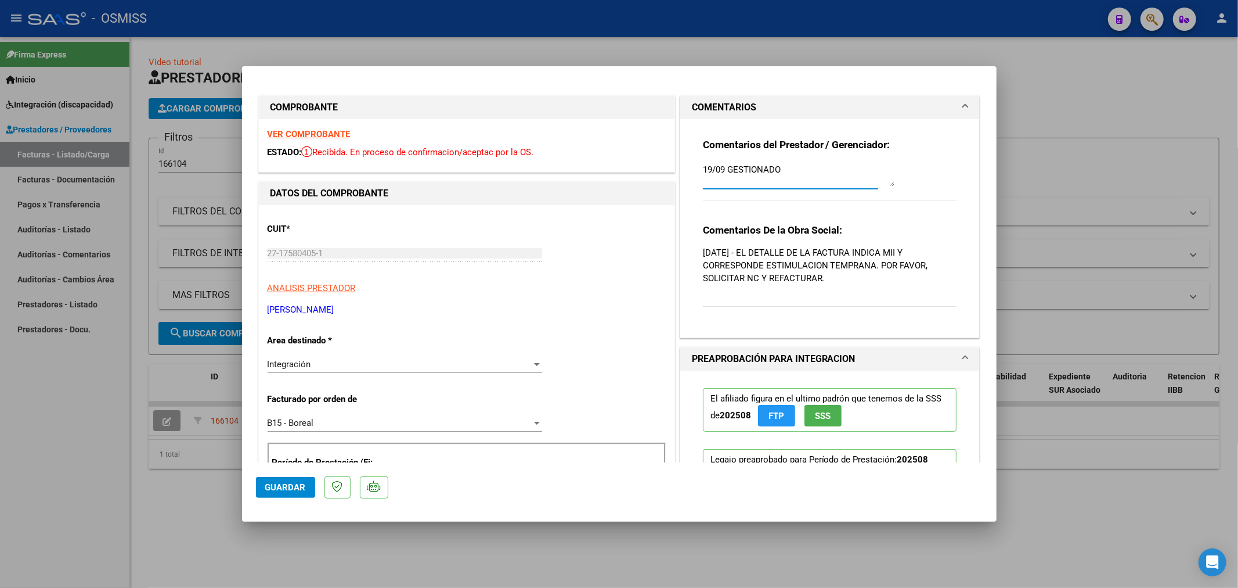
drag, startPoint x: 780, startPoint y: 164, endPoint x: 662, endPoint y: 196, distance: 122.3
click at [703, 168] on textarea "19/09 GESTIONADO" at bounding box center [799, 174] width 192 height 23
click at [703, 167] on textarea "19/09 GESTIONADO" at bounding box center [799, 174] width 192 height 23
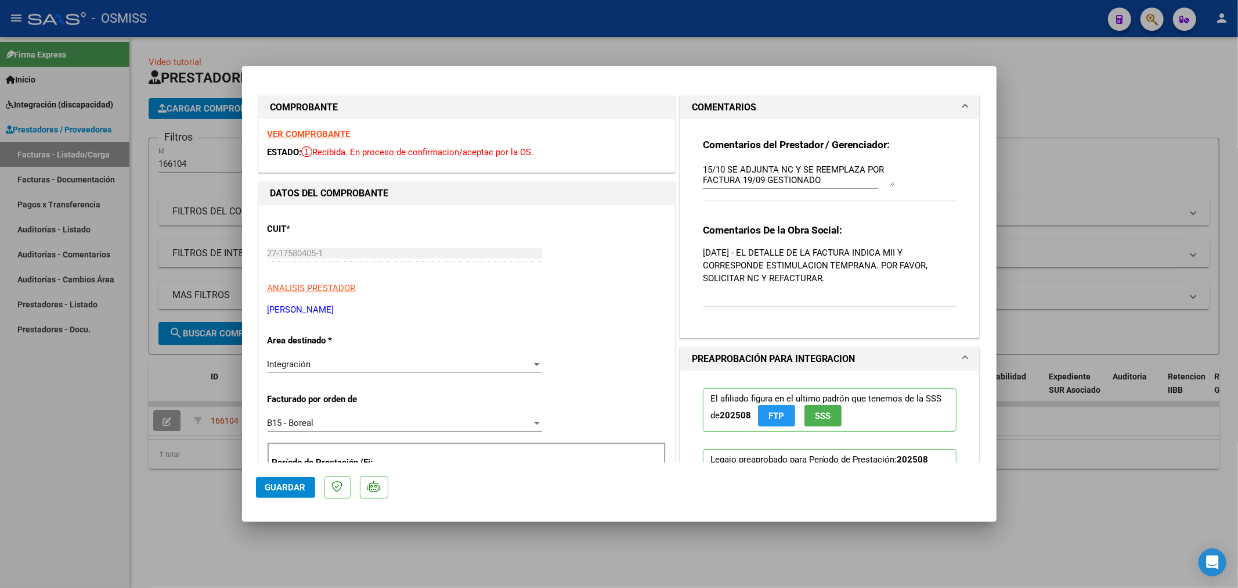
click at [736, 178] on textarea "15/10 SE ADJUNTA NC Y SE REEMPLAZA POR FACTURA 19/09 GESTIONADO" at bounding box center [799, 174] width 192 height 23
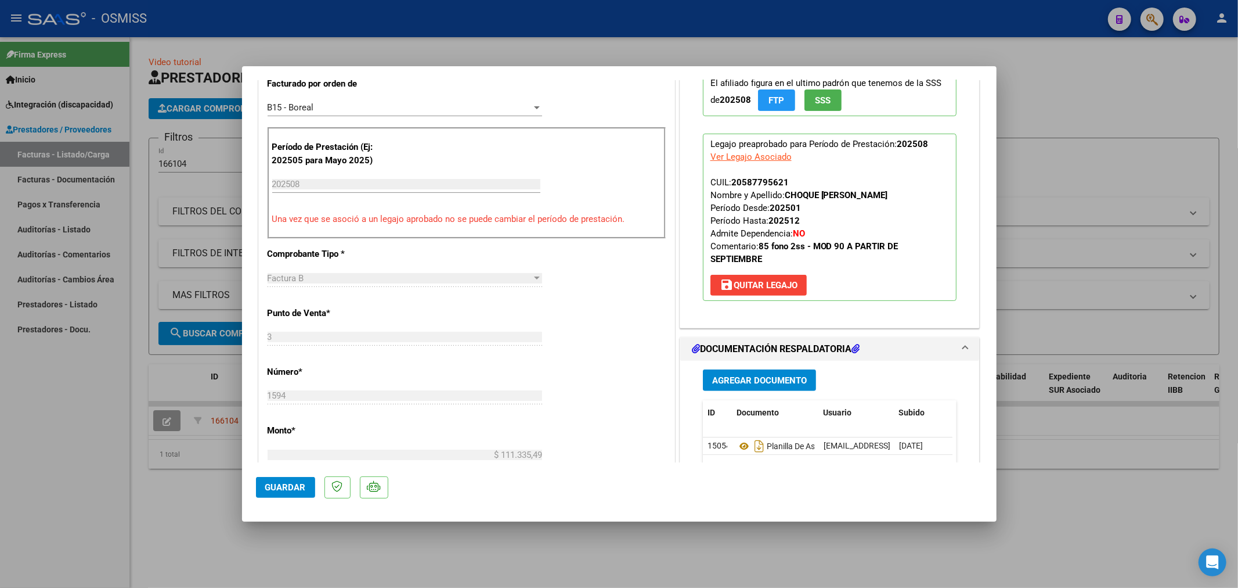
scroll to position [322, 0]
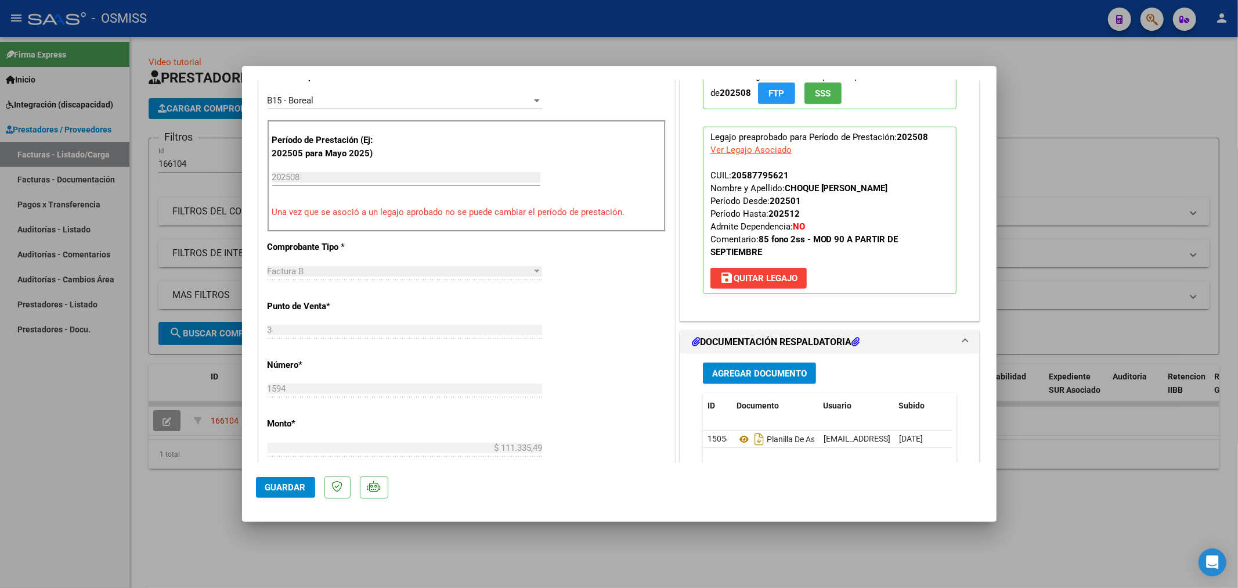
type textarea "15/10 SE ADJUNTA NC Y SE REEMPLAZA POR FACTURA 3-1611 19/09 GESTIONADO"
click at [746, 376] on span "Agregar Documento" at bounding box center [759, 373] width 95 height 10
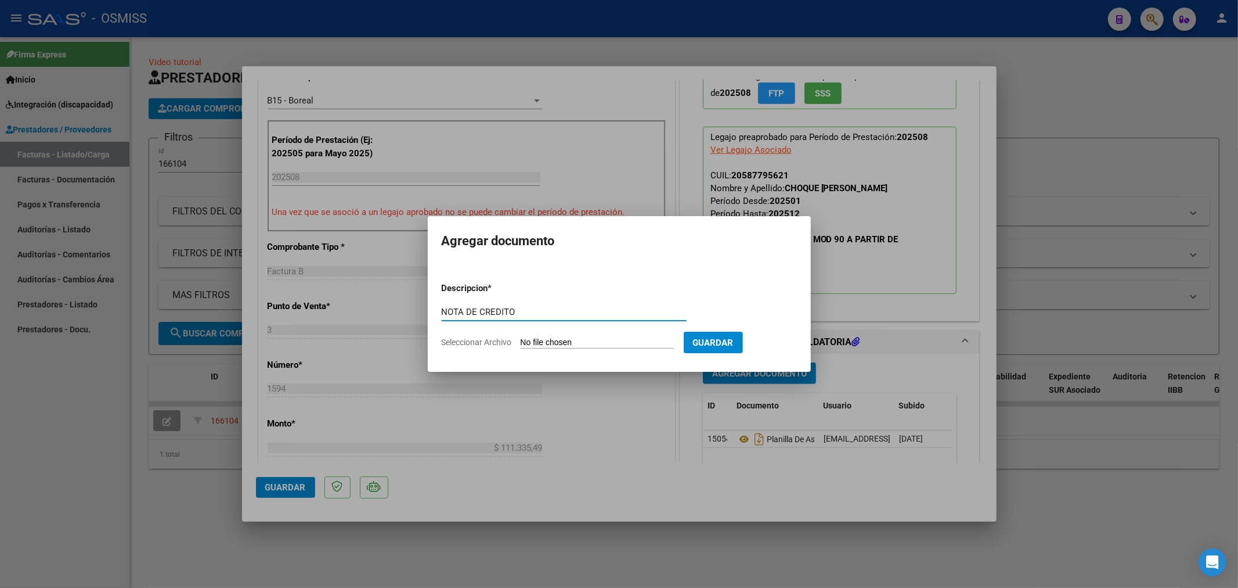
type input "NOTA DE CREDITO"
click at [532, 345] on input "Seleccionar Archivo" at bounding box center [598, 342] width 154 height 11
type input "C:\fakepath\157231-3-Nota_de_credito.pdf"
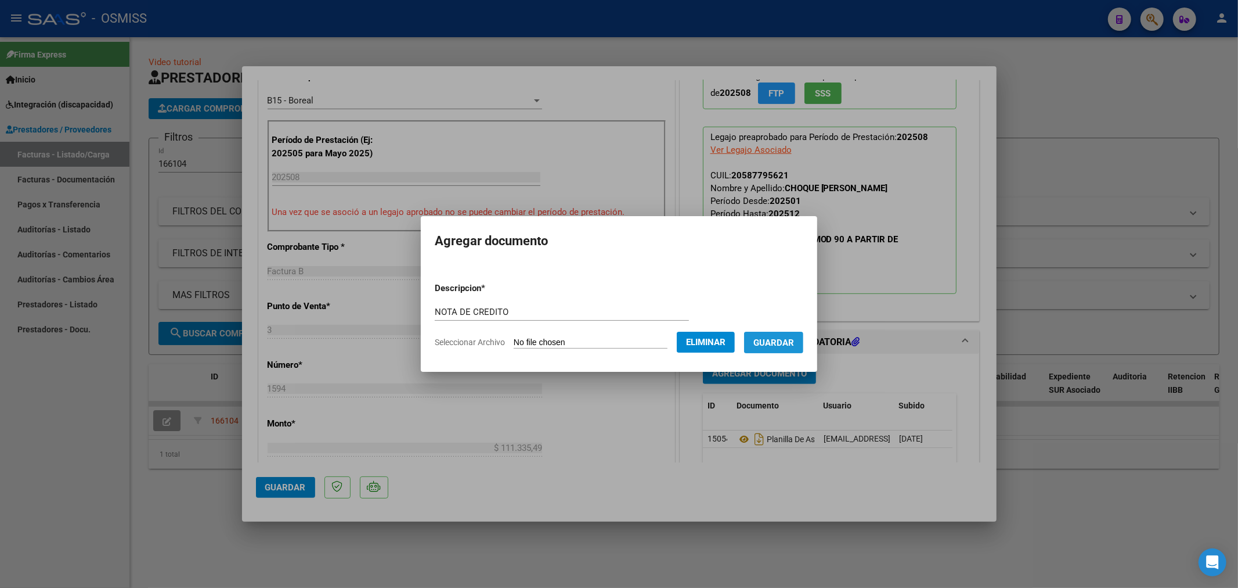
click at [783, 348] on button "Guardar" at bounding box center [773, 341] width 59 height 21
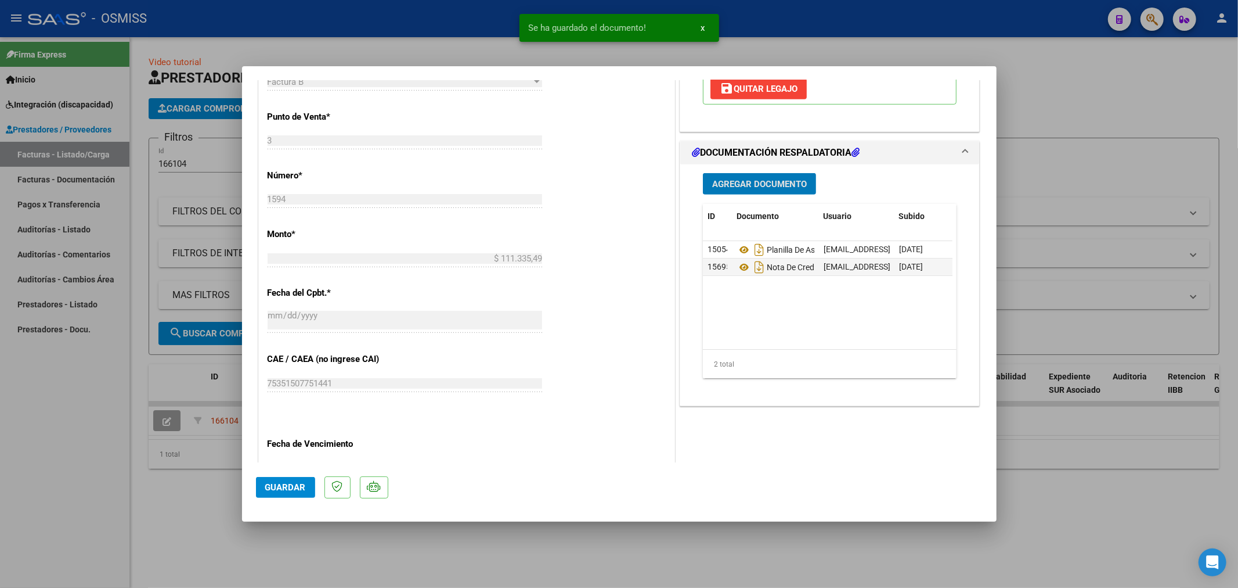
scroll to position [516, 0]
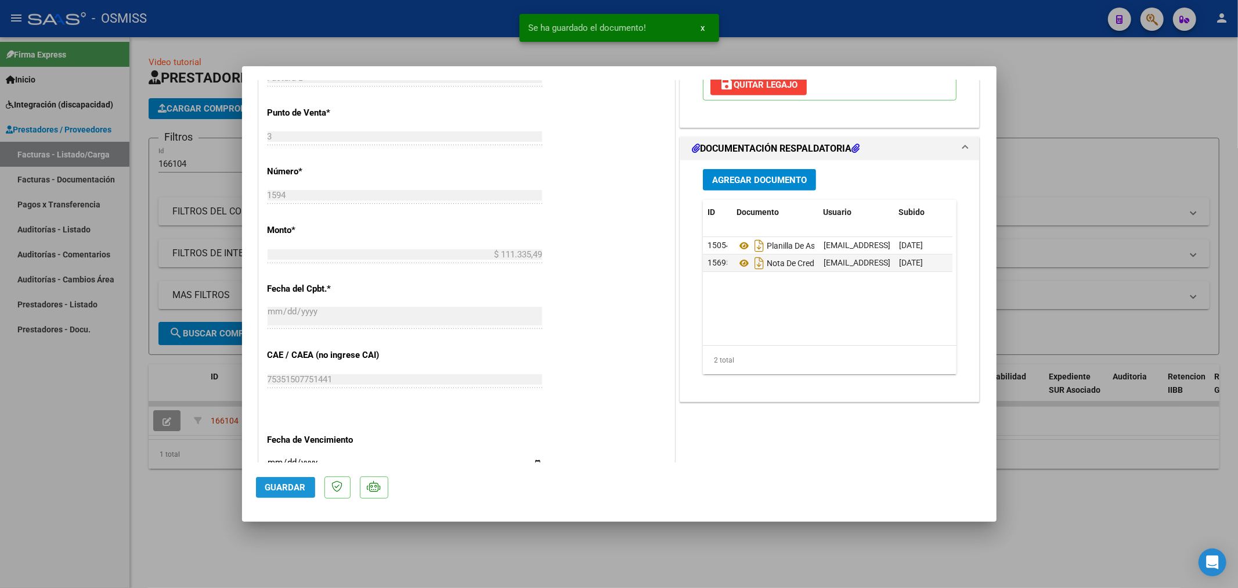
click at [283, 485] on span "Guardar" at bounding box center [285, 487] width 41 height 10
type input "$ 0,00"
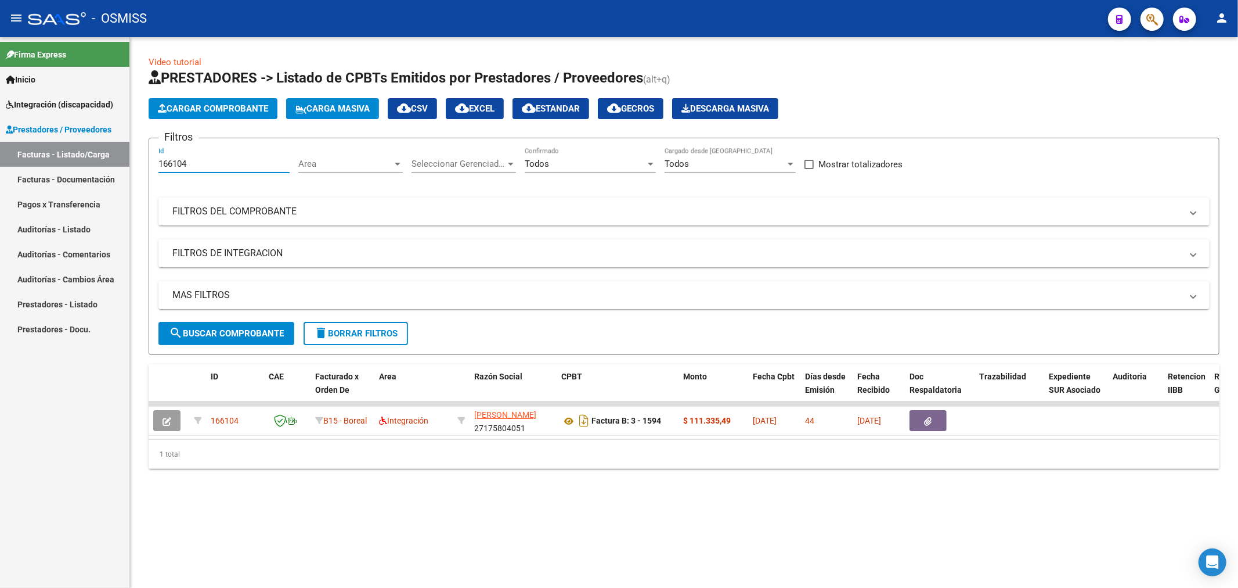
drag, startPoint x: 202, startPoint y: 164, endPoint x: 41, endPoint y: 170, distance: 161.5
click at [41, 170] on mat-sidenav-container "Firma Express Inicio Instructivos Contacto OS Integración (discapacidad) Legajo…" at bounding box center [619, 312] width 1238 height 550
paste input "9922"
type input "169922"
click at [211, 331] on span "search Buscar Comprobante" at bounding box center [226, 333] width 115 height 10
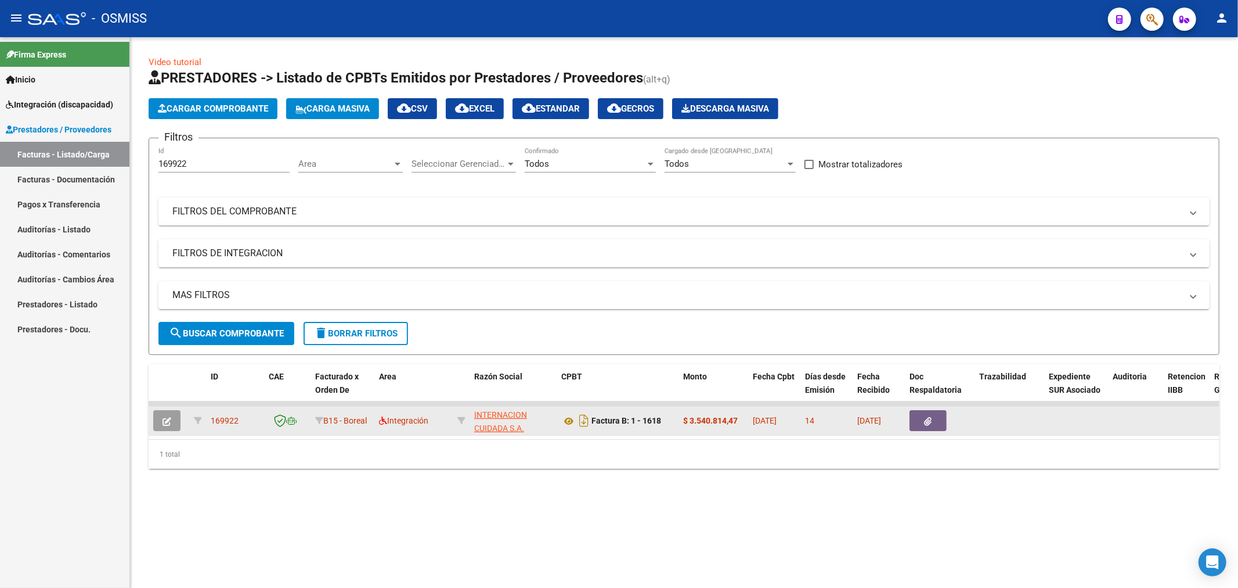
click at [166, 420] on icon "button" at bounding box center [167, 421] width 9 height 9
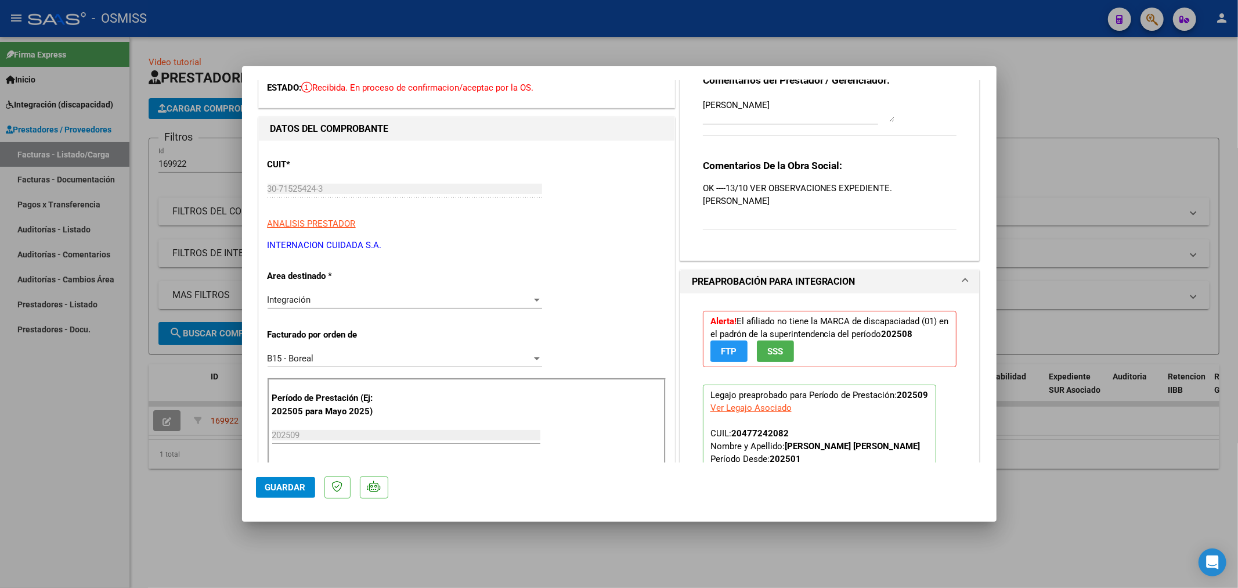
scroll to position [129, 0]
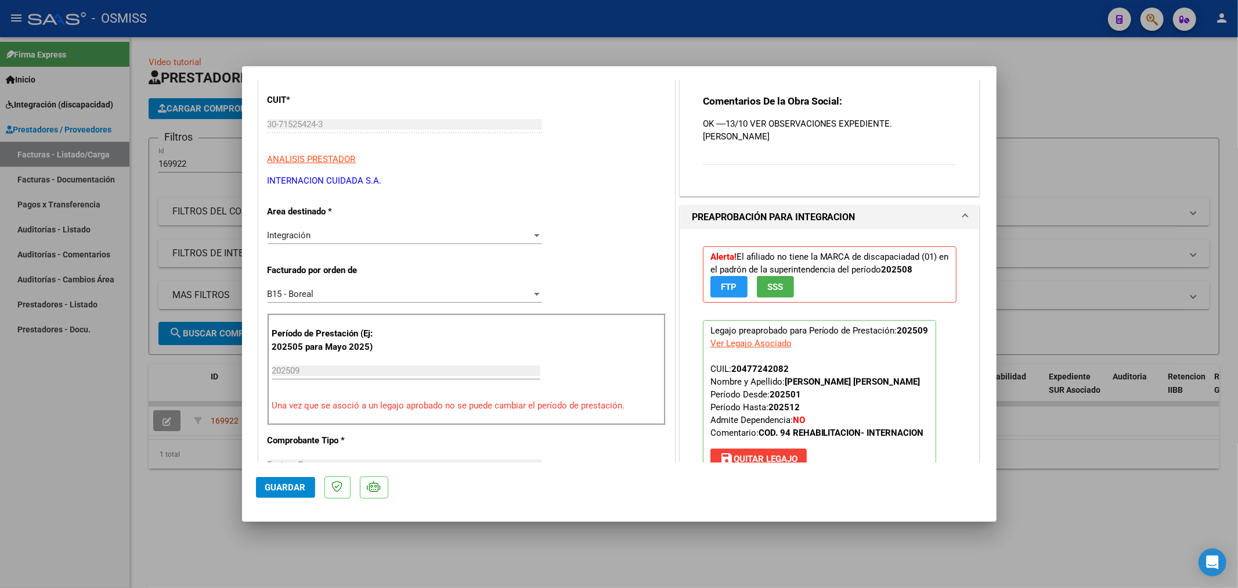
click at [733, 341] on div "Ver Legajo Asociado" at bounding box center [751, 343] width 81 height 13
type input "$ 0,00"
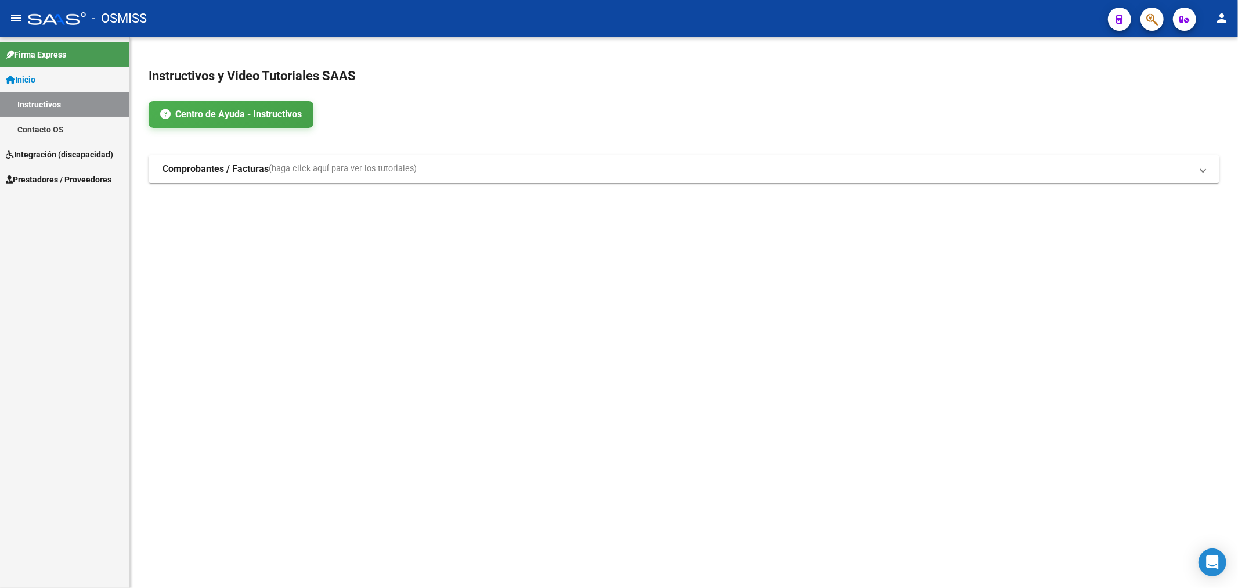
click at [62, 182] on span "Prestadores / Proveedores" at bounding box center [59, 179] width 106 height 13
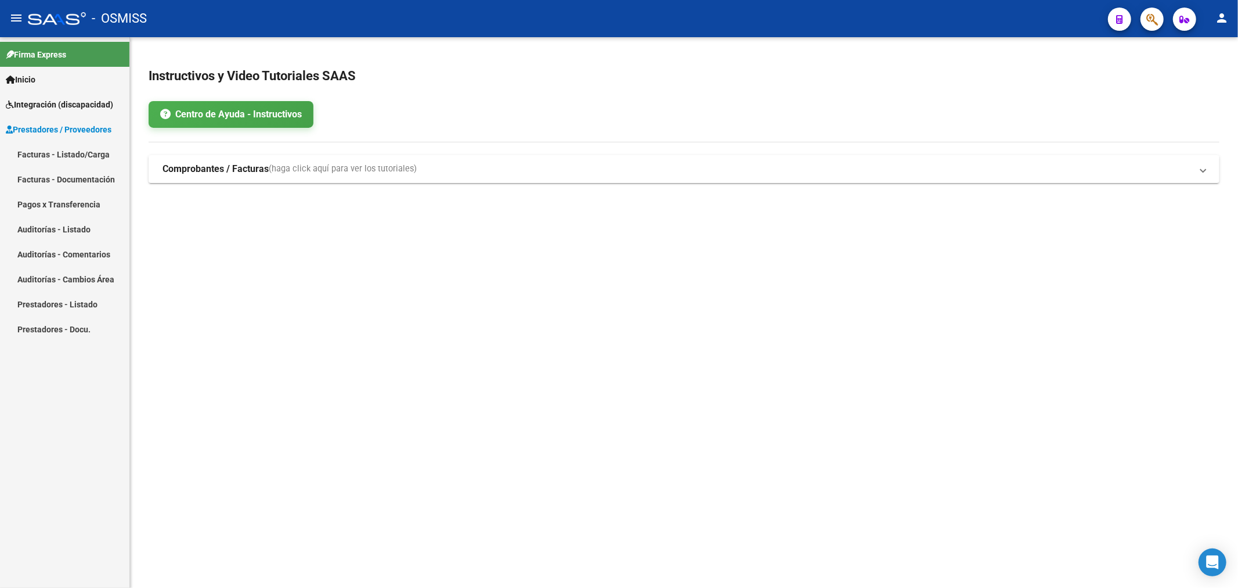
click at [55, 149] on link "Facturas - Listado/Carga" at bounding box center [64, 154] width 129 height 25
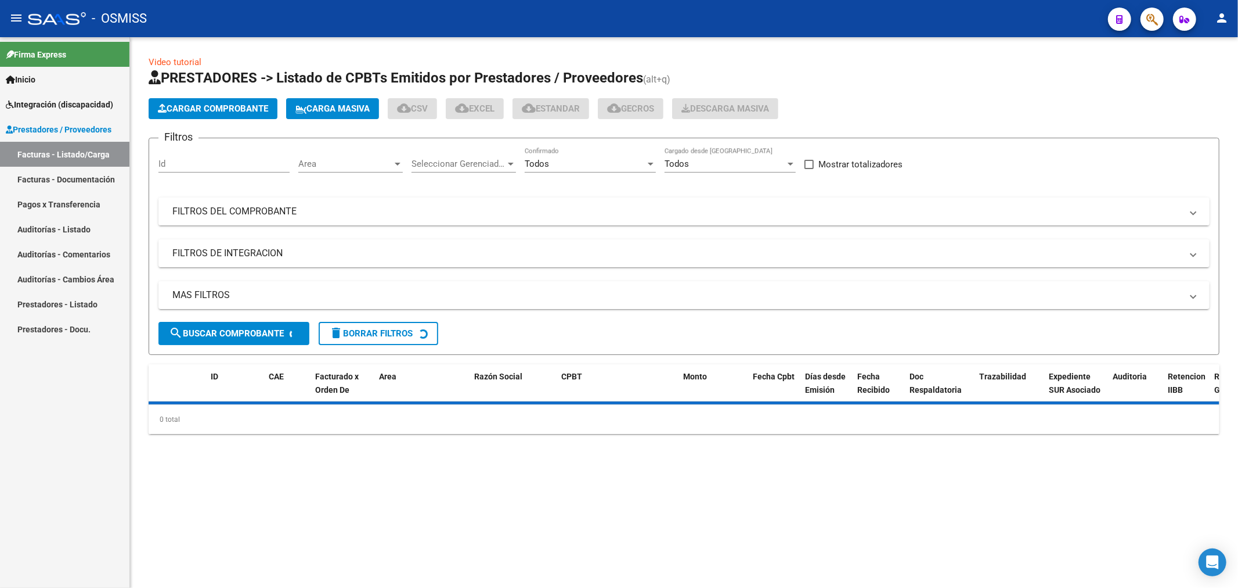
click at [270, 217] on mat-panel-title "FILTROS DEL COMPROBANTE" at bounding box center [677, 211] width 1010 height 13
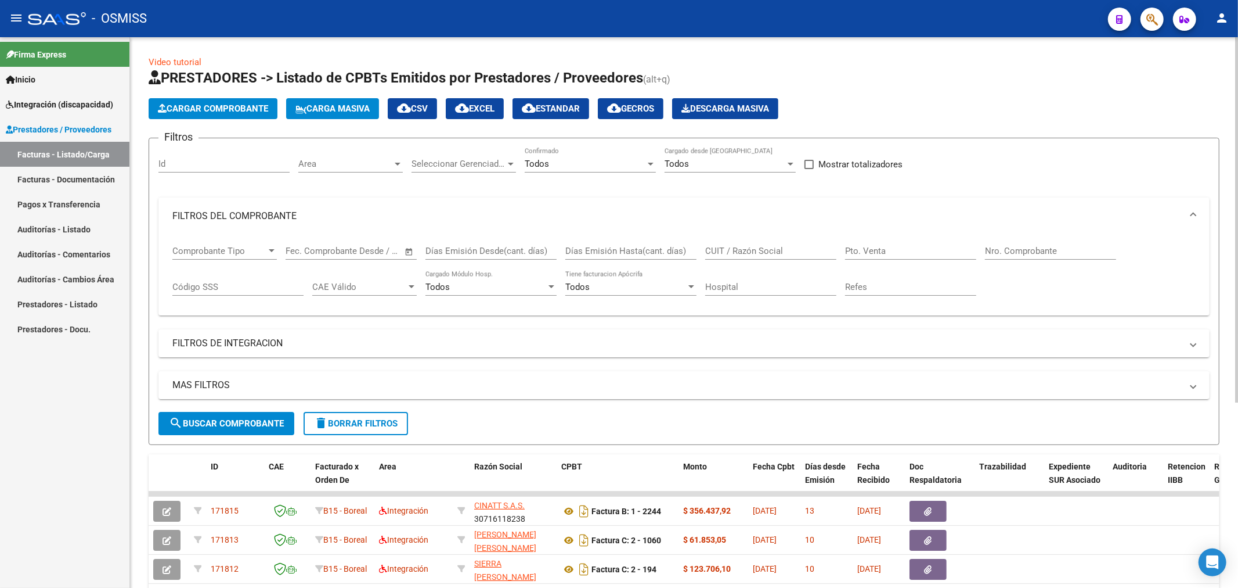
click at [1057, 250] on input "Nro. Comprobante" at bounding box center [1050, 251] width 131 height 10
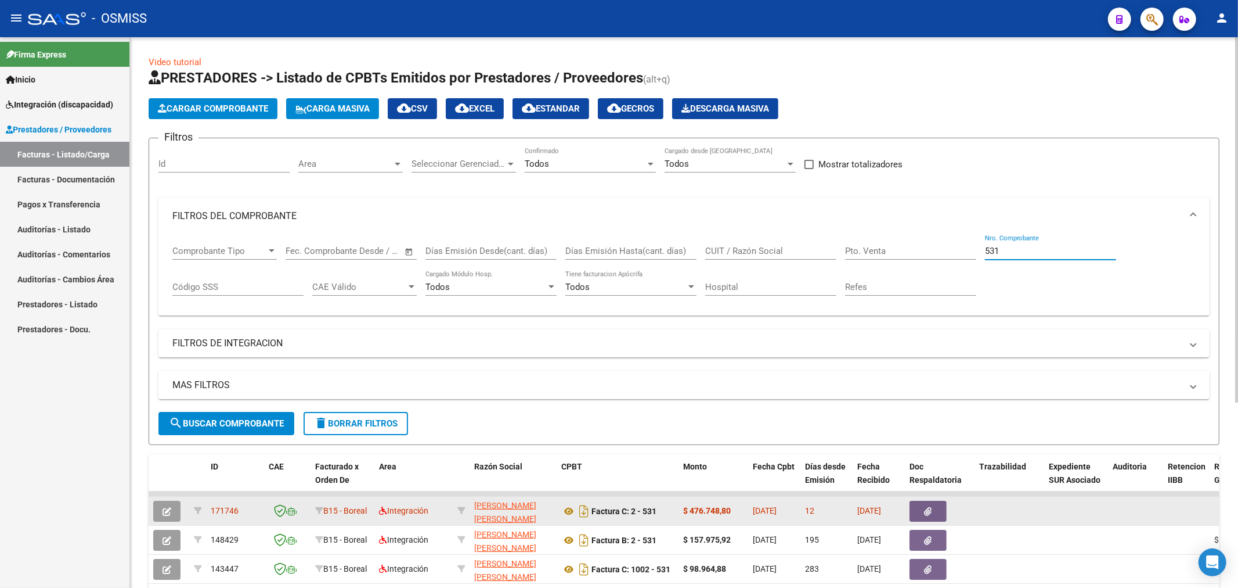
type input "531"
click at [159, 512] on button "button" at bounding box center [166, 510] width 27 height 21
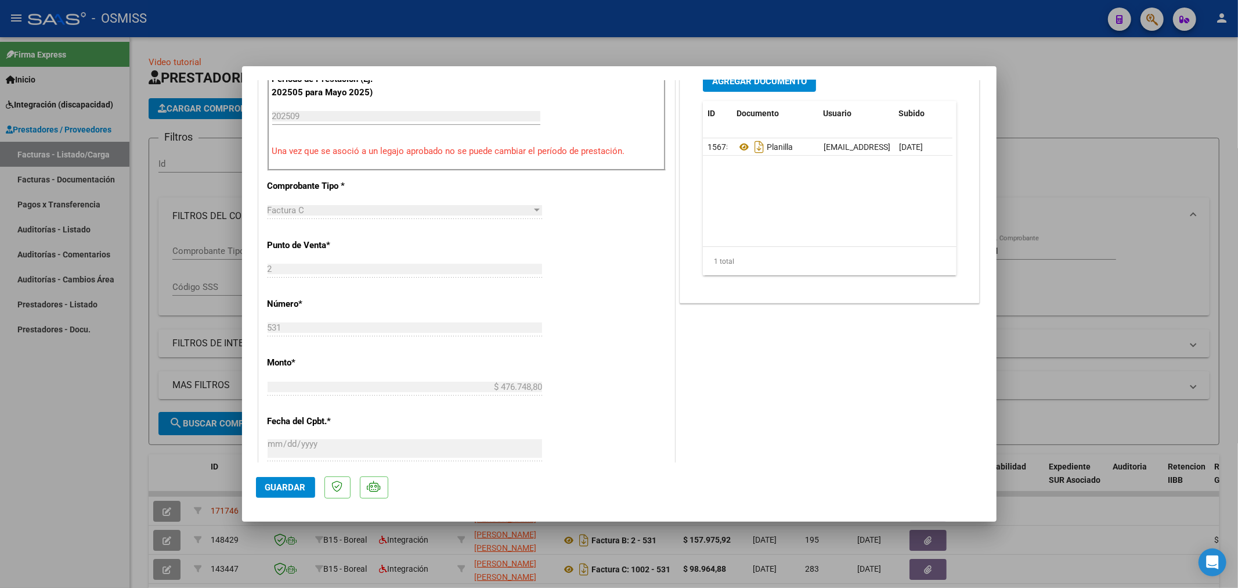
scroll to position [387, 0]
